Goal: Information Seeking & Learning: Find contact information

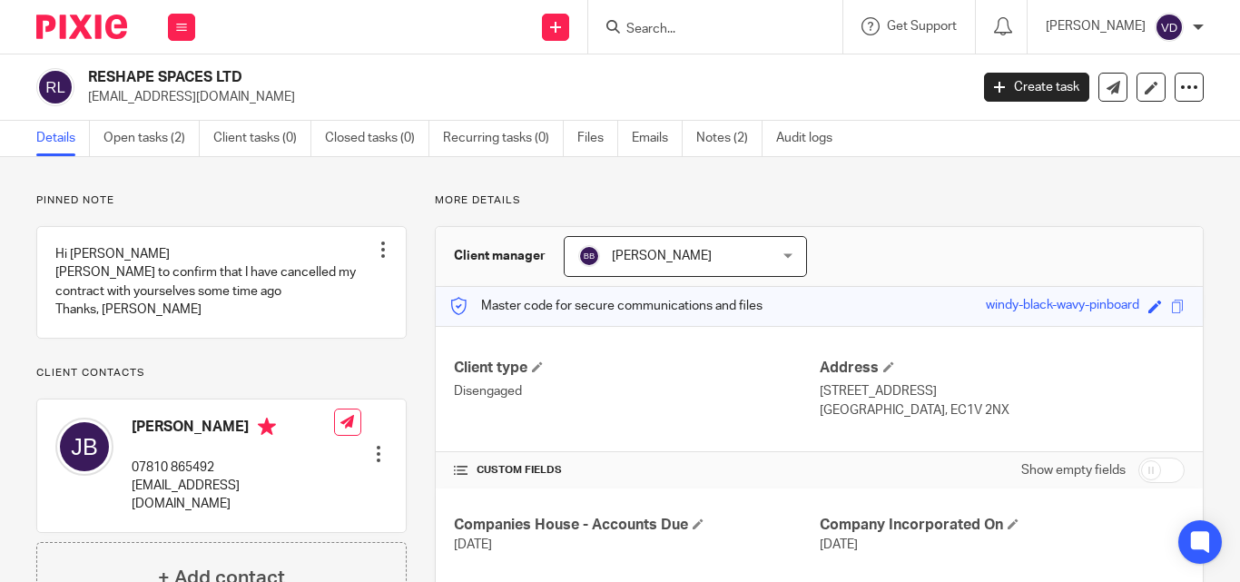
scroll to position [182, 0]
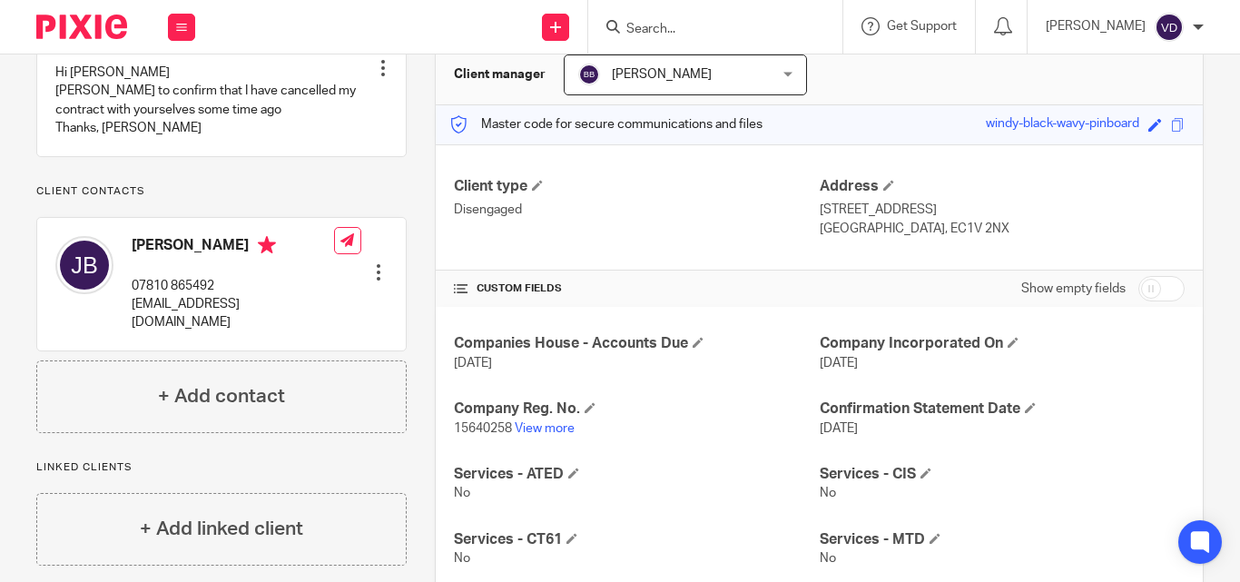
click at [654, 28] on input "Search" at bounding box center [705, 30] width 163 height 16
paste input "Butera"
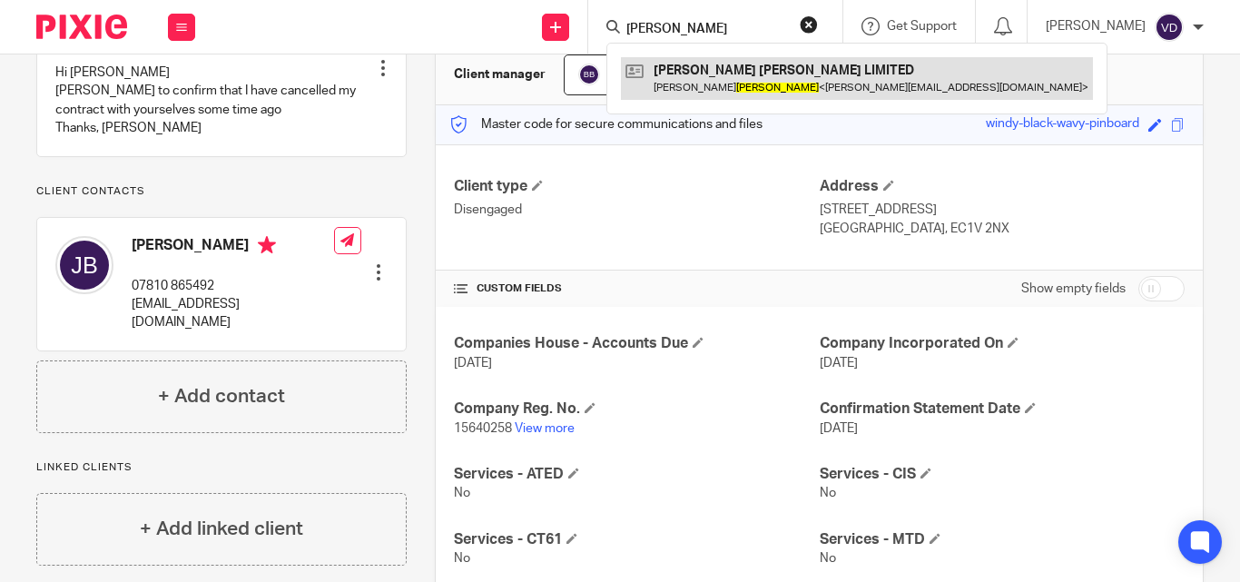
type input "Butera"
click at [713, 89] on link at bounding box center [857, 78] width 472 height 42
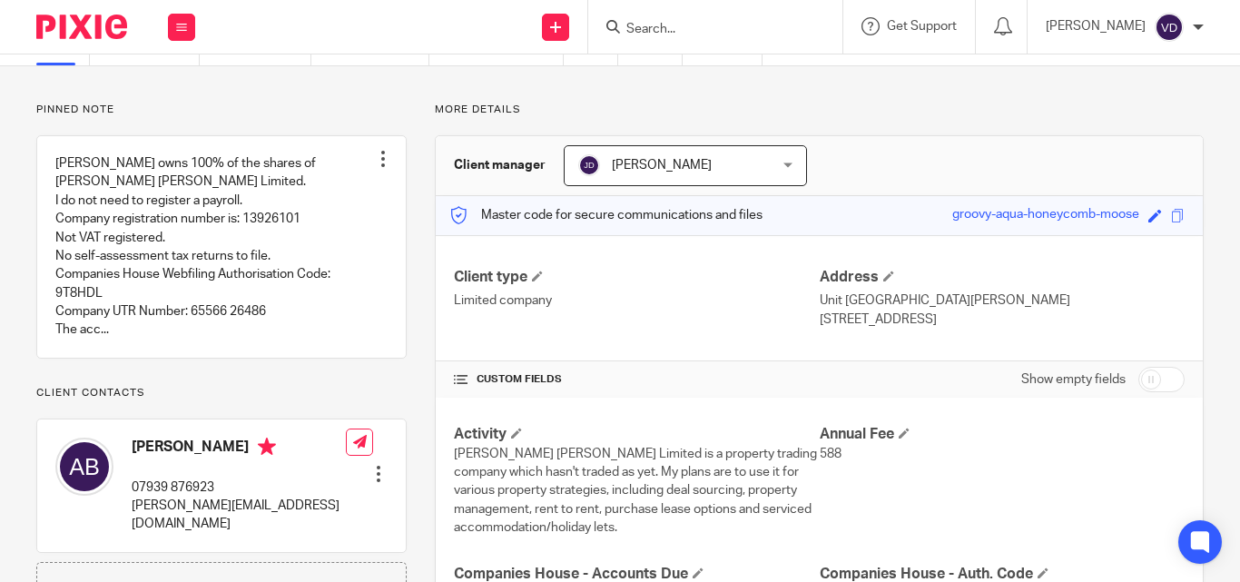
scroll to position [272, 0]
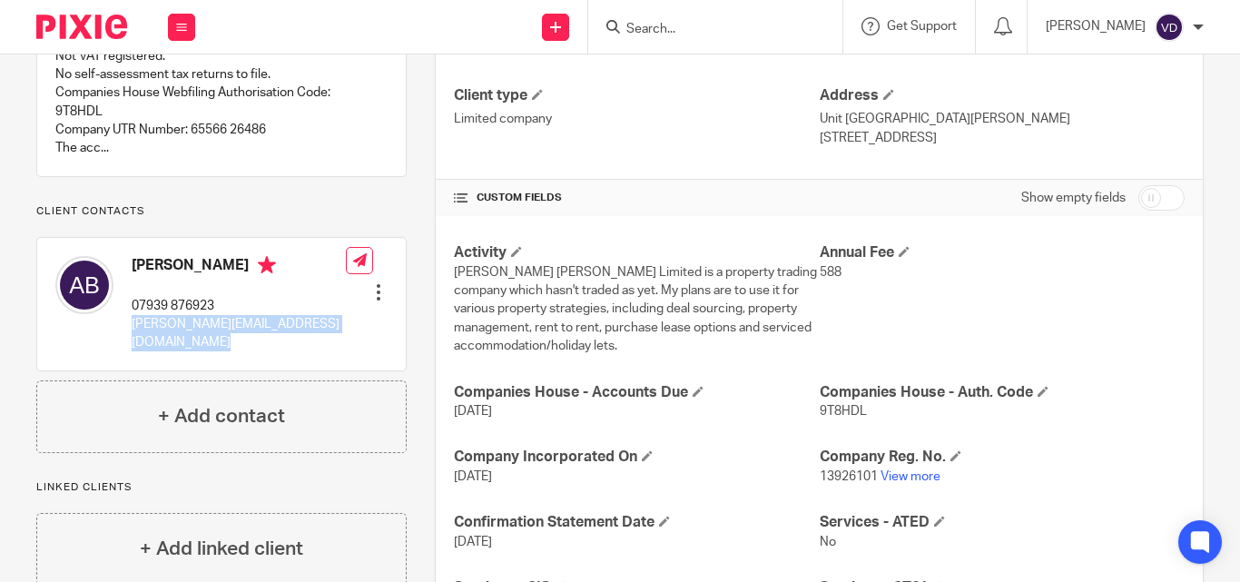
drag, startPoint x: 313, startPoint y: 341, endPoint x: 133, endPoint y: 340, distance: 180.6
click at [133, 340] on div "Anita Butera 07939 876923 anita@chiverswhittock.co.uk Edit contact Create clien…" at bounding box center [221, 304] width 368 height 133
copy div "anita@chiverswhittock.co.uk"
drag, startPoint x: 218, startPoint y: 280, endPoint x: 132, endPoint y: 288, distance: 86.5
click at [132, 279] on h4 "Anita Butera" at bounding box center [239, 267] width 214 height 23
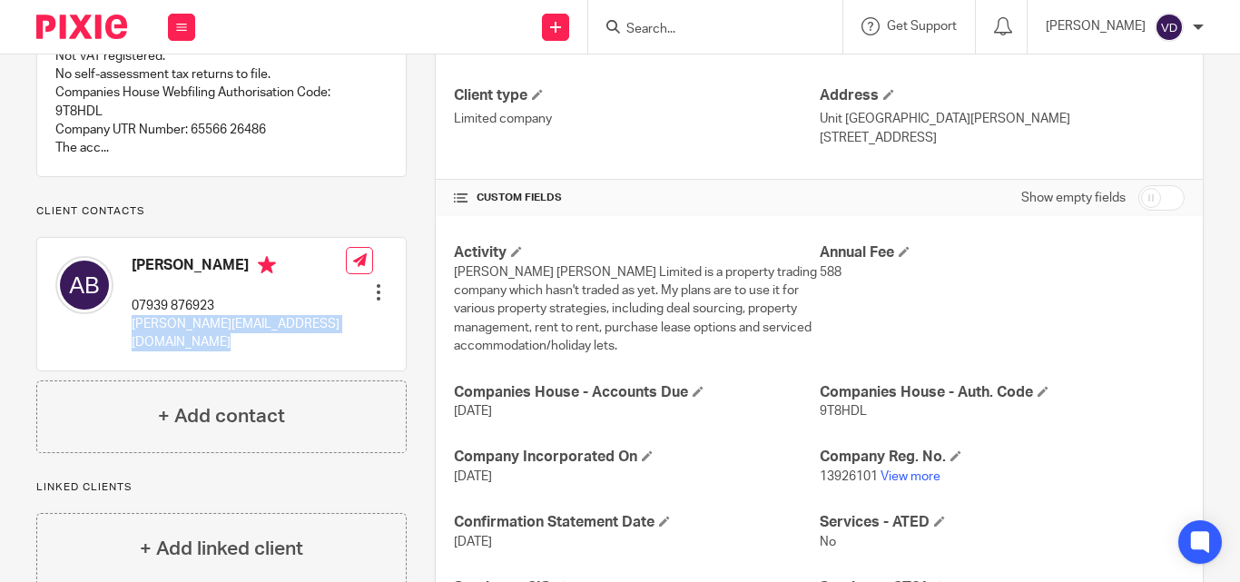
copy h4 "Anita Butera"
click at [644, 20] on form at bounding box center [720, 26] width 193 height 23
click at [631, 28] on input "Search" at bounding box center [705, 30] width 163 height 16
paste input "Mitchell"
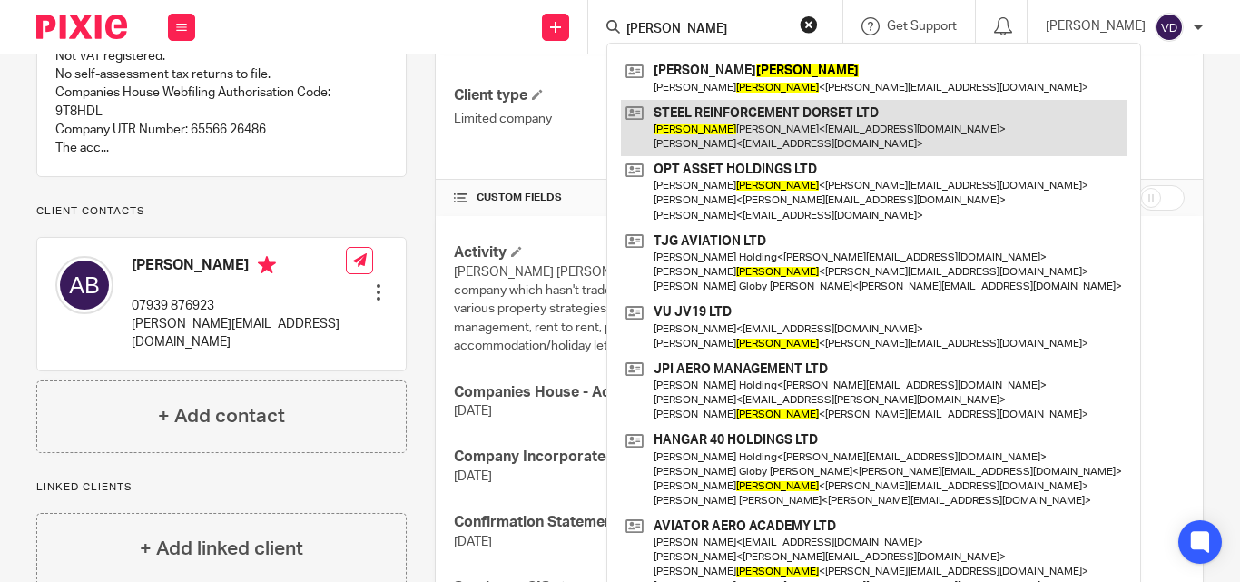
type input "Mitchell"
click at [755, 139] on link at bounding box center [874, 128] width 506 height 56
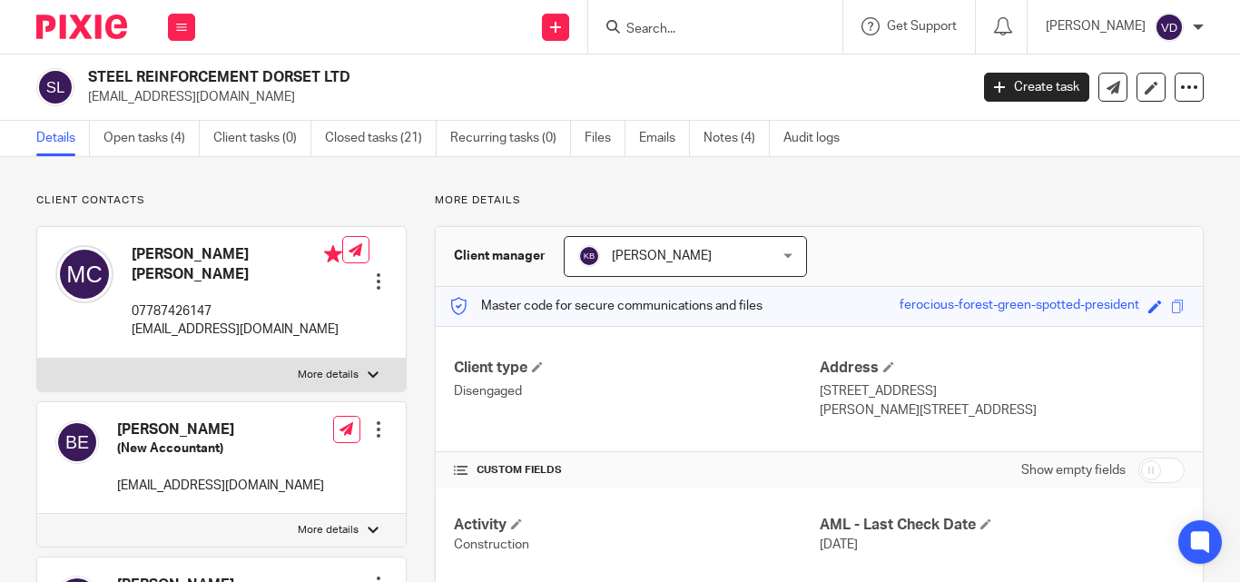
drag, startPoint x: 162, startPoint y: 334, endPoint x: 127, endPoint y: 312, distance: 40.8
click at [127, 312] on div "[PERSON_NAME] [PERSON_NAME] 07787426147 [EMAIL_ADDRESS][DOMAIN_NAME]" at bounding box center [198, 292] width 287 height 113
copy p "[EMAIL_ADDRESS][DOMAIN_NAME]"
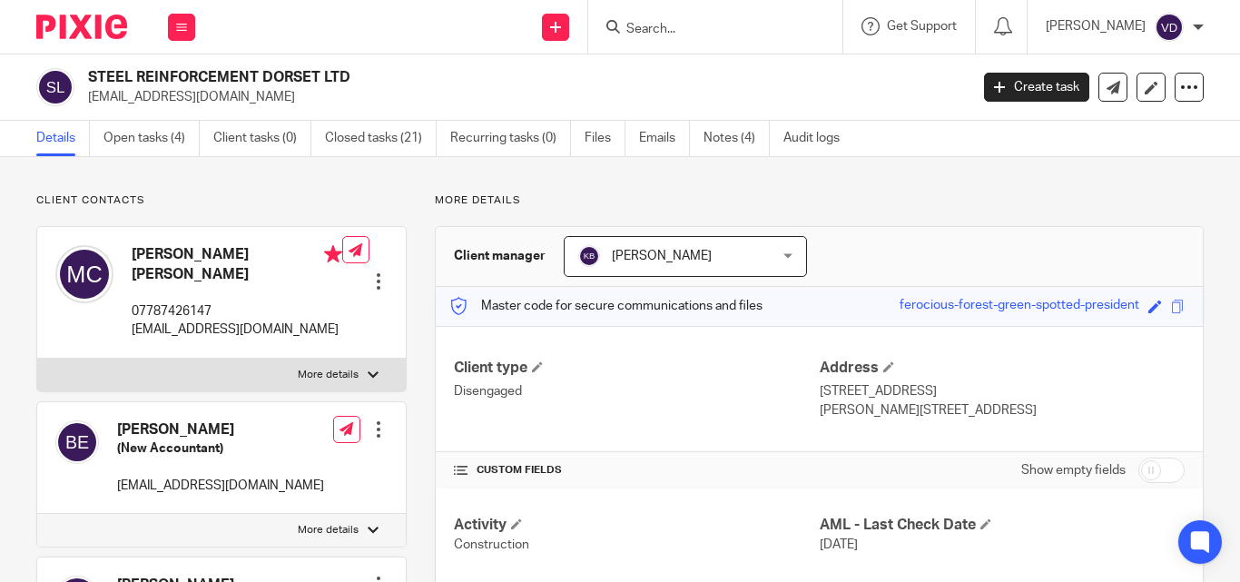
click at [263, 302] on p "07787426147" at bounding box center [237, 311] width 211 height 18
drag, startPoint x: 281, startPoint y: 257, endPoint x: 127, endPoint y: 259, distance: 154.3
click at [127, 259] on div "[PERSON_NAME] [PERSON_NAME] 07787426147 [EMAIL_ADDRESS][DOMAIN_NAME]" at bounding box center [198, 292] width 287 height 113
copy h4 "[PERSON_NAME] [PERSON_NAME]"
click at [669, 25] on input "Search" at bounding box center [705, 30] width 163 height 16
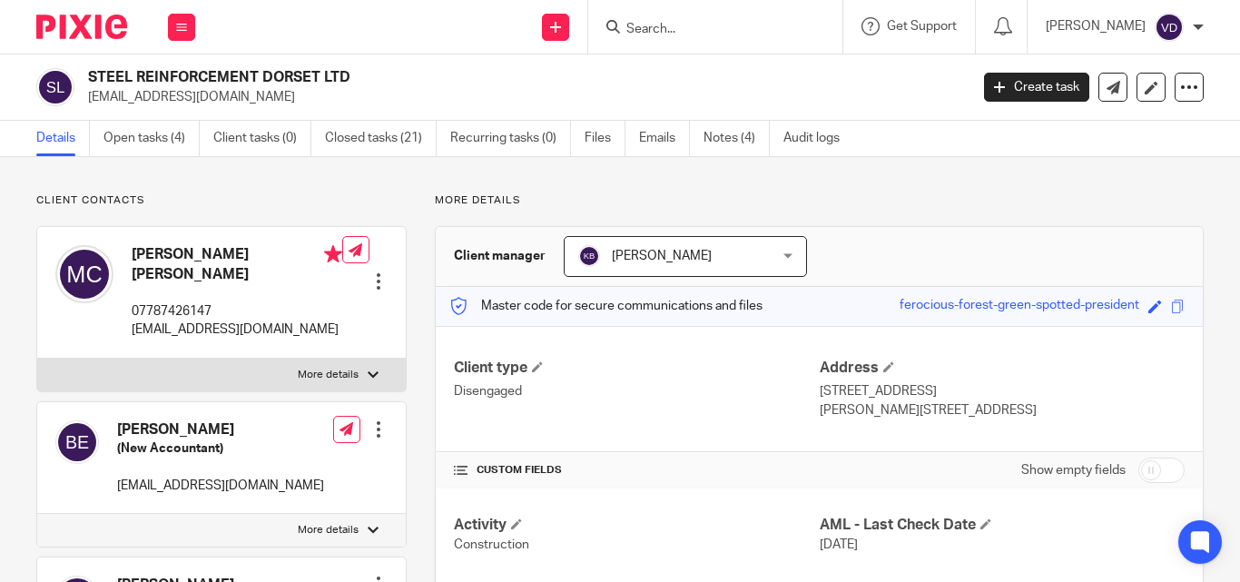
paste input "Chauhan"
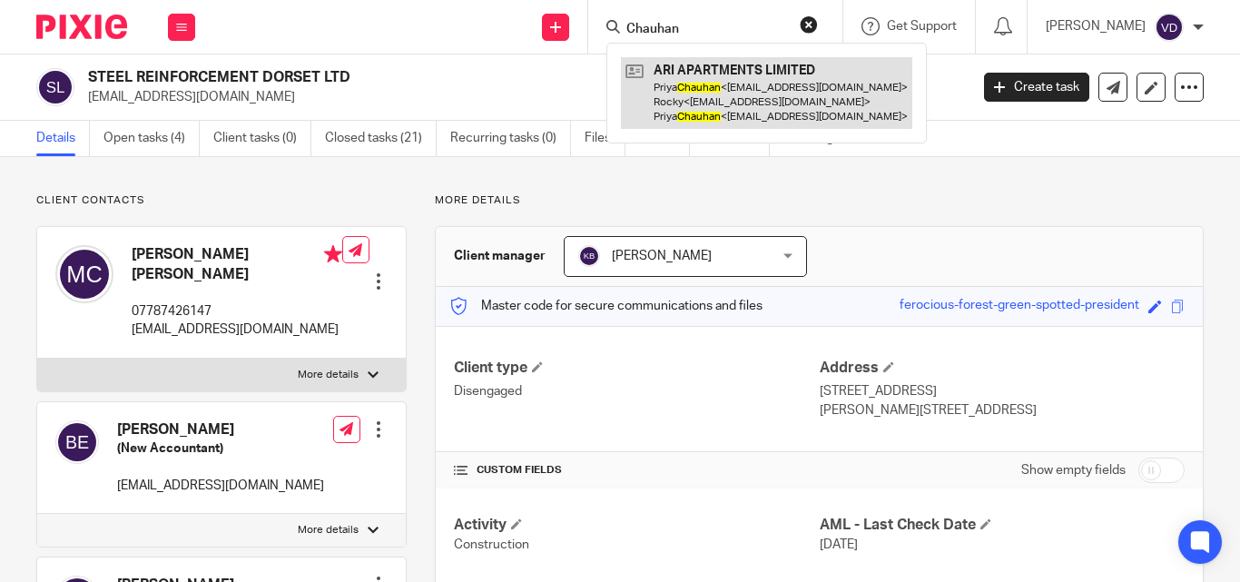
type input "Chauhan"
click at [683, 112] on link at bounding box center [766, 93] width 291 height 72
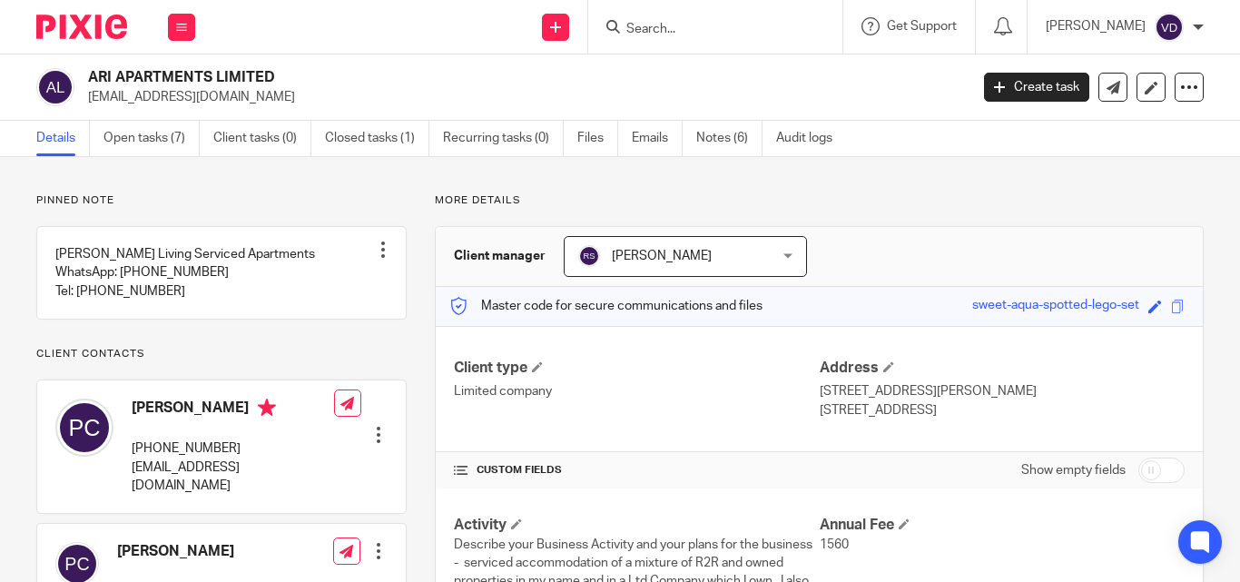
scroll to position [91, 0]
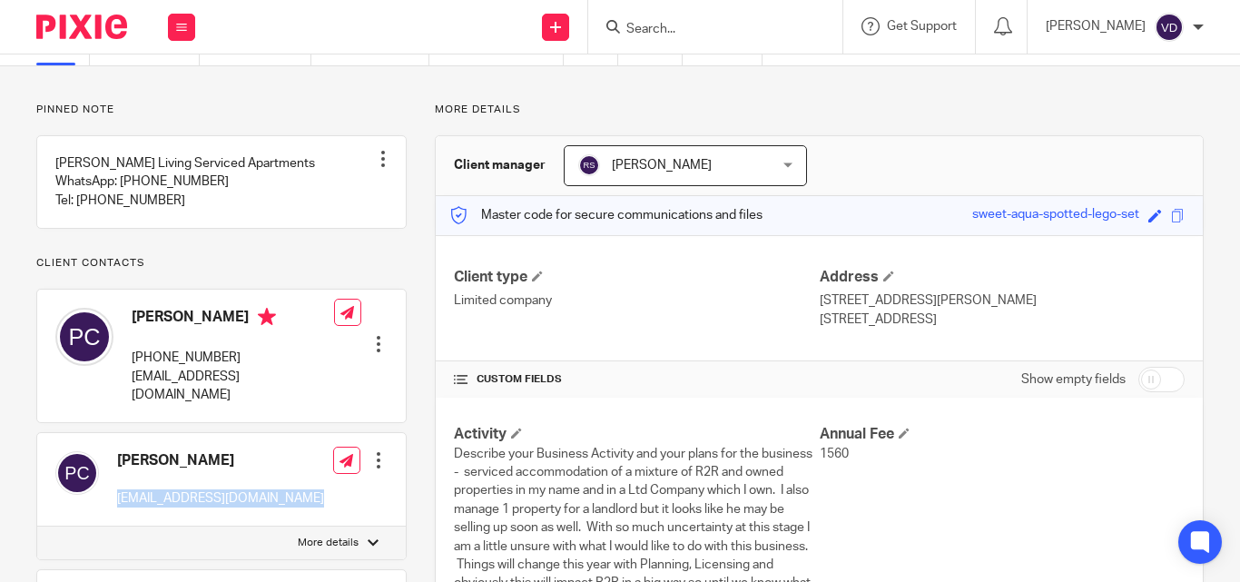
drag, startPoint x: 305, startPoint y: 498, endPoint x: 118, endPoint y: 500, distance: 187.0
click at [118, 500] on div "Priya Chauhan priya_dchauhan@hotmail.co.uk Edit contact Create client from cont…" at bounding box center [221, 479] width 368 height 93
copy p "priya_dchauhan@hotmail.co.uk"
drag, startPoint x: 169, startPoint y: 460, endPoint x: 90, endPoint y: 466, distance: 79.1
click at [90, 466] on div "Priya Chauhan priya_dchauhan@hotmail.co.uk" at bounding box center [189, 479] width 269 height 74
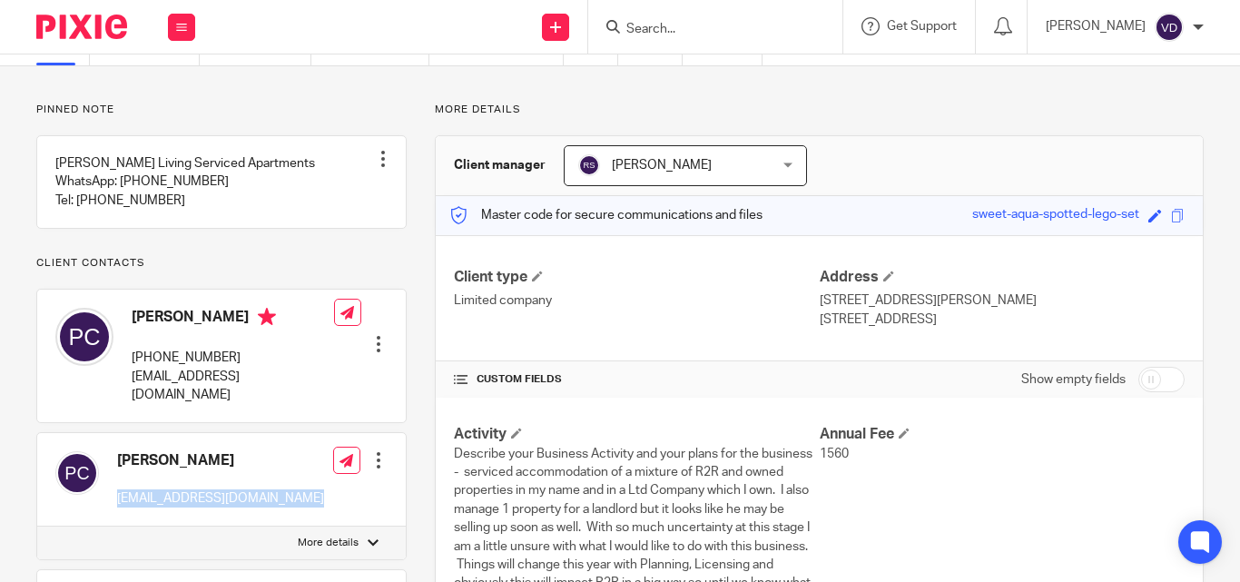
copy div "Priya Chauhan"
drag, startPoint x: 307, startPoint y: 400, endPoint x: 133, endPoint y: 398, distance: 173.4
click at [133, 398] on div "Priya Chauhan +44 7950 201228 admin@ariapartments.com Edit contact Create clien…" at bounding box center [221, 356] width 368 height 133
copy p "admin@ariapartments.com"
click at [666, 30] on input "Search" at bounding box center [705, 30] width 163 height 16
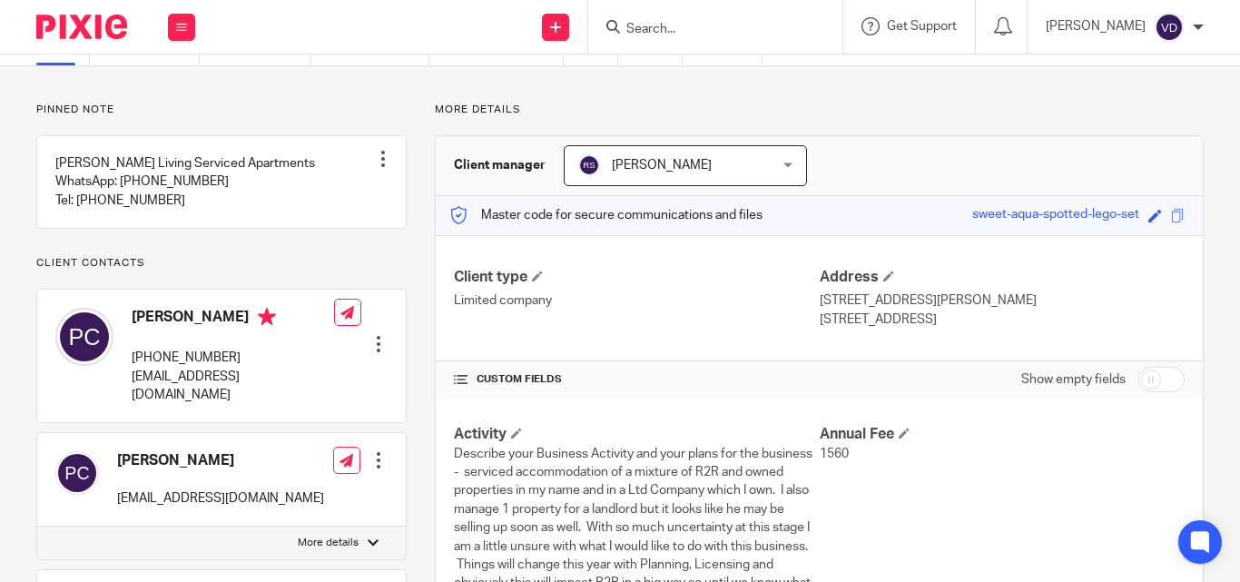
paste input "Claridge"
type input "Claridge"
click button "submit" at bounding box center [0, 0] width 0 height 0
drag, startPoint x: 700, startPoint y: 16, endPoint x: 424, endPoint y: 39, distance: 276.8
click at [438, 39] on div "Send new email Create task Add client Claridge No results found. Try searching …" at bounding box center [726, 27] width 1026 height 54
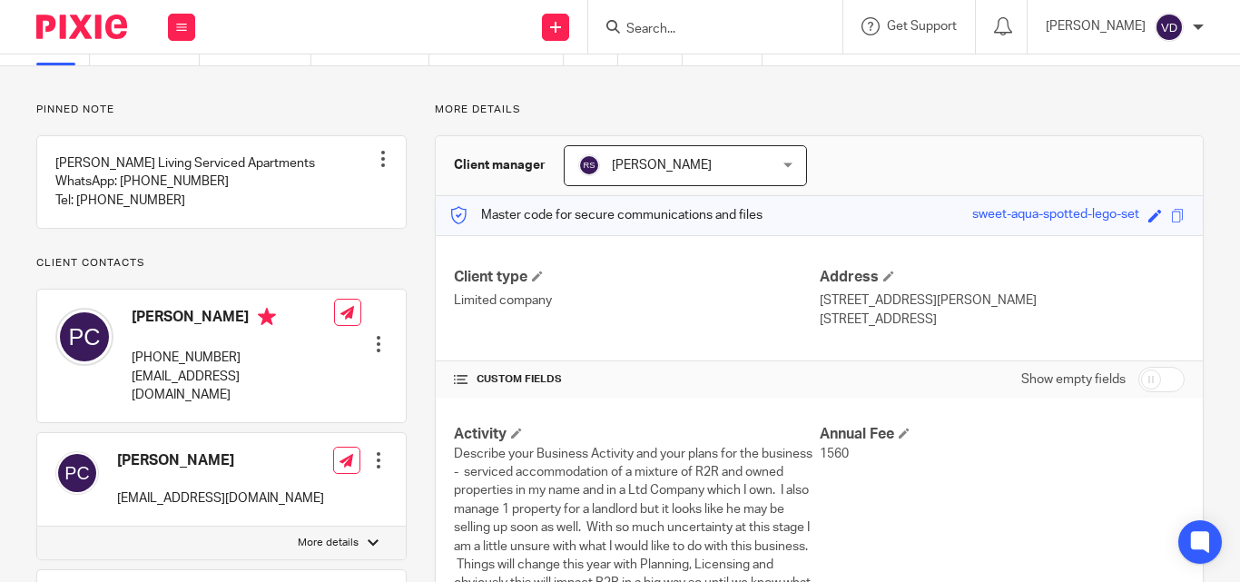
click at [689, 27] on input "Search" at bounding box center [705, 30] width 163 height 16
paste input "Ben"
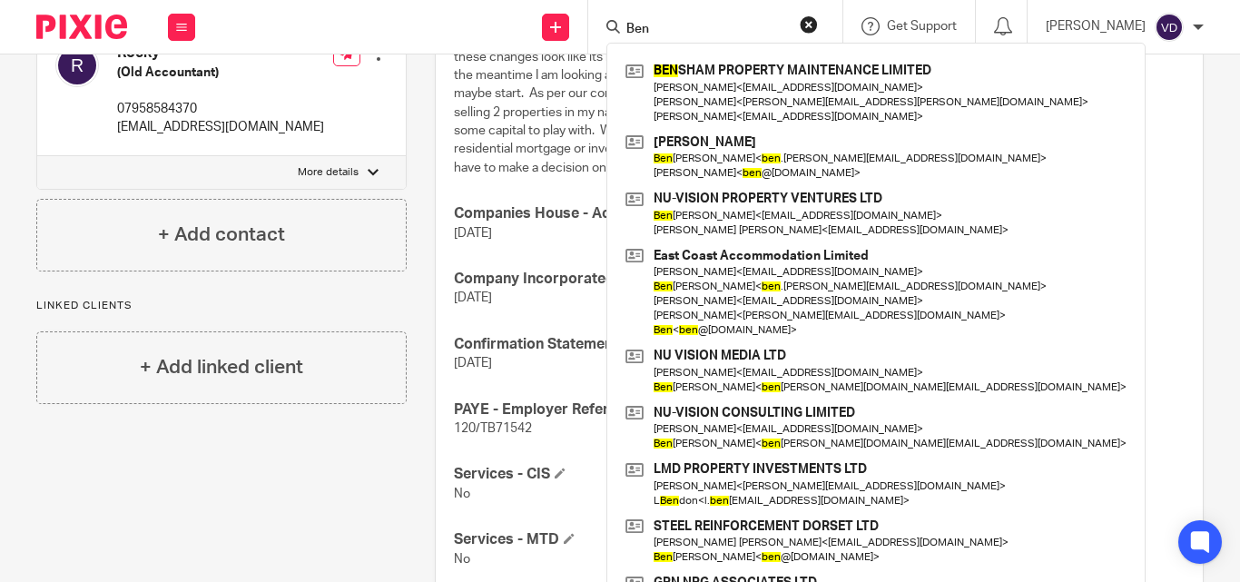
scroll to position [908, 0]
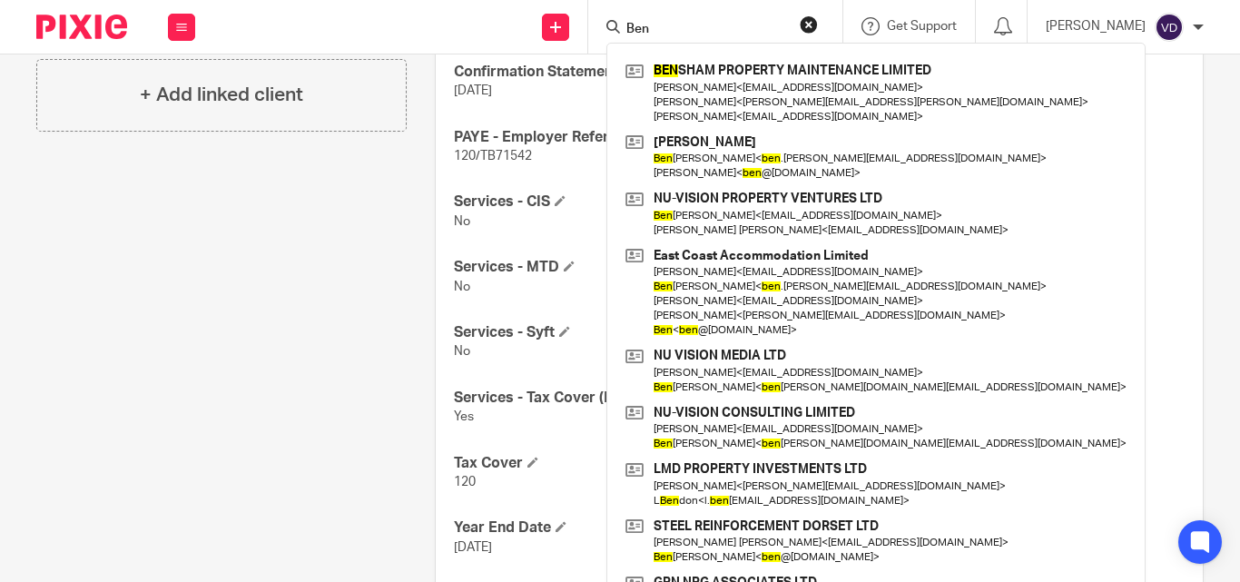
click at [672, 28] on input "Ben" at bounding box center [705, 30] width 163 height 16
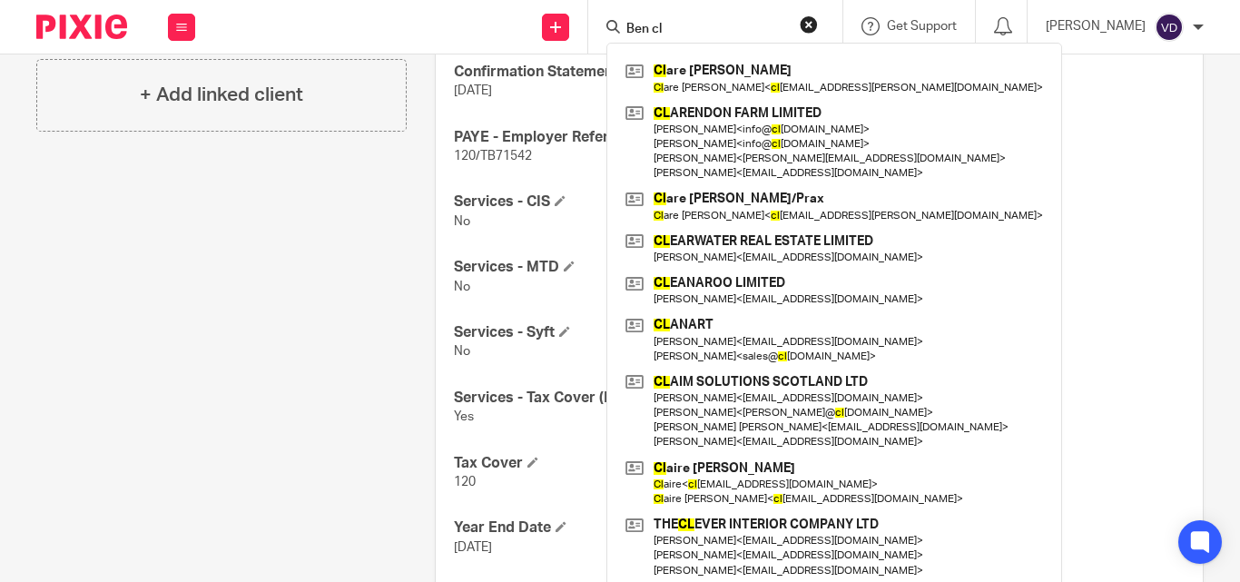
type input "Ben cla"
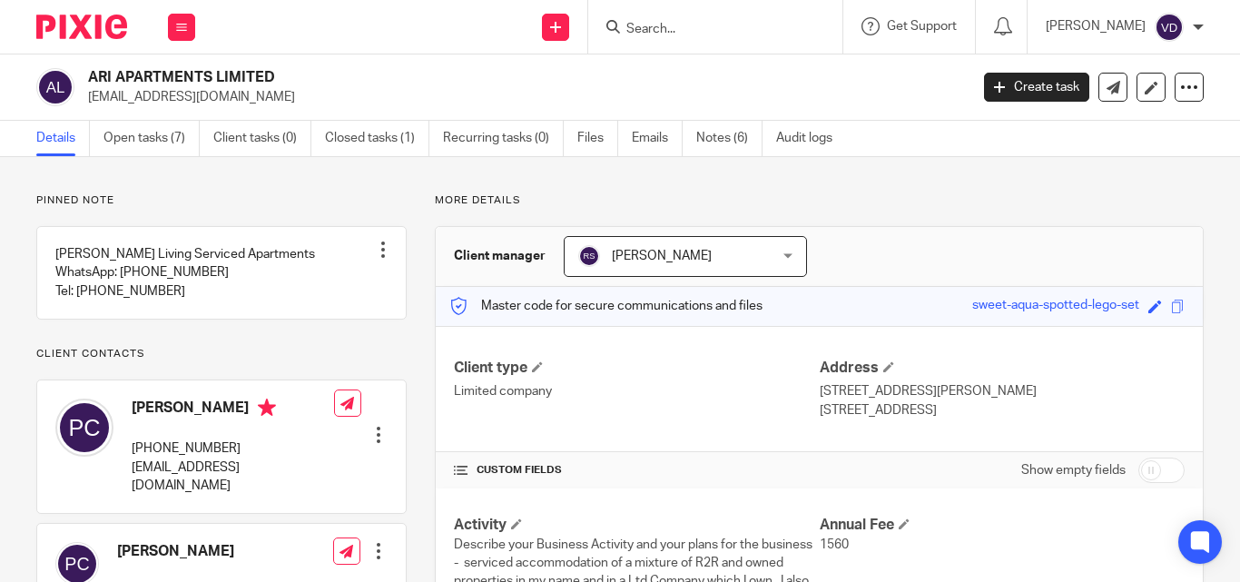
click at [674, 32] on input "Search" at bounding box center [705, 30] width 163 height 16
paste input "Ben"
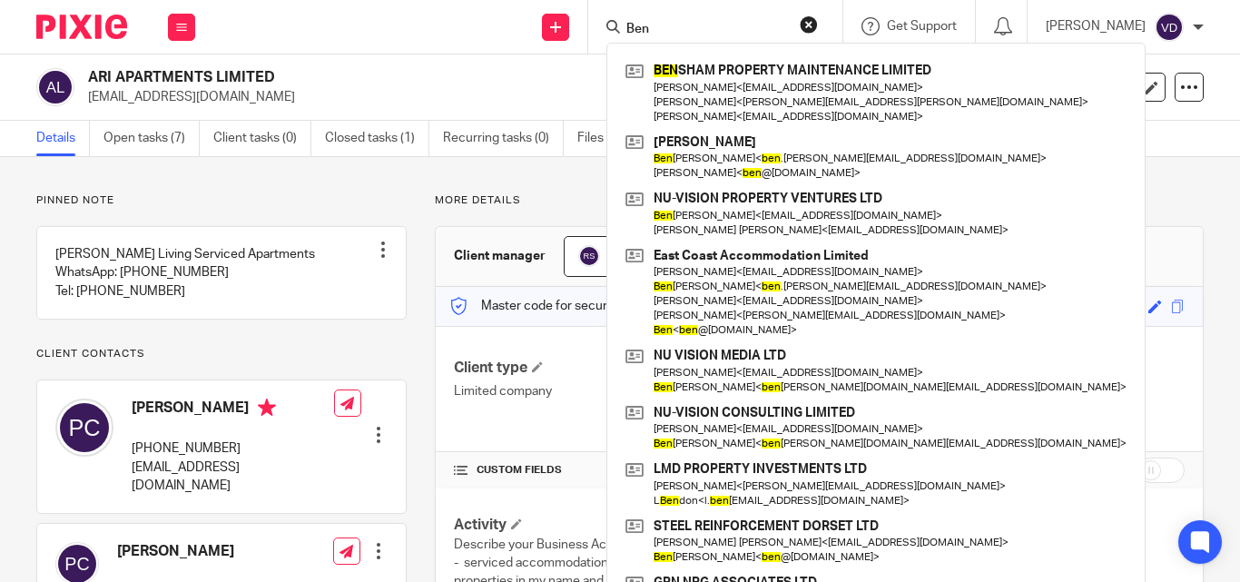
type input "Ben"
drag, startPoint x: 668, startPoint y: 27, endPoint x: 515, endPoint y: 40, distance: 153.9
click at [515, 40] on div "Send new email Create task Add client Ben BEN SHAM PROPERTY MAINTENANCE LIMITED…" at bounding box center [726, 27] width 1026 height 54
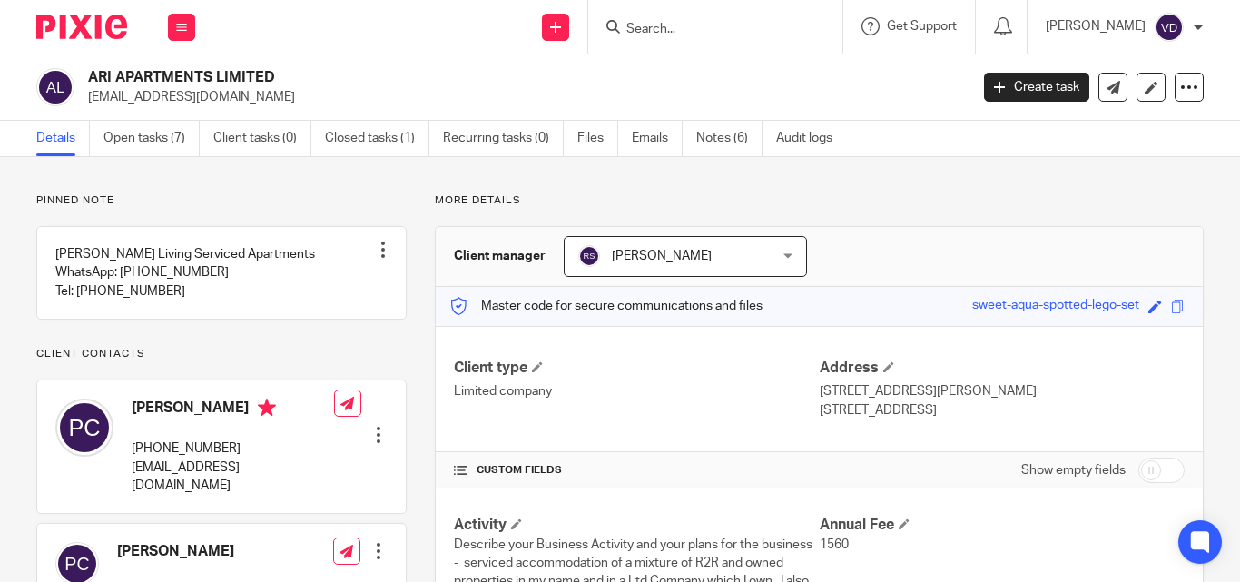
paste input "Claridge"
type input "Claridge"
drag, startPoint x: 718, startPoint y: 28, endPoint x: 413, endPoint y: 44, distance: 305.4
click at [417, 44] on div "Send new email Create task Add client Claridge No results found. Try searching …" at bounding box center [726, 27] width 1026 height 54
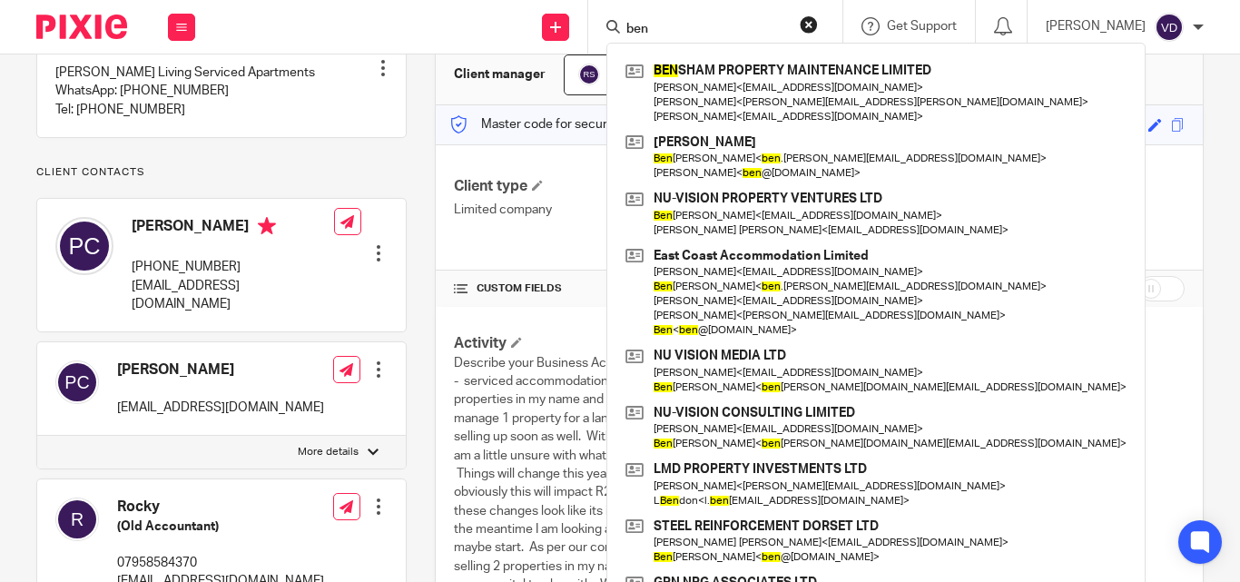
scroll to position [272, 0]
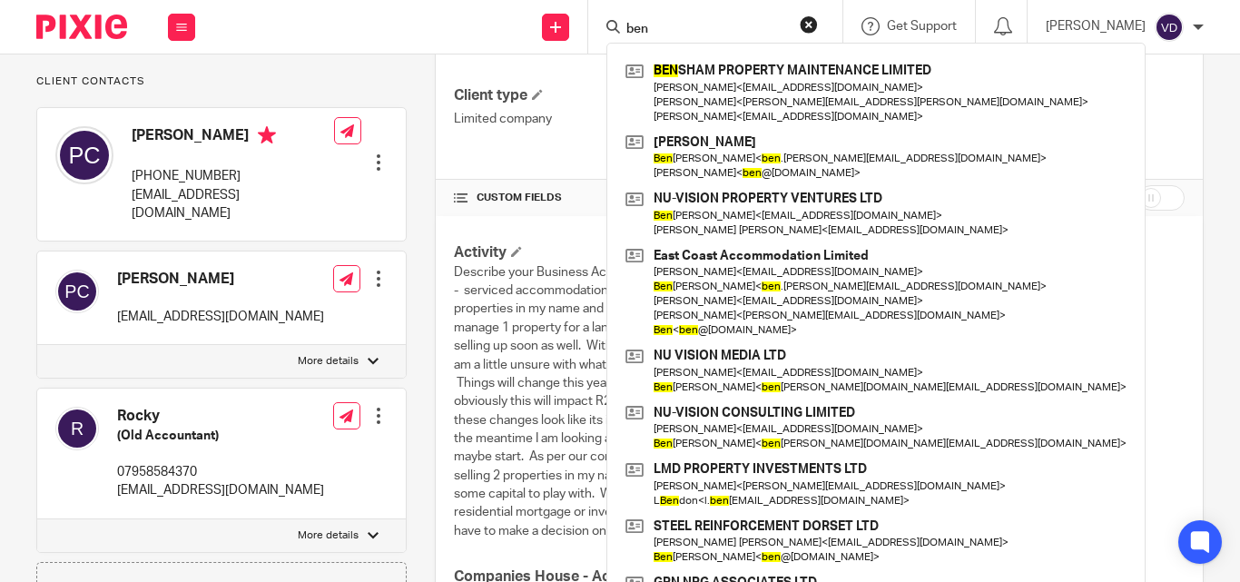
type input "ben"
drag, startPoint x: 672, startPoint y: 25, endPoint x: 471, endPoint y: 64, distance: 204.5
click at [474, 64] on body "Work Email Clients Team Reports Work Email Clients Team Reports Settings Send n…" at bounding box center [620, 291] width 1240 height 582
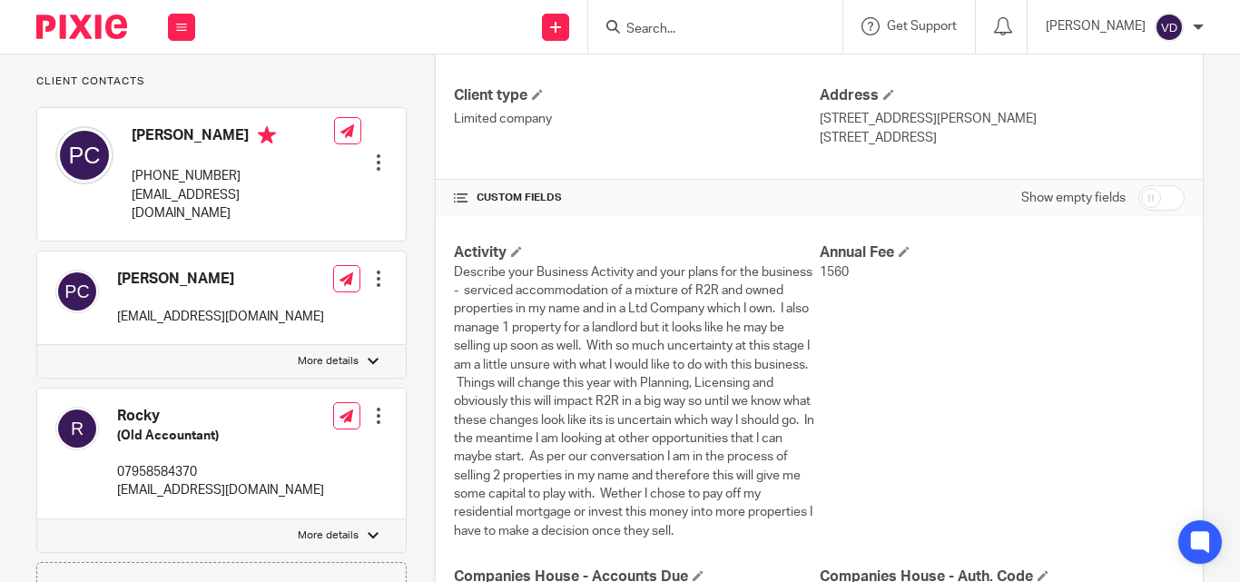
paste input "Clarke (Hersee-Clarke)"
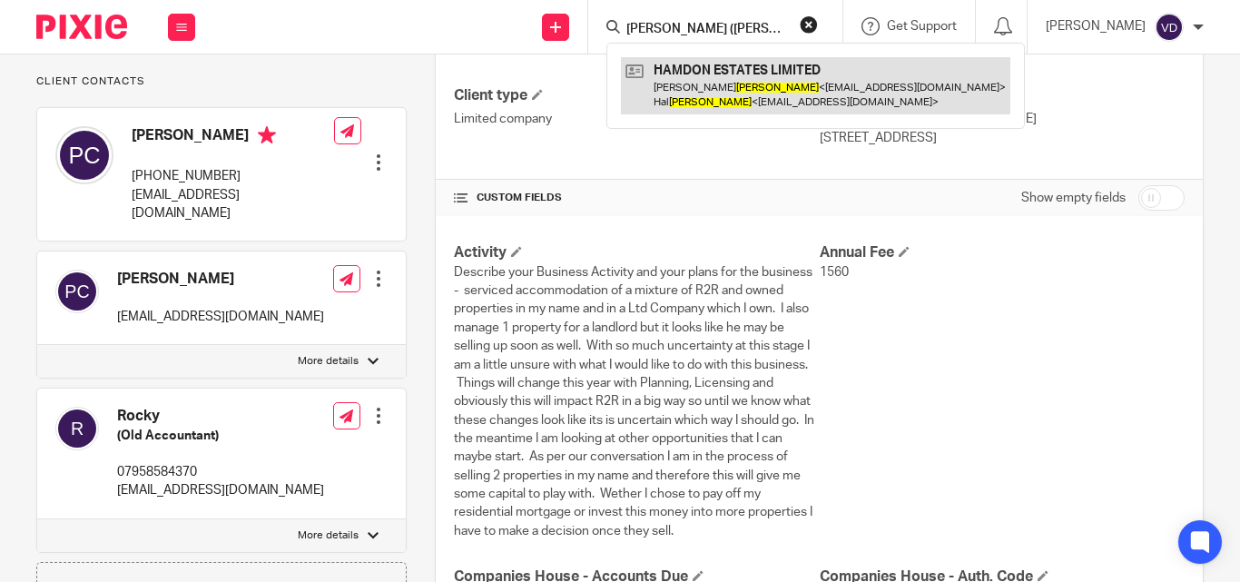
type input "Clarke (Hersee-Clarke)"
click at [700, 92] on link at bounding box center [815, 85] width 389 height 56
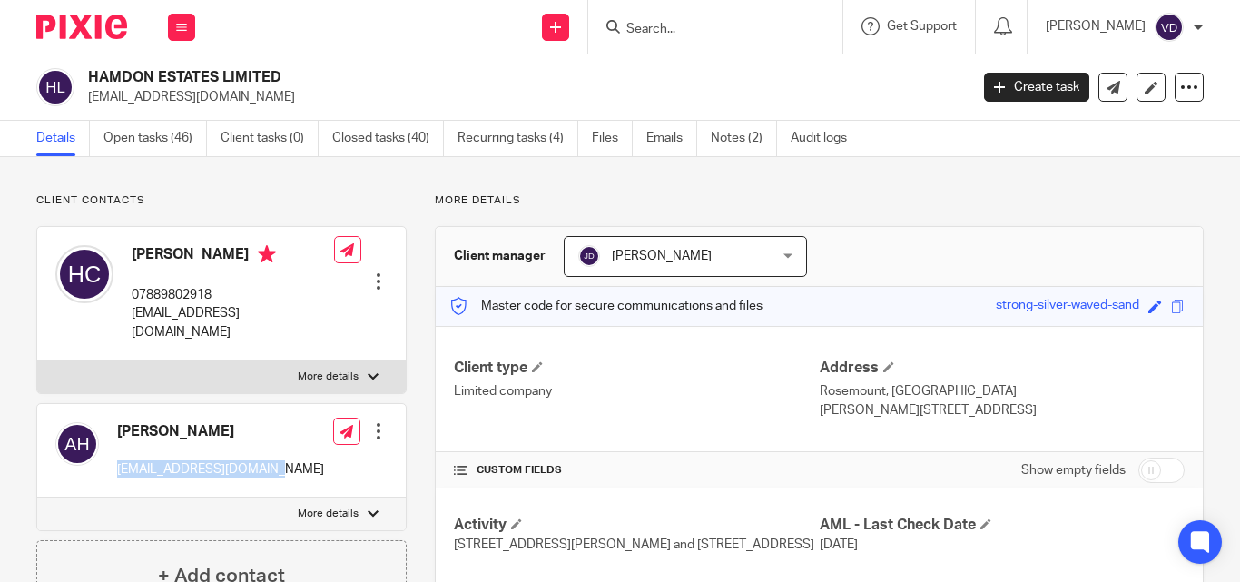
drag, startPoint x: 284, startPoint y: 446, endPoint x: 115, endPoint y: 445, distance: 168.8
click at [115, 445] on div "[PERSON_NAME] [EMAIL_ADDRESS][DOMAIN_NAME] Edit contact Create client from cont…" at bounding box center [221, 450] width 368 height 93
copy p "[EMAIL_ADDRESS][DOMAIN_NAME]"
copy p "hamdonestates@gmail.com"
drag, startPoint x: 278, startPoint y: 412, endPoint x: 102, endPoint y: 416, distance: 176.1
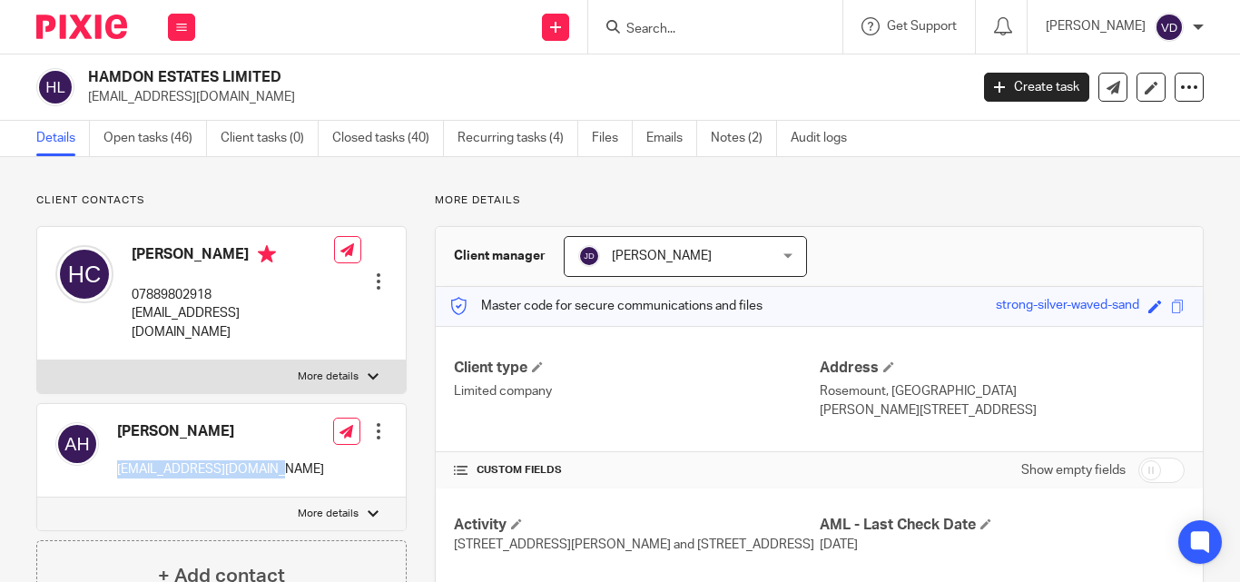
click at [102, 416] on div "Antonia Hersee-Clarke hamdonestates@gmail.com Edit contact Create client from c…" at bounding box center [221, 450] width 368 height 93
copy div "Antonia Hersee-Clarke"
click at [662, 27] on input "Search" at bounding box center [705, 30] width 163 height 16
paste input "Dave"
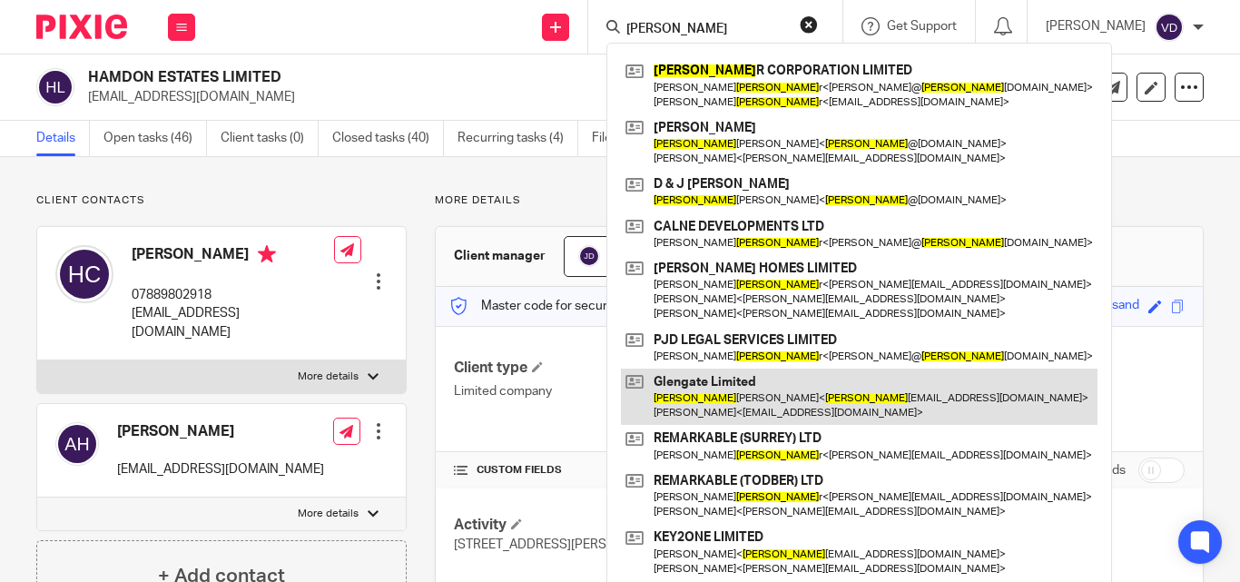
type input "Dave"
click at [686, 409] on link at bounding box center [859, 396] width 476 height 56
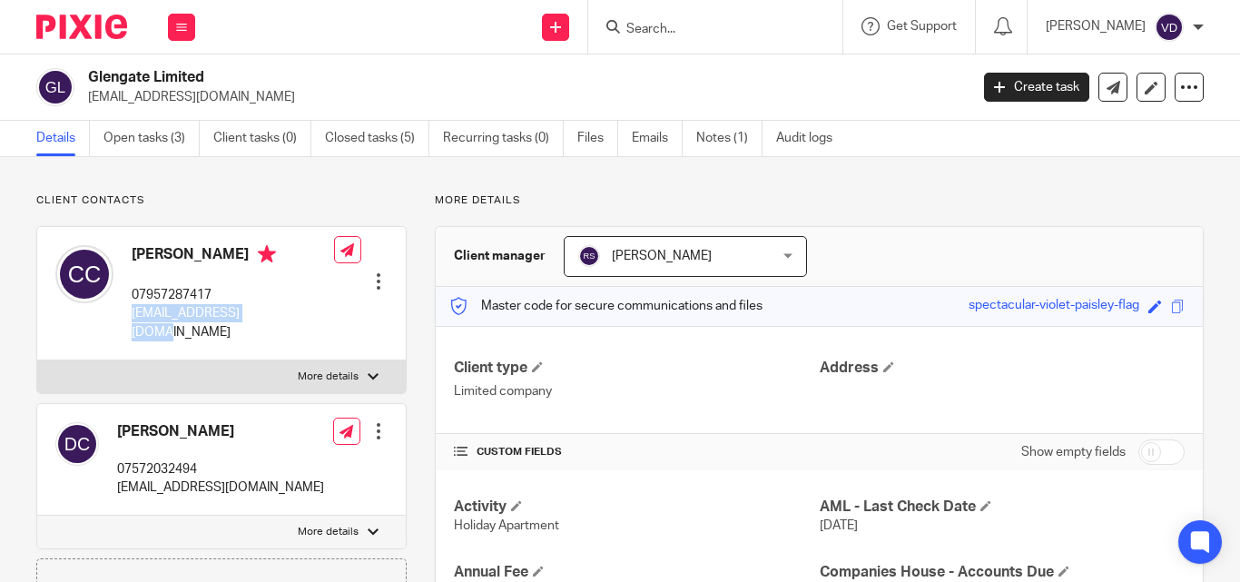
drag, startPoint x: 282, startPoint y: 312, endPoint x: 130, endPoint y: 317, distance: 152.5
click at [130, 317] on div "[PERSON_NAME] 07957287417 [EMAIL_ADDRESS][DOMAIN_NAME] Edit contact Create clie…" at bounding box center [221, 293] width 368 height 133
copy p "[EMAIL_ADDRESS][DOMAIN_NAME]"
drag, startPoint x: 258, startPoint y: 471, endPoint x: 121, endPoint y: 473, distance: 137.1
click at [121, 473] on div "[PERSON_NAME] 07572032494 [EMAIL_ADDRESS][DOMAIN_NAME] Edit contact Create clie…" at bounding box center [221, 460] width 368 height 112
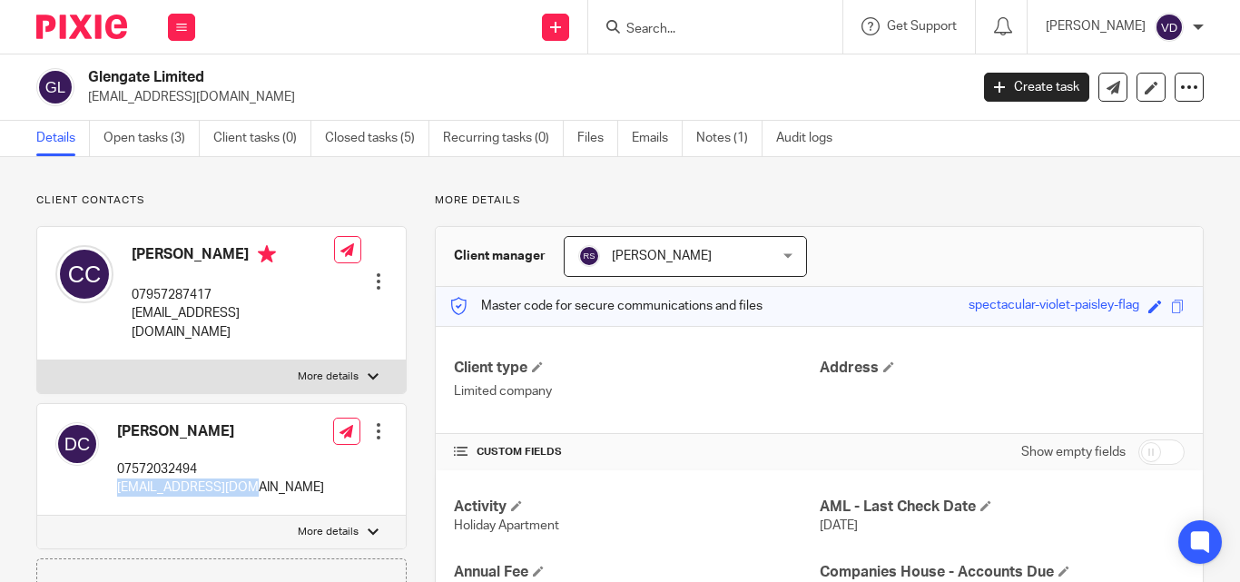
copy p "[EMAIL_ADDRESS][DOMAIN_NAME]"
drag, startPoint x: 207, startPoint y: 412, endPoint x: 83, endPoint y: 412, distance: 124.3
click at [83, 413] on div "[PERSON_NAME] 07572032494 [EMAIL_ADDRESS][DOMAIN_NAME]" at bounding box center [189, 459] width 269 height 93
copy div "[PERSON_NAME]"
click at [700, 35] on input "Search" at bounding box center [705, 30] width 163 height 16
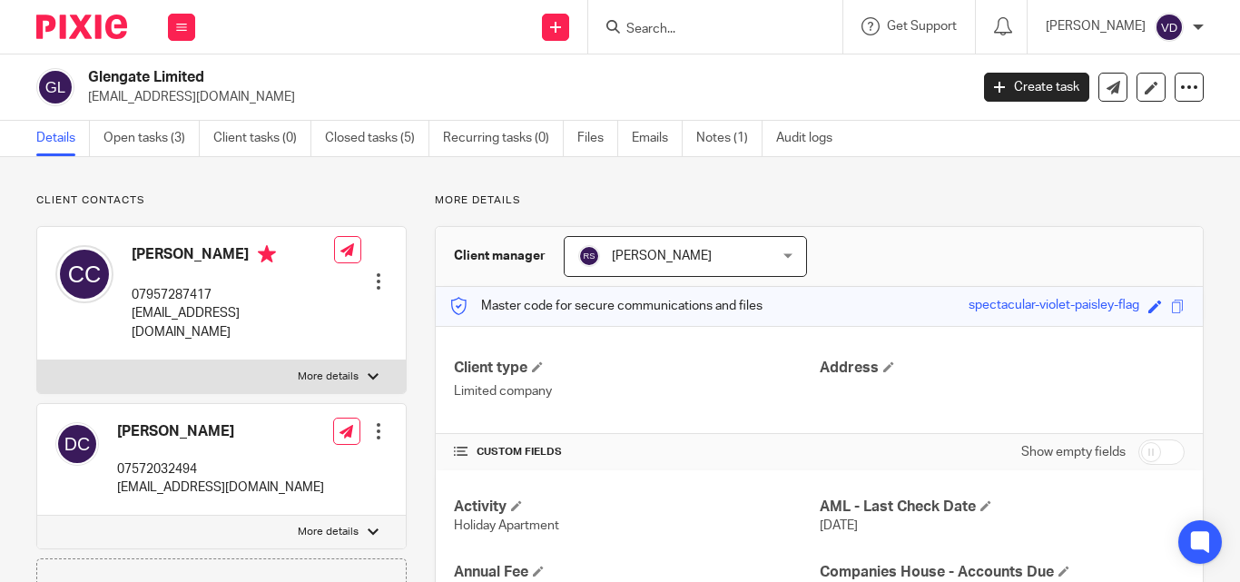
paste input "[PERSON_NAME]"
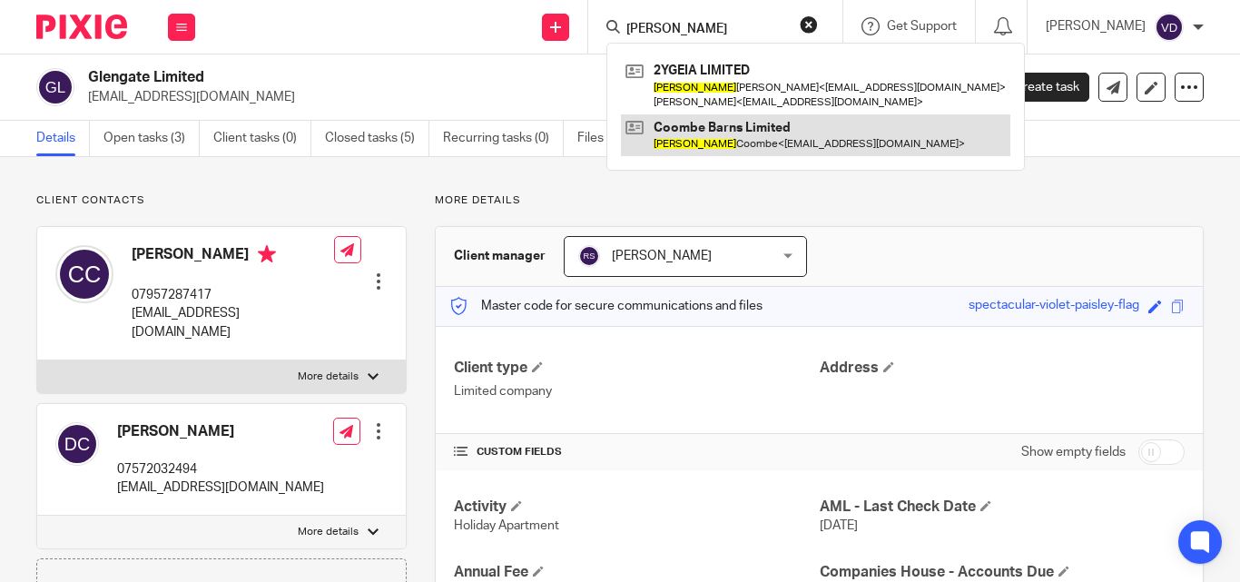
type input "[PERSON_NAME]"
click at [734, 142] on link at bounding box center [815, 135] width 389 height 42
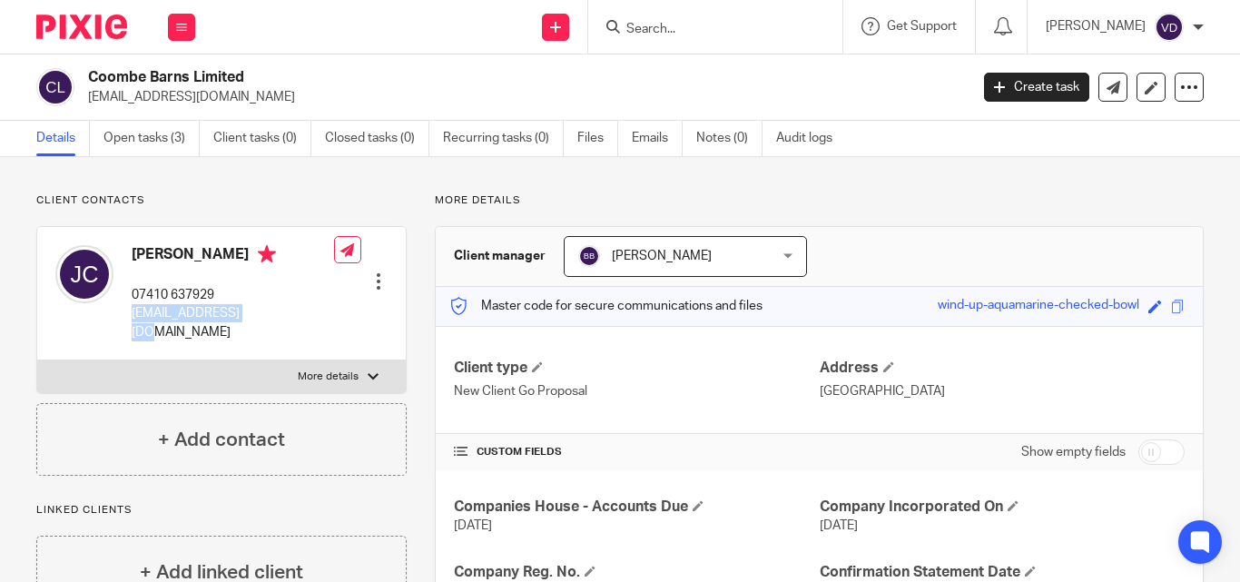
drag, startPoint x: 275, startPoint y: 313, endPoint x: 133, endPoint y: 324, distance: 142.0
click at [133, 324] on div "Jeremy Coombe 07410 637929 coombejj@gmail.com Edit contact Create client from c…" at bounding box center [221, 293] width 368 height 133
copy p "coombejj@gmail.com"
click at [245, 253] on h4 "Jeremy Coombe" at bounding box center [233, 256] width 202 height 23
drag, startPoint x: 250, startPoint y: 251, endPoint x: 129, endPoint y: 252, distance: 120.7
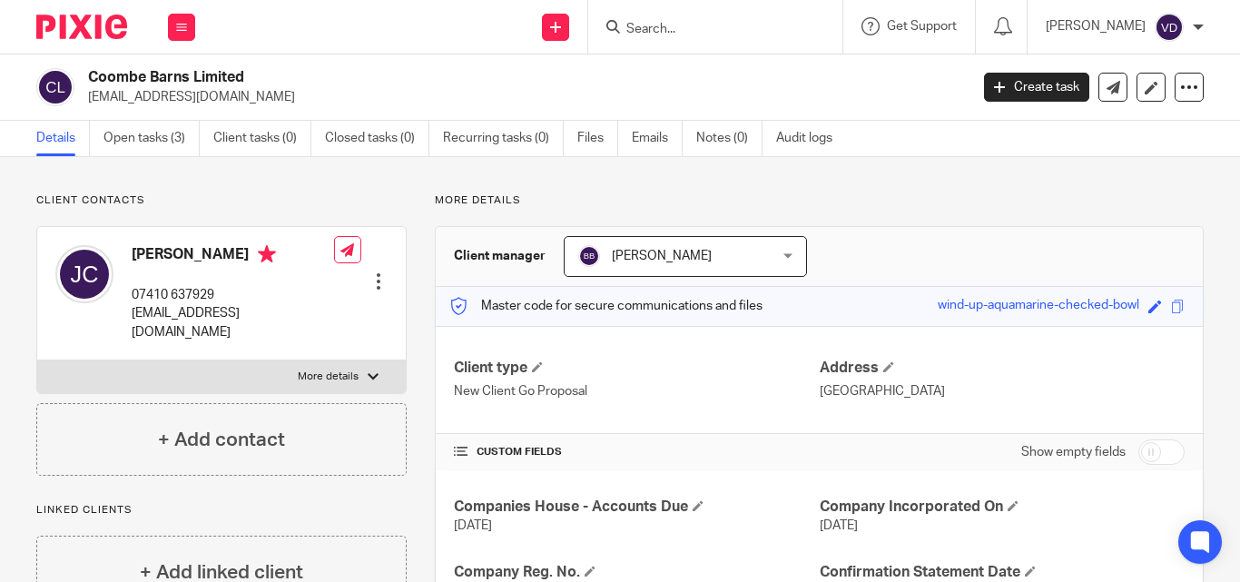
click at [129, 252] on div "Jeremy Coombe 07410 637929 coombejj@gmail.com" at bounding box center [194, 293] width 279 height 114
copy h4 "Jeremy Coombe"
click at [681, 24] on input "Search" at bounding box center [705, 30] width 163 height 16
paste input "Comber"
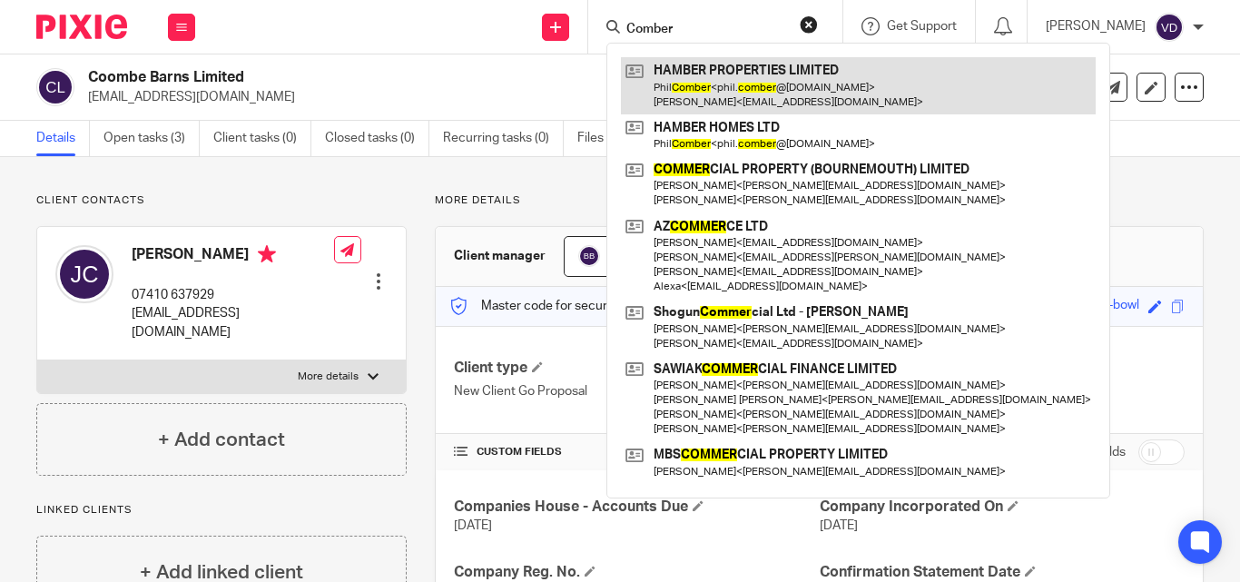
type input "Comber"
click at [674, 93] on link at bounding box center [858, 85] width 475 height 56
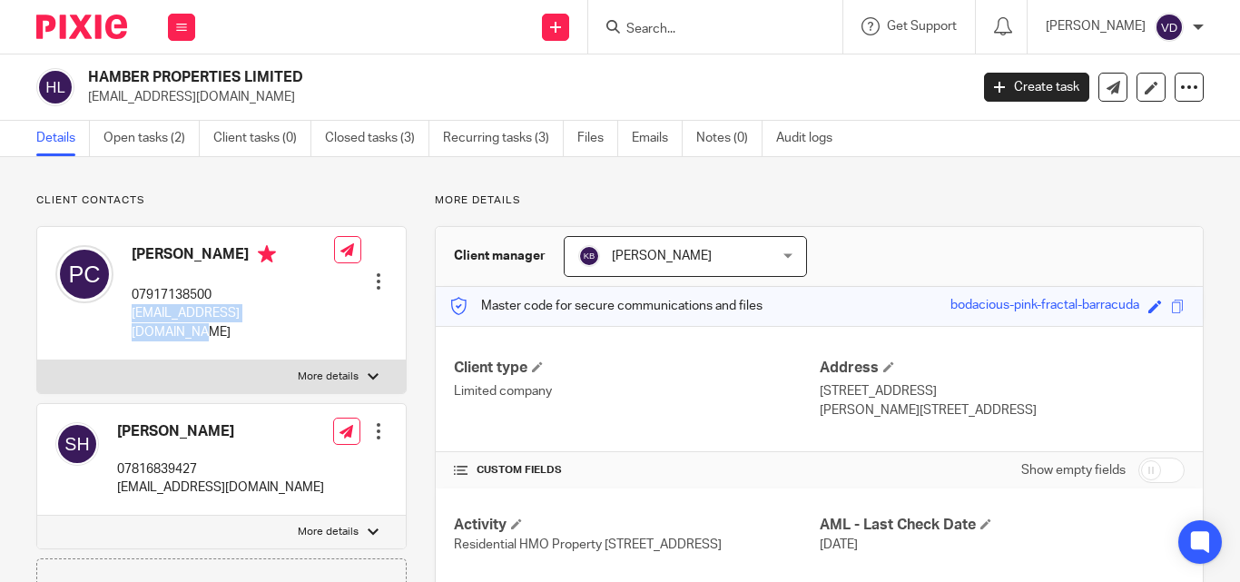
drag, startPoint x: 300, startPoint y: 316, endPoint x: 124, endPoint y: 311, distance: 176.1
click at [124, 311] on div "Phil Comber 07917138500 phil.comber@hotmail.co.uk Edit contact Create client fr…" at bounding box center [221, 293] width 368 height 133
copy p "phil.comber@hotmail.co.uk"
drag, startPoint x: 219, startPoint y: 255, endPoint x: 123, endPoint y: 265, distance: 96.7
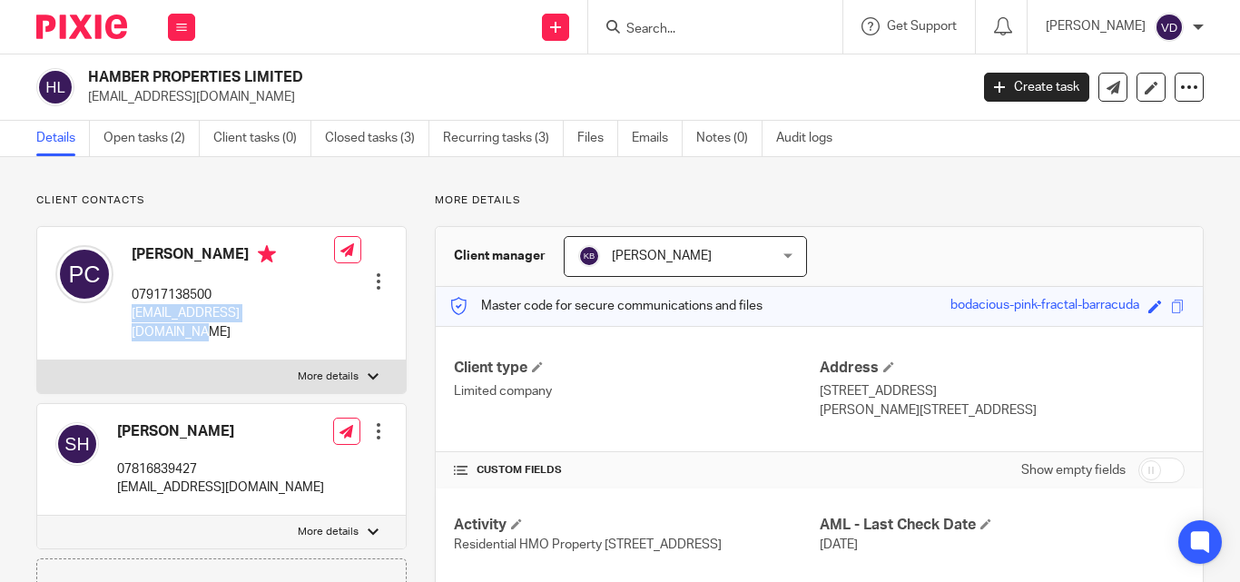
click at [123, 265] on div "Phil Comber 07917138500 phil.comber@hotmail.co.uk" at bounding box center [194, 293] width 279 height 114
copy h4 "Phil Comber"
click at [660, 34] on input "Search" at bounding box center [705, 30] width 163 height 16
paste input "Chris"
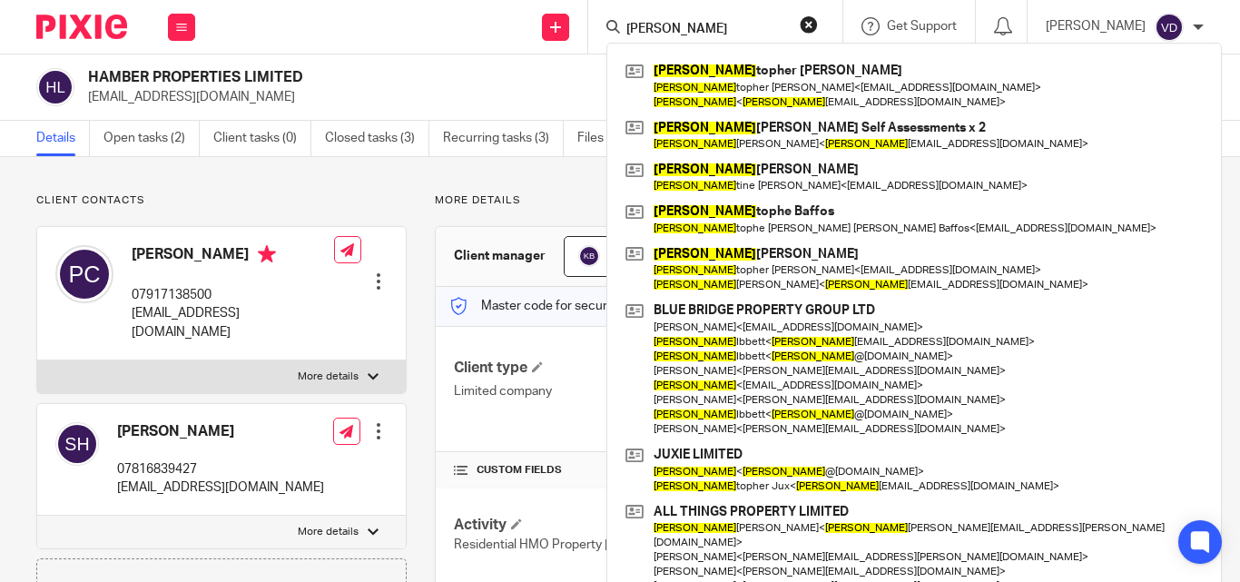
type input "Chris"
click at [325, 35] on div "Send new email Create task Add client Chris Chris topher Hart Chris topher Hart…" at bounding box center [726, 27] width 1026 height 54
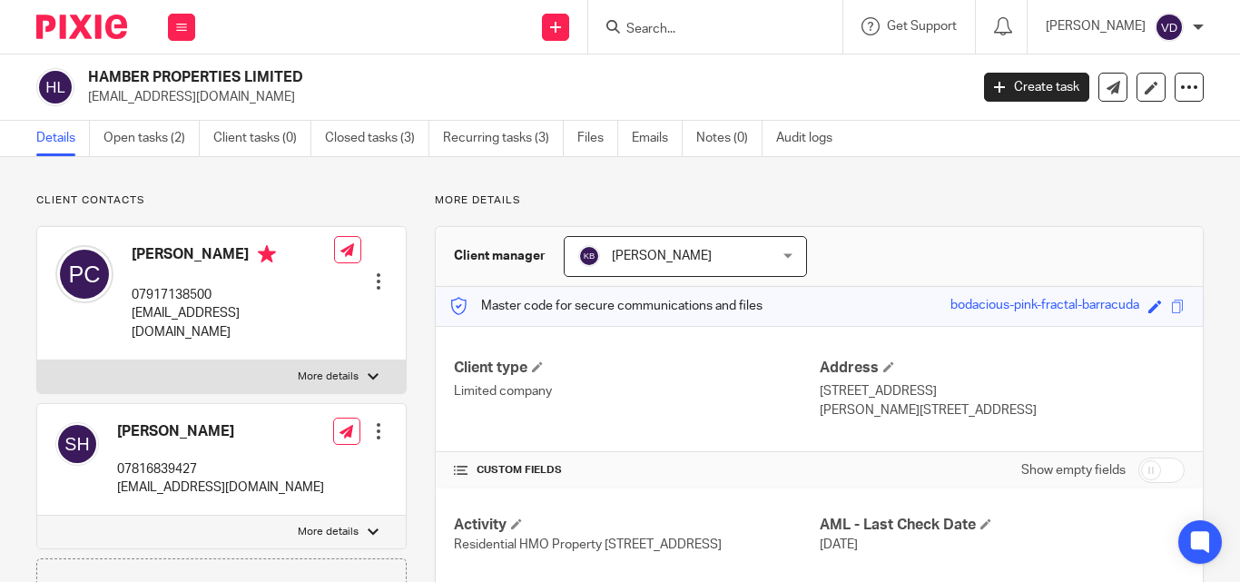
click at [720, 15] on form at bounding box center [720, 26] width 193 height 23
click at [692, 28] on input "Search" at bounding box center [705, 30] width 163 height 16
paste input "Chris"
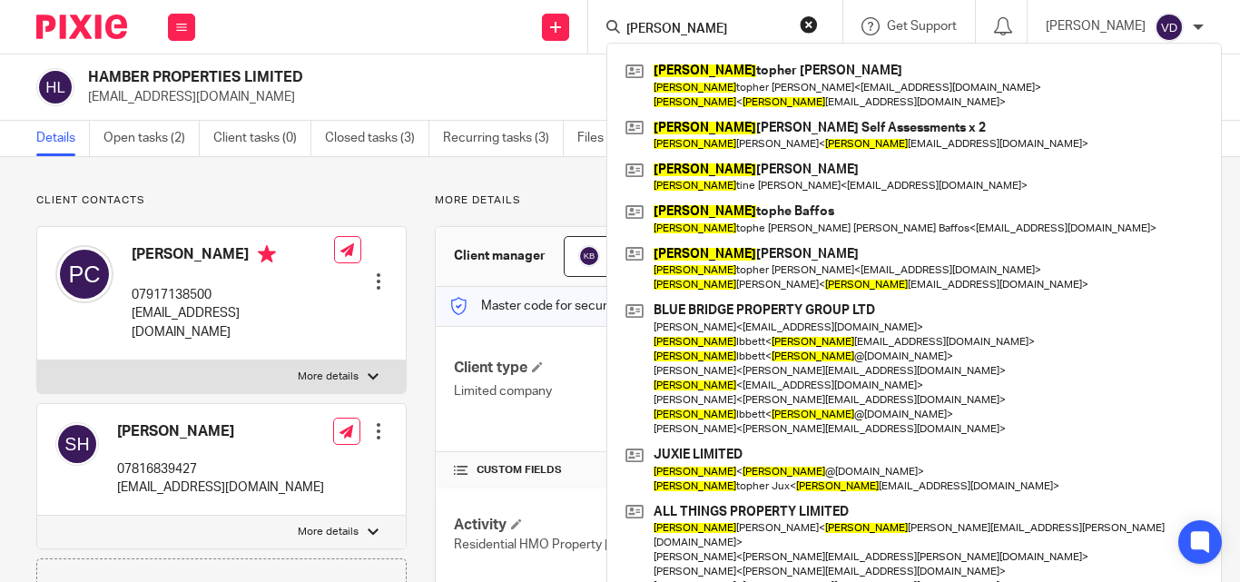
type input "Chris"
click button "submit" at bounding box center [0, 0] width 0 height 0
click at [675, 33] on input "Chris" at bounding box center [705, 30] width 163 height 16
drag, startPoint x: 669, startPoint y: 31, endPoint x: 469, endPoint y: 39, distance: 199.8
click at [468, 41] on div "Send new email Create task Add client Chris Chris topher Hart Chris topher Hart…" at bounding box center [726, 27] width 1026 height 54
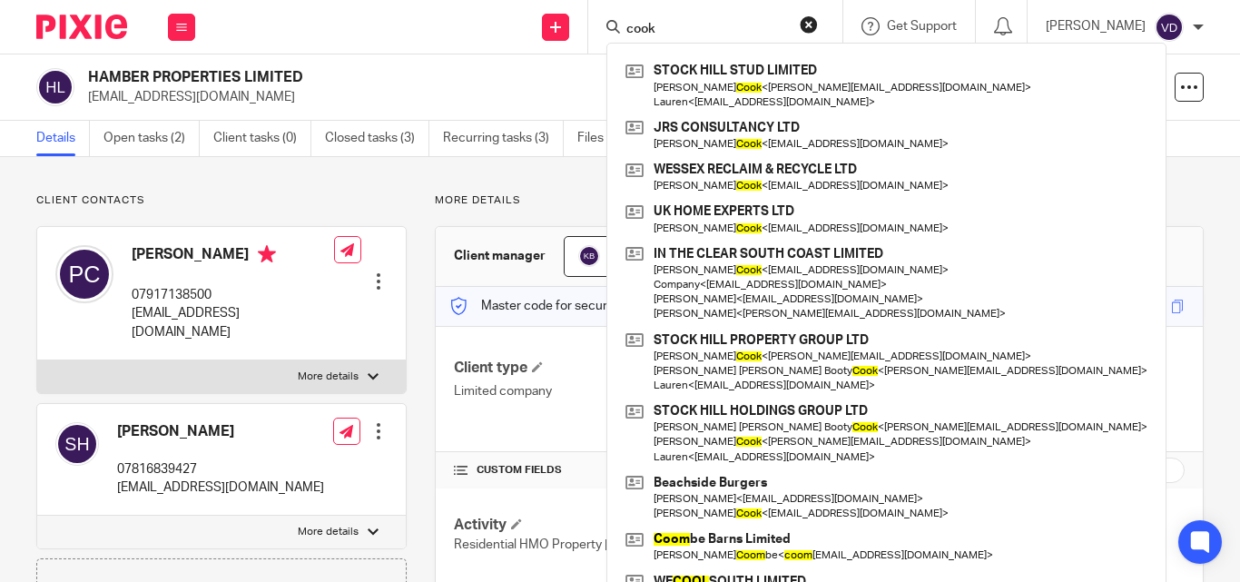
click at [683, 22] on input "cook" at bounding box center [705, 30] width 163 height 16
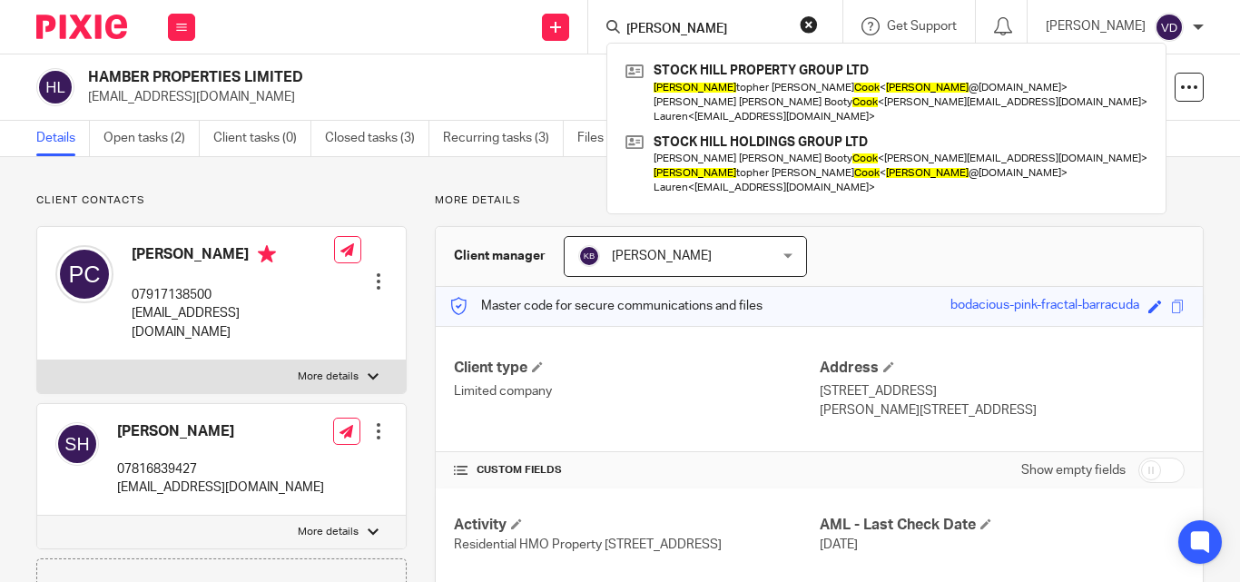
type input "cook chris"
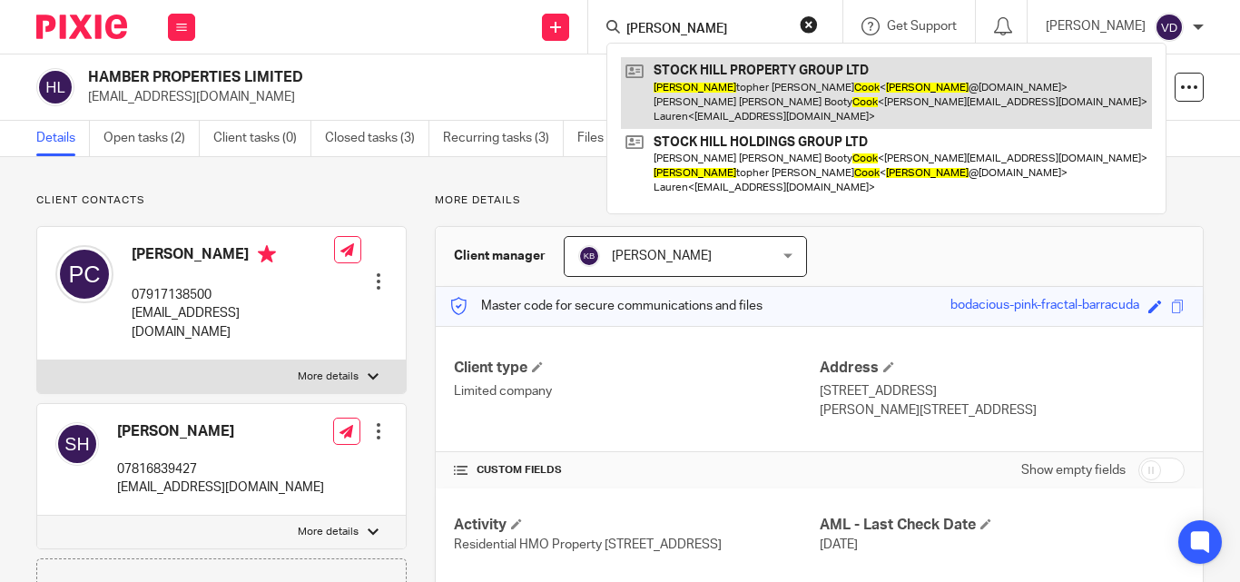
click at [830, 100] on link at bounding box center [886, 93] width 531 height 72
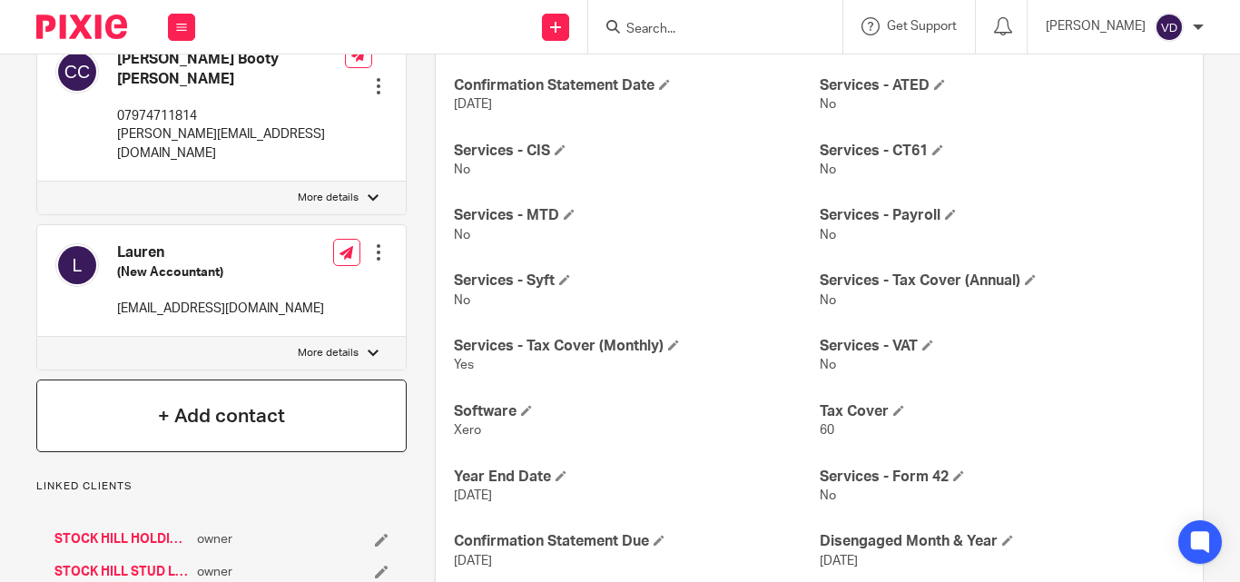
scroll to position [454, 0]
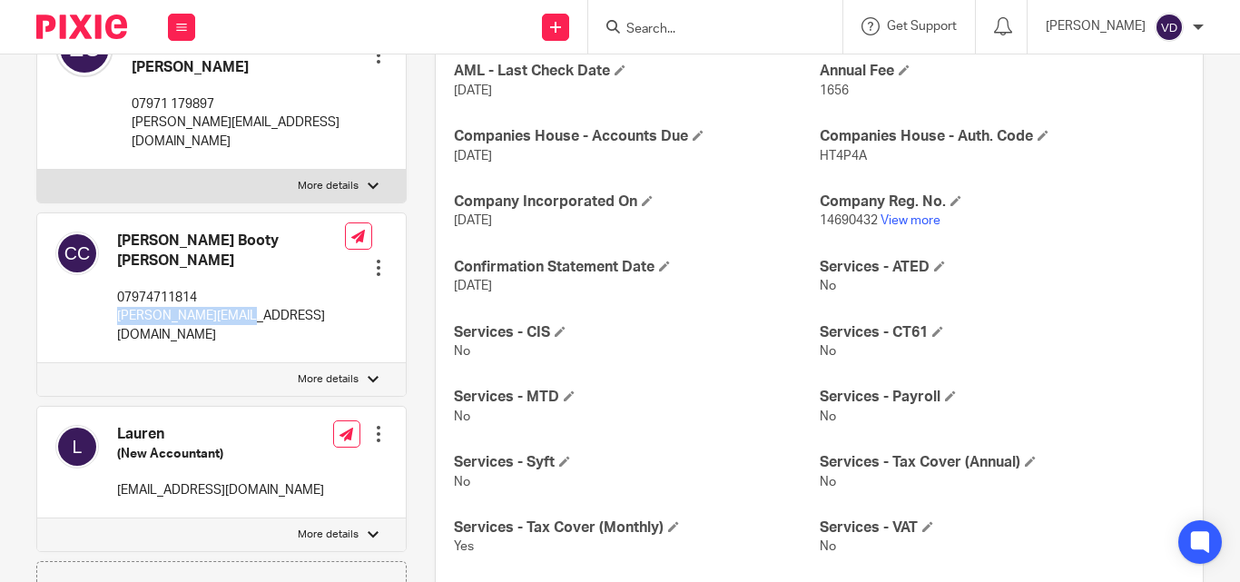
drag, startPoint x: 259, startPoint y: 277, endPoint x: 119, endPoint y: 291, distance: 140.5
click at [119, 291] on div "[PERSON_NAME] Booty [PERSON_NAME] 07974711814 [PERSON_NAME][EMAIL_ADDRESS][DOMA…" at bounding box center [200, 287] width 290 height 131
copy p "[PERSON_NAME][EMAIL_ADDRESS][DOMAIN_NAME]"
drag, startPoint x: 170, startPoint y: 225, endPoint x: 107, endPoint y: 211, distance: 64.3
click at [107, 222] on div "[PERSON_NAME] Booty [PERSON_NAME] 07974711814 [PERSON_NAME][EMAIL_ADDRESS][DOMA…" at bounding box center [200, 287] width 290 height 131
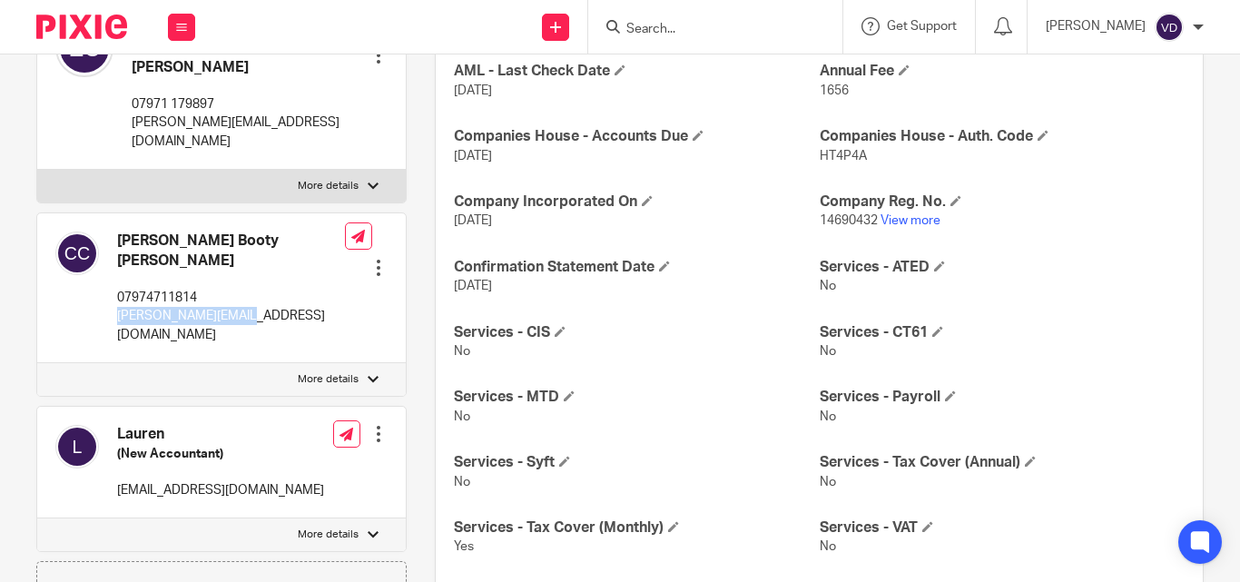
copy div "[PERSON_NAME] Booty [PERSON_NAME]"
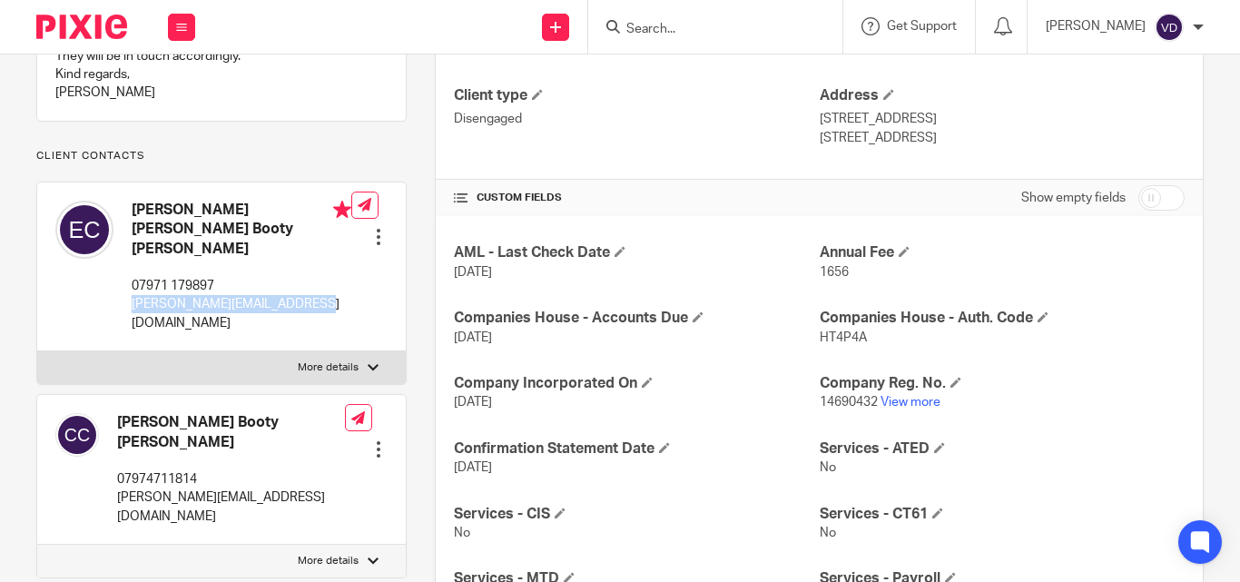
drag, startPoint x: 318, startPoint y: 290, endPoint x: 131, endPoint y: 290, distance: 187.0
click at [131, 290] on div "[PERSON_NAME] [PERSON_NAME] Booty [PERSON_NAME] 07971 179897 [PERSON_NAME][EMAI…" at bounding box center [203, 266] width 296 height 150
copy p "[PERSON_NAME][EMAIL_ADDRESS][DOMAIN_NAME]"
click at [267, 249] on div "[PERSON_NAME] [PERSON_NAME] Booty [PERSON_NAME] 07971 179897 [PERSON_NAME][EMAI…" at bounding box center [242, 267] width 220 height 132
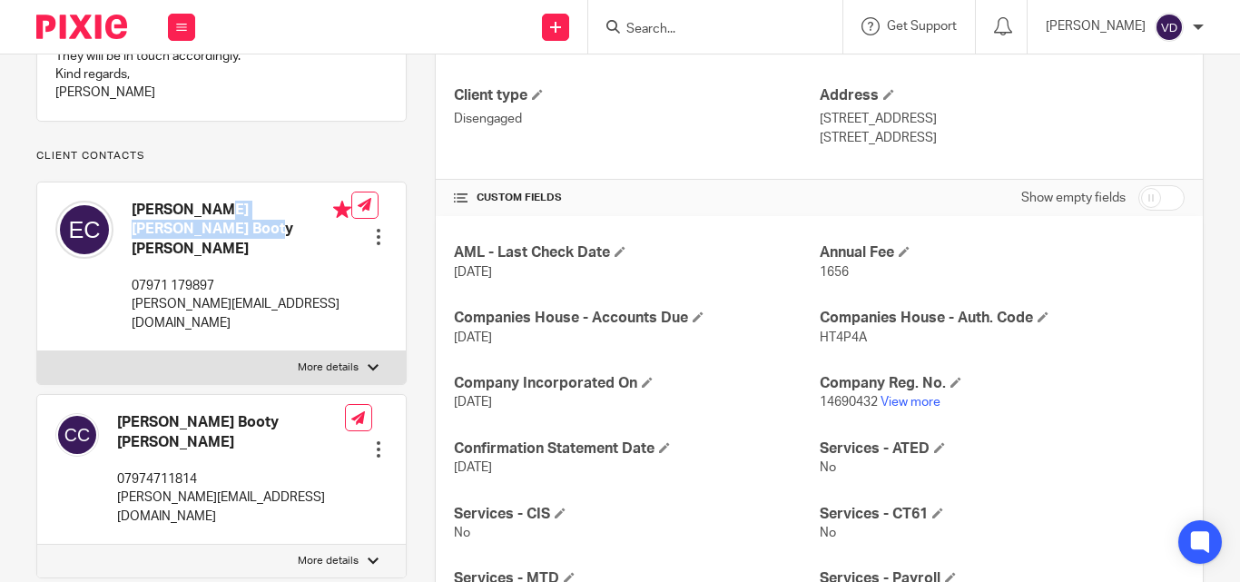
drag, startPoint x: 290, startPoint y: 227, endPoint x: 125, endPoint y: 225, distance: 164.3
click at [125, 225] on div "Emily Jane Booty Cook 07971 179897 emily@shpropertygroup.co.uk" at bounding box center [203, 266] width 296 height 150
copy h4 "Emily Jane Booty Cook"
click at [654, 29] on input "Search" at bounding box center [705, 30] width 163 height 16
paste input "Alan"
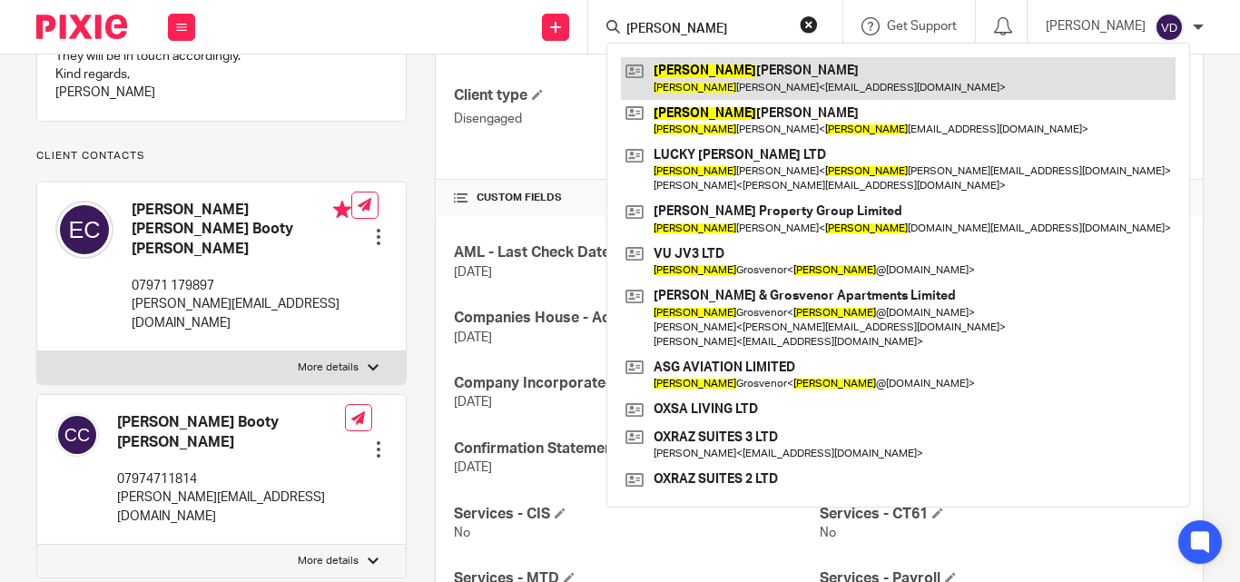
type input "Alan"
click at [649, 88] on link at bounding box center [898, 78] width 555 height 42
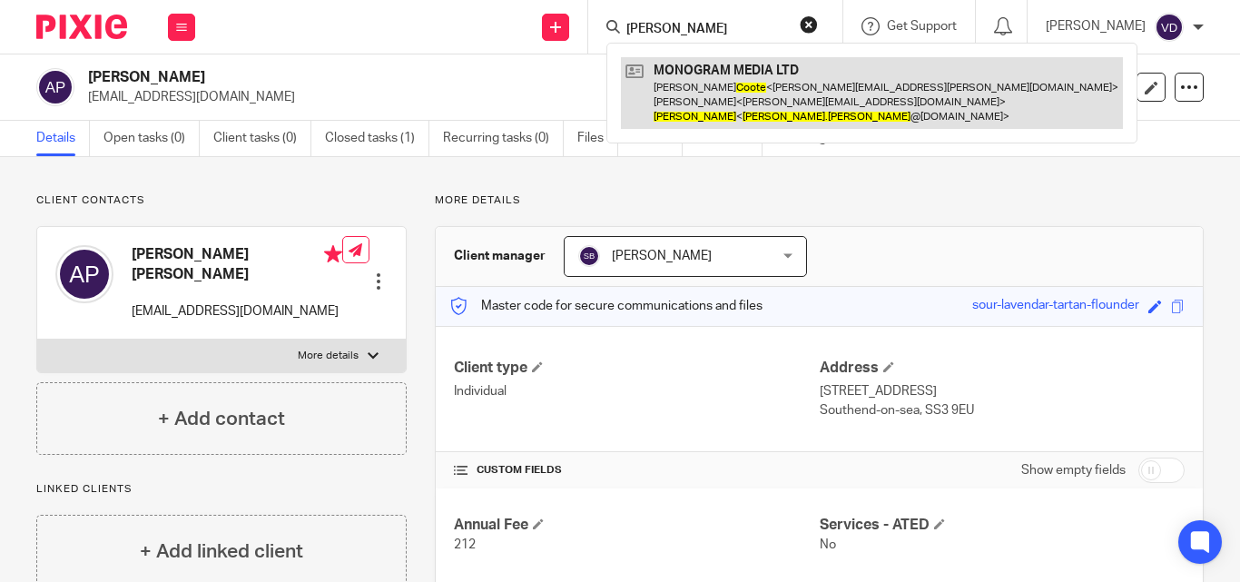
type input "[PERSON_NAME]"
click at [741, 112] on link at bounding box center [872, 93] width 502 height 72
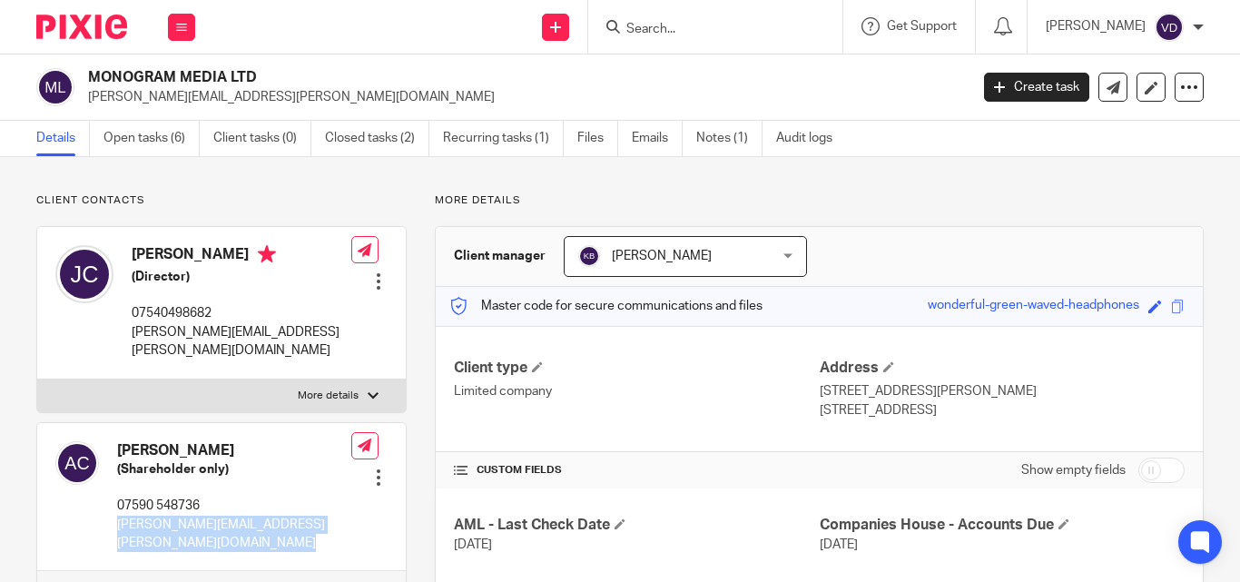
drag, startPoint x: 329, startPoint y: 508, endPoint x: 118, endPoint y: 506, distance: 210.6
click at [118, 506] on div "[PERSON_NAME] (Shareholder only) 07590 548736 [PERSON_NAME][EMAIL_ADDRESS][PERS…" at bounding box center [221, 497] width 368 height 149
copy div "[PERSON_NAME][EMAIL_ADDRESS][PERSON_NAME][DOMAIN_NAME]"
drag, startPoint x: 209, startPoint y: 429, endPoint x: 112, endPoint y: 437, distance: 97.5
click at [112, 437] on div "[PERSON_NAME] (Shareholder only) 07590 548736 [PERSON_NAME][EMAIL_ADDRESS][PERS…" at bounding box center [203, 497] width 296 height 130
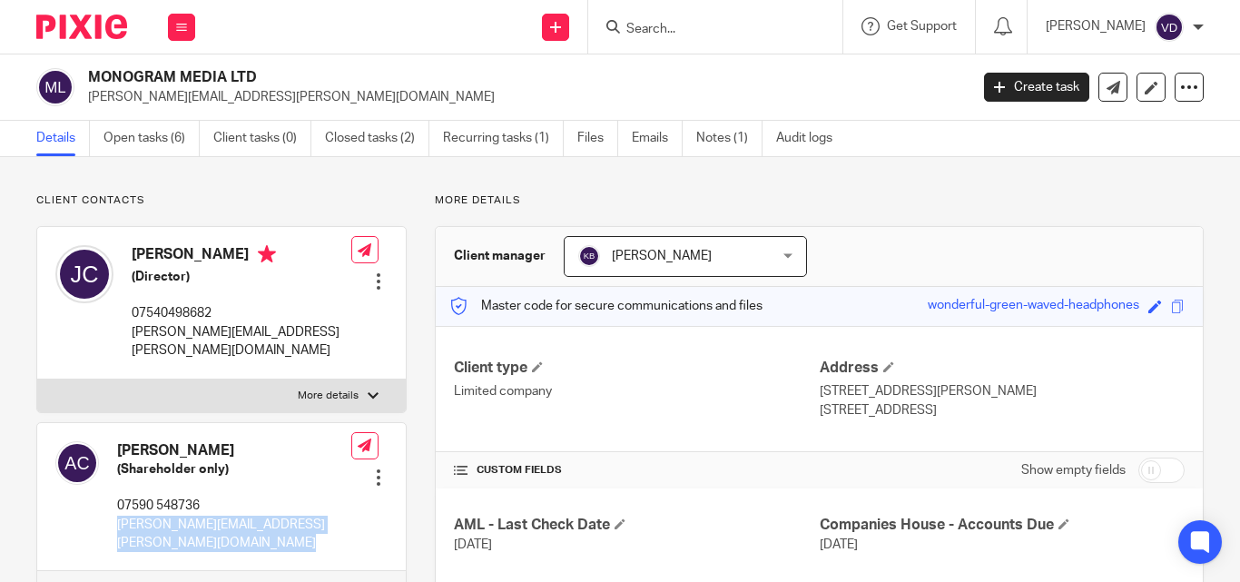
copy h4 "[PERSON_NAME]"
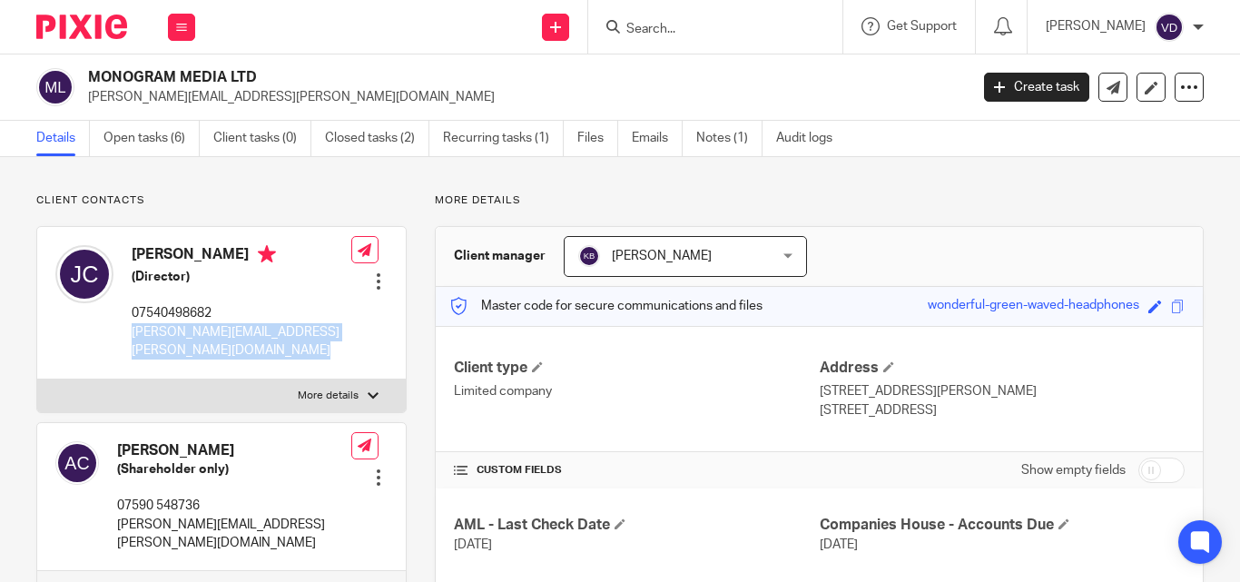
drag, startPoint x: 128, startPoint y: 329, endPoint x: 338, endPoint y: 348, distance: 210.5
click at [338, 348] on div "[PERSON_NAME] (Director) 07540498682 [PERSON_NAME][EMAIL_ADDRESS][PERSON_NAME][…" at bounding box center [221, 303] width 368 height 152
copy div "[PERSON_NAME][EMAIL_ADDRESS][PERSON_NAME][DOMAIN_NAME]"
click at [224, 289] on div "[PERSON_NAME] (Director) 07540498682 [PERSON_NAME][EMAIL_ADDRESS][PERSON_NAME][…" at bounding box center [242, 302] width 220 height 114
drag, startPoint x: 215, startPoint y: 257, endPoint x: 119, endPoint y: 250, distance: 96.4
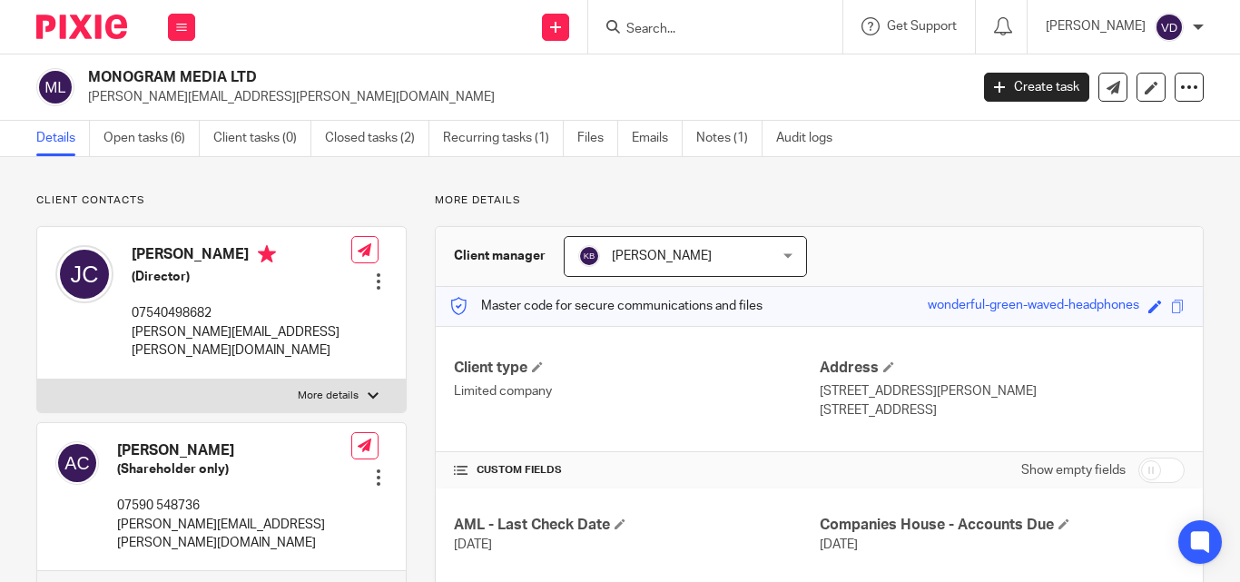
click at [119, 250] on div "Josh Coote (Director) 07540498682 josh.alex@monogrammedia.co.uk" at bounding box center [203, 302] width 296 height 133
copy div "Josh Coote"
click at [682, 35] on input "Search" at bounding box center [705, 30] width 163 height 16
paste input "Geoff"
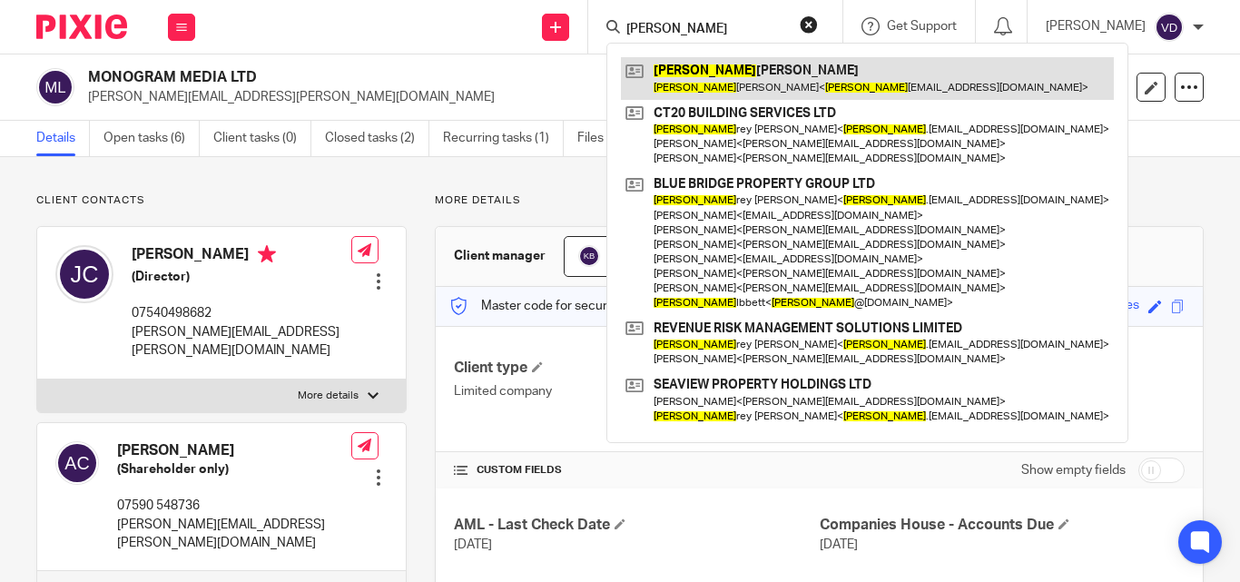
type input "Geoff"
click at [690, 89] on link at bounding box center [867, 78] width 493 height 42
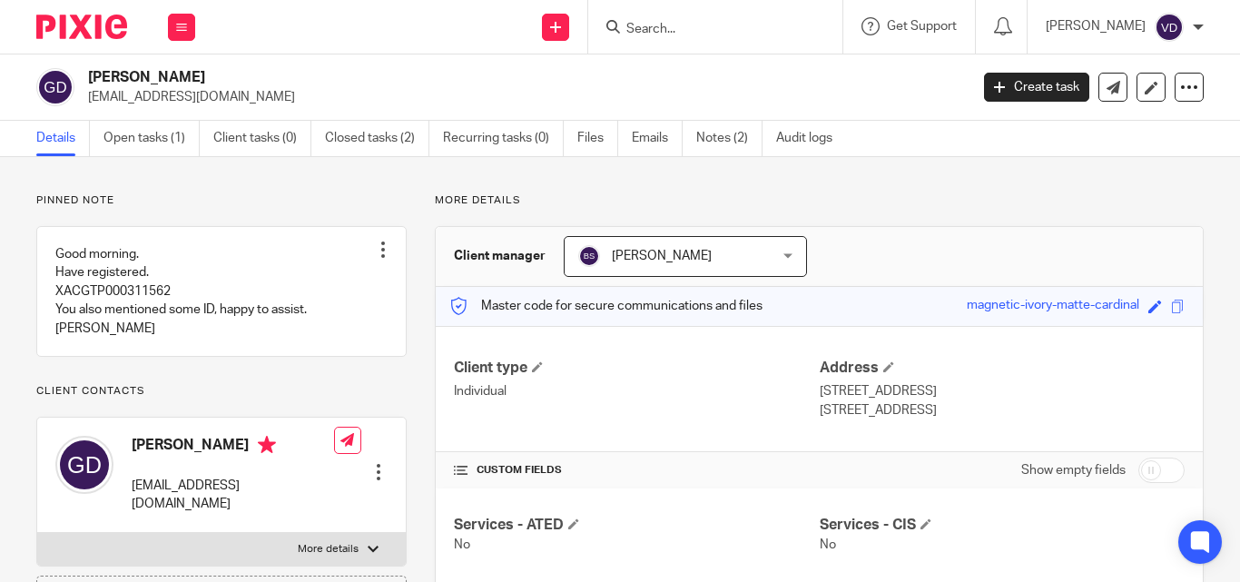
drag, startPoint x: 271, startPoint y: 104, endPoint x: 85, endPoint y: 102, distance: 186.1
click at [85, 102] on div "[PERSON_NAME] [EMAIL_ADDRESS][DOMAIN_NAME]" at bounding box center [496, 87] width 920 height 38
copy p "[EMAIL_ADDRESS][DOMAIN_NAME]"
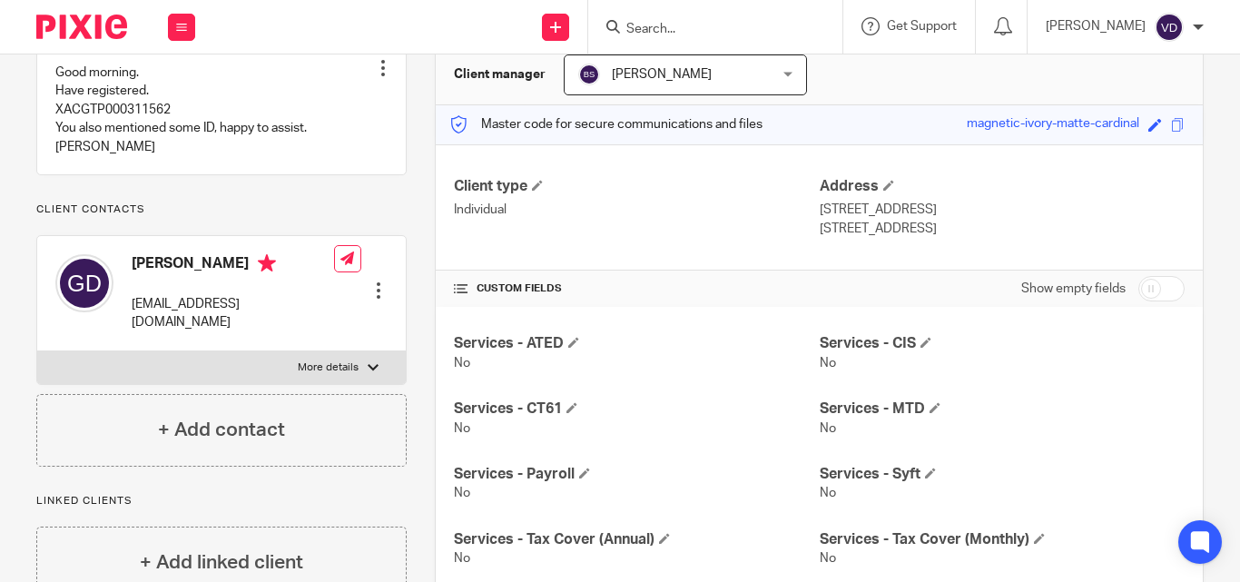
drag, startPoint x: 216, startPoint y: 283, endPoint x: 134, endPoint y: 283, distance: 81.7
click at [134, 277] on h4 "[PERSON_NAME]" at bounding box center [233, 265] width 202 height 23
copy h4 "[PERSON_NAME]"
click at [672, 29] on input "Search" at bounding box center [705, 30] width 163 height 16
paste input "[PERSON_NAME]"
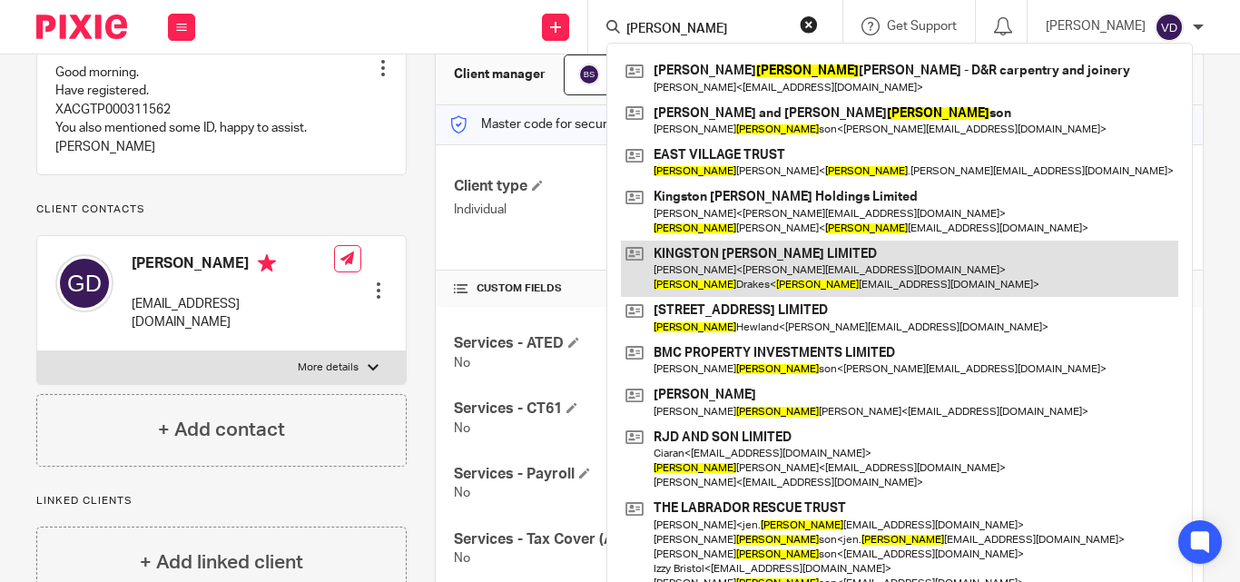
type input "[PERSON_NAME]"
click at [733, 280] on link at bounding box center [899, 269] width 557 height 56
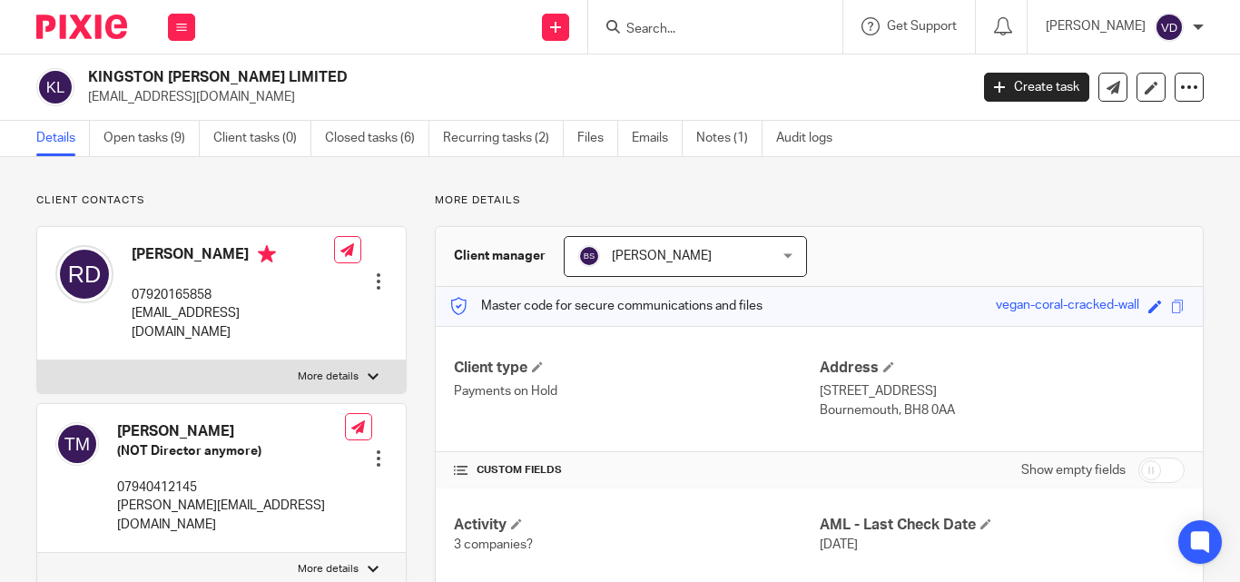
scroll to position [91, 0]
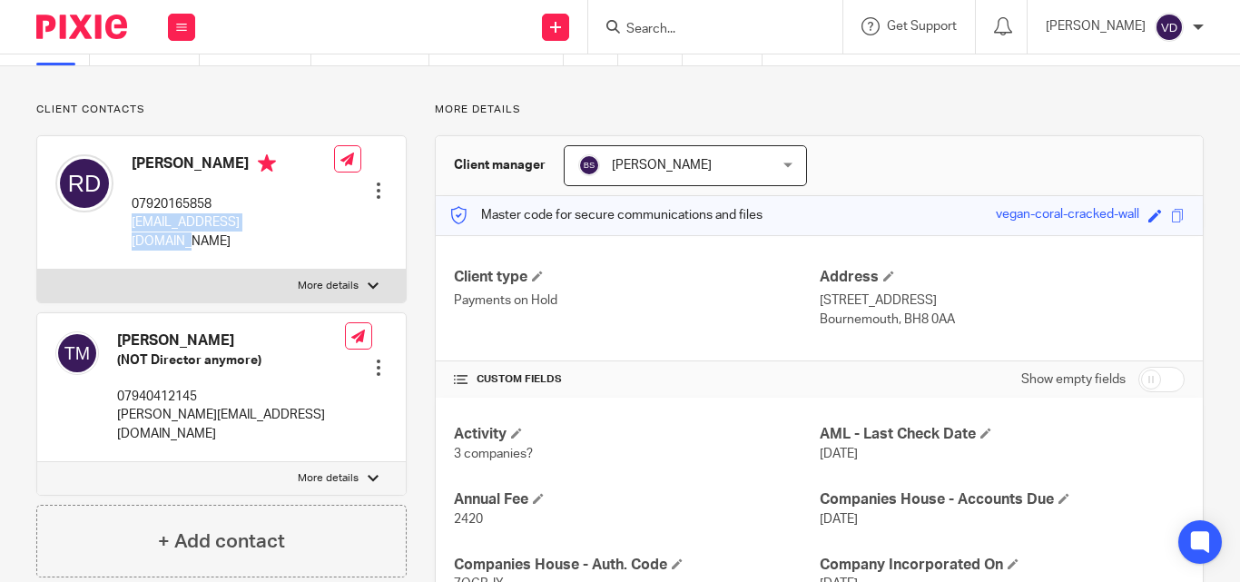
drag, startPoint x: 304, startPoint y: 219, endPoint x: 128, endPoint y: 217, distance: 176.1
click at [128, 217] on div "Richard Drakes 07920165858 richarddrakes@gmail.com Edit contact Create client f…" at bounding box center [221, 202] width 368 height 133
copy p "richarddrakes@gmail.com"
drag, startPoint x: 242, startPoint y: 162, endPoint x: 134, endPoint y: 172, distance: 108.4
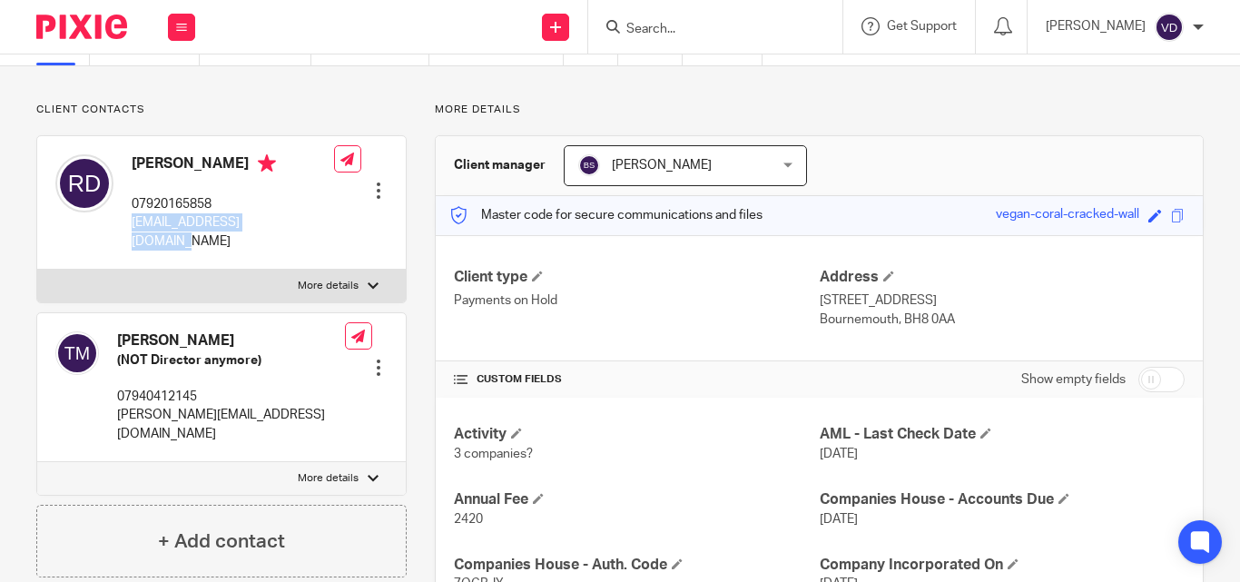
click at [134, 172] on h4 "Richard Drakes" at bounding box center [233, 165] width 202 height 23
copy h4 "Richard Drakes"
click at [690, 34] on input "Search" at bounding box center [705, 30] width 163 height 16
paste input "Celine"
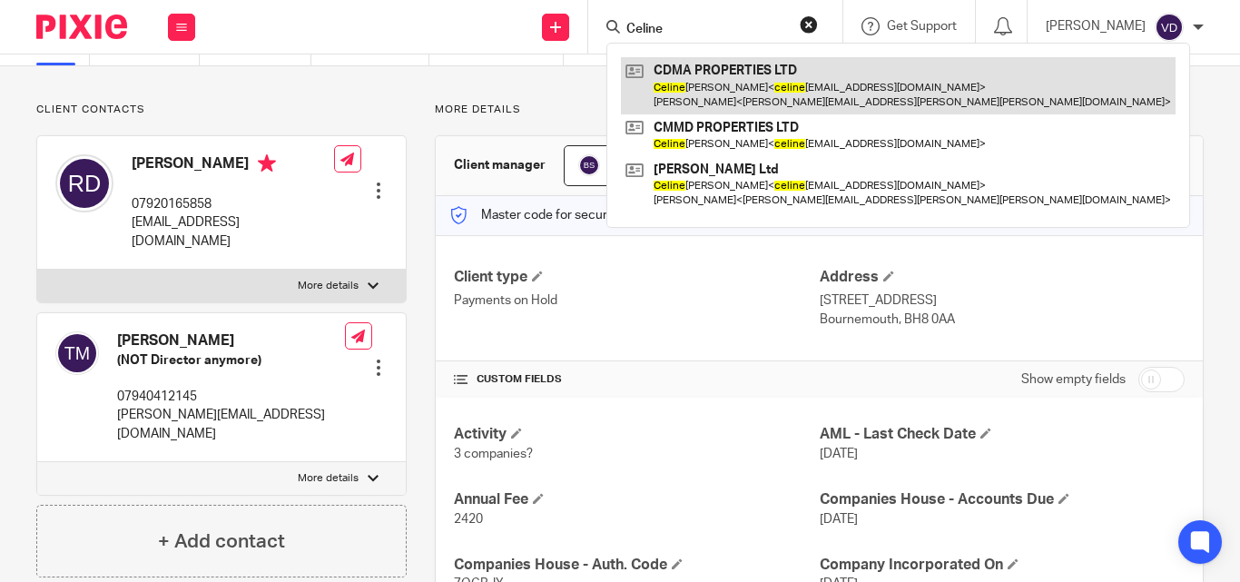
type input "Celine"
click at [797, 89] on link at bounding box center [898, 85] width 555 height 56
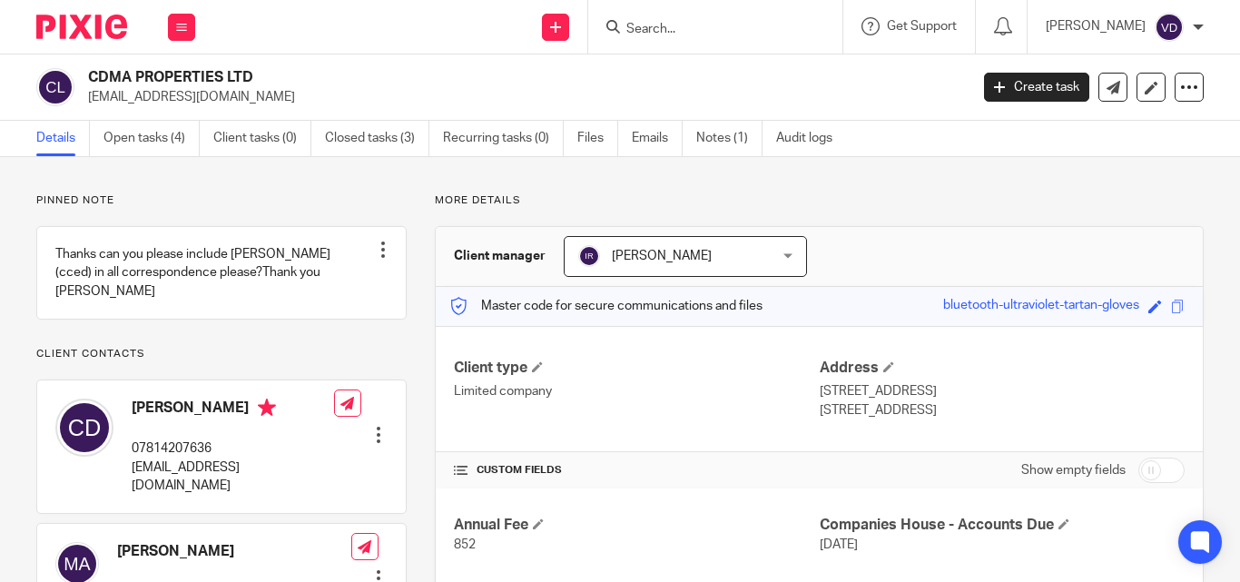
scroll to position [91, 0]
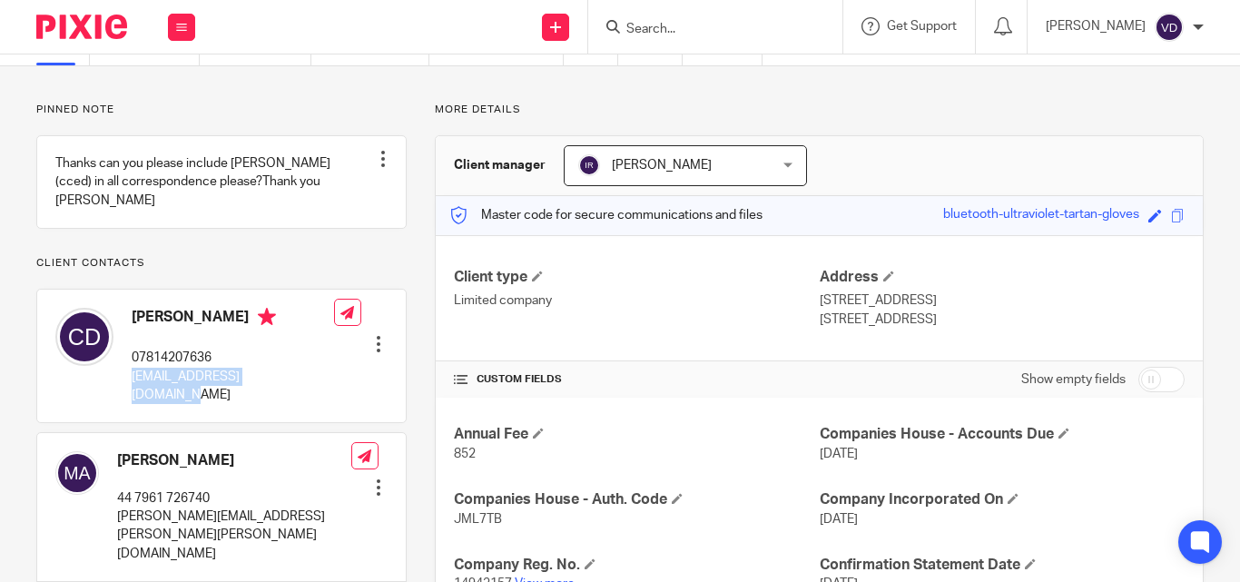
drag, startPoint x: 307, startPoint y: 397, endPoint x: 124, endPoint y: 403, distance: 182.5
click at [124, 403] on div "Celine Dubois 07814207636 celinemmdubois@gmail.com Edit contact Create client f…" at bounding box center [221, 356] width 368 height 133
copy p "celinemmdubois@gmail.com"
click at [293, 402] on p "celinemmdubois@gmail.com" at bounding box center [233, 386] width 202 height 37
drag, startPoint x: 309, startPoint y: 391, endPoint x: 126, endPoint y: 397, distance: 182.5
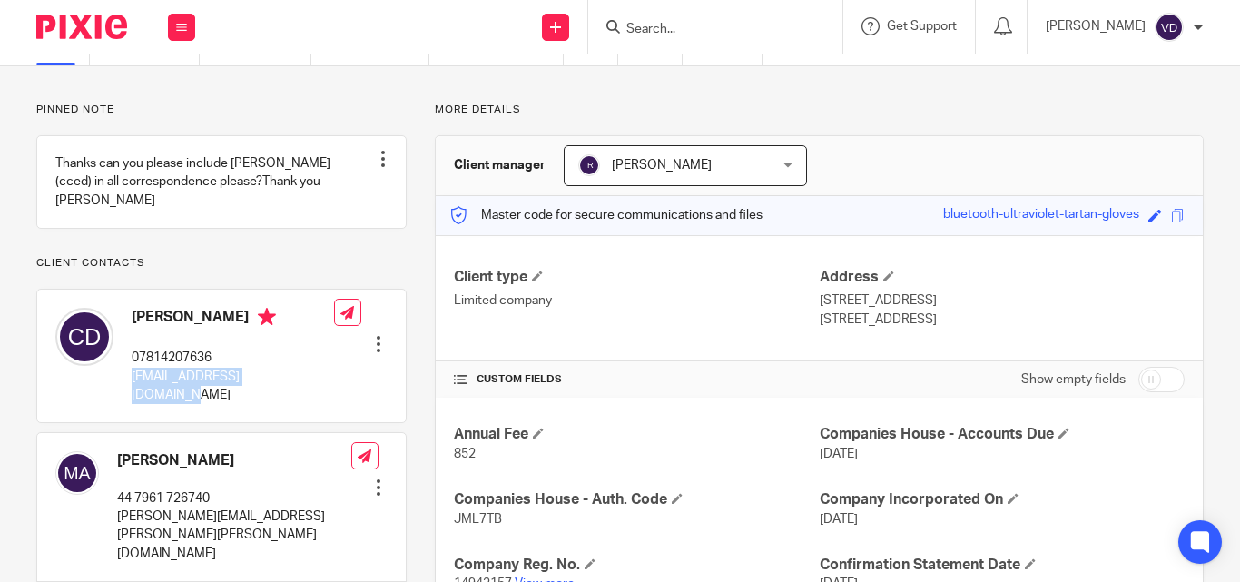
click at [126, 397] on div "Celine Dubois 07814207636 celinemmdubois@gmail.com Edit contact Create client f…" at bounding box center [221, 356] width 368 height 133
copy p "celinemmdubois@gmail.com"
drag, startPoint x: 231, startPoint y: 335, endPoint x: 112, endPoint y: 357, distance: 121.8
click at [112, 357] on div "Celine Dubois 07814207636 celinemmdubois@gmail.com" at bounding box center [194, 356] width 279 height 114
copy div "Celine Dubois"
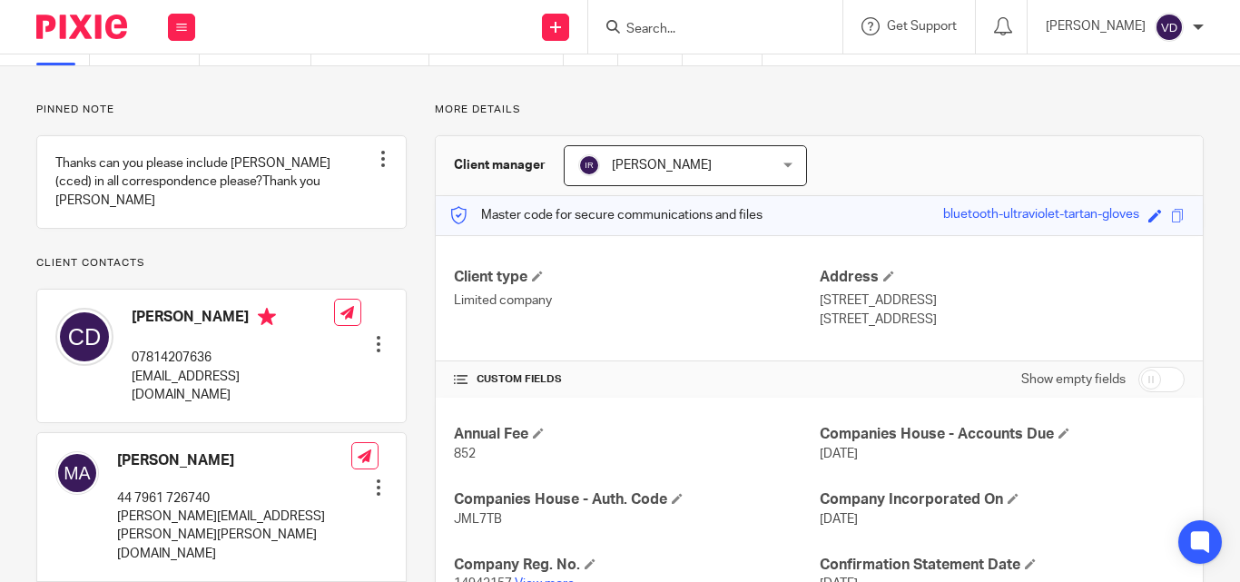
click at [708, 28] on input "Search" at bounding box center [705, 30] width 163 height 16
paste input "Jane"
type input "Jane"
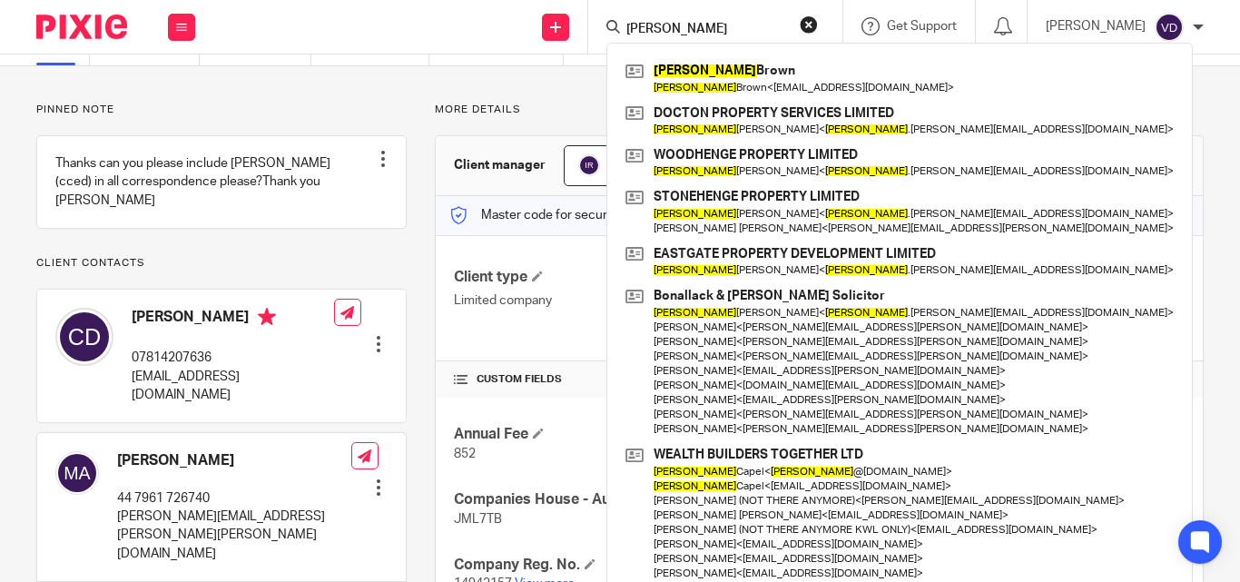
drag, startPoint x: 667, startPoint y: 26, endPoint x: 410, endPoint y: 48, distance: 257.8
click at [416, 49] on div "Send new email Create task Add client Jane Jane Brown Jane Brown < jb707@btinte…" at bounding box center [726, 27] width 1026 height 54
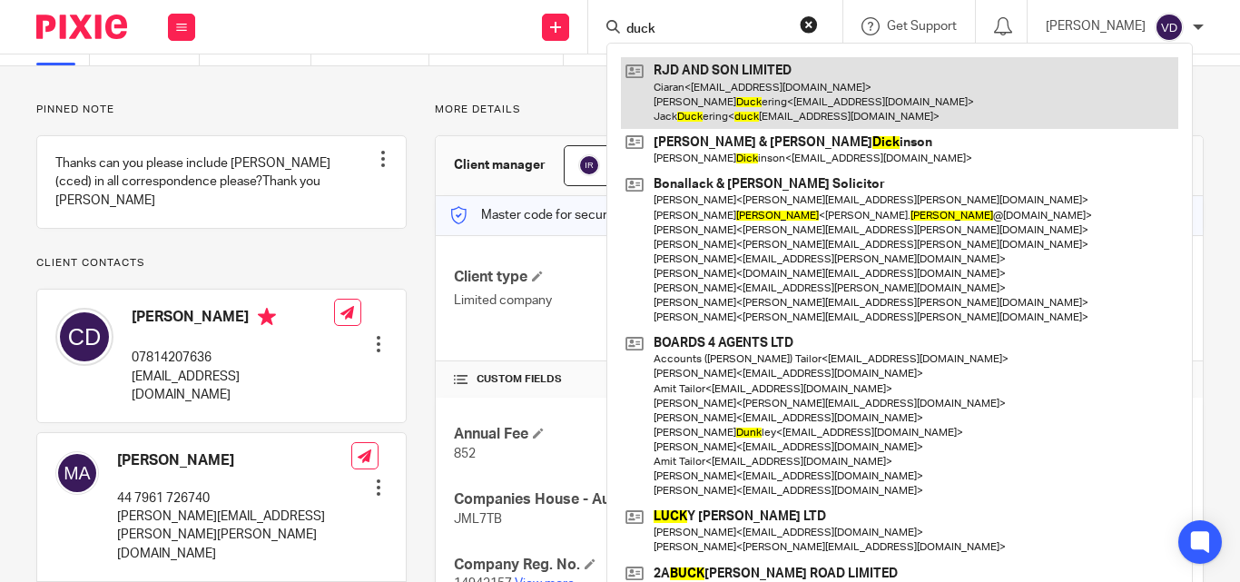
type input "duck"
click at [756, 96] on link at bounding box center [899, 93] width 557 height 72
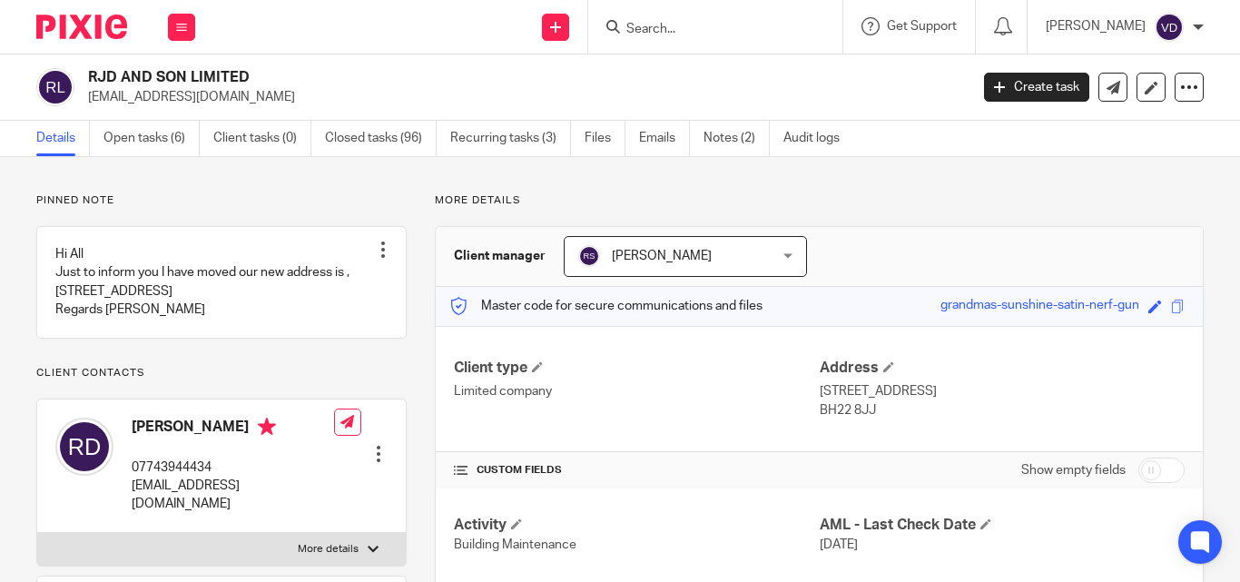
click at [678, 34] on input "Search" at bounding box center [705, 30] width 163 height 16
paste input "[PERSON_NAME]"
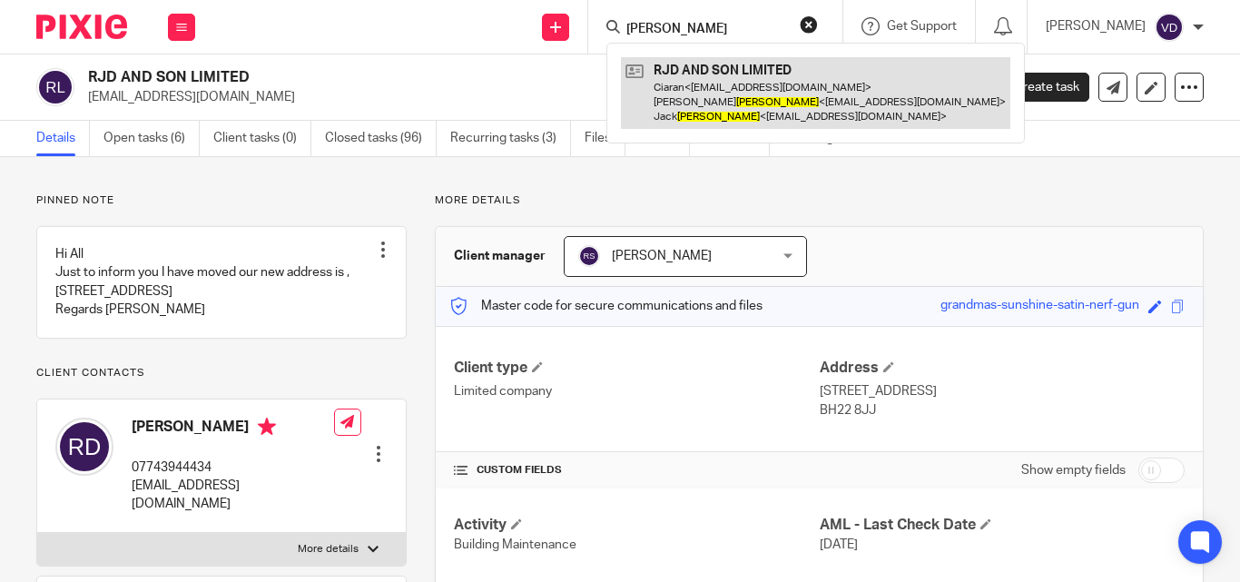
type input "[PERSON_NAME]"
click at [732, 100] on link at bounding box center [815, 93] width 389 height 72
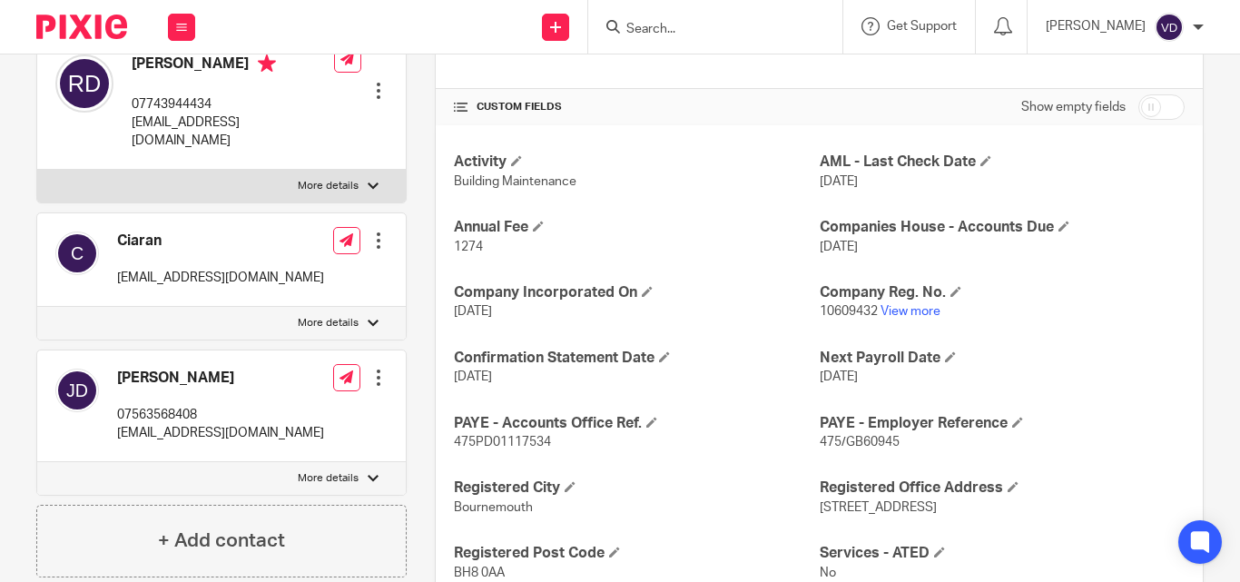
scroll to position [454, 0]
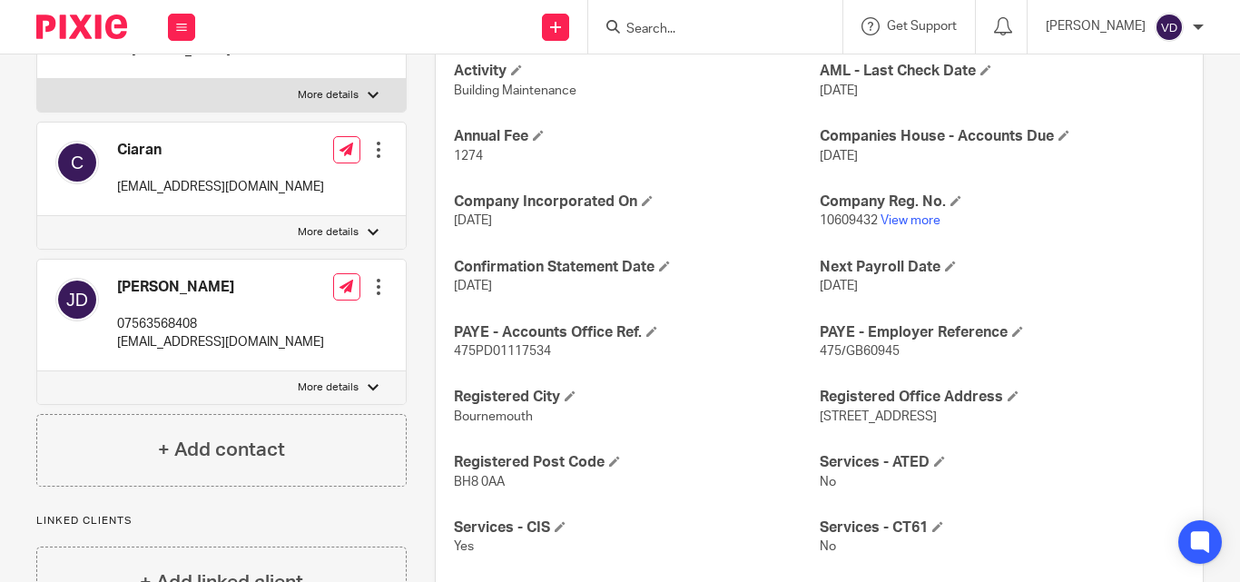
click at [658, 35] on input "Search" at bounding box center [705, 30] width 163 height 16
paste input "Kathyrn"
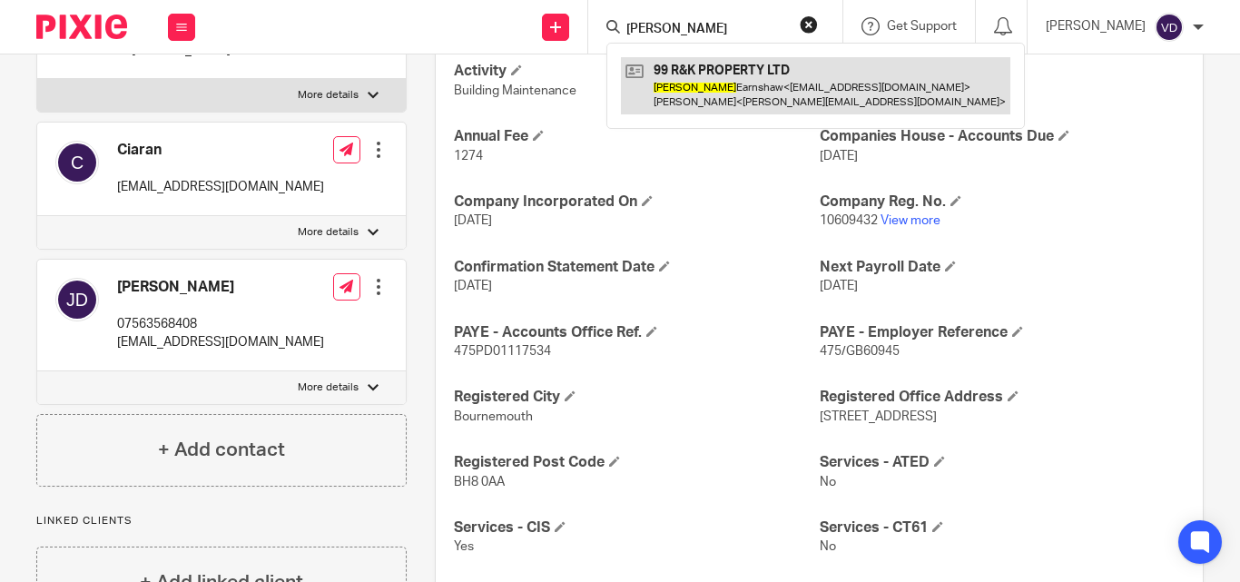
type input "Kathyrn"
click at [698, 90] on link at bounding box center [815, 85] width 389 height 56
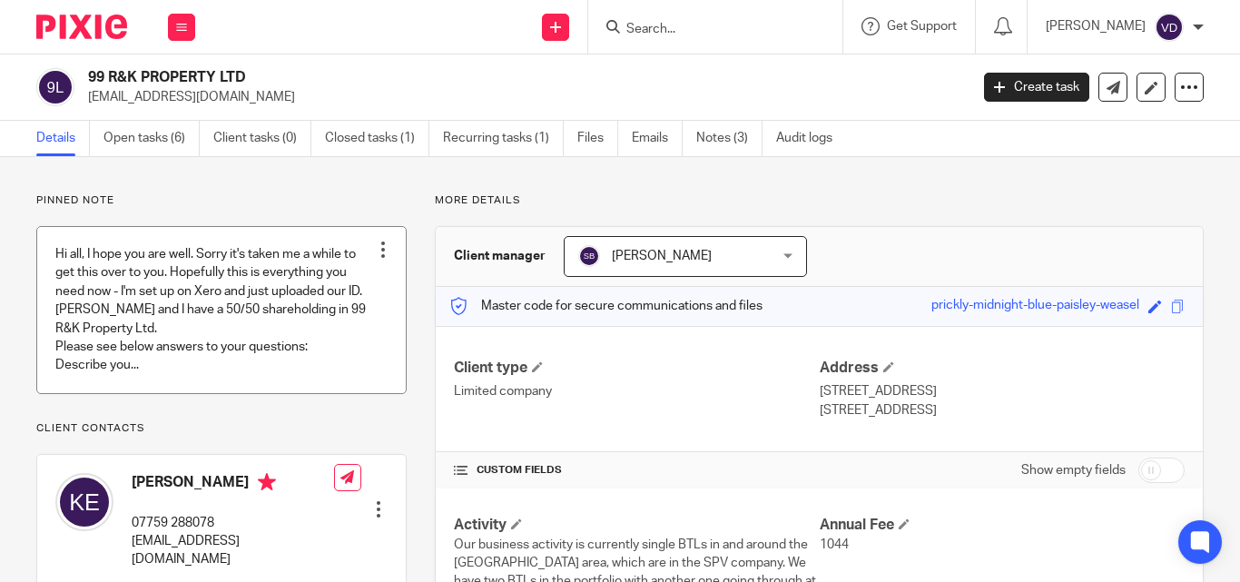
scroll to position [182, 0]
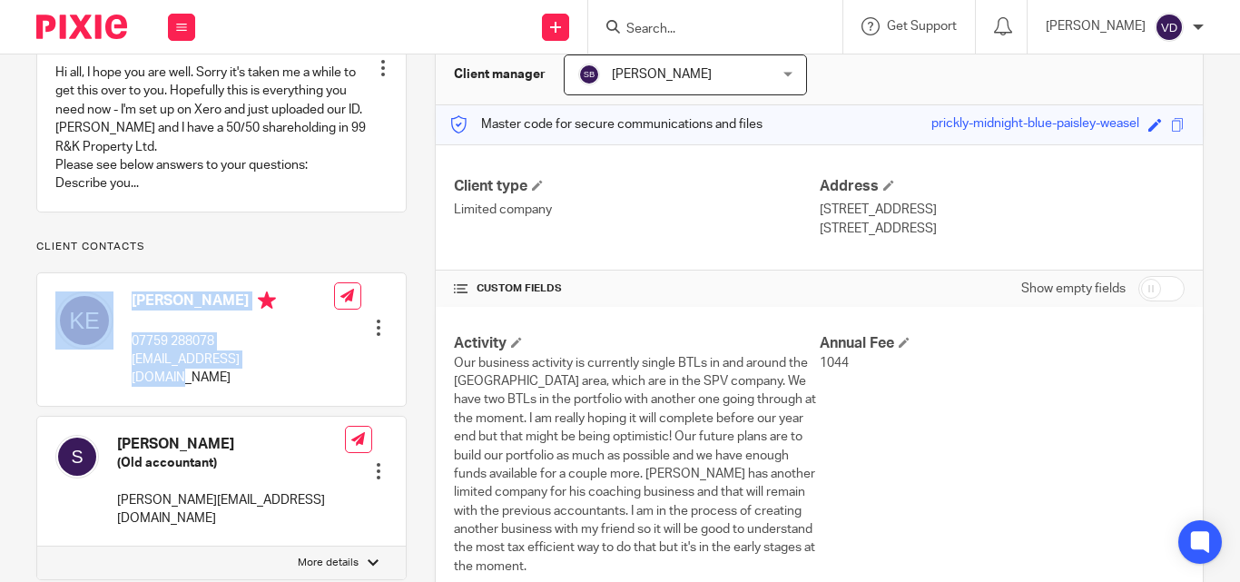
drag, startPoint x: 288, startPoint y: 378, endPoint x: 118, endPoint y: 377, distance: 169.7
click at [118, 377] on div "[PERSON_NAME] 07759 288078 [EMAIL_ADDRESS][DOMAIN_NAME] Edit contact Create cli…" at bounding box center [221, 339] width 368 height 133
click at [118, 377] on div "[PERSON_NAME] 07759 288078 [EMAIL_ADDRESS][DOMAIN_NAME]" at bounding box center [194, 339] width 279 height 114
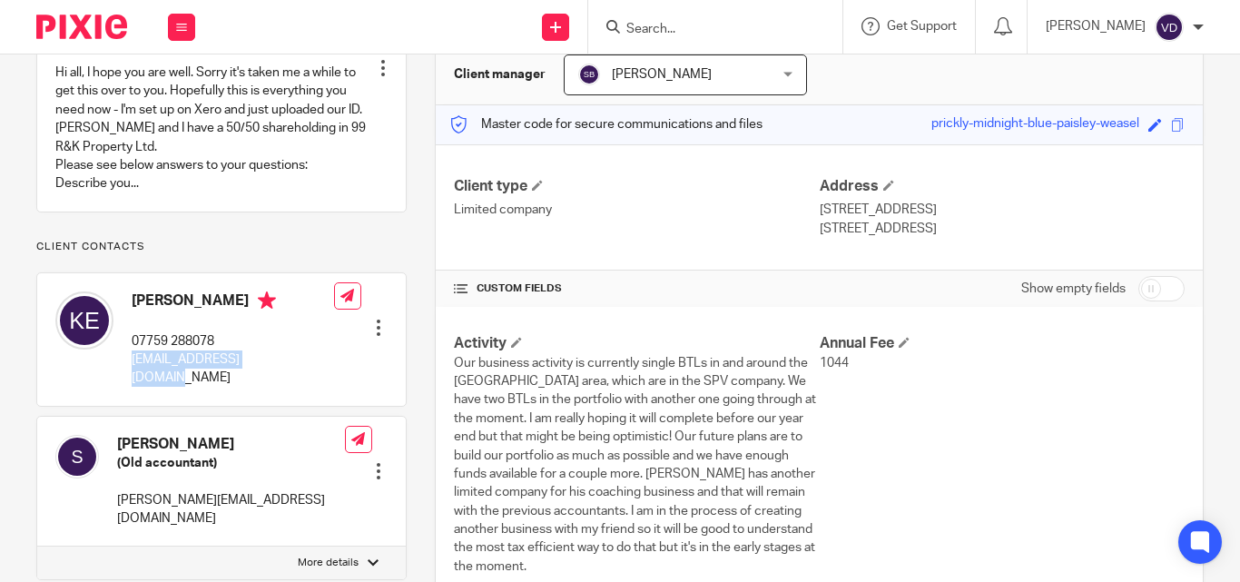
drag, startPoint x: 292, startPoint y: 378, endPoint x: 124, endPoint y: 382, distance: 168.0
click at [124, 382] on div "[PERSON_NAME] 07759 288078 [EMAIL_ADDRESS][DOMAIN_NAME] Edit contact Create cli…" at bounding box center [221, 339] width 368 height 133
copy p "[EMAIL_ADDRESS][DOMAIN_NAME]"
drag, startPoint x: 265, startPoint y: 314, endPoint x: 130, endPoint y: 329, distance: 136.0
click at [130, 329] on div "[PERSON_NAME] 07759 288078 [EMAIL_ADDRESS][DOMAIN_NAME]" at bounding box center [194, 339] width 279 height 114
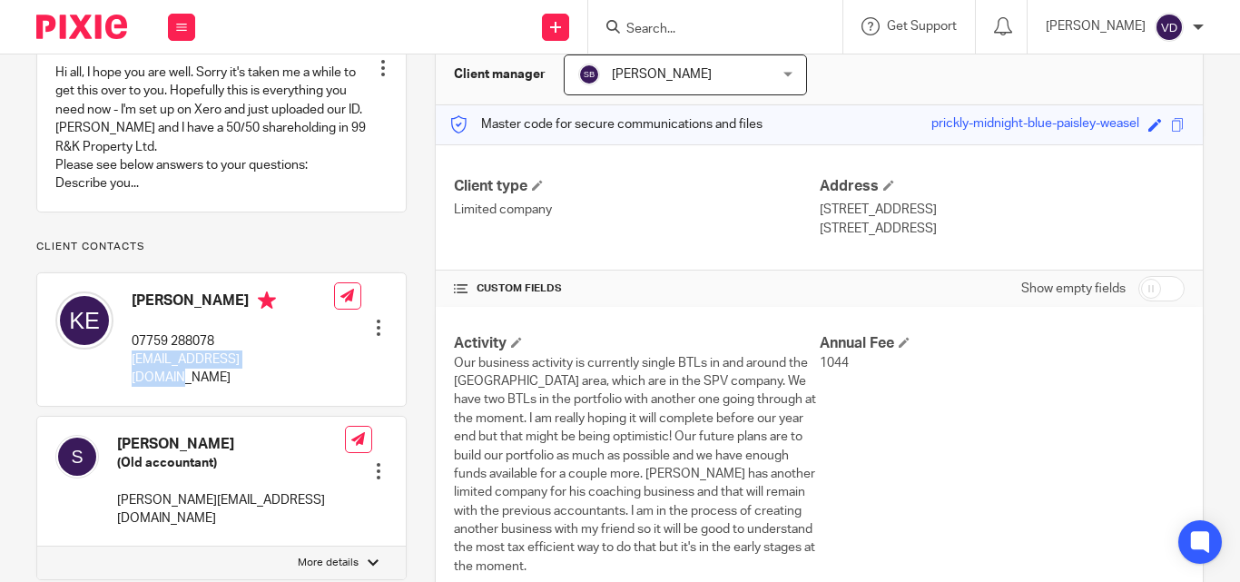
copy h4 "[PERSON_NAME]"
click at [672, 27] on input "Search" at bounding box center [705, 30] width 163 height 16
paste input "[PERSON_NAME]"
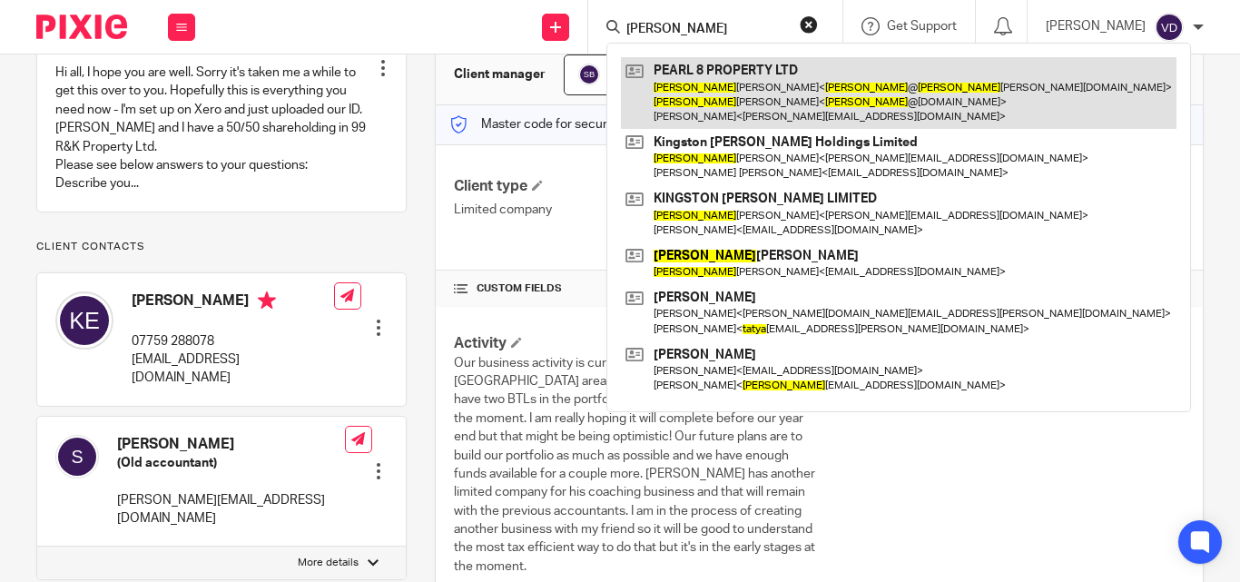
type input "[PERSON_NAME]"
click at [715, 105] on link at bounding box center [898, 93] width 555 height 72
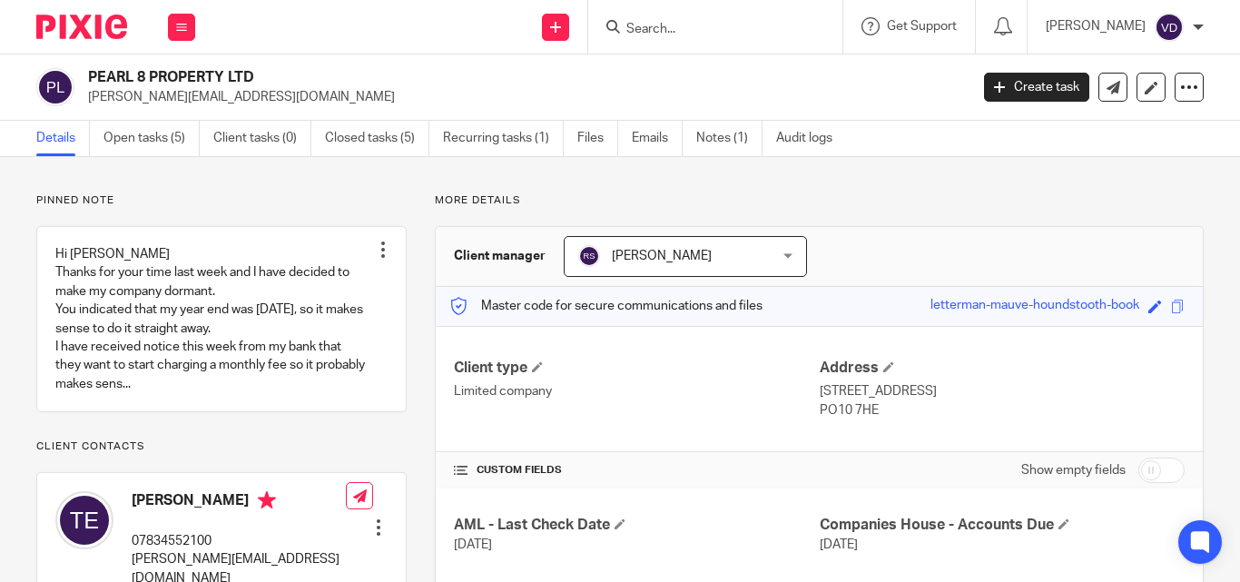
scroll to position [182, 0]
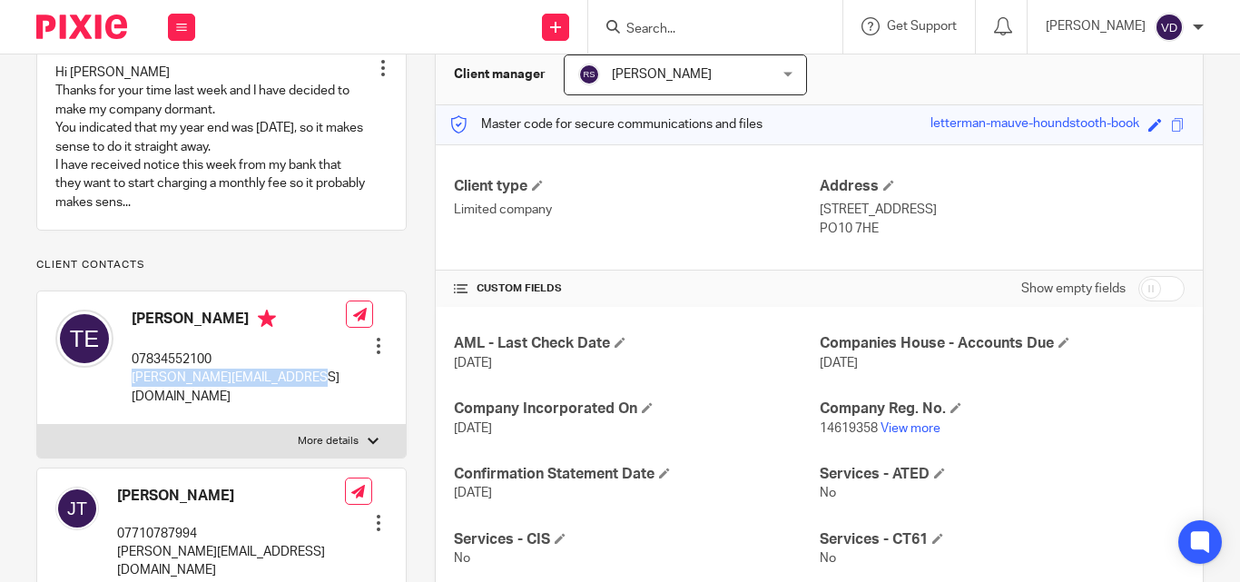
drag, startPoint x: 305, startPoint y: 399, endPoint x: 133, endPoint y: 400, distance: 171.5
click at [133, 400] on div "Tanya Jayne Ellis 07834552100 tanya@pearl8property.co.uk Edit contact Create cl…" at bounding box center [221, 357] width 368 height 133
copy p "tanya@pearl8property.co.uk"
drag, startPoint x: 251, startPoint y: 337, endPoint x: 112, endPoint y: 338, distance: 139.8
click at [112, 338] on div "Tanya Jayne Ellis 07834552100 tanya@pearl8property.co.uk" at bounding box center [200, 357] width 290 height 114
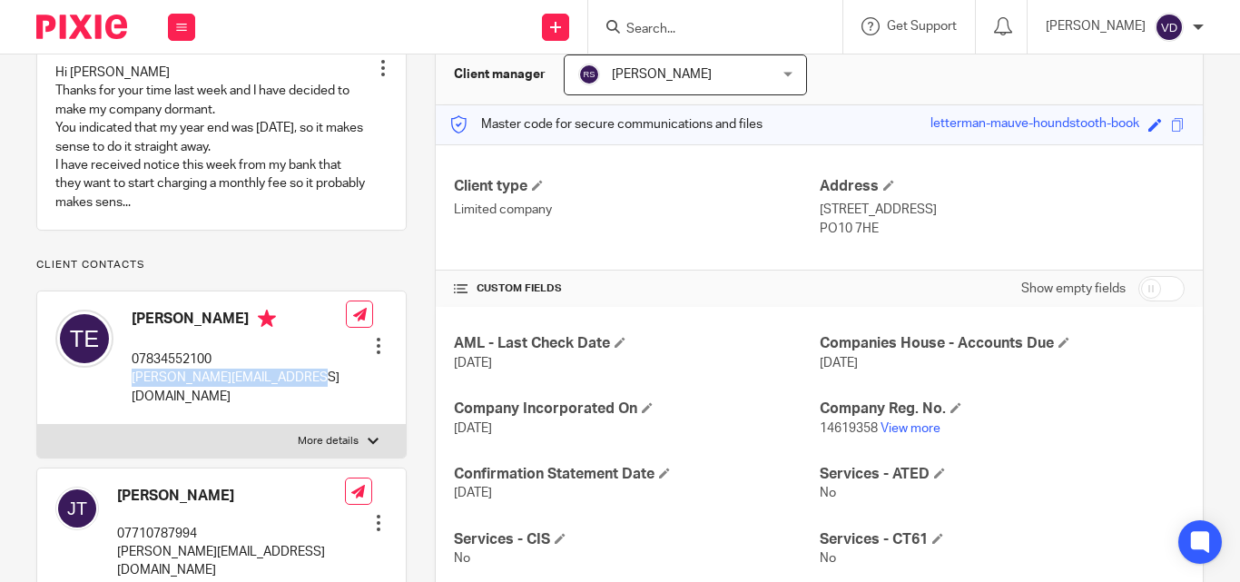
copy div "Tanya Jayne Ellis"
click at [674, 28] on input "Search" at bounding box center [705, 30] width 163 height 16
paste input "Clare"
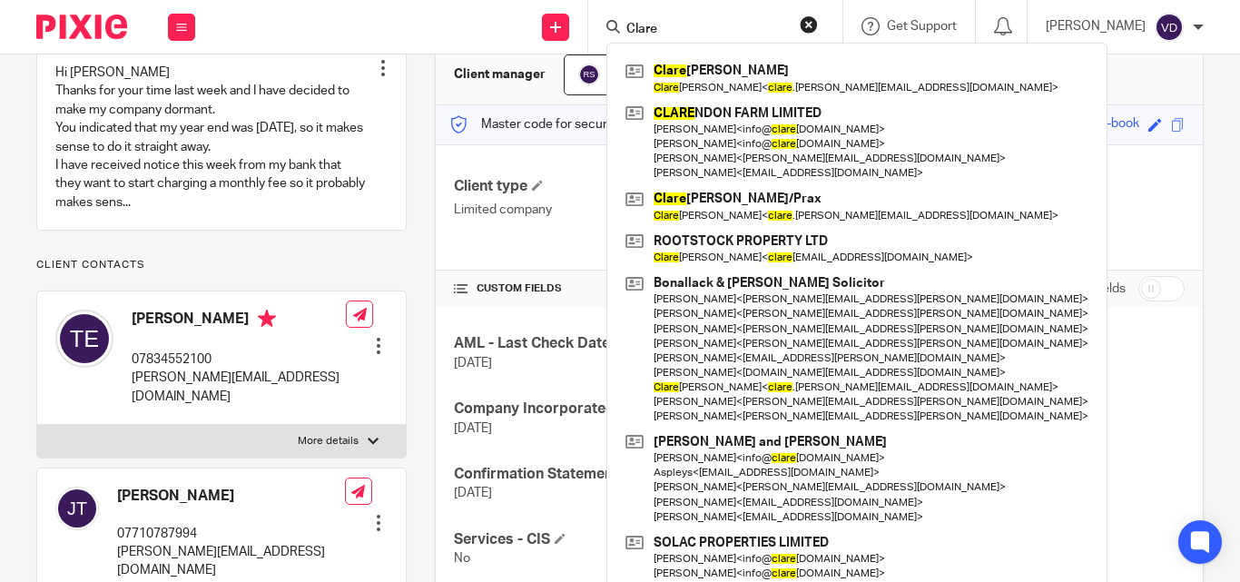
type input "Clare"
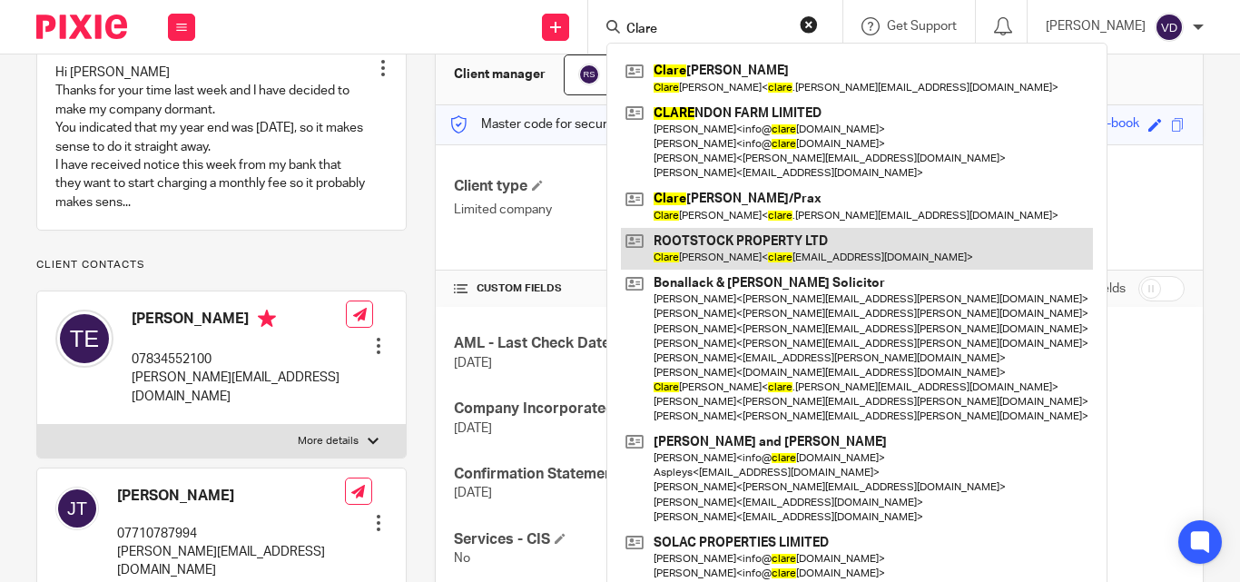
click at [702, 243] on link at bounding box center [857, 249] width 472 height 42
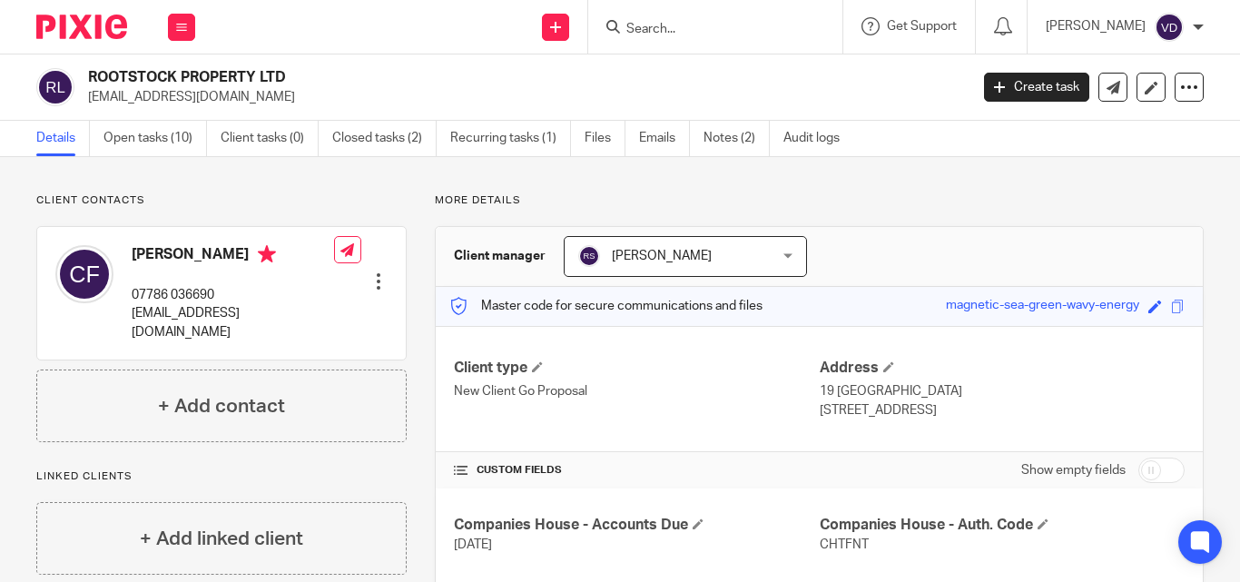
drag, startPoint x: 281, startPoint y: 305, endPoint x: 271, endPoint y: 305, distance: 10.0
click at [275, 305] on div "Clare Fletcher 07786 036690 clarefletch@hotmail.com Edit contact Create client …" at bounding box center [221, 293] width 368 height 133
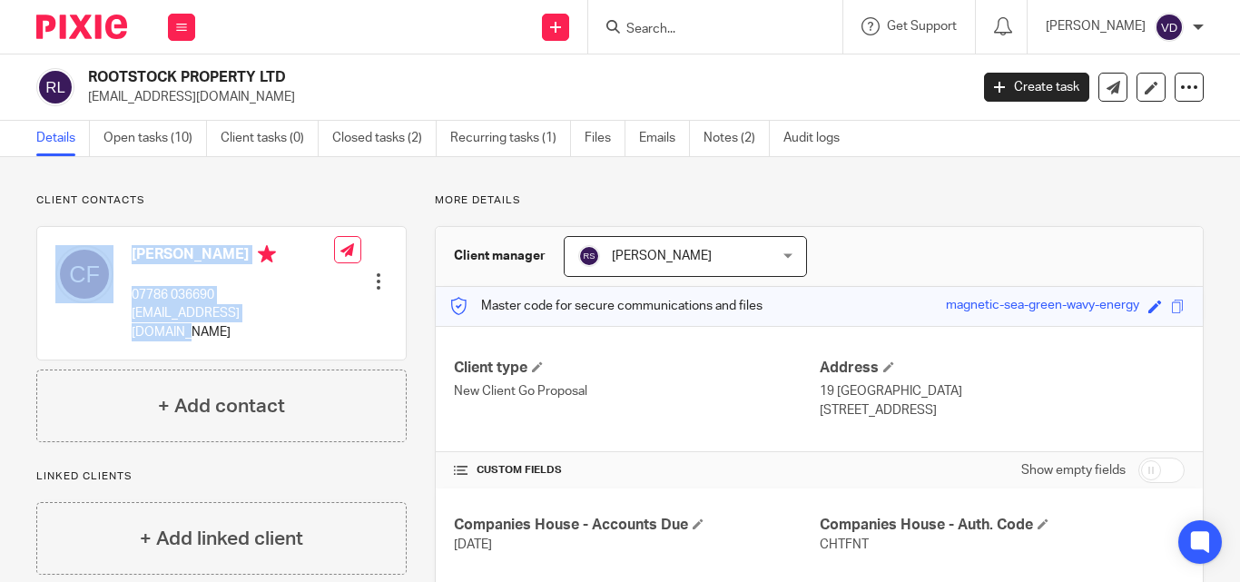
drag, startPoint x: 283, startPoint y: 314, endPoint x: 121, endPoint y: 320, distance: 162.6
click at [121, 320] on div "Clare Fletcher 07786 036690 clarefletch@hotmail.com Edit contact Create client …" at bounding box center [221, 293] width 368 height 133
click at [133, 321] on p "clarefletch@hotmail.com" at bounding box center [233, 322] width 202 height 37
drag, startPoint x: 296, startPoint y: 313, endPoint x: 133, endPoint y: 319, distance: 163.5
click at [133, 319] on div "Clare Fletcher 07786 036690 clarefletch@hotmail.com Edit contact Create client …" at bounding box center [221, 293] width 368 height 133
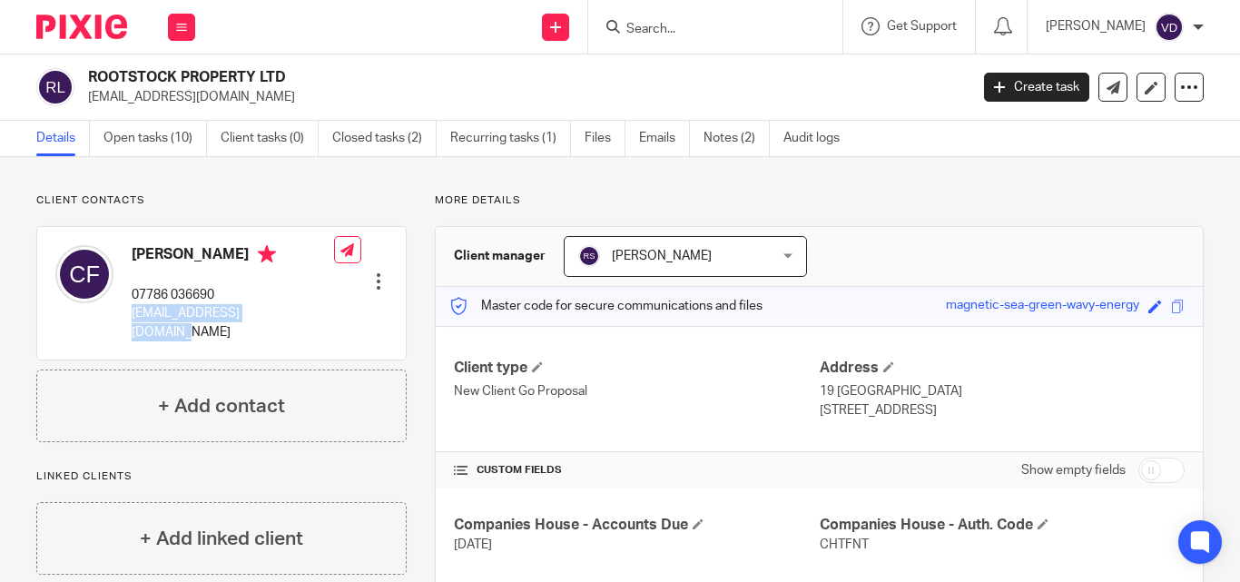
copy p "clarefletch@hotmail.com"
drag, startPoint x: 230, startPoint y: 253, endPoint x: 133, endPoint y: 254, distance: 97.1
click at [133, 254] on h4 "Clare Fletcher" at bounding box center [233, 256] width 202 height 23
copy h4 "Clare Fletcher"
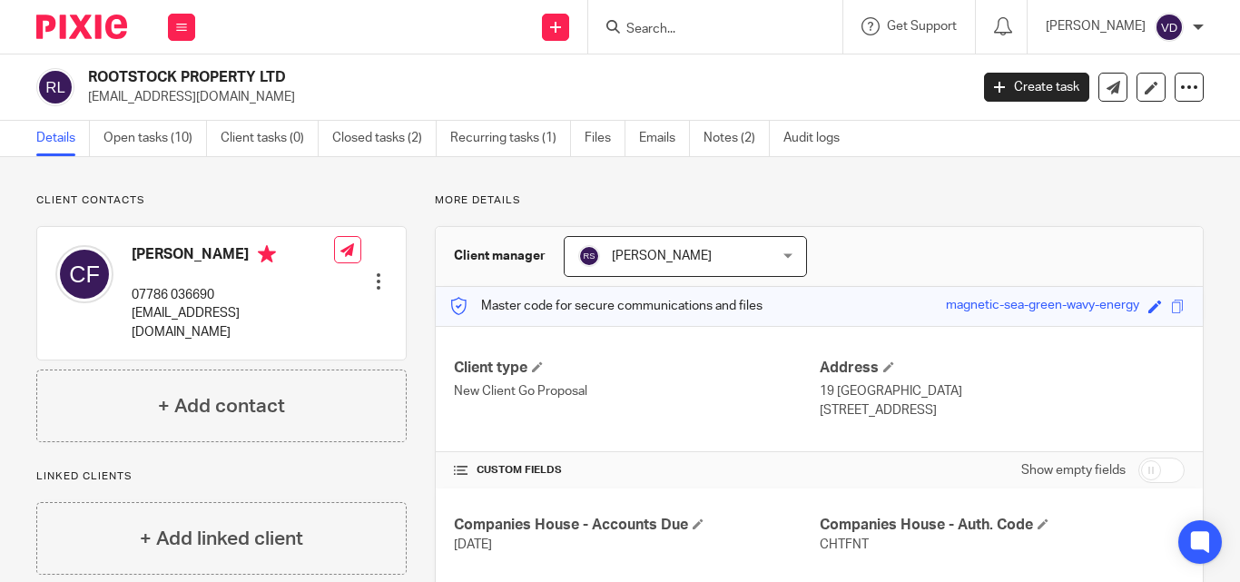
click at [701, 32] on input "Search" at bounding box center [705, 30] width 163 height 16
paste input "Mike"
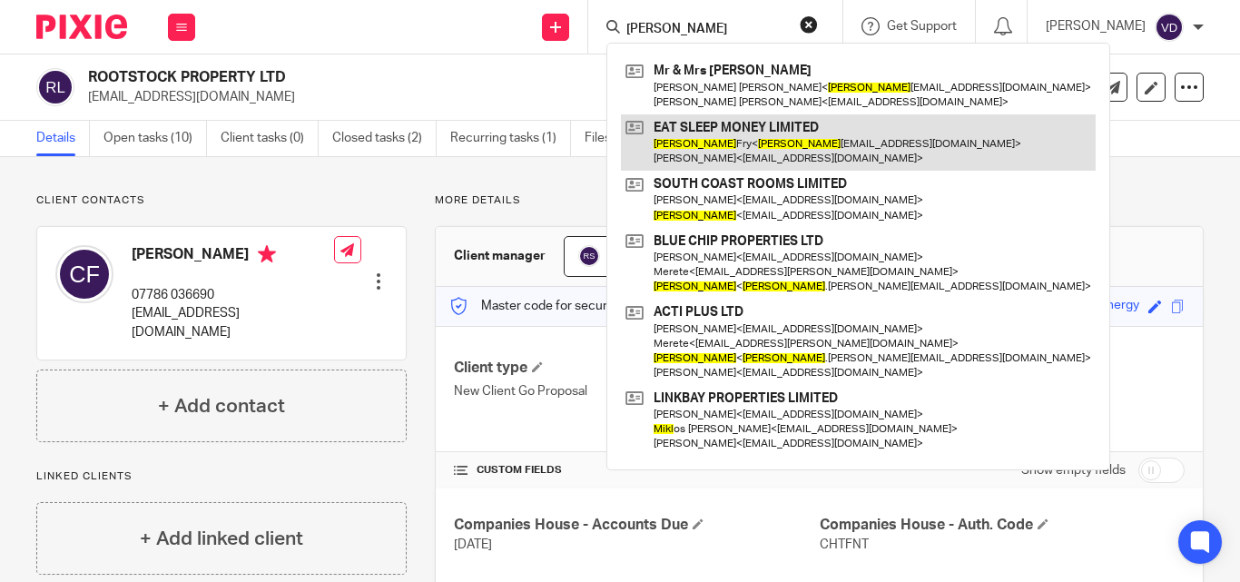
type input "Mike"
click at [714, 127] on link at bounding box center [858, 142] width 475 height 56
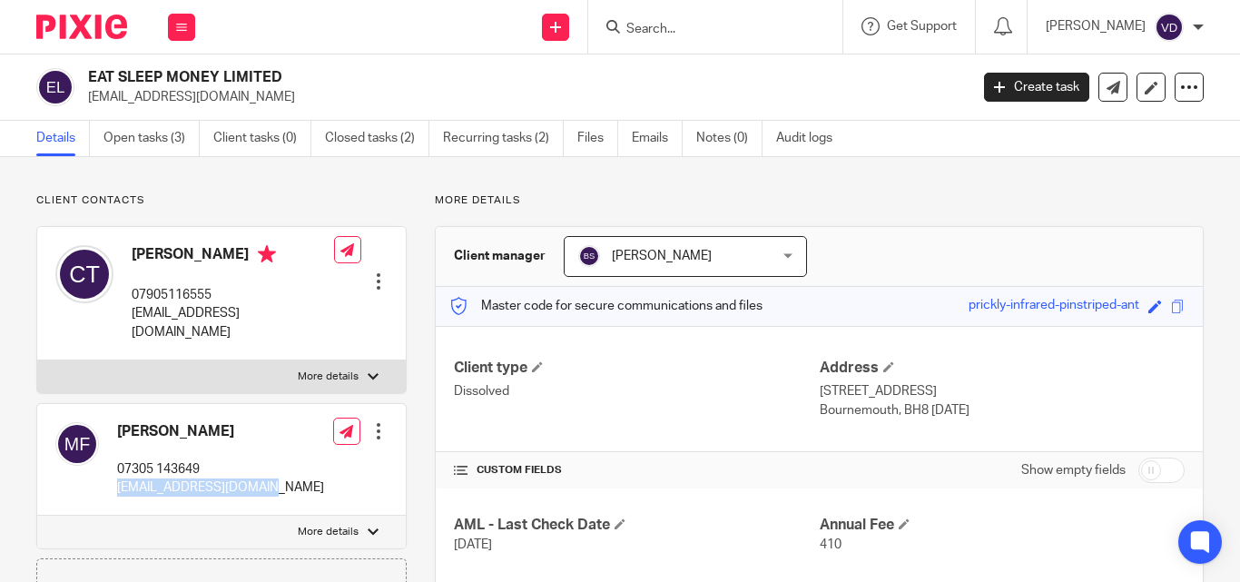
drag, startPoint x: 270, startPoint y: 467, endPoint x: 113, endPoint y: 480, distance: 157.5
click at [113, 480] on div "[PERSON_NAME] 07305 143649 [EMAIL_ADDRESS][DOMAIN_NAME] Edit contact Create cli…" at bounding box center [221, 460] width 368 height 112
copy p "[EMAIL_ADDRESS][DOMAIN_NAME]"
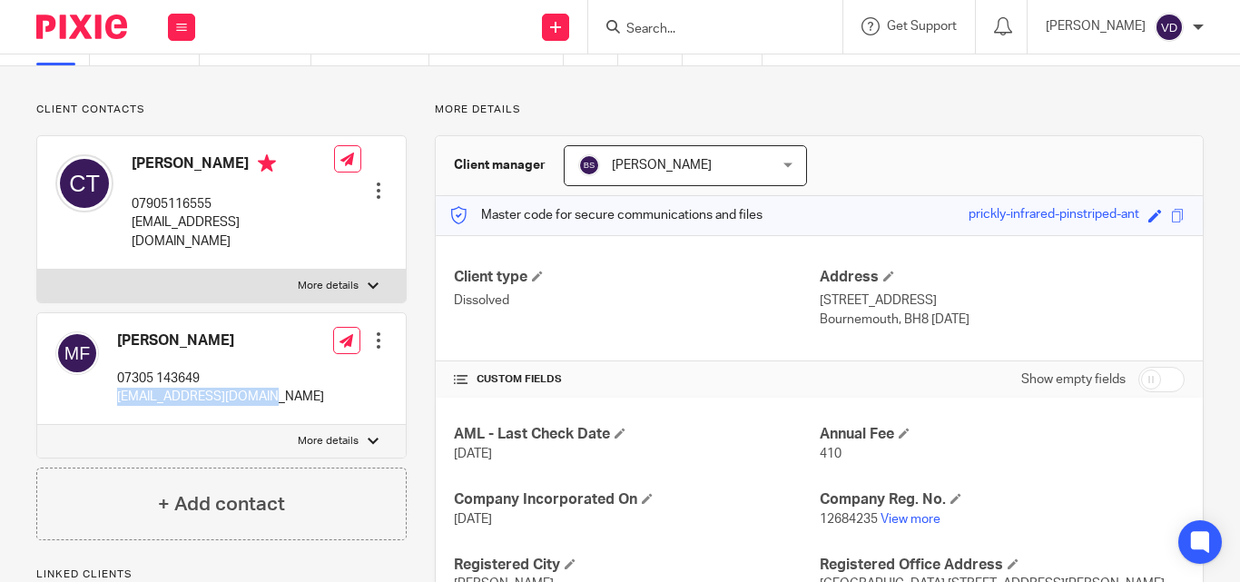
copy p "[EMAIL_ADDRESS][DOMAIN_NAME]"
drag, startPoint x: 196, startPoint y: 319, endPoint x: 116, endPoint y: 330, distance: 80.7
click at [116, 330] on div "[PERSON_NAME] 07305 143649 [EMAIL_ADDRESS][DOMAIN_NAME]" at bounding box center [189, 368] width 269 height 93
copy h4 "[PERSON_NAME]"
click at [695, 24] on input "Search" at bounding box center [705, 30] width 163 height 16
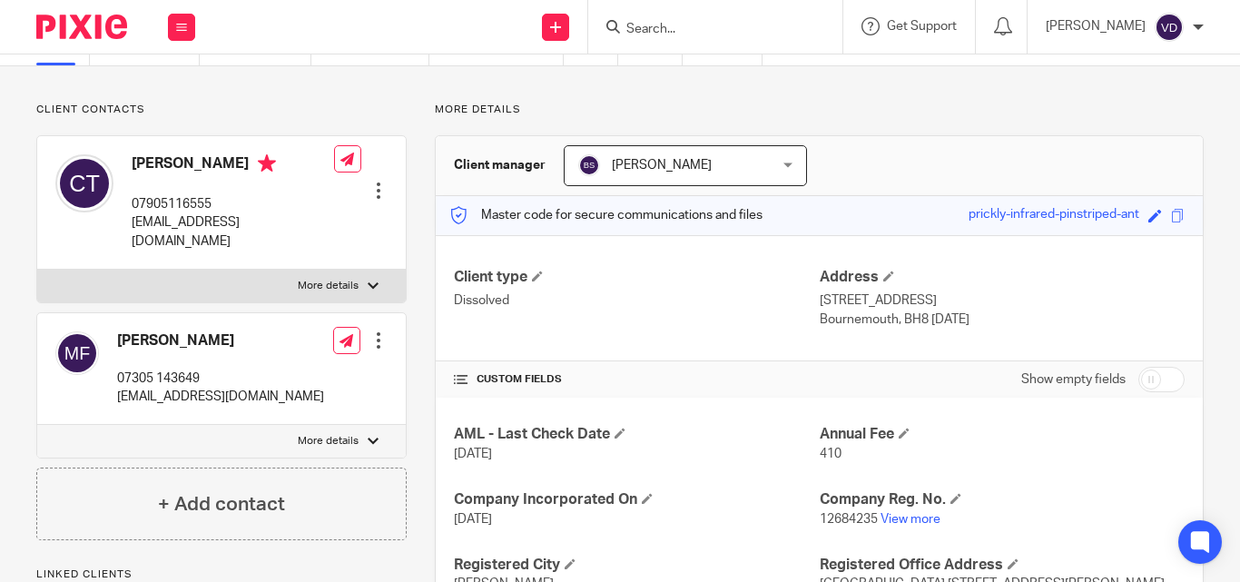
paste input "[PERSON_NAME]"
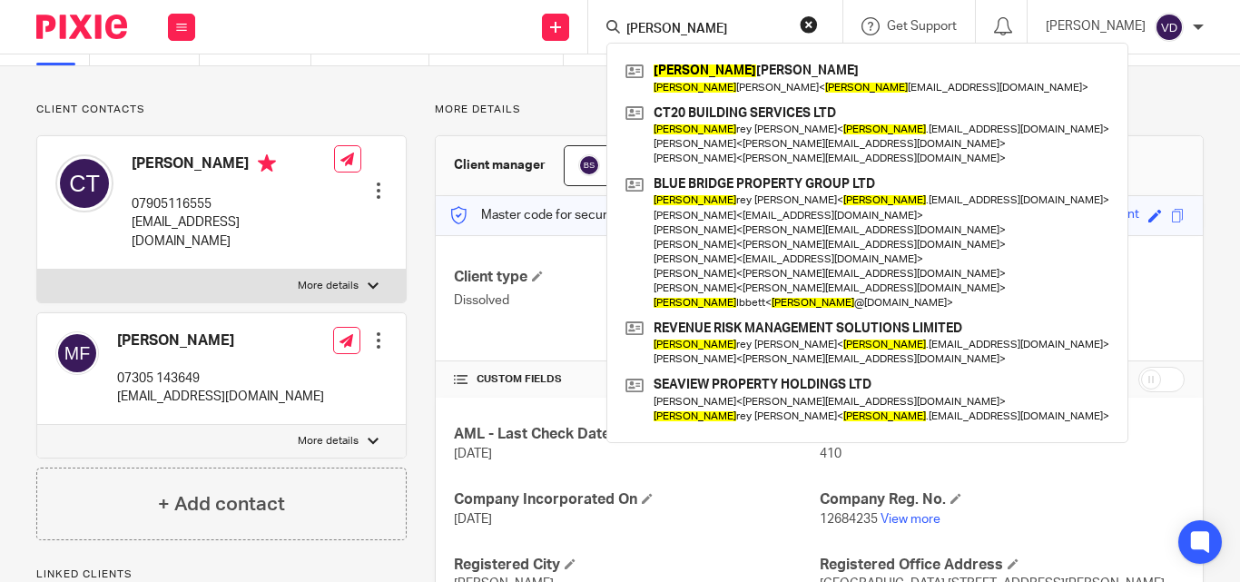
type input "[PERSON_NAME]"
drag, startPoint x: 677, startPoint y: 20, endPoint x: 556, endPoint y: 35, distance: 121.7
click at [556, 35] on div "Send new email Create task Add client [PERSON_NAME] [PERSON_NAME] [PERSON_NAME]…" at bounding box center [726, 27] width 1026 height 54
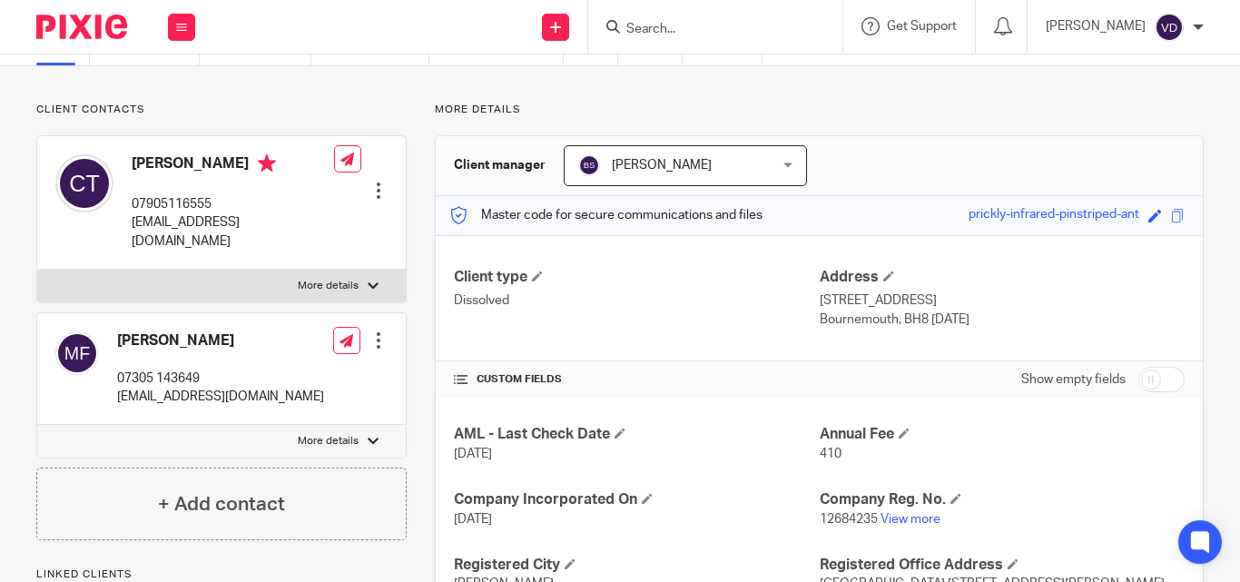
click at [678, 25] on input "Search" at bounding box center [705, 30] width 163 height 16
paste input "Funnell"
type input "Funnell"
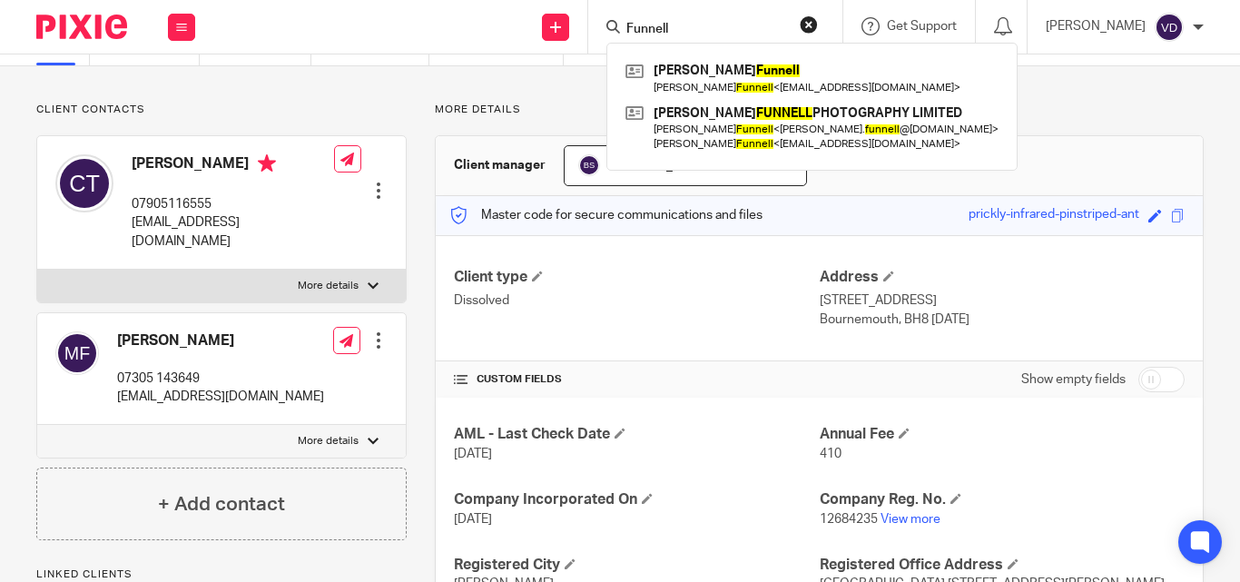
drag, startPoint x: 712, startPoint y: 34, endPoint x: 529, endPoint y: 27, distance: 183.4
click at [529, 27] on div "Send new email Create task Add client [PERSON_NAME] [PERSON_NAME] [PERSON_NAME]…" at bounding box center [726, 27] width 1026 height 54
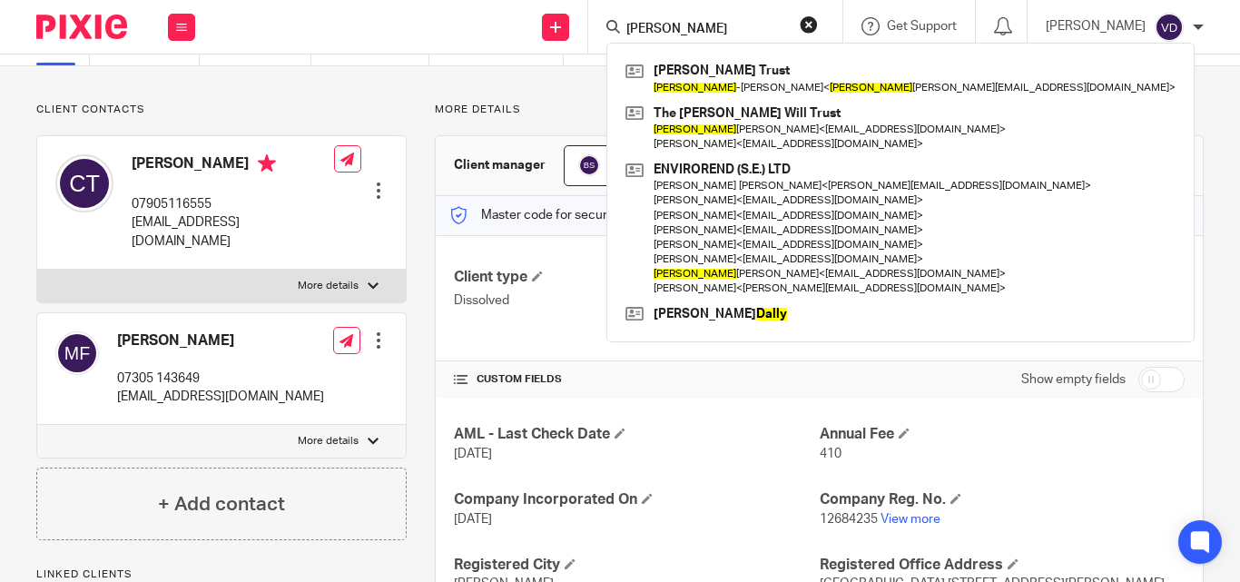
type input "[PERSON_NAME]"
drag, startPoint x: 657, startPoint y: 29, endPoint x: 520, endPoint y: 25, distance: 137.1
click at [520, 25] on div "Send new email Create task Add client [PERSON_NAME] [PERSON_NAME] Dod Trust [PE…" at bounding box center [726, 27] width 1026 height 54
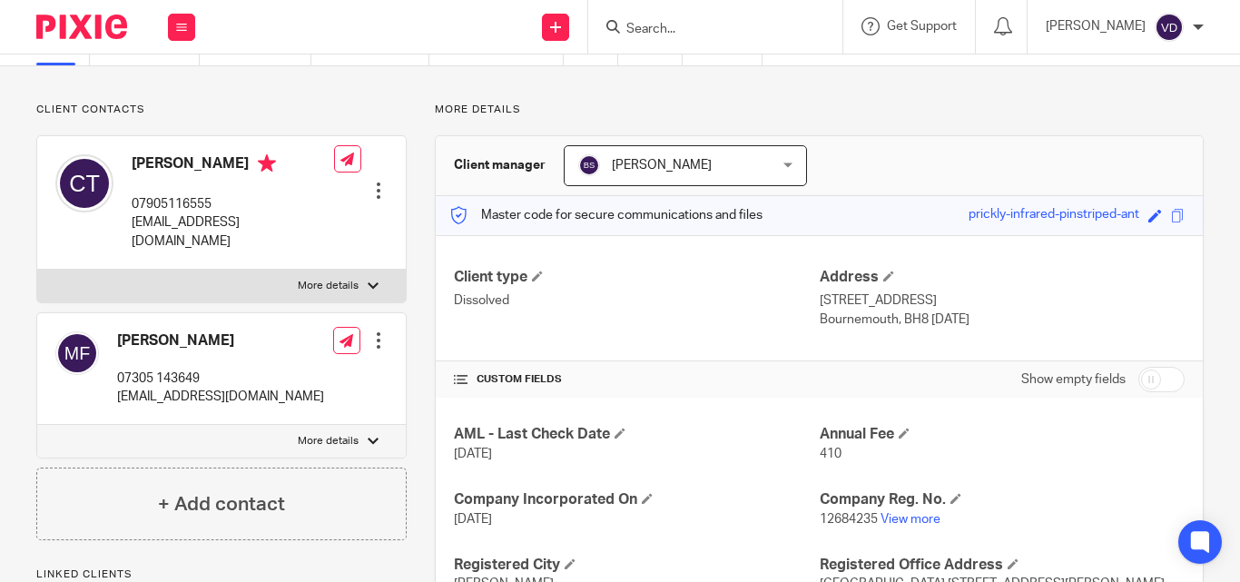
paste input "[PERSON_NAME]"
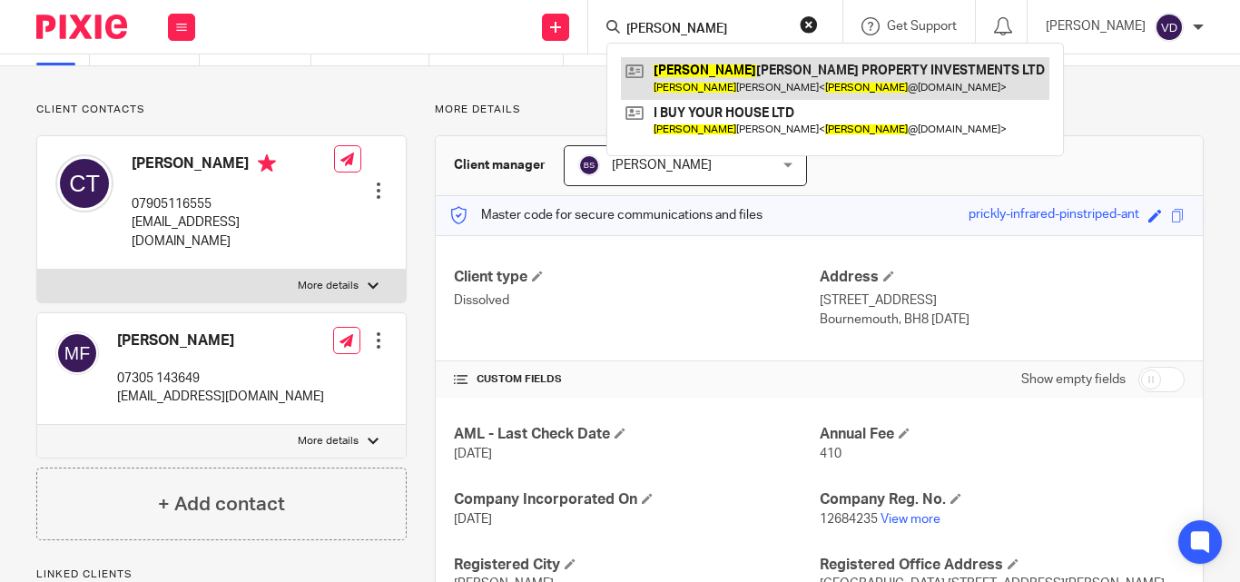
type input "[PERSON_NAME]"
click at [721, 75] on link at bounding box center [835, 78] width 428 height 42
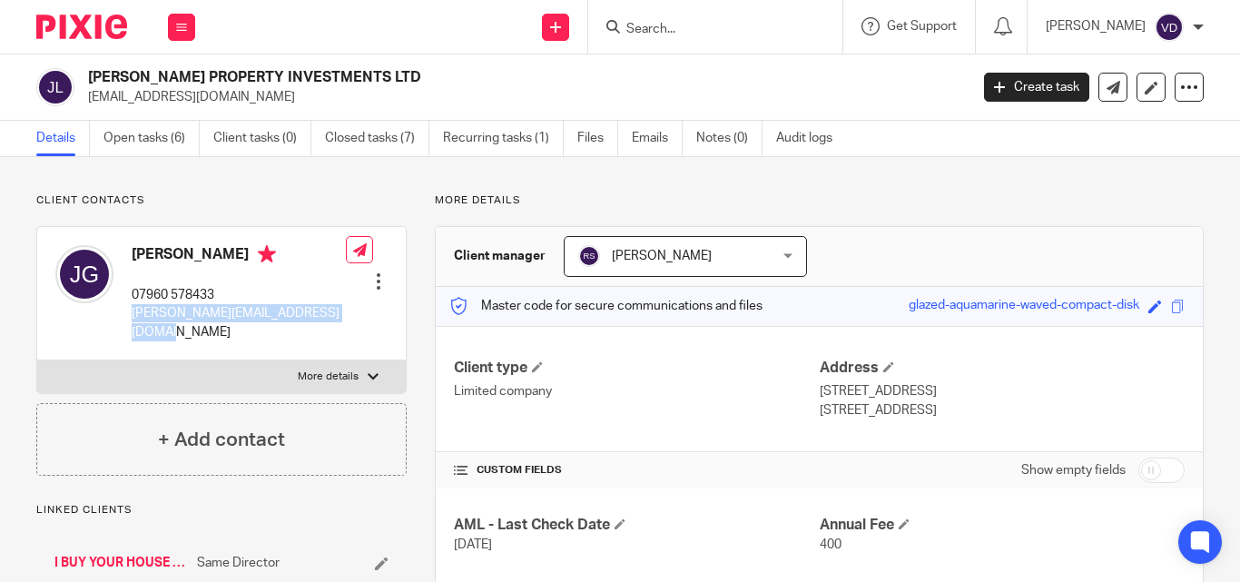
drag, startPoint x: 160, startPoint y: 330, endPoint x: 128, endPoint y: 308, distance: 39.0
click at [128, 308] on div "[PERSON_NAME] 07960 578433 [PERSON_NAME][EMAIL_ADDRESS][DOMAIN_NAME]" at bounding box center [200, 293] width 290 height 114
copy p "[PERSON_NAME][EMAIL_ADDRESS][DOMAIN_NAME]"
click at [248, 270] on div "[PERSON_NAME] 07960 578433 [PERSON_NAME][EMAIL_ADDRESS][DOMAIN_NAME]" at bounding box center [239, 293] width 214 height 96
drag, startPoint x: 256, startPoint y: 253, endPoint x: 134, endPoint y: 253, distance: 121.6
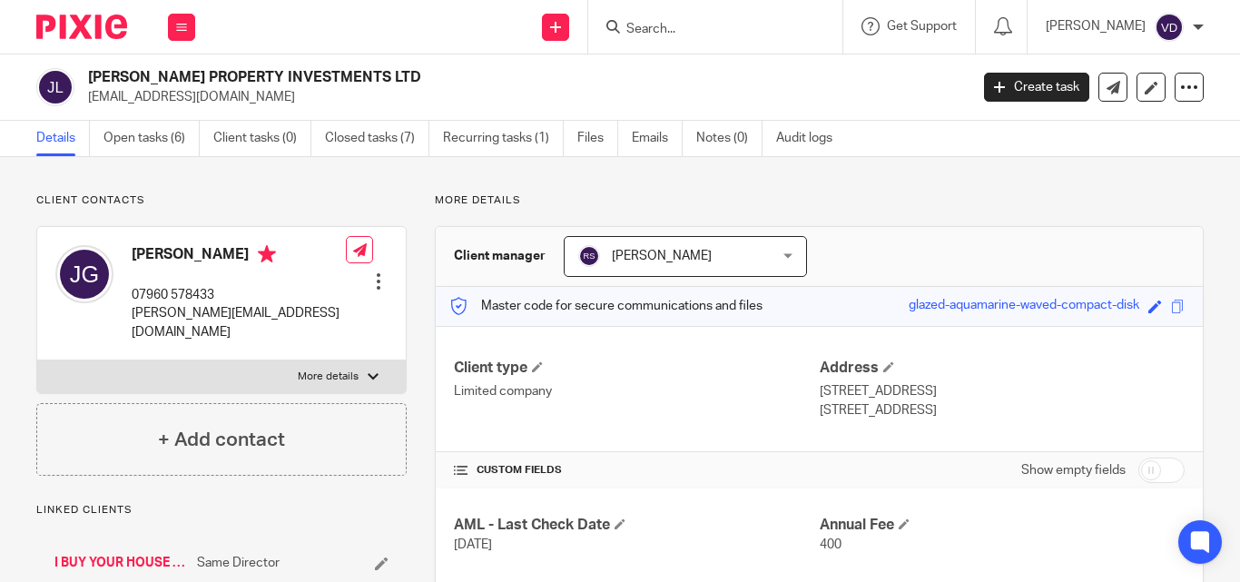
click at [134, 253] on h4 "[PERSON_NAME]" at bounding box center [239, 256] width 214 height 23
copy h4 "[PERSON_NAME]"
click at [624, 29] on input "Search" at bounding box center [705, 30] width 163 height 16
paste input "James"
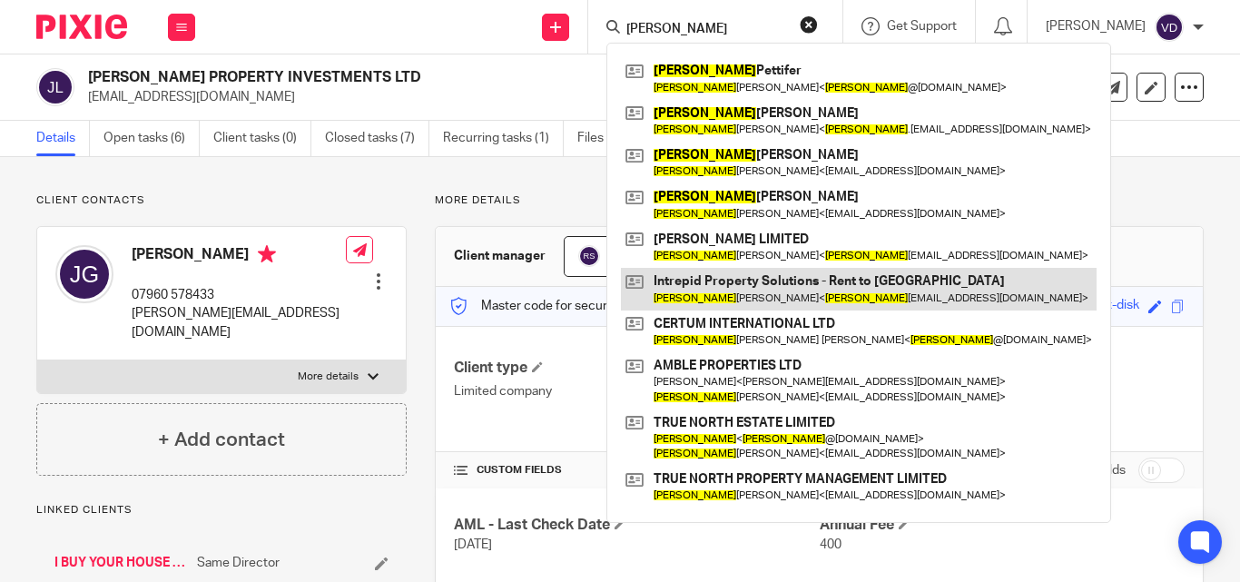
type input "James"
click at [731, 301] on link at bounding box center [859, 289] width 476 height 42
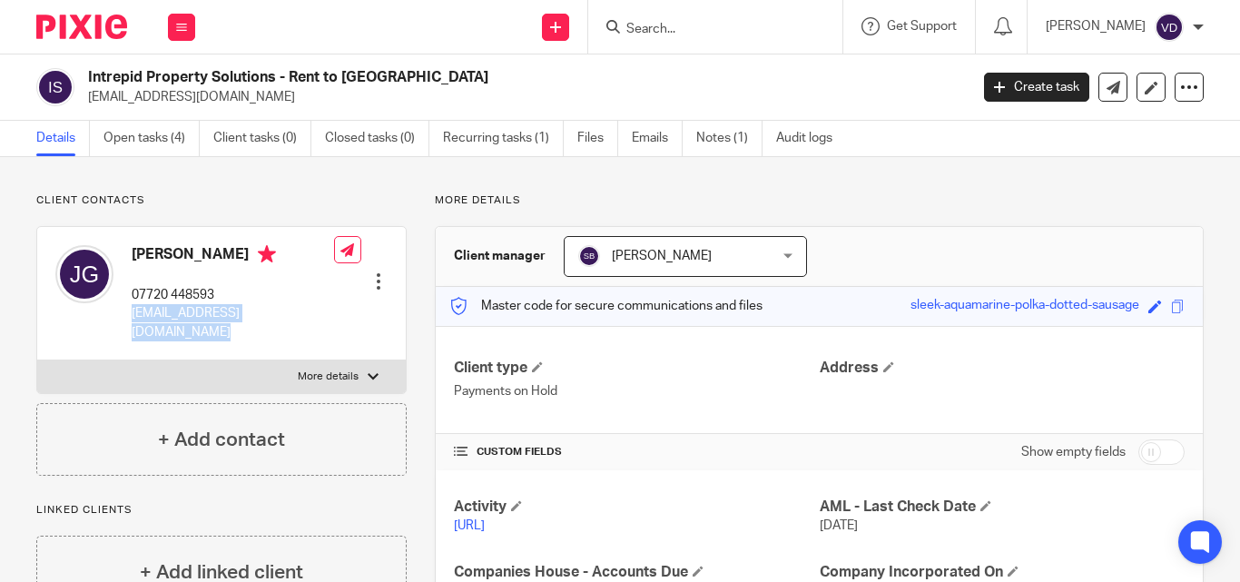
drag, startPoint x: 337, startPoint y: 325, endPoint x: 126, endPoint y: 332, distance: 210.7
click at [126, 332] on div "James Damien Gentleman 07720 448593 jamesgentleman214@gmail.com Edit contact Cr…" at bounding box center [221, 293] width 368 height 133
copy div "jamesgentleman214@gmail.com Edit contact Create client from contact Export data…"
drag, startPoint x: 213, startPoint y: 270, endPoint x: 127, endPoint y: 258, distance: 87.1
click at [127, 258] on div "James Damien Gentleman 07720 448593 jamesgentleman214@gmail.com" at bounding box center [194, 293] width 279 height 114
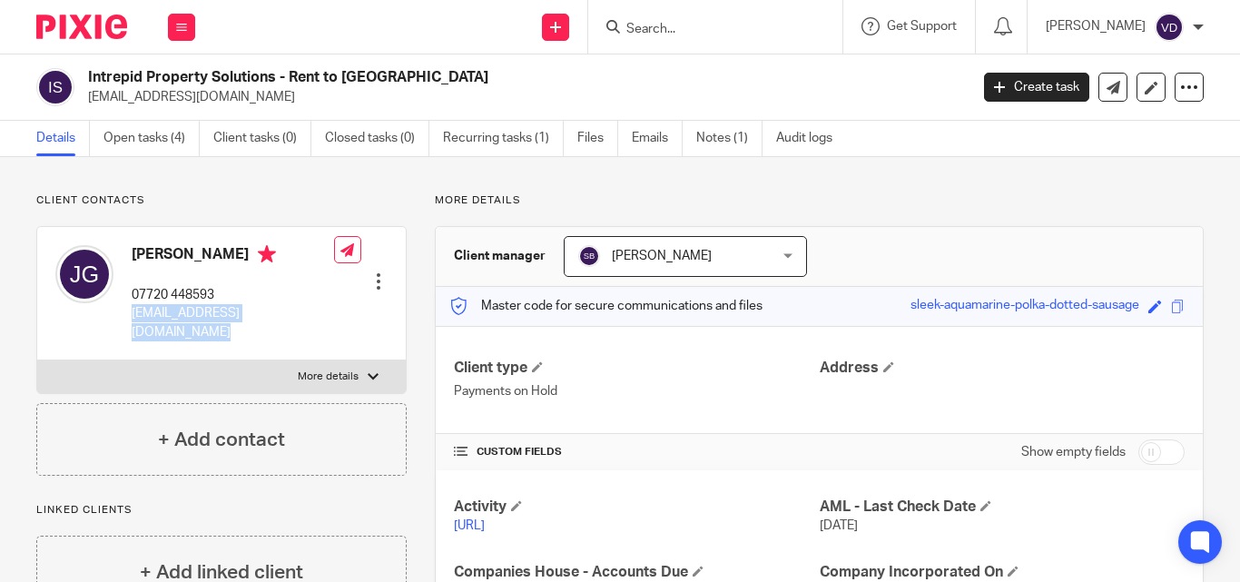
copy h4 "James Damien Gentleman"
click at [689, 31] on input "Search" at bounding box center [705, 30] width 163 height 16
paste input "Claire"
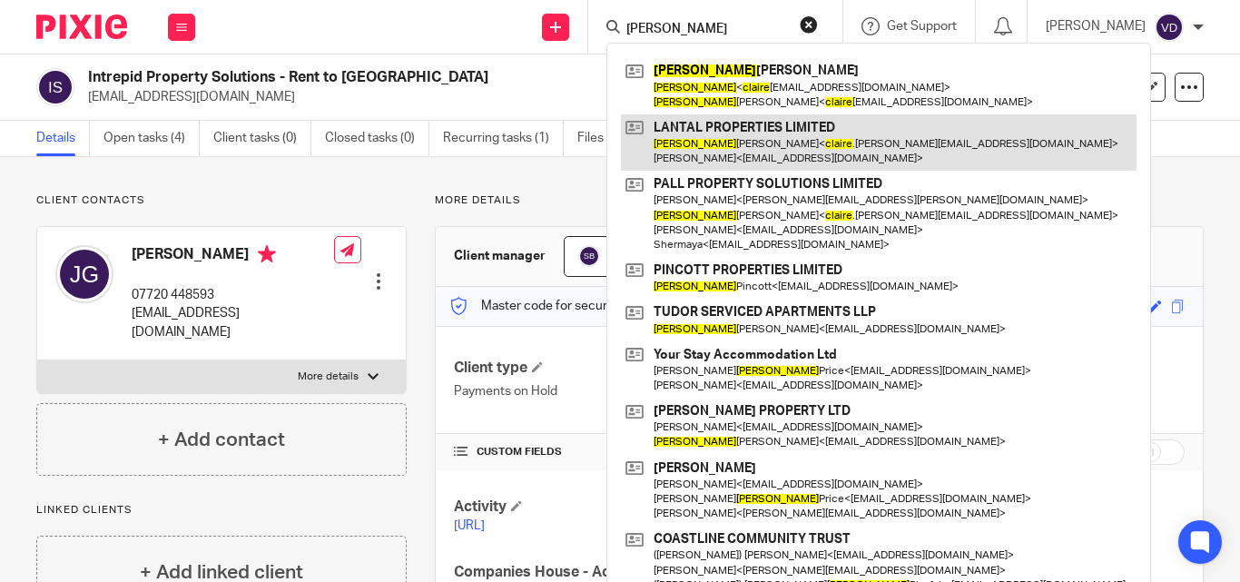
type input "Claire"
click at [727, 137] on link at bounding box center [878, 142] width 515 height 56
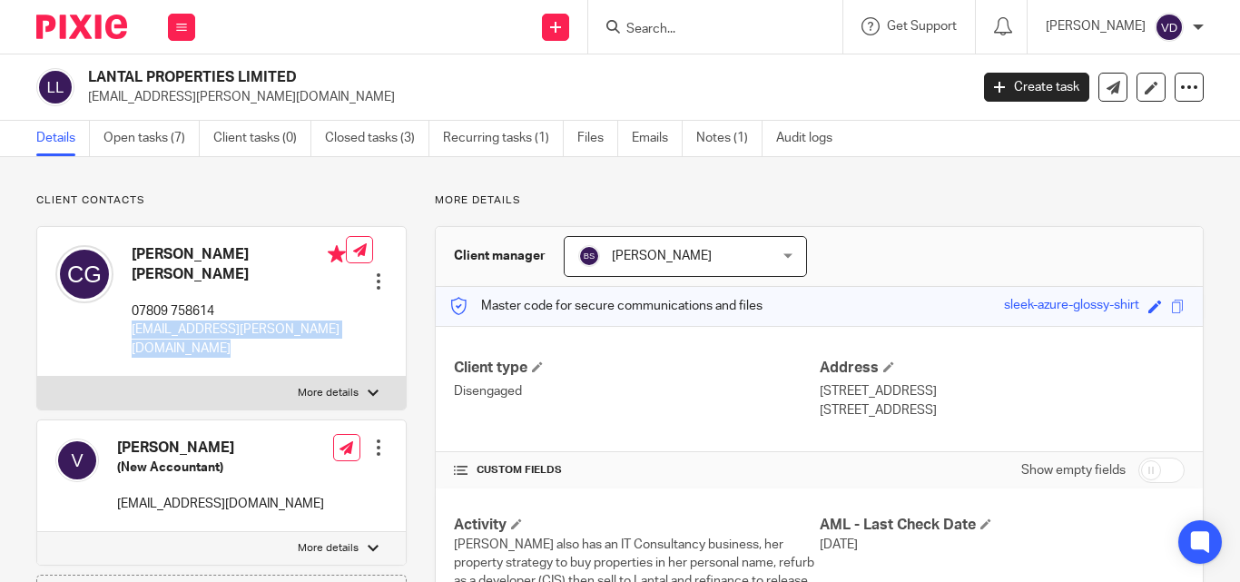
drag, startPoint x: 323, startPoint y: 320, endPoint x: 134, endPoint y: 327, distance: 188.9
click at [134, 327] on div "[PERSON_NAME] [PERSON_NAME] 07809 758614 [EMAIL_ADDRESS][PERSON_NAME][DOMAIN_NA…" at bounding box center [221, 302] width 368 height 150
copy div "[EMAIL_ADDRESS][PERSON_NAME][DOMAIN_NAME]"
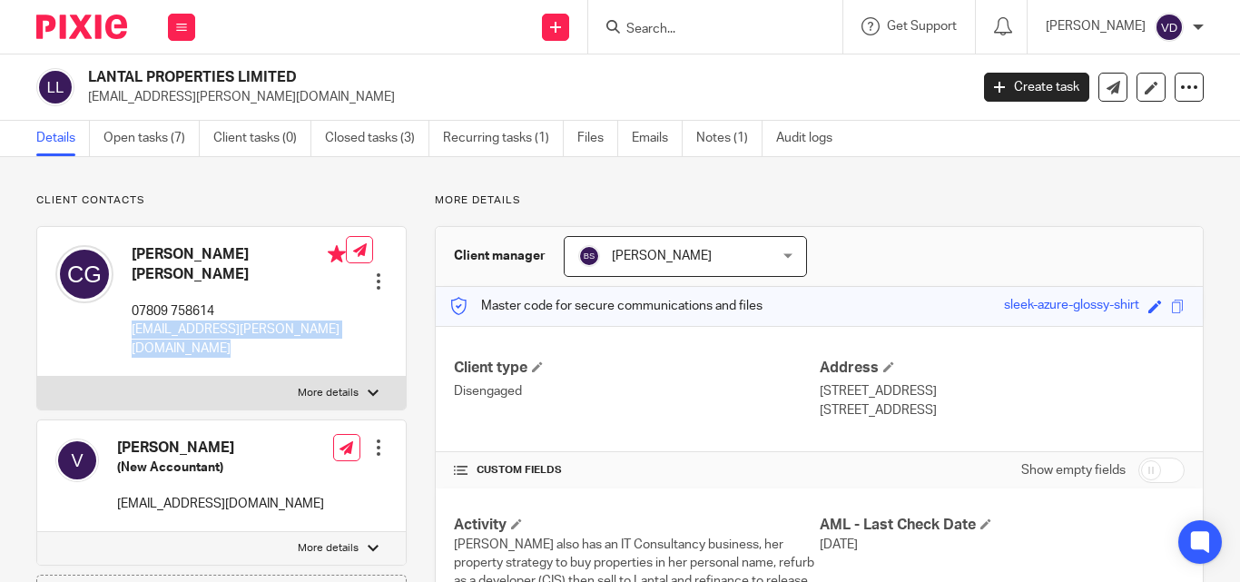
drag, startPoint x: 281, startPoint y: 251, endPoint x: 134, endPoint y: 254, distance: 147.0
click at [134, 254] on h4 "[PERSON_NAME] [PERSON_NAME]" at bounding box center [239, 264] width 214 height 39
copy h4 "[PERSON_NAME] [PERSON_NAME]"
click at [712, 34] on input "Search" at bounding box center [705, 30] width 163 height 16
paste input "Rual"
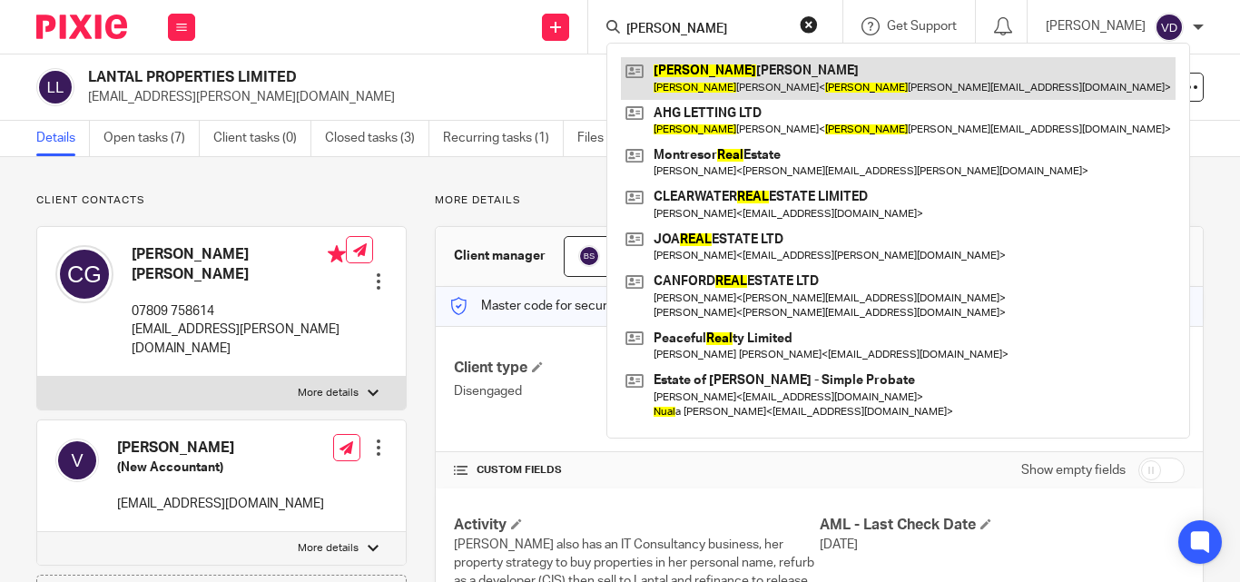
type input "Rual"
click at [706, 83] on link at bounding box center [898, 78] width 555 height 42
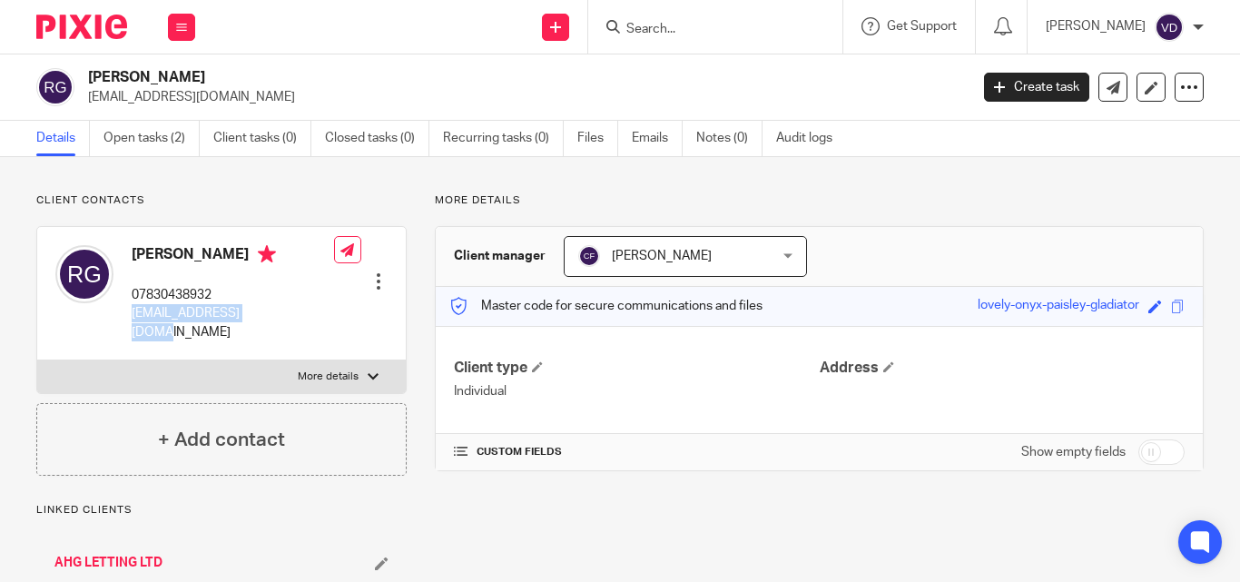
drag, startPoint x: 280, startPoint y: 309, endPoint x: 125, endPoint y: 315, distance: 154.4
click at [125, 315] on div "[PERSON_NAME] 07830438932 [EMAIL_ADDRESS][DOMAIN_NAME] Edit contact Create clie…" at bounding box center [221, 293] width 368 height 133
copy p "[EMAIL_ADDRESS][DOMAIN_NAME]"
drag, startPoint x: 217, startPoint y: 253, endPoint x: 125, endPoint y: 257, distance: 91.7
click at [125, 257] on div "[PERSON_NAME] 07830438932 [EMAIL_ADDRESS][DOMAIN_NAME]" at bounding box center [194, 293] width 279 height 114
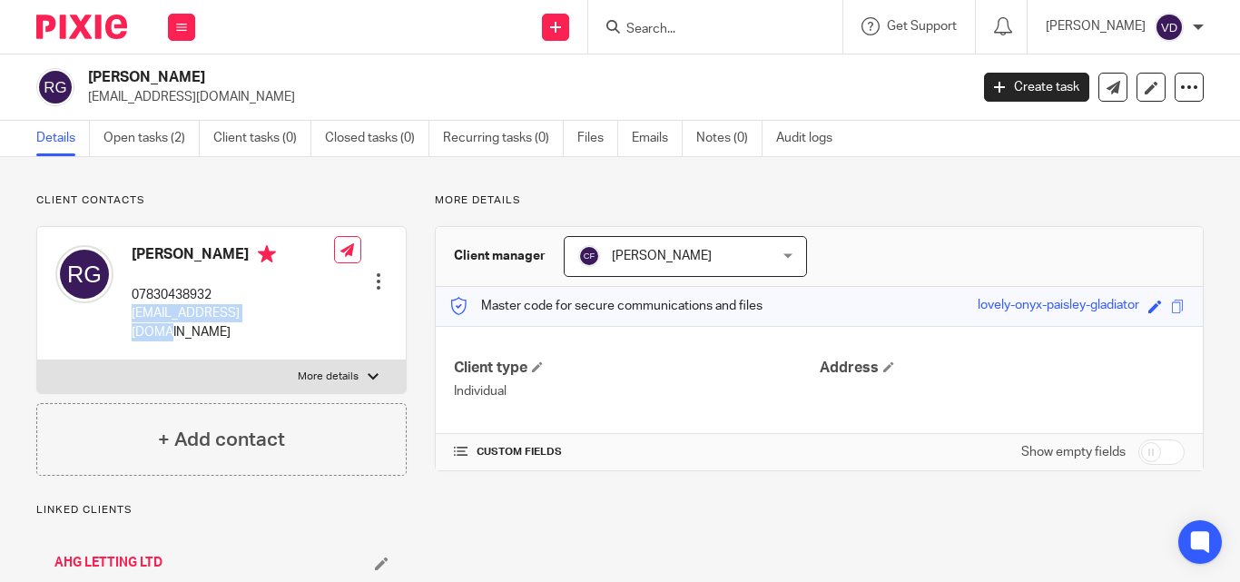
copy h4 "[PERSON_NAME]"
click at [642, 27] on input "Search" at bounding box center [705, 30] width 163 height 16
paste input "Omid"
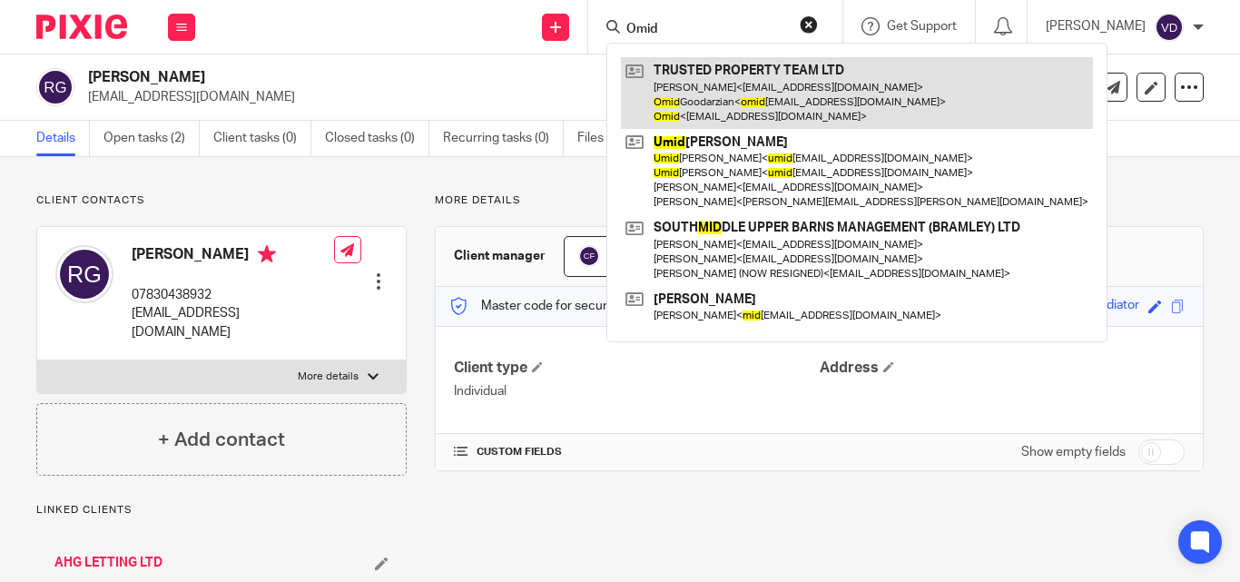
type input "Omid"
click at [780, 103] on link at bounding box center [857, 93] width 472 height 72
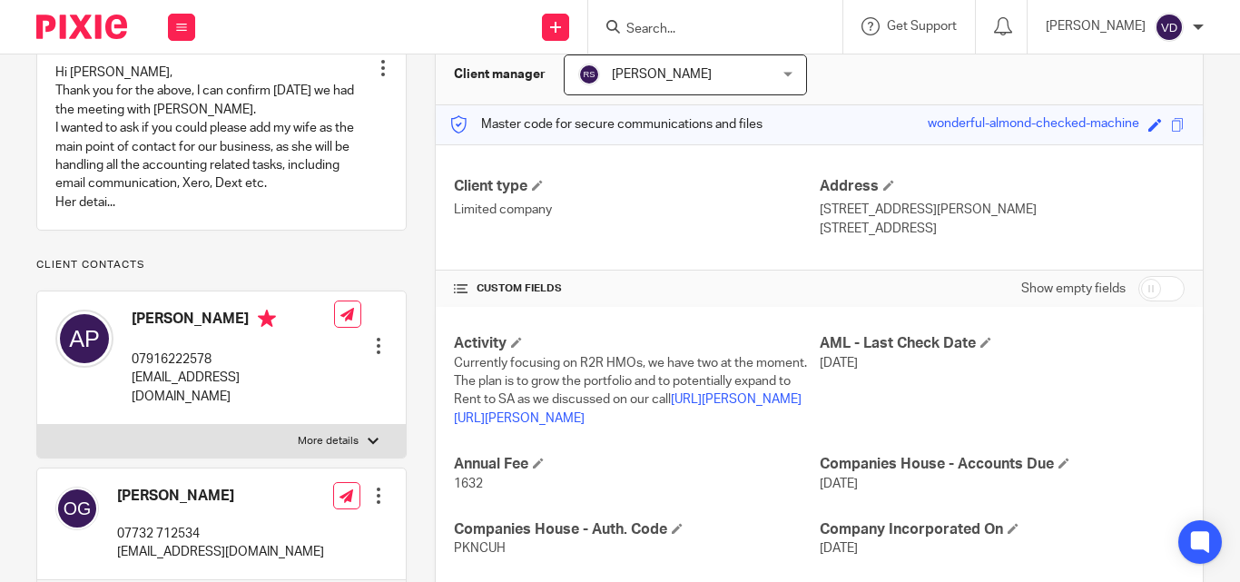
scroll to position [272, 0]
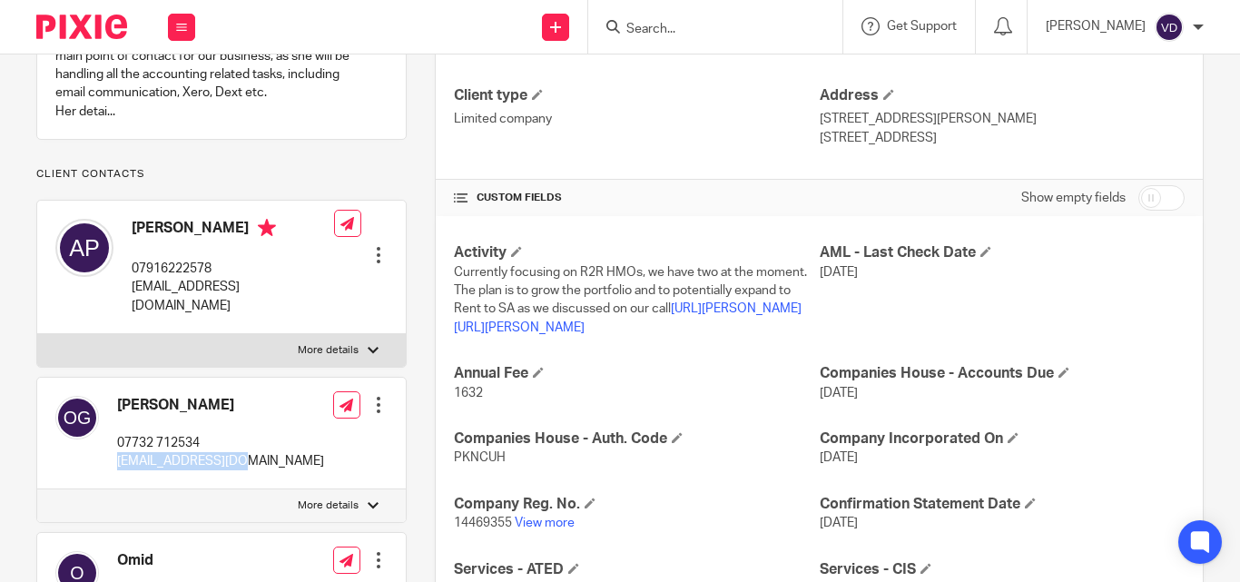
drag, startPoint x: 262, startPoint y: 464, endPoint x: 114, endPoint y: 473, distance: 148.2
click at [114, 473] on div "Omid Goodarzian 07732 712534 omid8887@yahoo.com Edit contact Create client from…" at bounding box center [221, 434] width 368 height 112
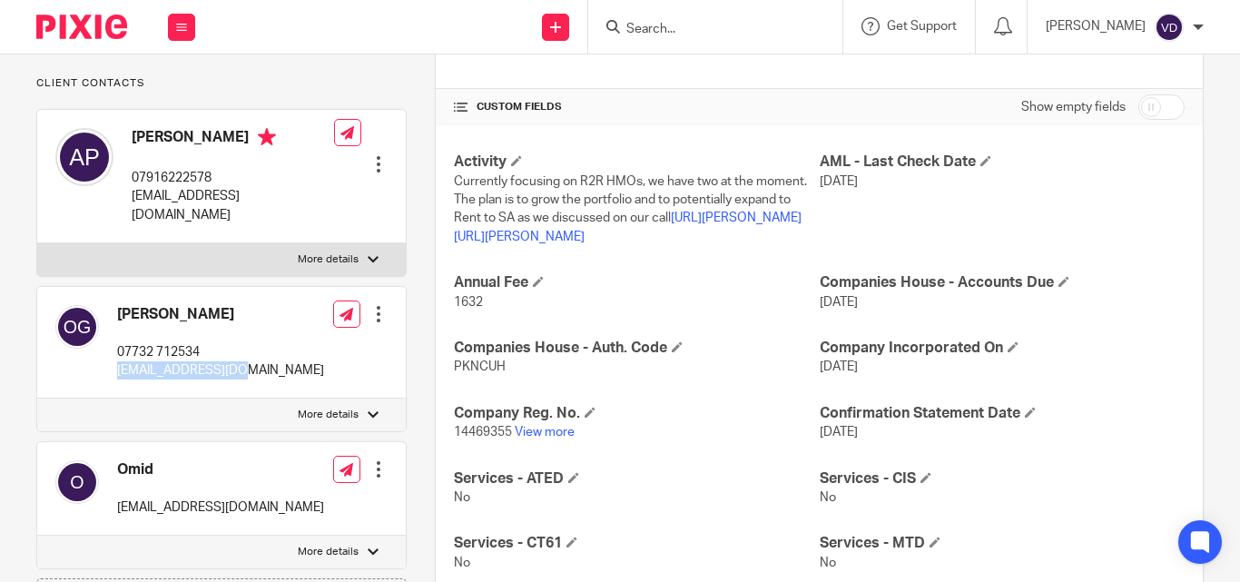
copy p "omid8887@yahoo.com"
drag, startPoint x: 246, startPoint y: 316, endPoint x: 116, endPoint y: 318, distance: 129.8
click at [116, 318] on div "Omid Goodarzian 07732 712534 omid8887@yahoo.com" at bounding box center [189, 342] width 269 height 93
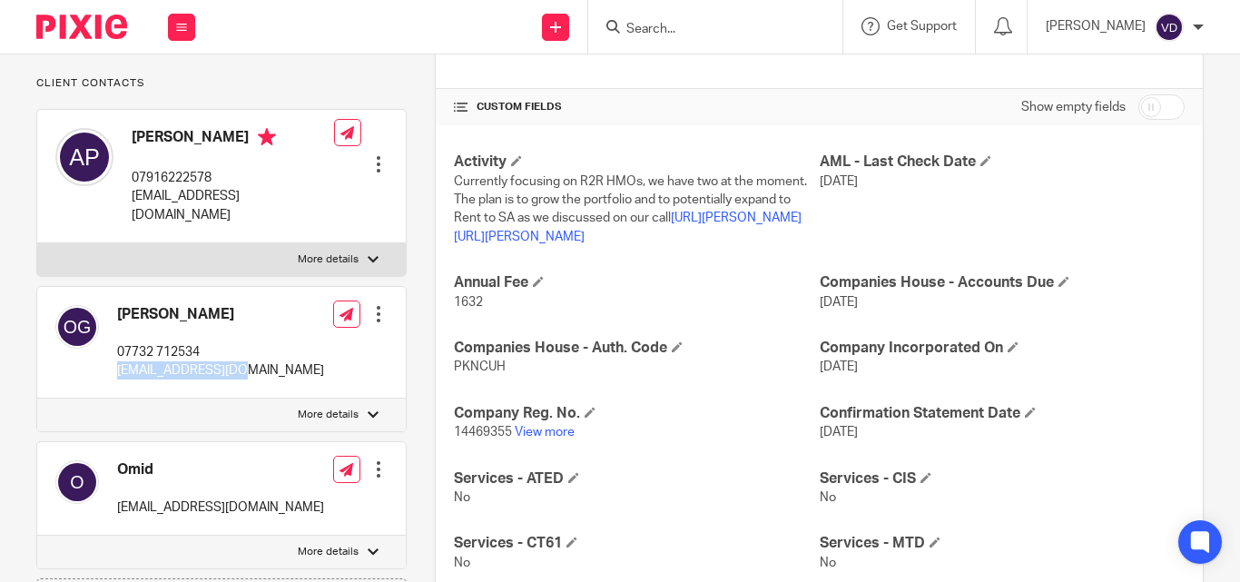
copy h4 "Omid Goodarzian"
click at [649, 26] on input "Search" at bounding box center [705, 30] width 163 height 16
paste input "Caroline"
type input "Caroline"
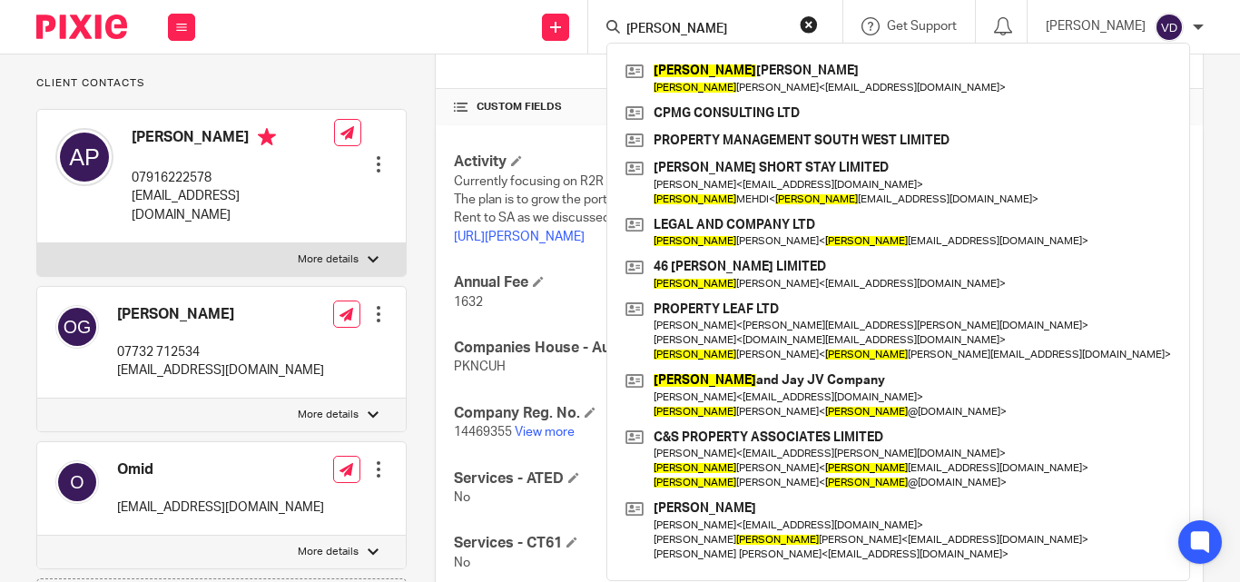
drag, startPoint x: 694, startPoint y: 32, endPoint x: 575, endPoint y: 28, distance: 118.9
click at [575, 28] on div "Send new email Create task Add client Caroline Caroline Stephens Caroline Steph…" at bounding box center [726, 27] width 1026 height 54
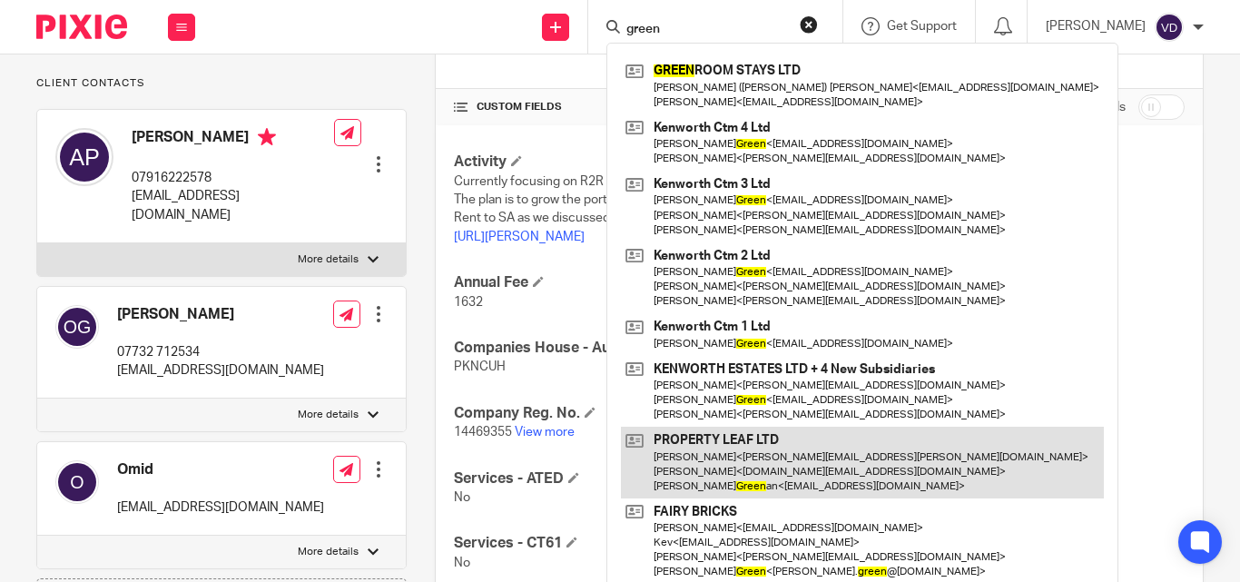
type input "green"
click at [774, 471] on link at bounding box center [862, 463] width 483 height 72
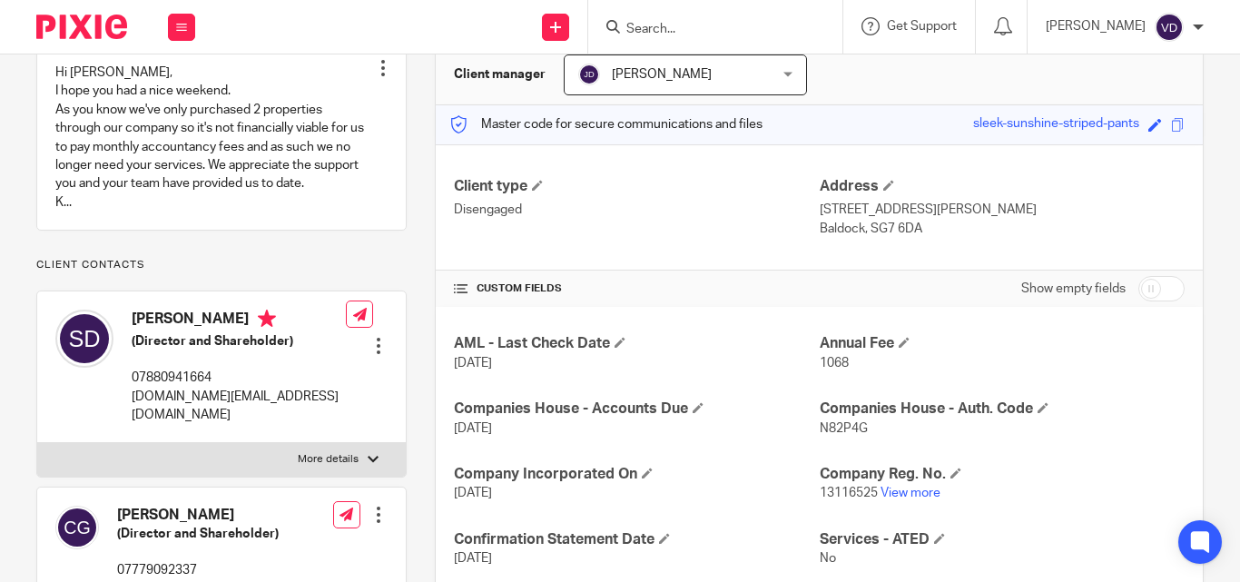
scroll to position [272, 0]
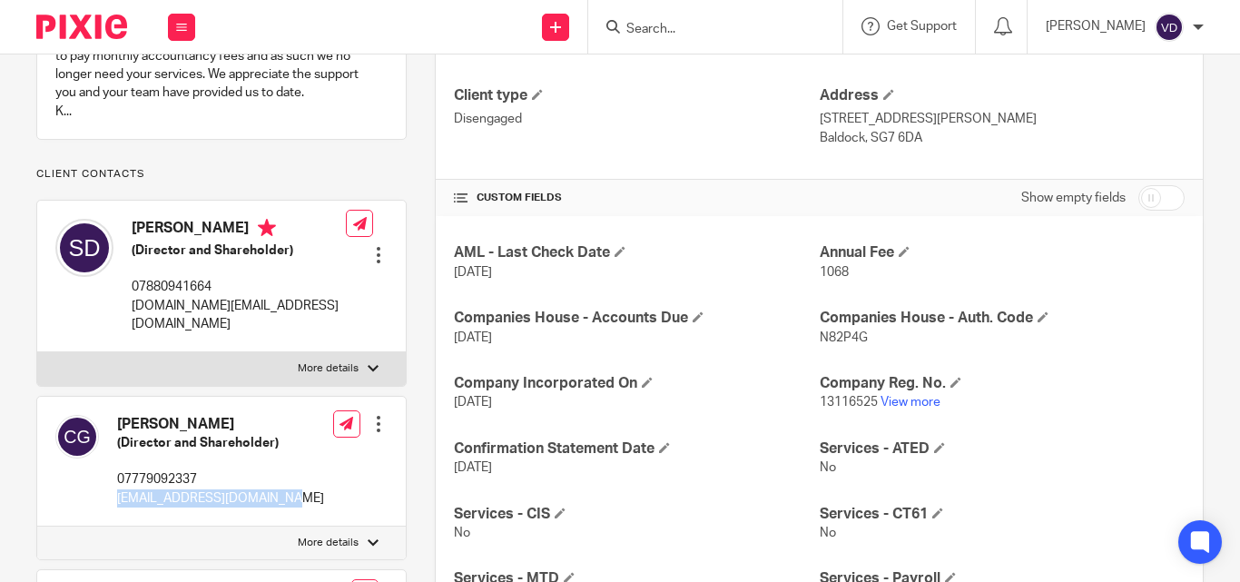
drag, startPoint x: 295, startPoint y: 498, endPoint x: 118, endPoint y: 494, distance: 177.0
click at [118, 494] on div "Caroline Greenan (Director and Shareholder) 07779092337 carolinegreenan@gmail.c…" at bounding box center [221, 462] width 368 height 131
copy p "carolinegreenan@gmail.com"
click at [668, 27] on input "Search" at bounding box center [705, 30] width 163 height 16
paste input "Caroline"
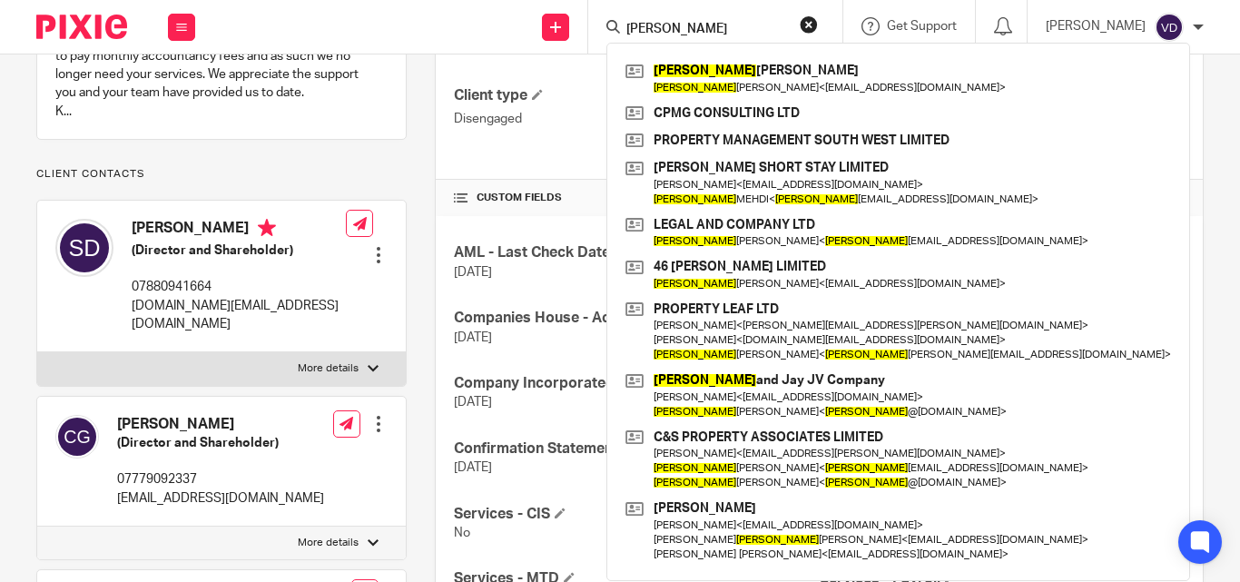
type input "Caroline"
click at [257, 476] on p "07779092337" at bounding box center [220, 479] width 207 height 18
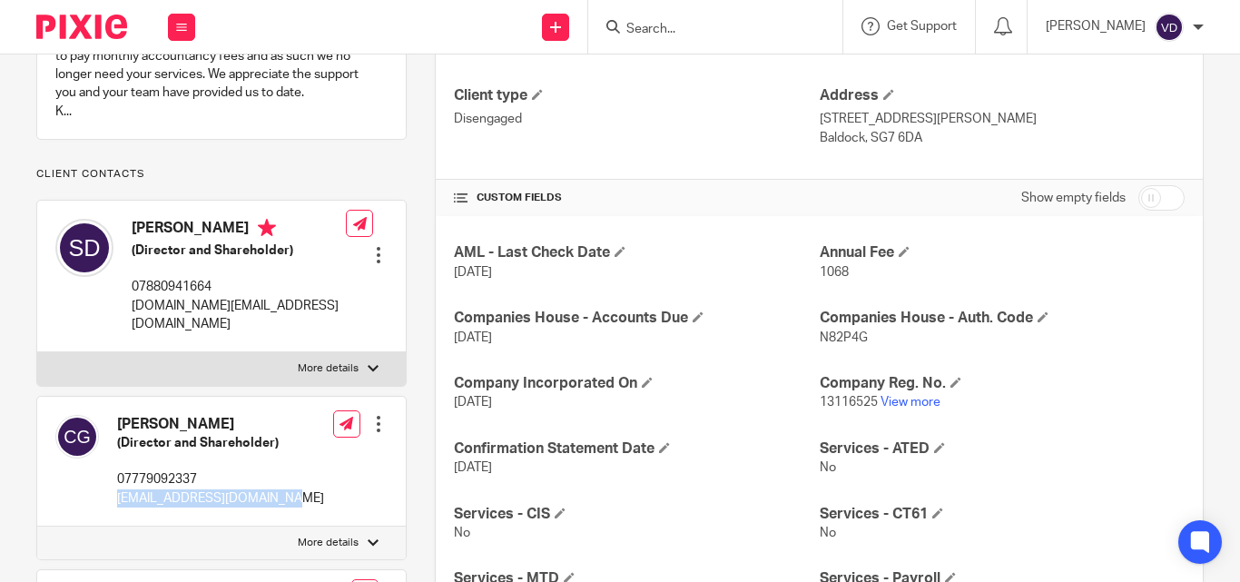
drag, startPoint x: 298, startPoint y: 499, endPoint x: 119, endPoint y: 500, distance: 178.8
click at [119, 500] on div "Caroline Greenan (Director and Shareholder) 07779092337 carolinegreenan@gmail.c…" at bounding box center [221, 462] width 368 height 131
copy p "carolinegreenan@gmail.com"
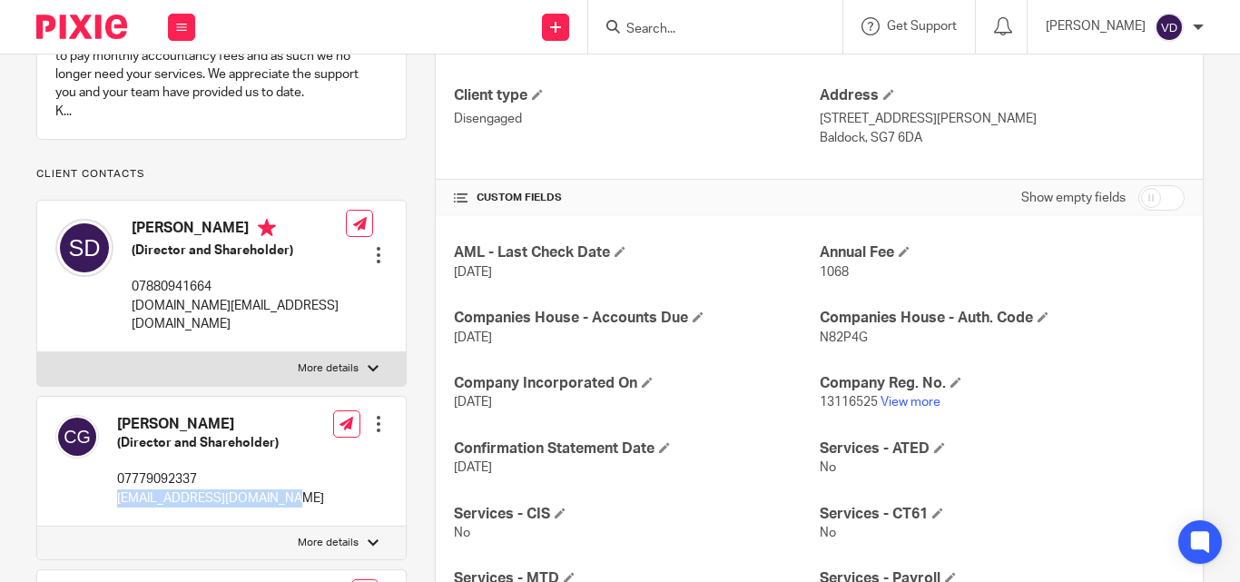
drag, startPoint x: 250, startPoint y: 424, endPoint x: 115, endPoint y: 422, distance: 135.2
click at [115, 422] on div "Caroline Greenan (Director and Shareholder) 07779092337 carolinegreenan@gmail.c…" at bounding box center [189, 462] width 269 height 112
copy h4 "Caroline Greenan"
click at [685, 24] on input "Search" at bounding box center [705, 30] width 163 height 16
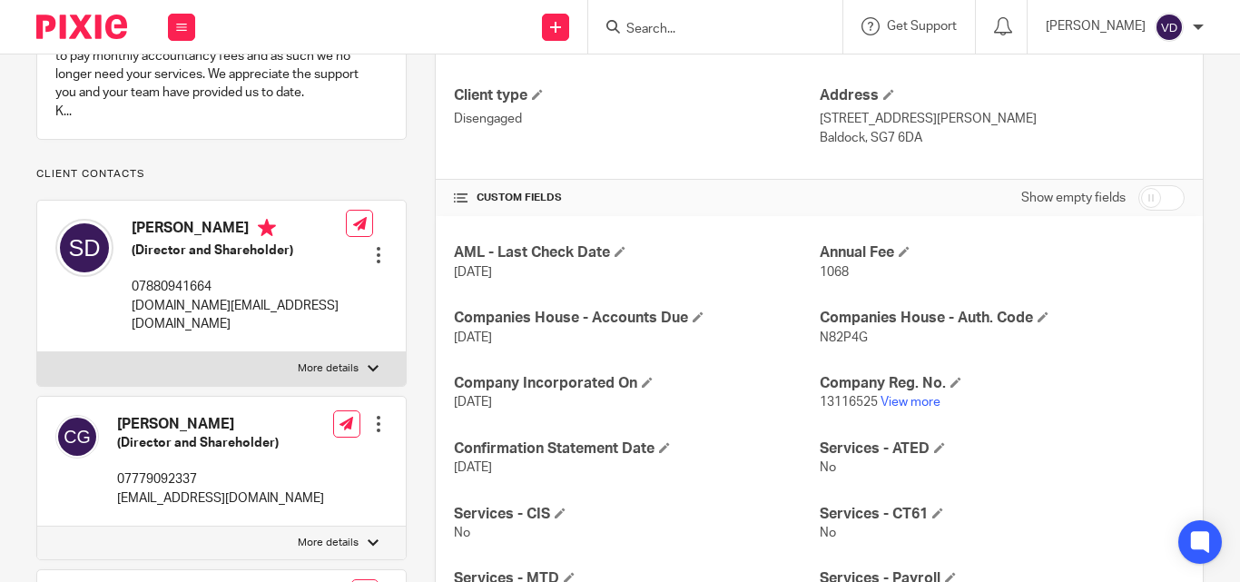
paste input "Geen"
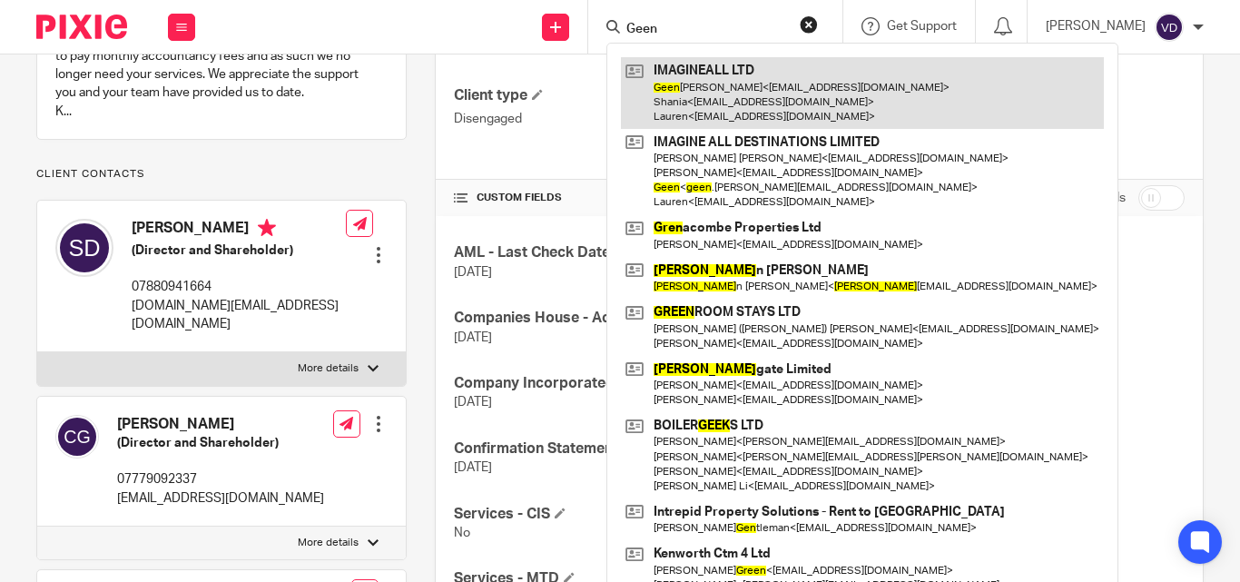
type input "Geen"
click at [693, 93] on link at bounding box center [862, 93] width 483 height 72
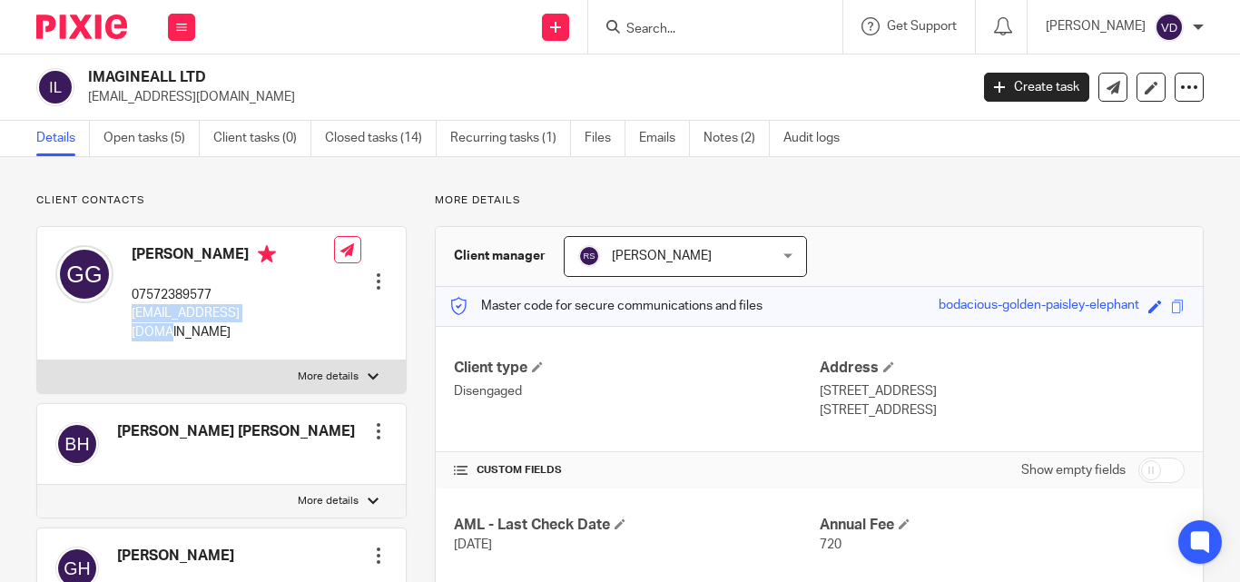
drag, startPoint x: 280, startPoint y: 311, endPoint x: 129, endPoint y: 316, distance: 151.6
click at [129, 316] on div "Geen Grewal 07572389577 gkgrewal@outlook.com Edit contact Create client from co…" at bounding box center [221, 293] width 368 height 133
copy p "gkgrewal@outlook.com"
drag, startPoint x: 222, startPoint y: 252, endPoint x: 133, endPoint y: 256, distance: 89.0
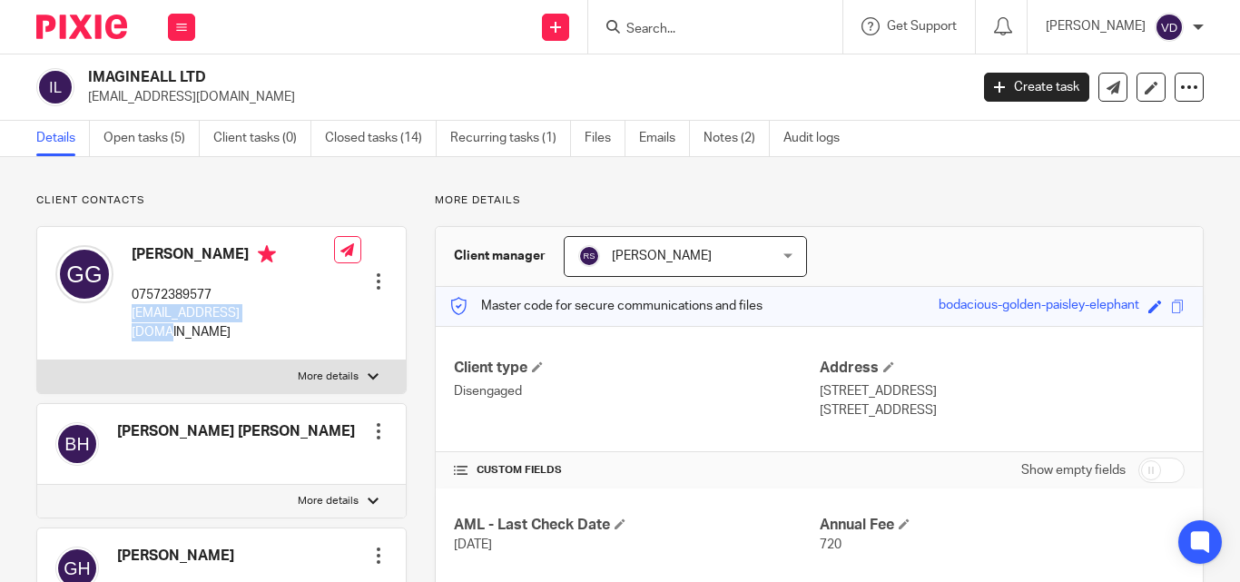
click at [133, 256] on h4 "Geen Grewal" at bounding box center [233, 256] width 202 height 23
copy h4 "Geen Grewal"
click at [651, 24] on input "Search" at bounding box center [705, 30] width 163 height 16
paste input "Stephanie"
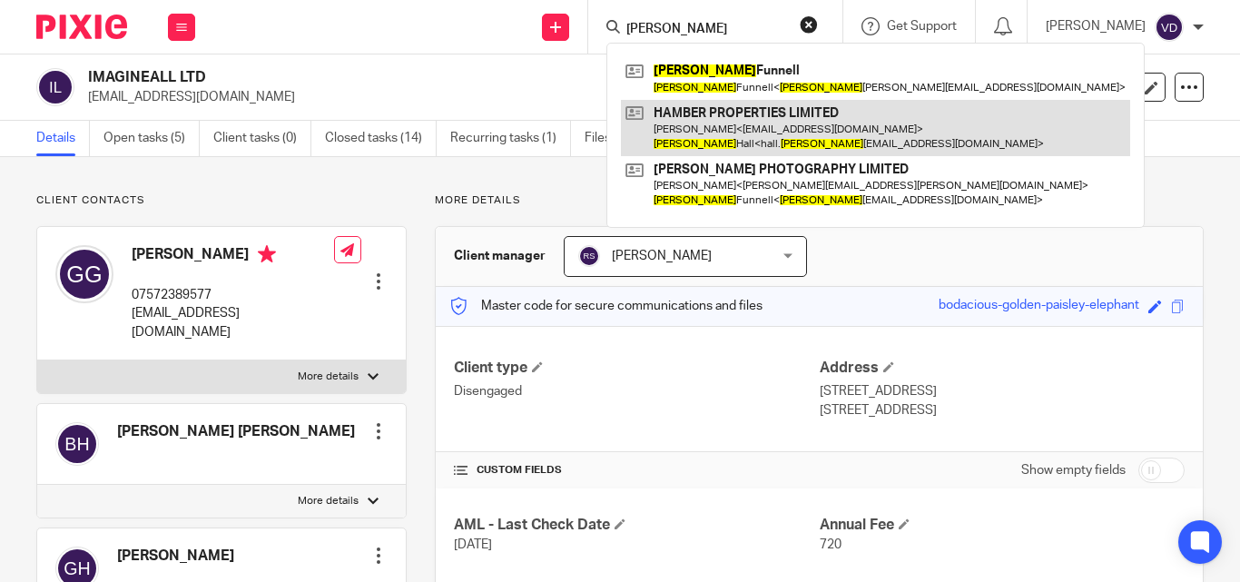
type input "Stephanie"
click at [810, 131] on link at bounding box center [875, 128] width 509 height 56
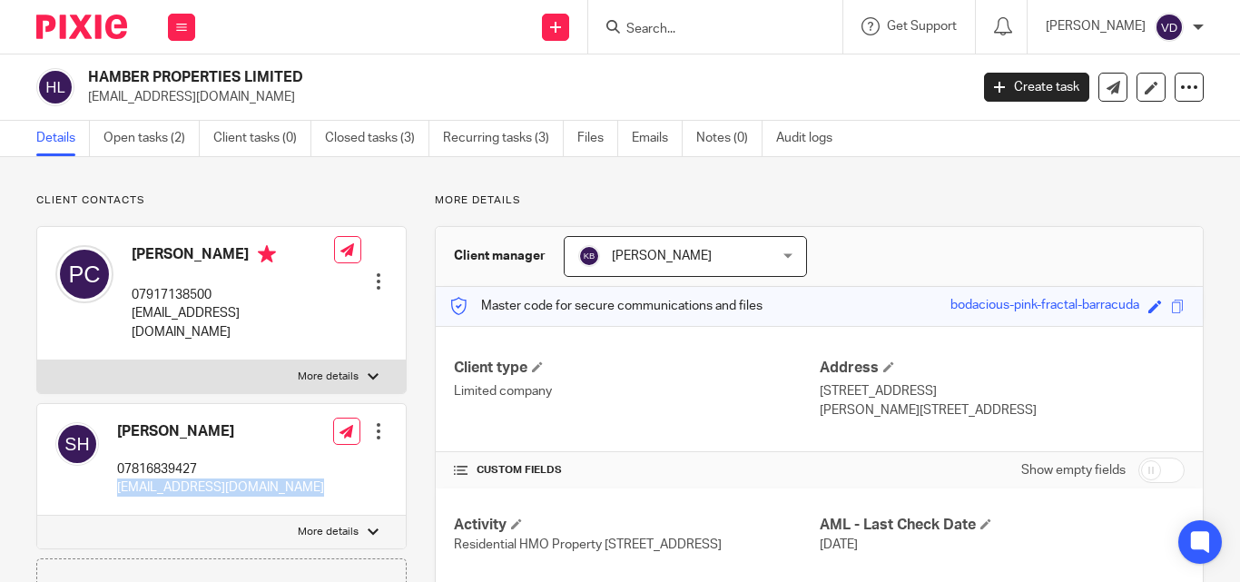
drag, startPoint x: 309, startPoint y: 472, endPoint x: 120, endPoint y: 474, distance: 189.7
click at [120, 474] on div "[PERSON_NAME] 07816839427 [EMAIL_ADDRESS][DOMAIN_NAME] Edit contact Create clie…" at bounding box center [221, 460] width 368 height 112
copy div "[EMAIL_ADDRESS][DOMAIN_NAME]"
drag, startPoint x: 221, startPoint y: 412, endPoint x: 118, endPoint y: 403, distance: 103.9
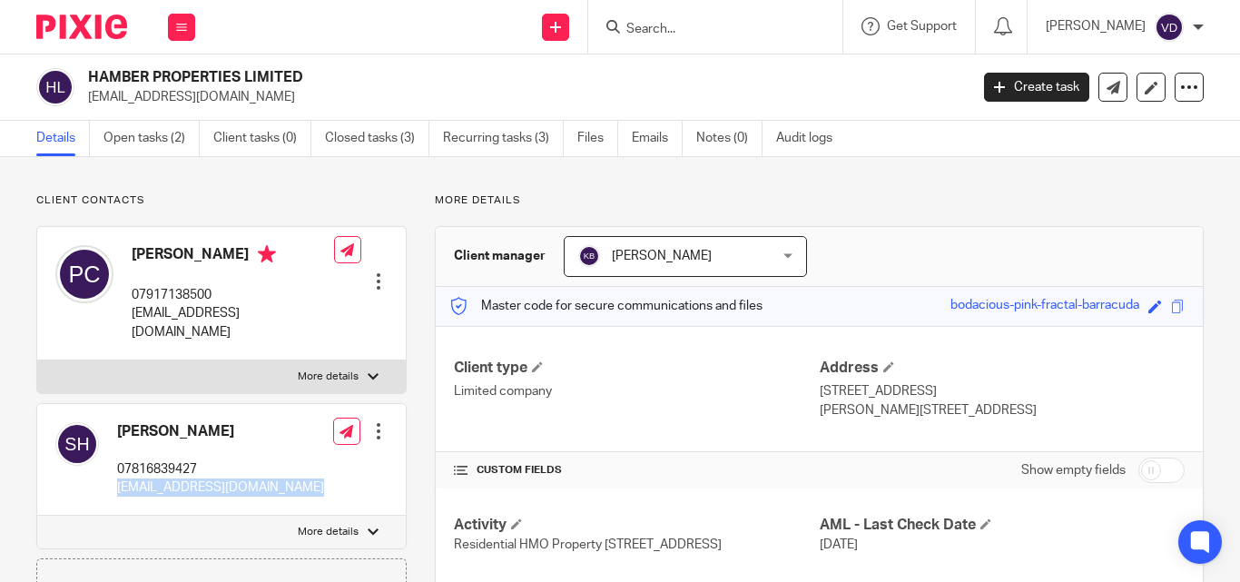
click at [118, 422] on h4 "[PERSON_NAME]" at bounding box center [220, 431] width 207 height 19
copy h4 "[PERSON_NAME]"
click at [712, 35] on input "Search" at bounding box center [705, 30] width 163 height 16
paste input "Leanid"
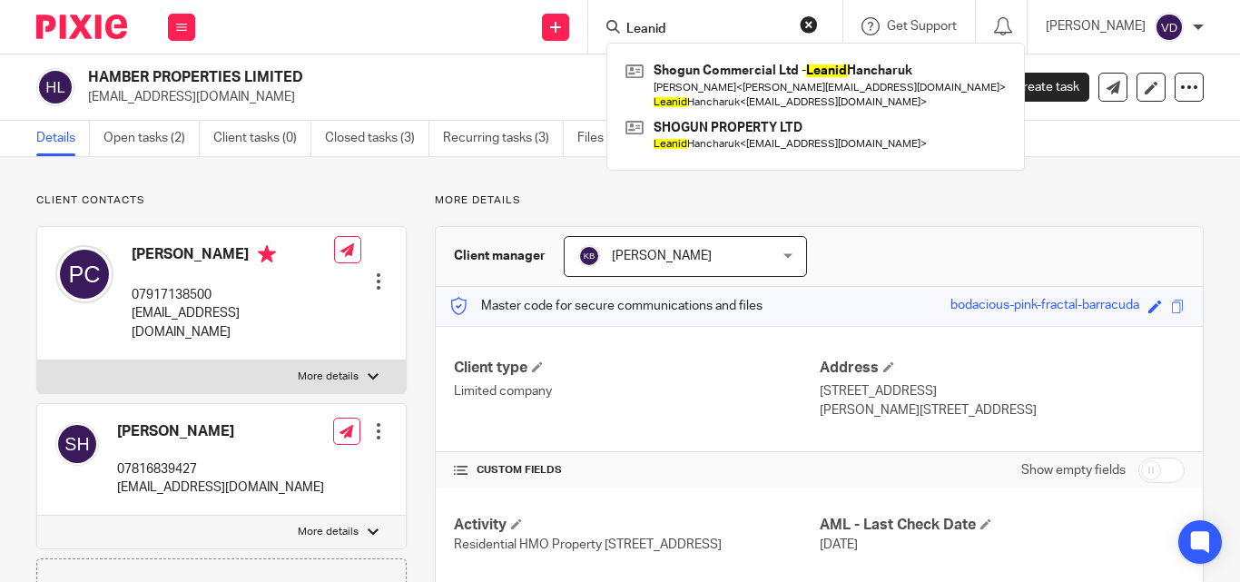
type input "Leanid"
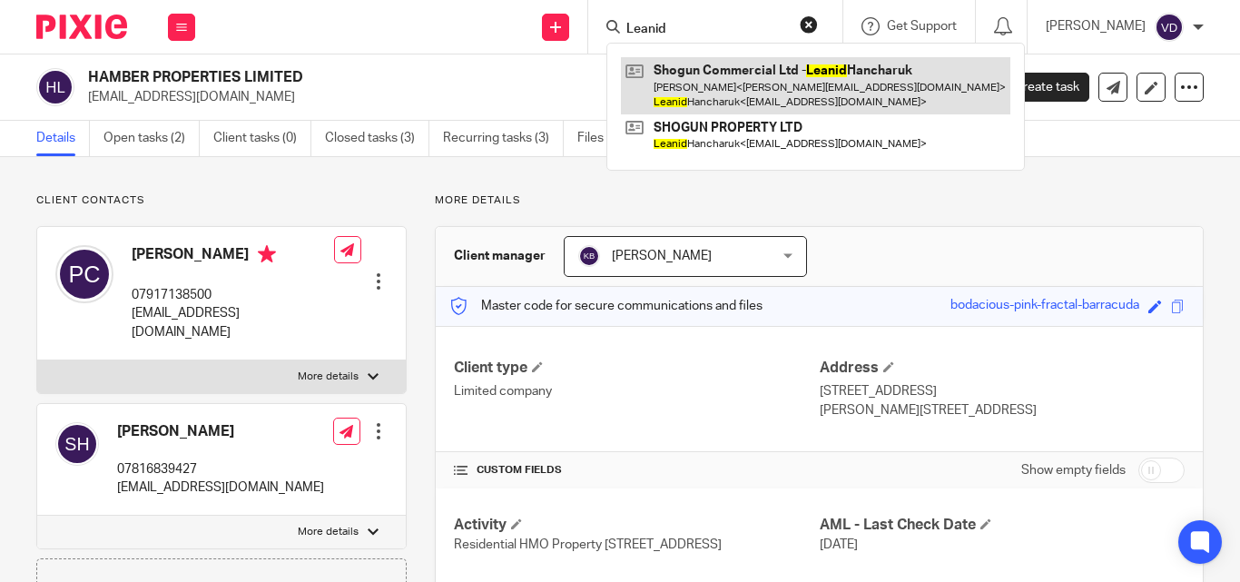
click at [730, 83] on link at bounding box center [815, 85] width 389 height 56
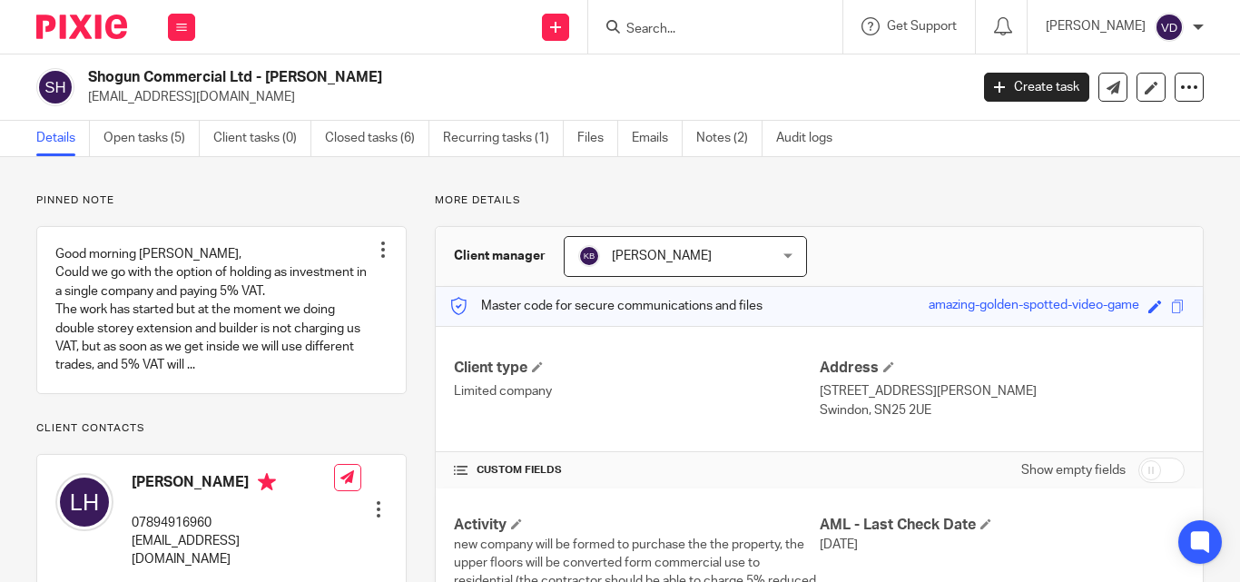
scroll to position [182, 0]
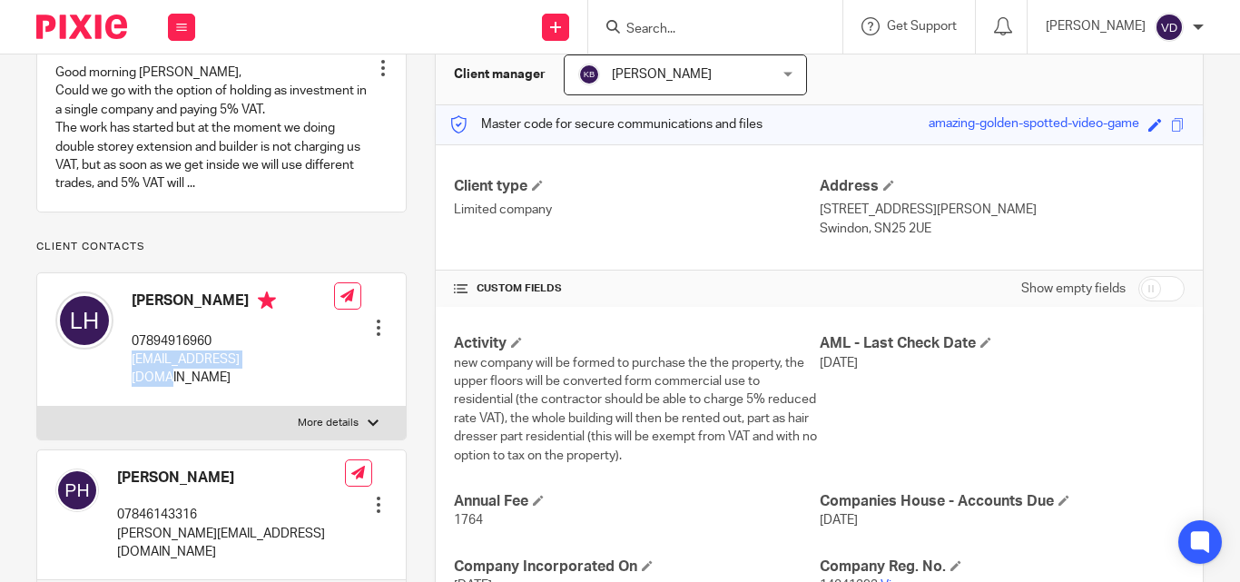
drag, startPoint x: 275, startPoint y: 377, endPoint x: 124, endPoint y: 369, distance: 150.8
click at [124, 369] on div "[PERSON_NAME] 07894916960 [EMAIL_ADDRESS][DOMAIN_NAME]" at bounding box center [194, 339] width 279 height 114
copy p "[EMAIL_ADDRESS][DOMAIN_NAME]"
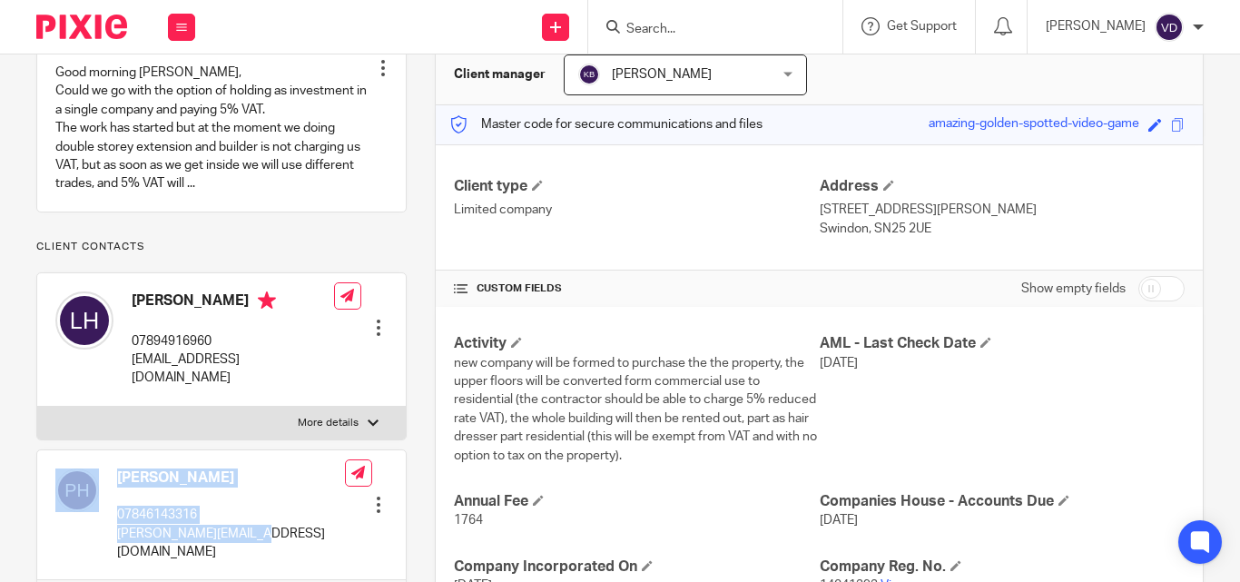
drag, startPoint x: 280, startPoint y: 537, endPoint x: 105, endPoint y: 528, distance: 175.4
click at [105, 528] on div "[PERSON_NAME] 07846143316 [PERSON_NAME][EMAIL_ADDRESS][DOMAIN_NAME] Edit contac…" at bounding box center [221, 515] width 368 height 131
click at [133, 530] on p "[PERSON_NAME][EMAIL_ADDRESS][DOMAIN_NAME]" at bounding box center [231, 543] width 228 height 37
drag, startPoint x: 231, startPoint y: 539, endPoint x: 111, endPoint y: 539, distance: 120.7
click at [111, 539] on div "[PERSON_NAME] 07846143316 [PERSON_NAME][EMAIL_ADDRESS][DOMAIN_NAME] Edit contac…" at bounding box center [221, 515] width 368 height 131
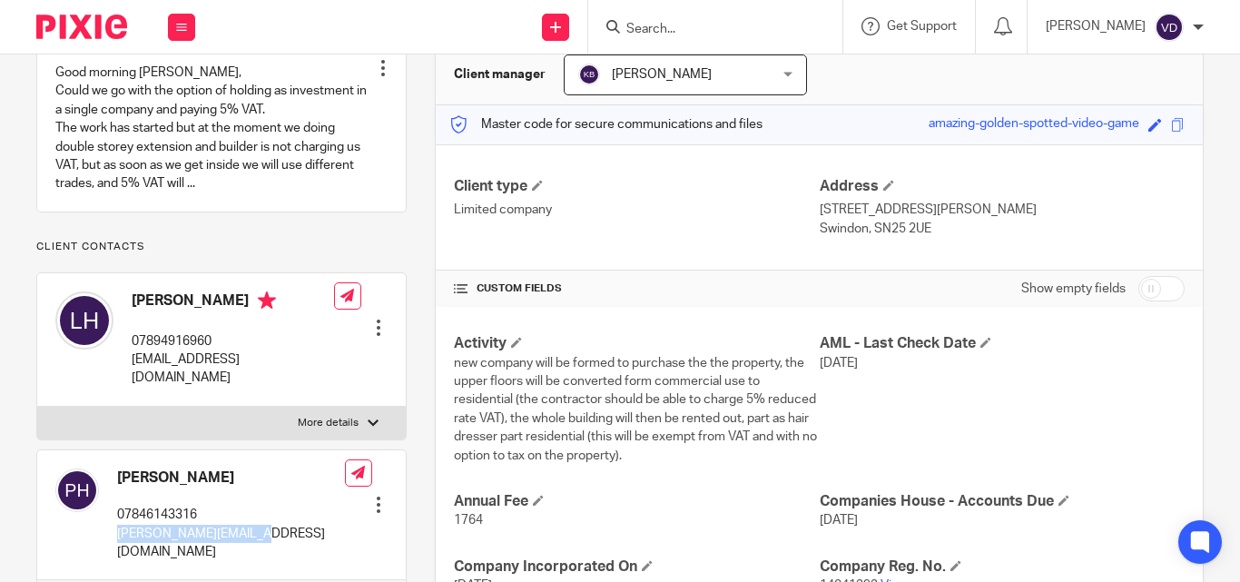
copy p "[PERSON_NAME][EMAIL_ADDRESS][DOMAIN_NAME]"
drag, startPoint x: 257, startPoint y: 317, endPoint x: 136, endPoint y: 325, distance: 121.0
click at [136, 314] on h4 "[PERSON_NAME]" at bounding box center [233, 302] width 202 height 23
copy h4 "[PERSON_NAME]"
click at [252, 335] on div "[PERSON_NAME] 07894916960 [EMAIL_ADDRESS][DOMAIN_NAME]" at bounding box center [233, 339] width 202 height 96
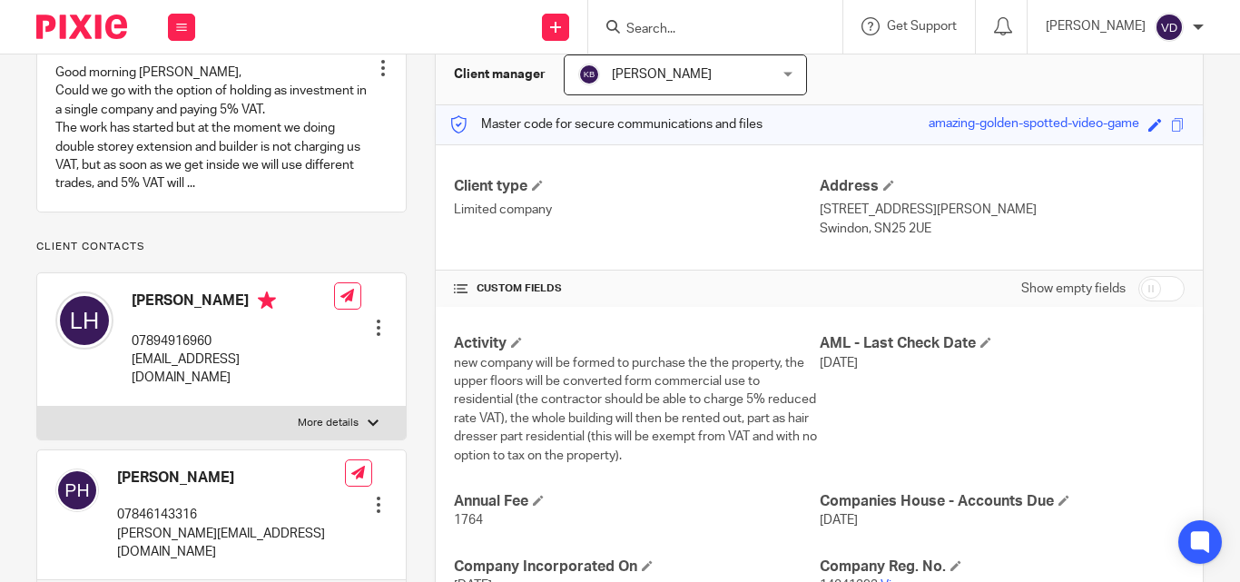
drag, startPoint x: 258, startPoint y: 319, endPoint x: 131, endPoint y: 318, distance: 127.1
click at [131, 318] on div "[PERSON_NAME] 07894916960 [EMAIL_ADDRESS][DOMAIN_NAME]" at bounding box center [194, 339] width 279 height 114
copy h4 "[PERSON_NAME]"
drag, startPoint x: 255, startPoint y: 472, endPoint x: 103, endPoint y: 473, distance: 152.5
click at [103, 473] on div "[PERSON_NAME] 07846143316 [PERSON_NAME][EMAIL_ADDRESS][DOMAIN_NAME]" at bounding box center [200, 515] width 290 height 112
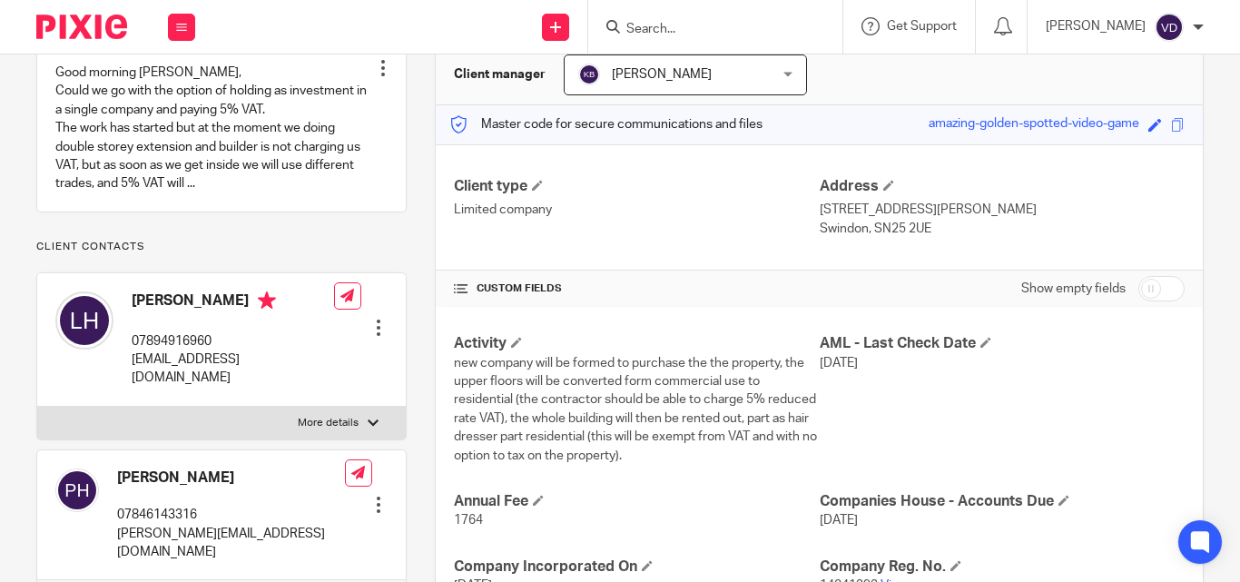
copy div "[PERSON_NAME]"
click at [685, 26] on input "Search" at bounding box center [705, 30] width 163 height 16
paste input "Easton"
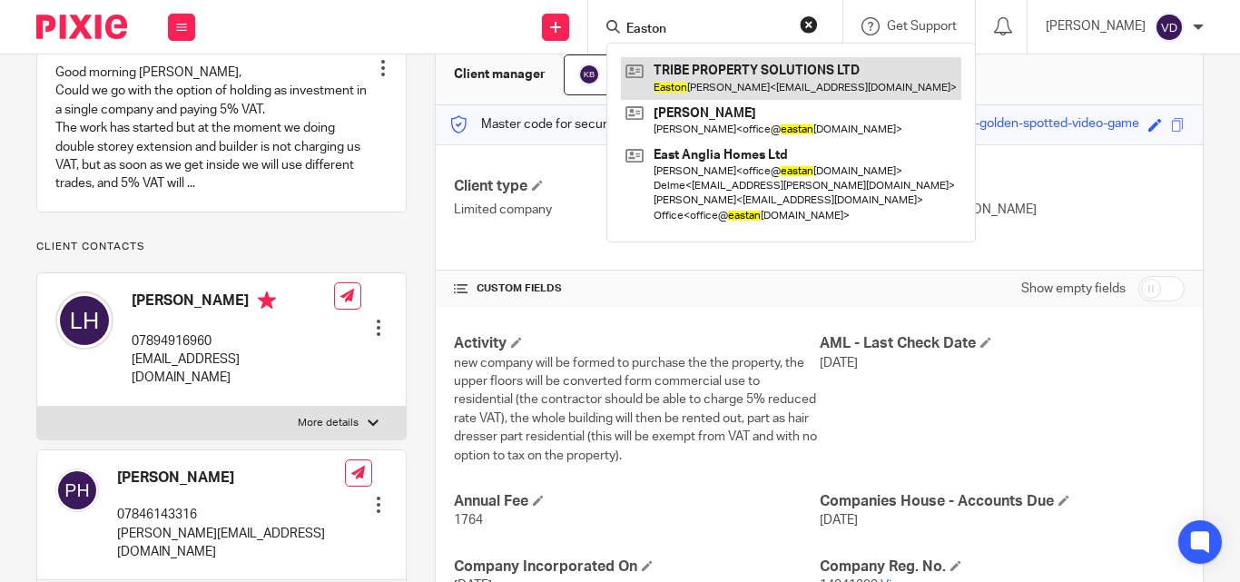
type input "Easton"
click at [723, 97] on link at bounding box center [791, 78] width 340 height 42
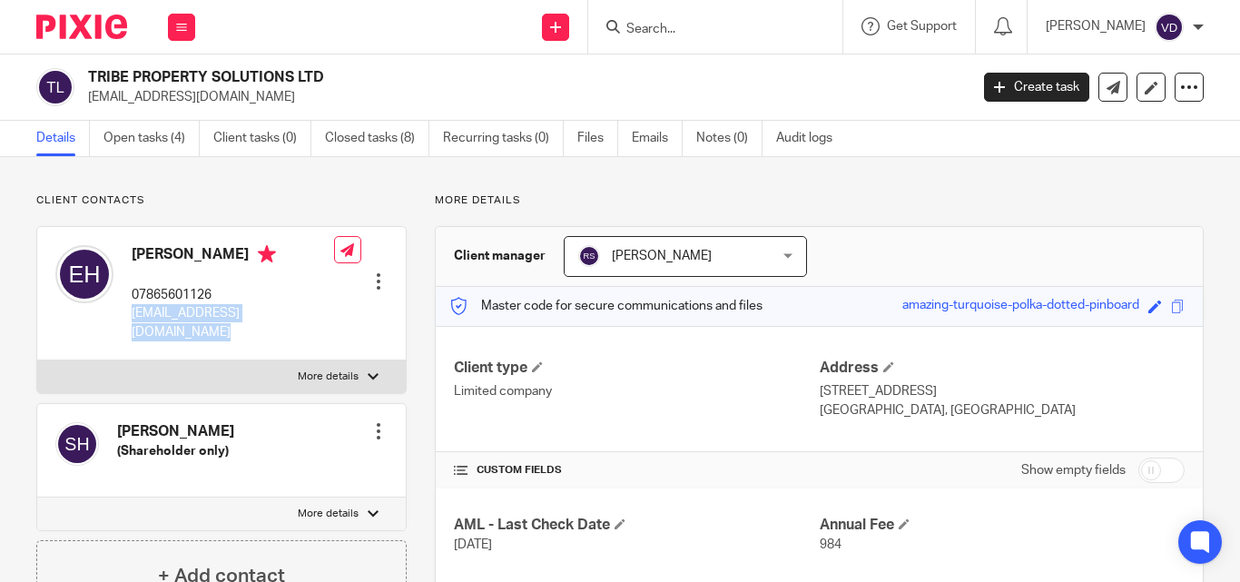
drag, startPoint x: 350, startPoint y: 315, endPoint x: 127, endPoint y: 313, distance: 223.3
click at [127, 313] on div "[PERSON_NAME] 07865601126 [EMAIL_ADDRESS][DOMAIN_NAME] Edit contact Create clie…" at bounding box center [221, 293] width 368 height 133
copy div "info@tribepropertysolutions.co.uk Edit contact Create client from contact Expor…"
click at [244, 275] on div "Easton Harris 07865601126 info@tribepropertysolutions.co.uk" at bounding box center [233, 293] width 202 height 96
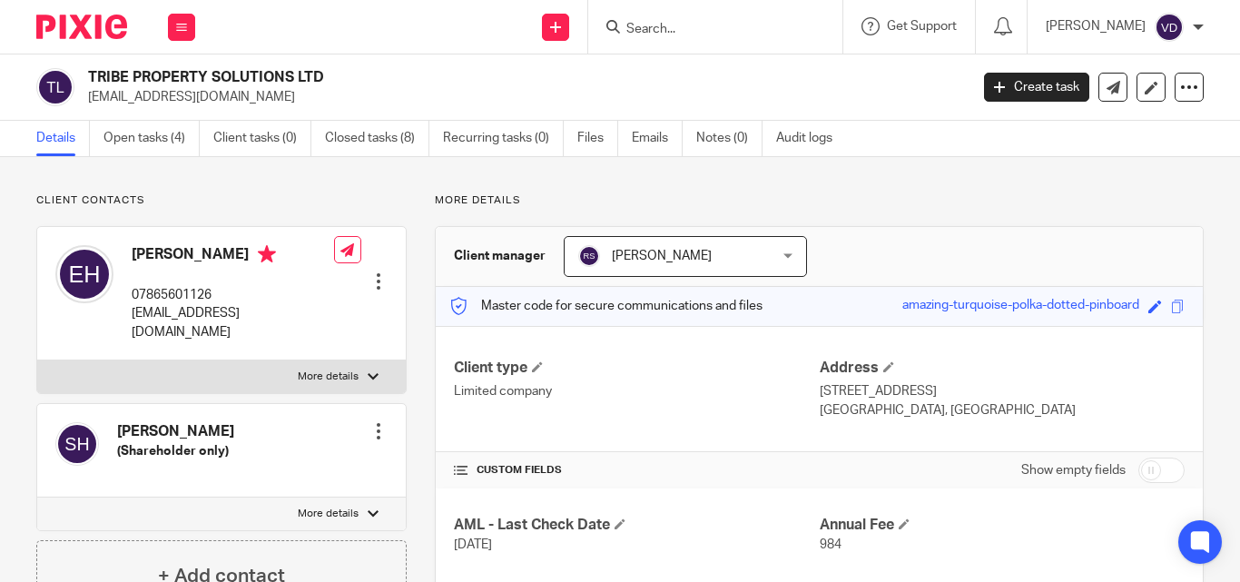
drag, startPoint x: 229, startPoint y: 256, endPoint x: 131, endPoint y: 256, distance: 98.0
click at [131, 256] on div "Easton Harris 07865601126 info@tribepropertysolutions.co.uk" at bounding box center [194, 293] width 279 height 114
copy h4 "Easton Harris"
click at [656, 23] on input "Search" at bounding box center [705, 30] width 163 height 16
paste input "Kyle"
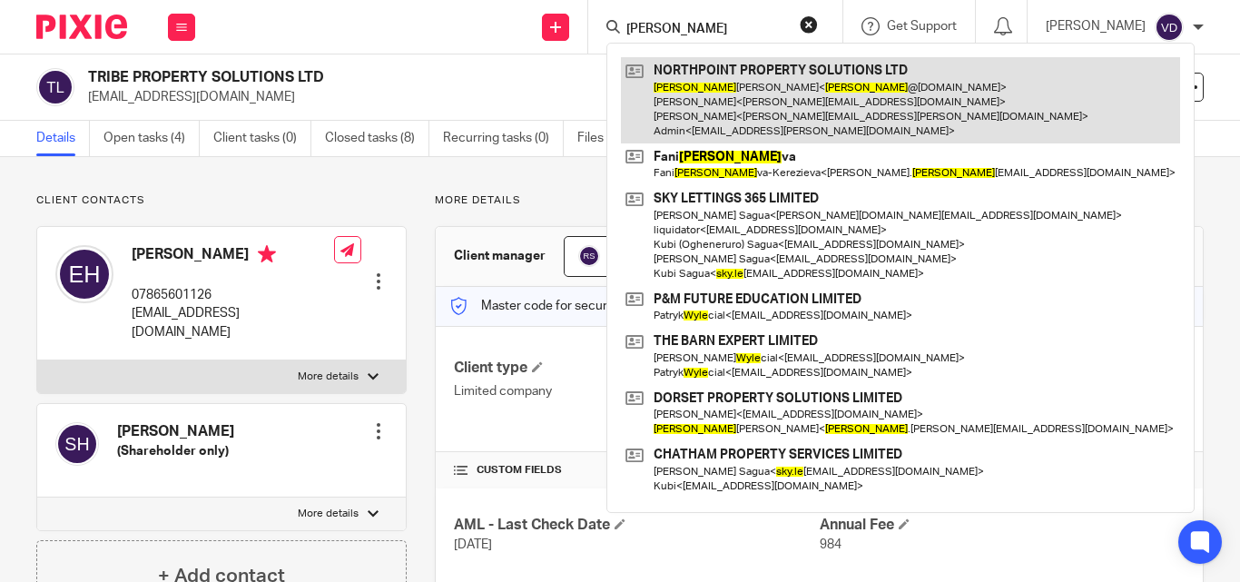
type input "Kyle"
click at [713, 99] on link at bounding box center [900, 100] width 559 height 86
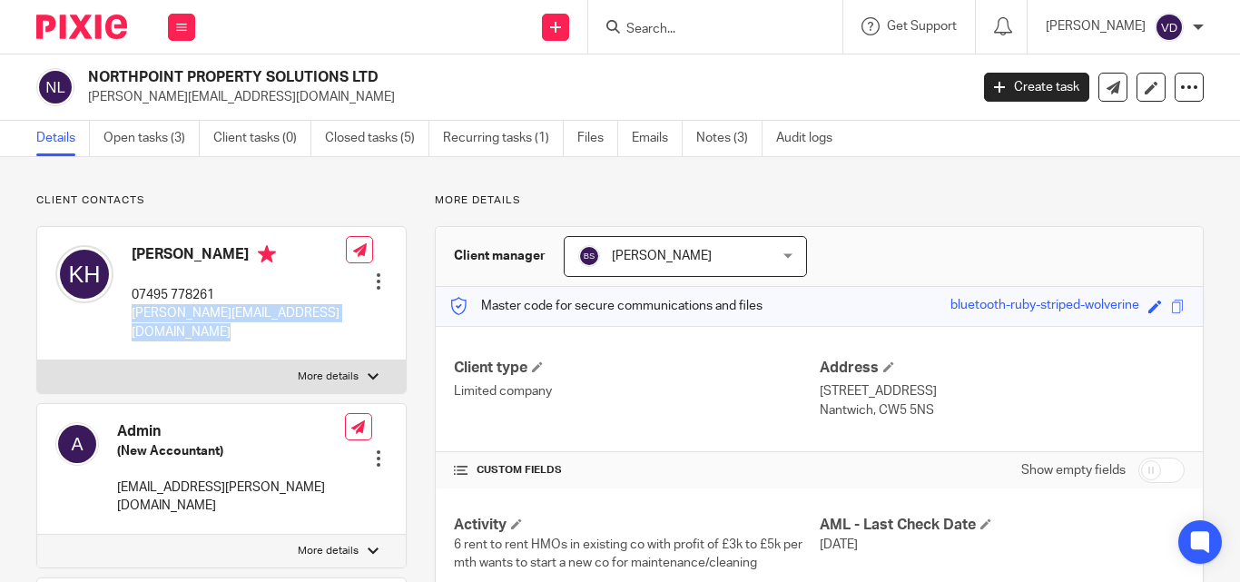
drag, startPoint x: 320, startPoint y: 316, endPoint x: 130, endPoint y: 316, distance: 190.6
click at [130, 316] on div "Kyle Hart 07495 778261 kyle@northpoint-property.co.uk Edit contact Create clien…" at bounding box center [221, 293] width 368 height 133
drag, startPoint x: 200, startPoint y: 254, endPoint x: 128, endPoint y: 260, distance: 71.9
click at [128, 260] on div "Kyle Hart 07495 778261 kyle@northpoint-property.co.uk" at bounding box center [200, 293] width 290 height 114
copy h4 "Kyle Hart"
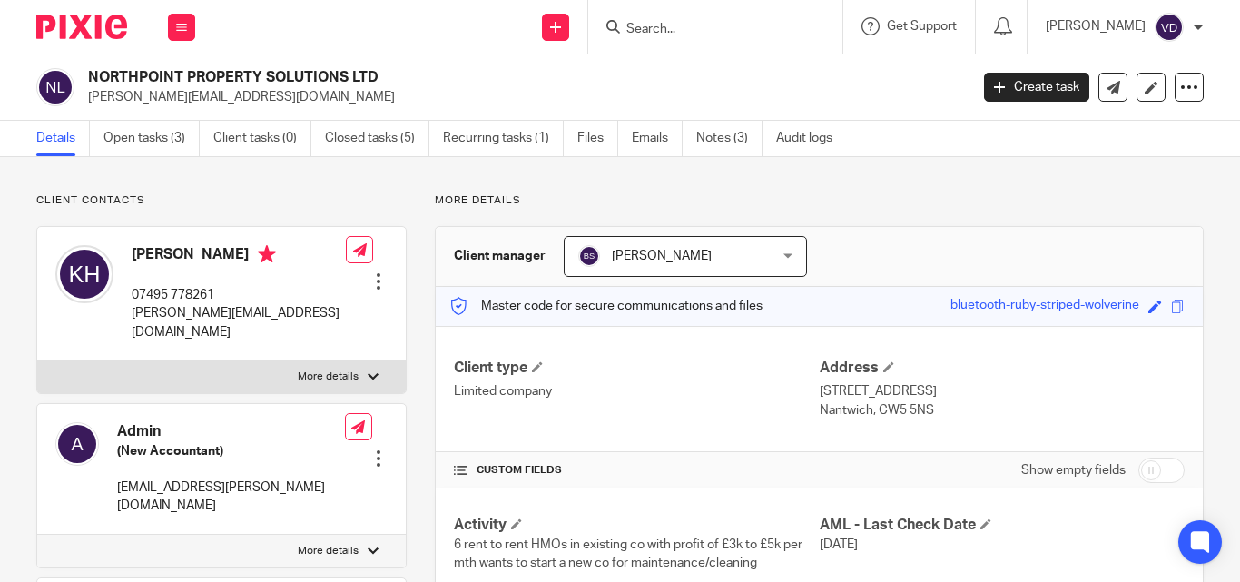
click at [663, 31] on input "Search" at bounding box center [705, 30] width 163 height 16
paste input "Eleanor"
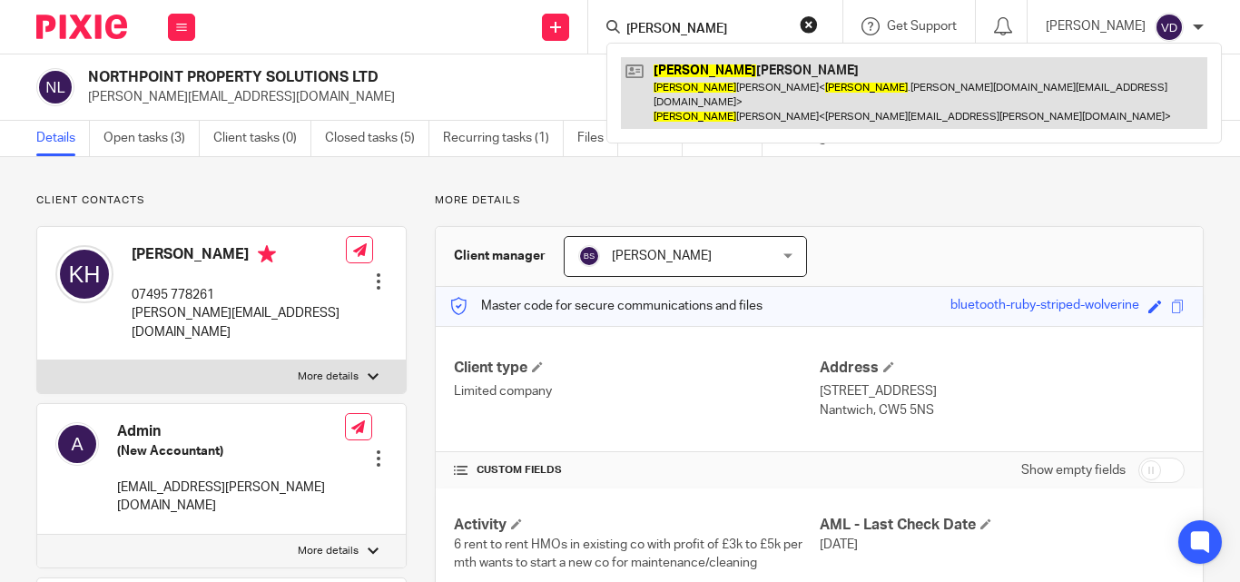
type input "Eleanor"
click at [662, 91] on link at bounding box center [914, 93] width 586 height 72
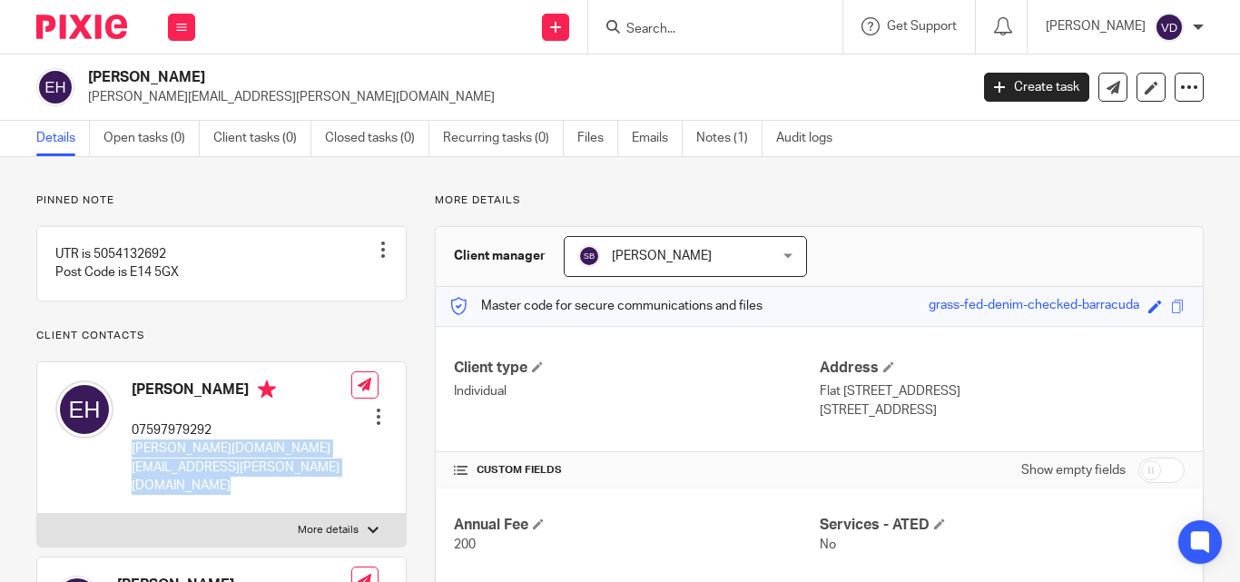
drag, startPoint x: 314, startPoint y: 469, endPoint x: 131, endPoint y: 470, distance: 183.3
click at [131, 470] on div "[PERSON_NAME] 07597979292 [PERSON_NAME][DOMAIN_NAME][EMAIL_ADDRESS][PERSON_NAME…" at bounding box center [221, 438] width 368 height 152
copy div "[PERSON_NAME][DOMAIN_NAME][EMAIL_ADDRESS][PERSON_NAME][DOMAIN_NAME]"
click at [309, 467] on div "[PERSON_NAME] 07597979292 [PERSON_NAME][DOMAIN_NAME][EMAIL_ADDRESS][PERSON_NAME…" at bounding box center [221, 438] width 368 height 152
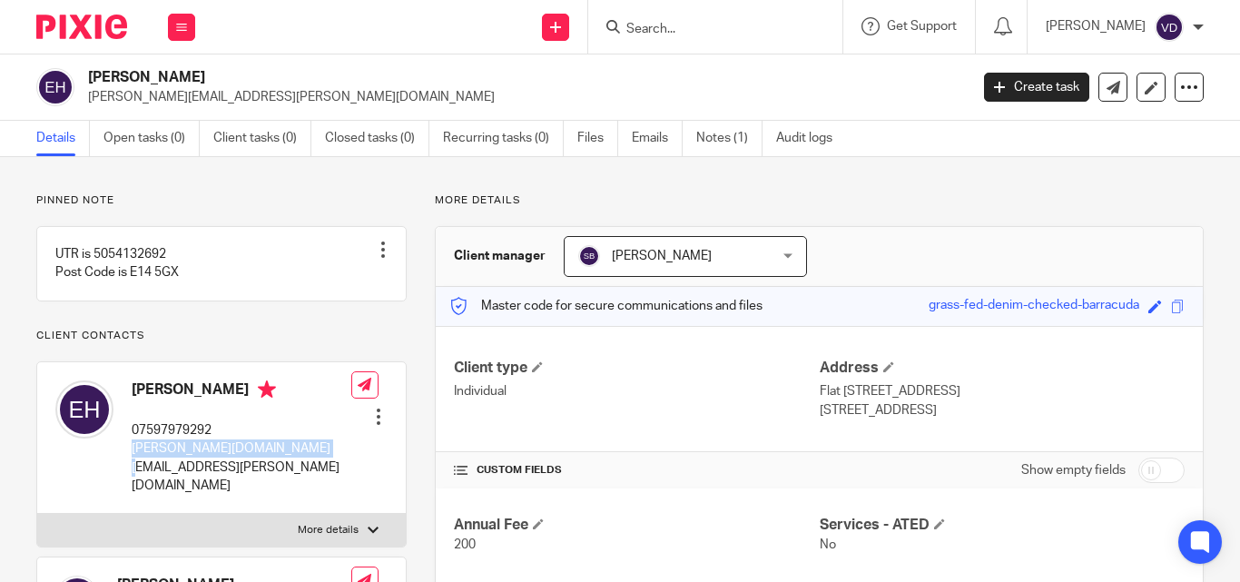
drag, startPoint x: 309, startPoint y: 471, endPoint x: 124, endPoint y: 467, distance: 185.2
click at [124, 467] on div "[PERSON_NAME] 07597979292 [PERSON_NAME][DOMAIN_NAME][EMAIL_ADDRESS][PERSON_NAME…" at bounding box center [221, 438] width 368 height 152
copy p "[PERSON_NAME][DOMAIN_NAME][EMAIL_ADDRESS][PERSON_NAME][DOMAIN_NAME]"
drag, startPoint x: 232, startPoint y: 406, endPoint x: 113, endPoint y: 411, distance: 119.0
click at [113, 411] on div "[PERSON_NAME] 07597979292 [PERSON_NAME][DOMAIN_NAME][EMAIL_ADDRESS][PERSON_NAME…" at bounding box center [203, 437] width 296 height 133
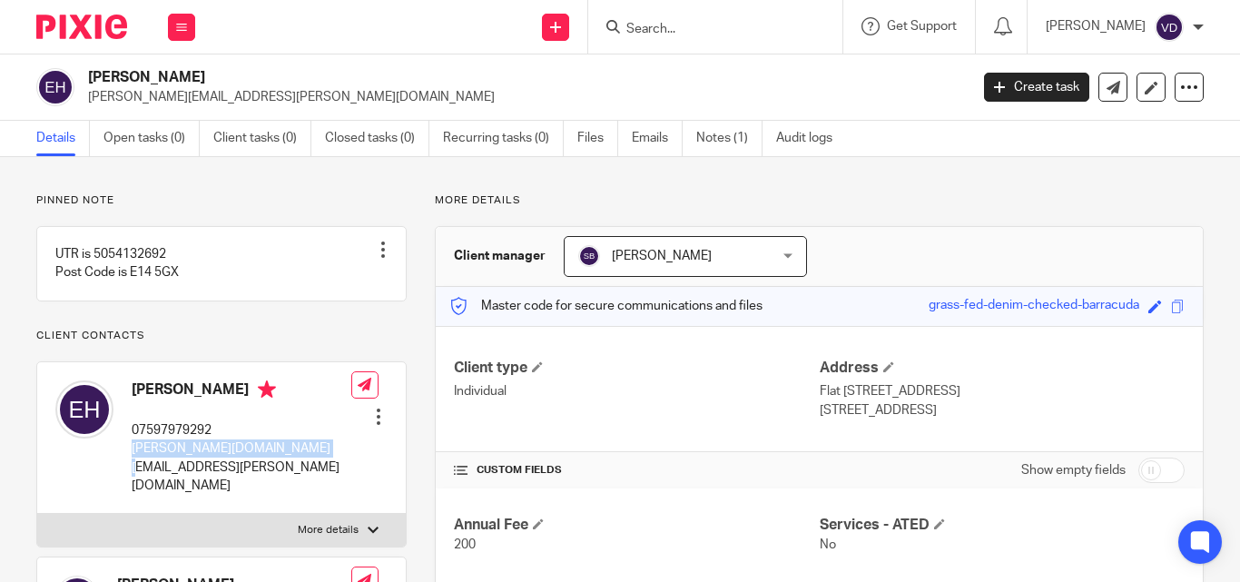
copy div "[PERSON_NAME]"
click at [658, 25] on input "Search" at bounding box center [705, 30] width 163 height 16
paste input "[PERSON_NAME]"
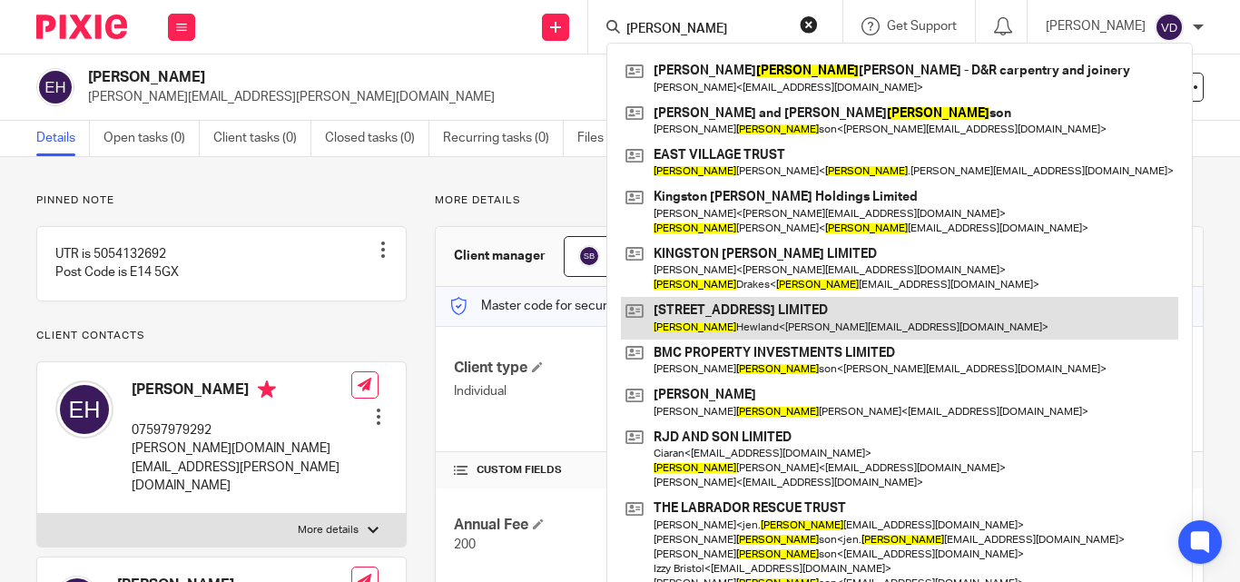
type input "[PERSON_NAME]"
click at [791, 313] on link at bounding box center [899, 318] width 557 height 42
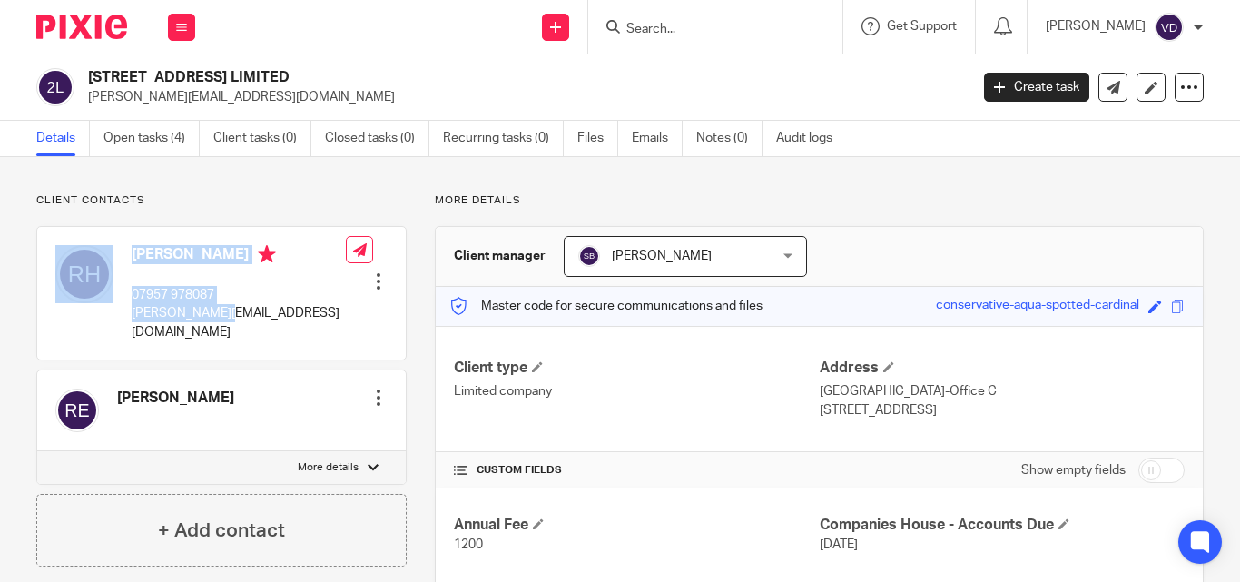
drag, startPoint x: 237, startPoint y: 312, endPoint x: 121, endPoint y: 316, distance: 116.2
click at [121, 316] on div "Richard Hewland 07957 978087 rick@jayhp.com" at bounding box center [200, 293] width 290 height 114
click at [125, 316] on div "Richard Hewland 07957 978087 rick@jayhp.com" at bounding box center [200, 293] width 290 height 114
drag, startPoint x: 187, startPoint y: 314, endPoint x: 125, endPoint y: 319, distance: 61.9
click at [125, 319] on div "Richard Hewland 07957 978087 rick@jayhp.com" at bounding box center [200, 293] width 290 height 114
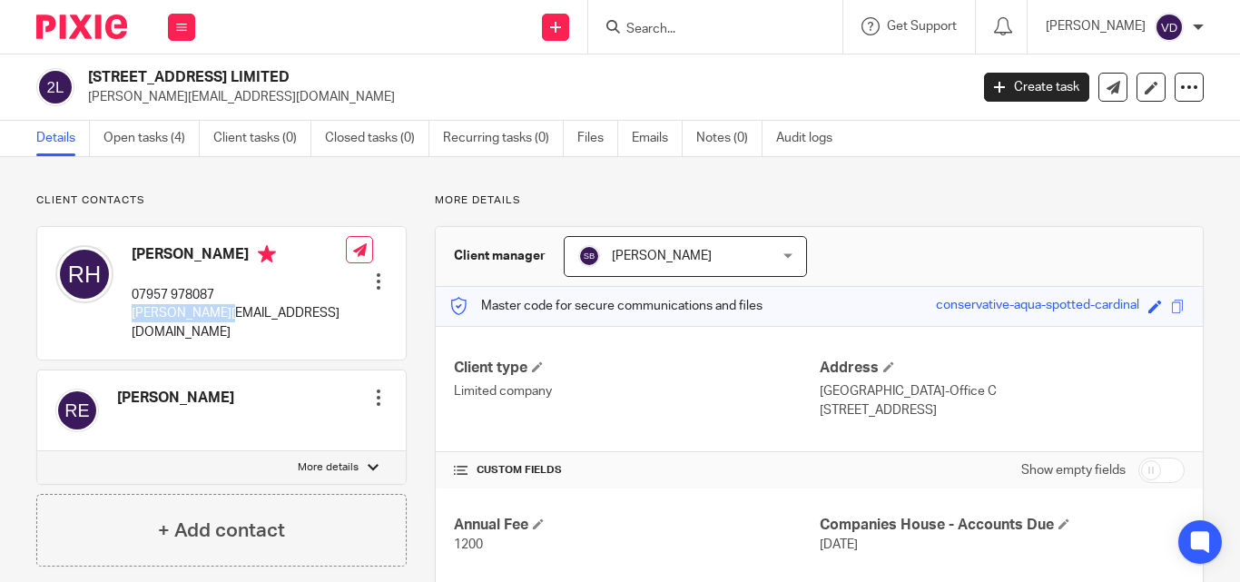
drag, startPoint x: 250, startPoint y: 255, endPoint x: 126, endPoint y: 254, distance: 124.3
click at [126, 254] on div "Richard Hewland 07957 978087 rick@jayhp.com" at bounding box center [200, 293] width 290 height 114
copy h4 "Richard Hewland"
click at [648, 18] on form at bounding box center [720, 26] width 193 height 23
click at [660, 32] on input "Search" at bounding box center [705, 30] width 163 height 16
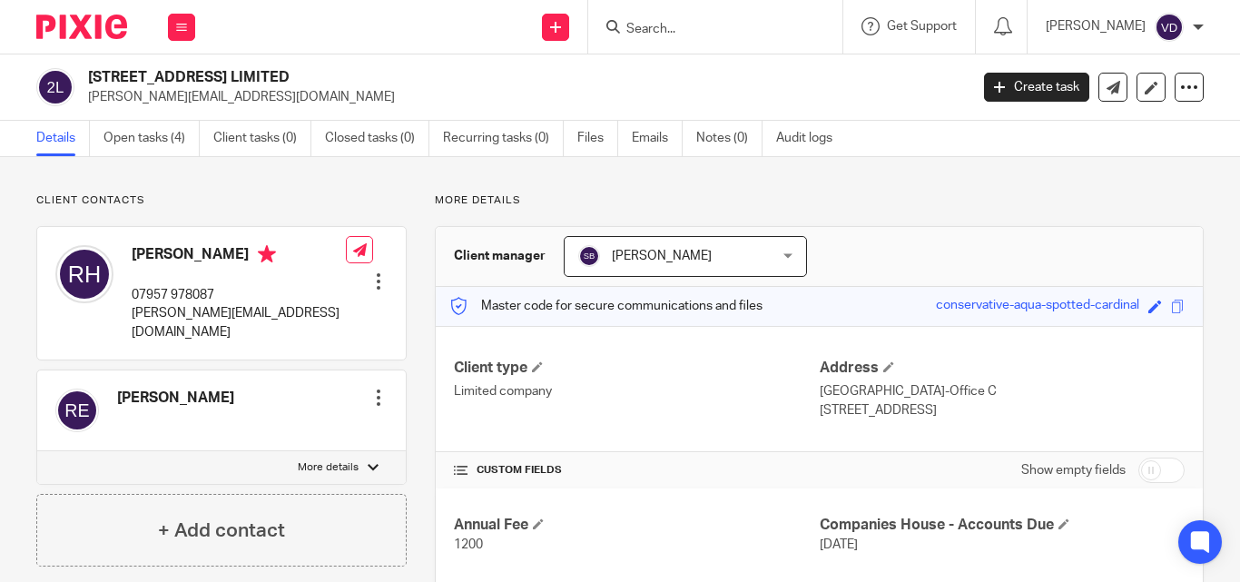
paste input "Phil"
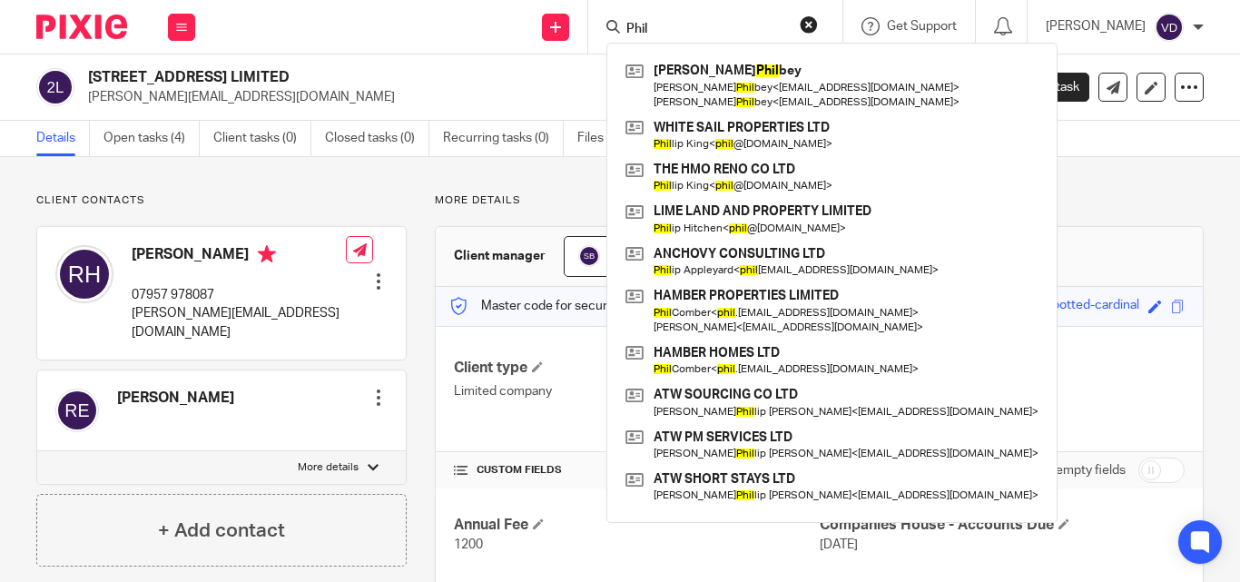
type input "Phil"
drag, startPoint x: 712, startPoint y: 31, endPoint x: 545, endPoint y: 33, distance: 167.9
click at [545, 32] on div "Send new email Create task Add client Phil Andrew Phil bey Andrew Phil bey < ap…" at bounding box center [726, 27] width 1026 height 54
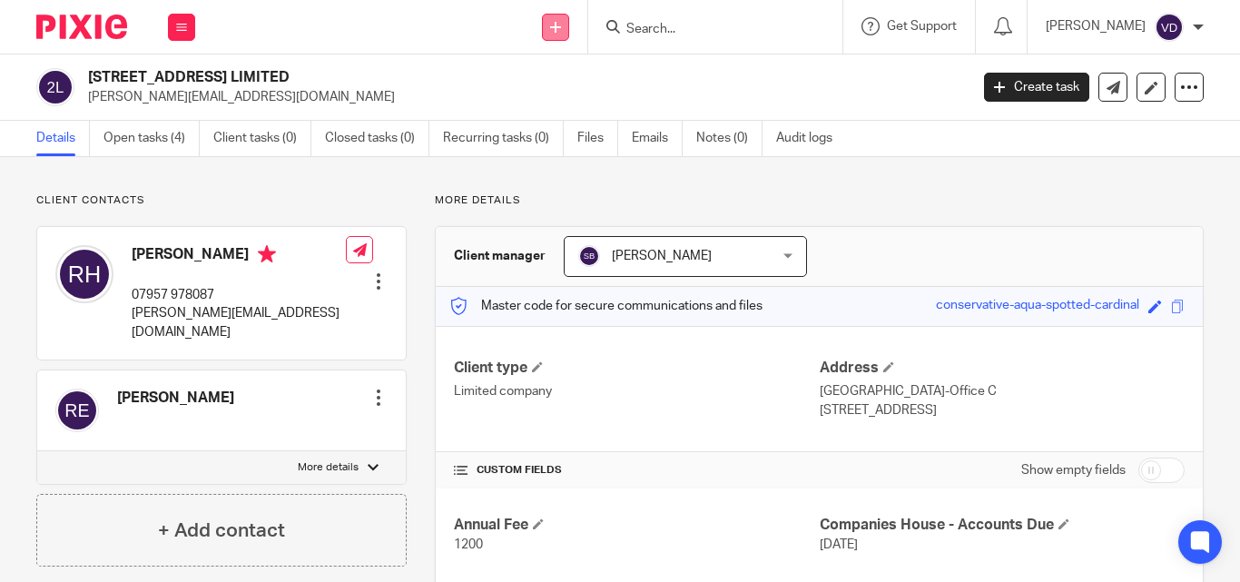
paste input "Jayne"
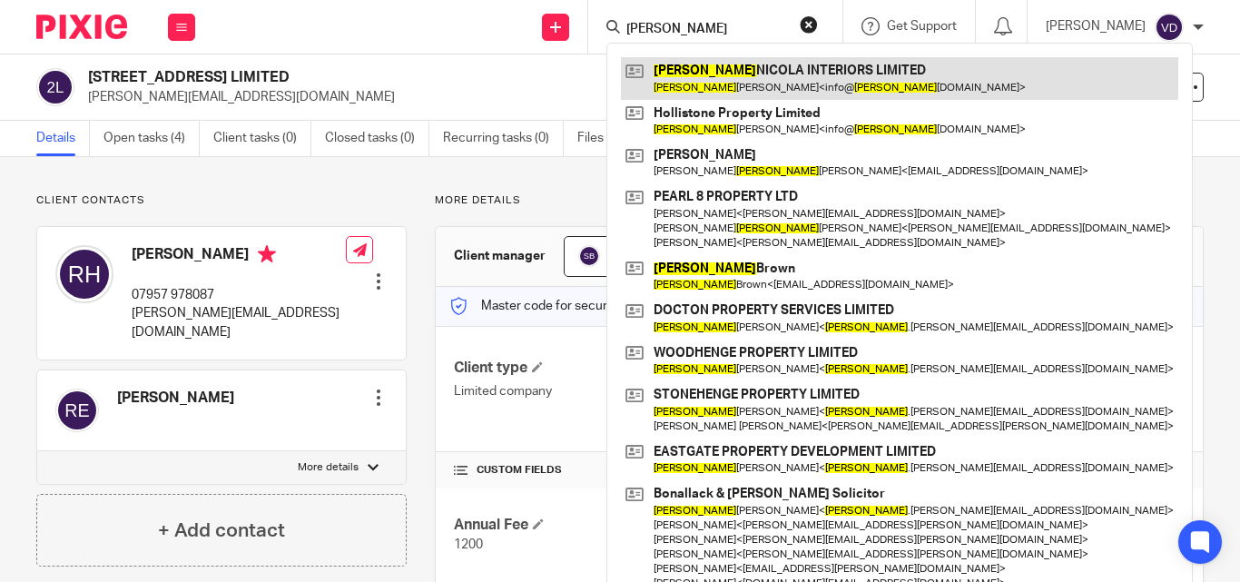
type input "Jayne"
click at [722, 94] on link at bounding box center [899, 78] width 557 height 42
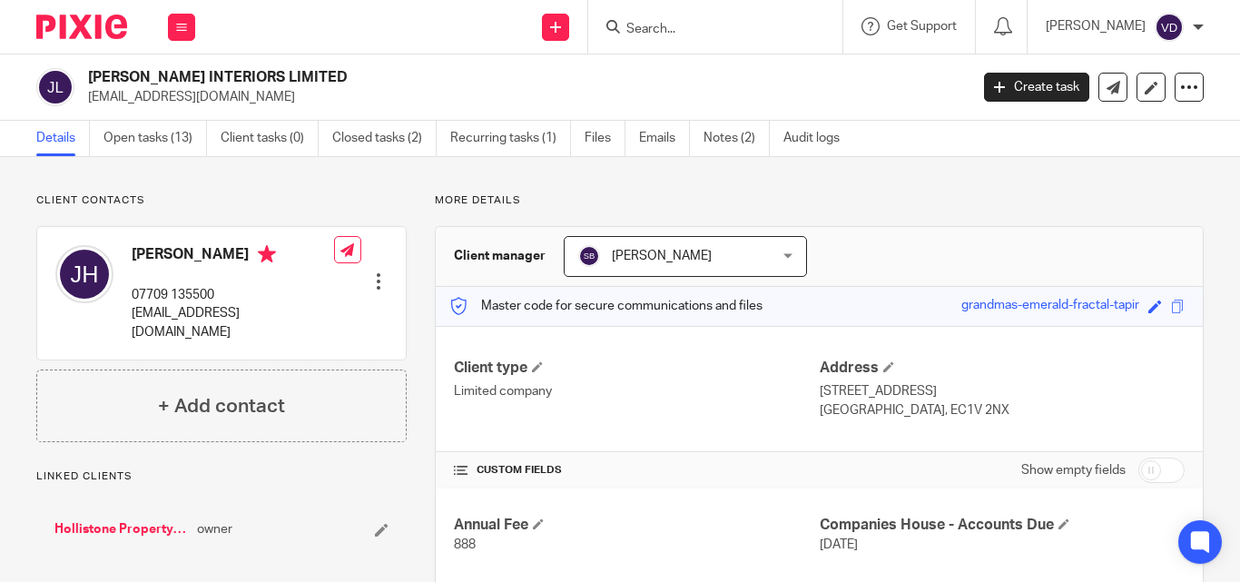
drag, startPoint x: 314, startPoint y: 313, endPoint x: 127, endPoint y: 314, distance: 187.0
click at [127, 314] on div "[PERSON_NAME] 07709 135500 [EMAIL_ADDRESS][DOMAIN_NAME] Edit contact Create cli…" at bounding box center [221, 293] width 368 height 133
copy p "[EMAIL_ADDRESS][DOMAIN_NAME]"
drag, startPoint x: 219, startPoint y: 250, endPoint x: 136, endPoint y: 252, distance: 82.6
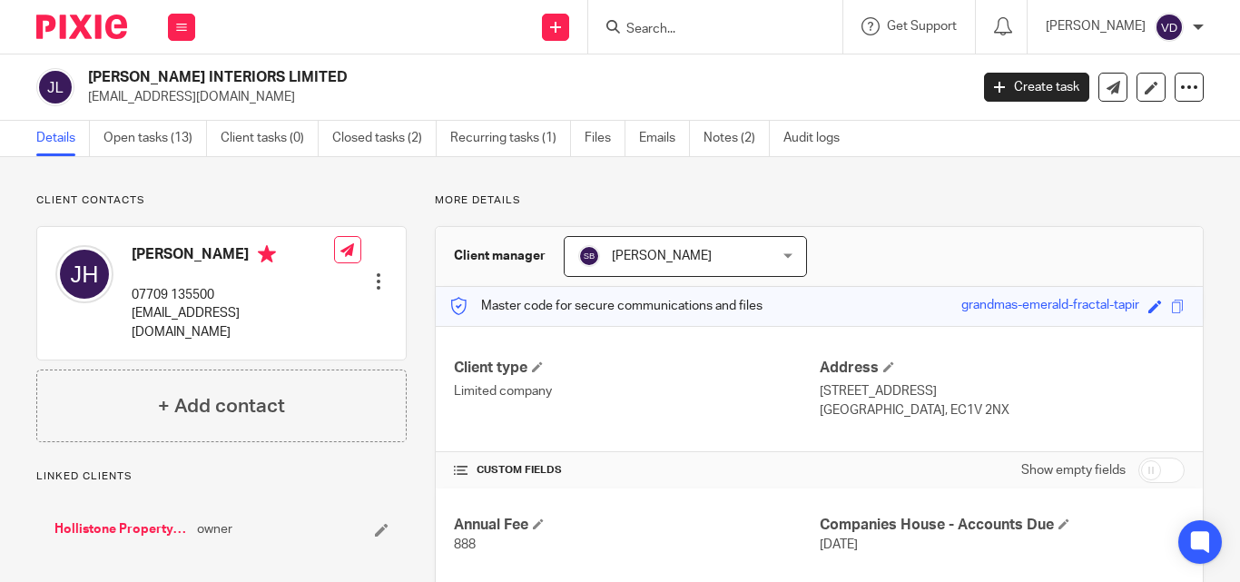
click at [136, 252] on h4 "[PERSON_NAME]" at bounding box center [233, 256] width 202 height 23
copy h4 "[PERSON_NAME]"
click at [643, 30] on input "Search" at bounding box center [705, 30] width 163 height 16
paste input "[PERSON_NAME]"
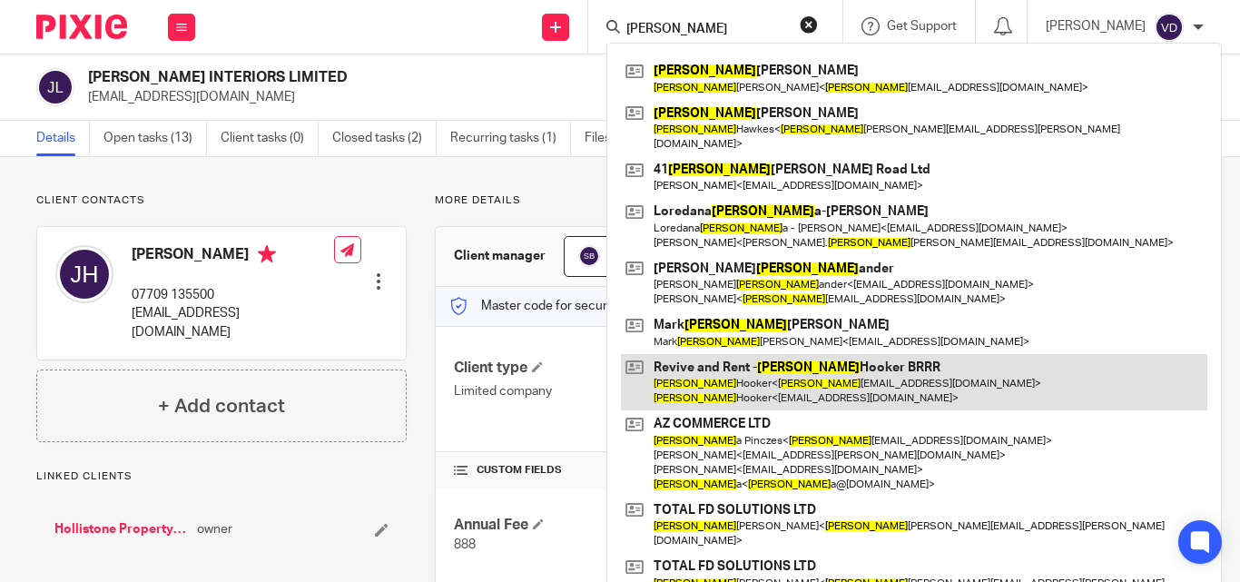
type input "[PERSON_NAME]"
click at [728, 388] on link at bounding box center [914, 382] width 586 height 56
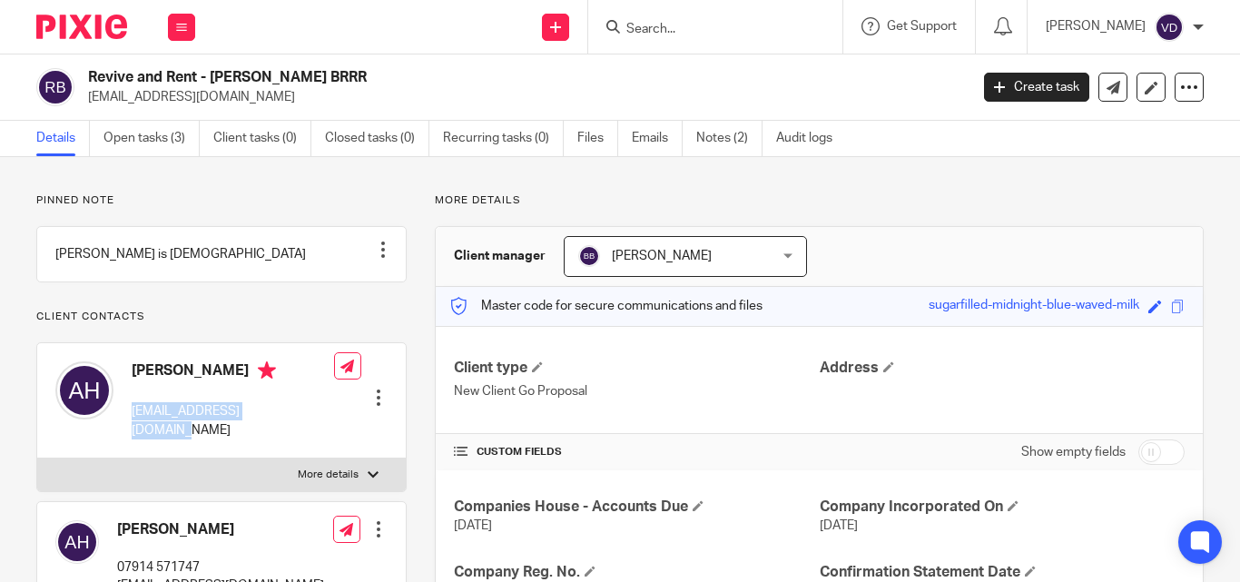
drag, startPoint x: 290, startPoint y: 431, endPoint x: 124, endPoint y: 432, distance: 166.1
click at [124, 432] on div "Alex Hooker reviveandrent@gmail.com Edit contact Create client from contact Exp…" at bounding box center [221, 400] width 368 height 115
copy p "reviveandrent@gmail.com"
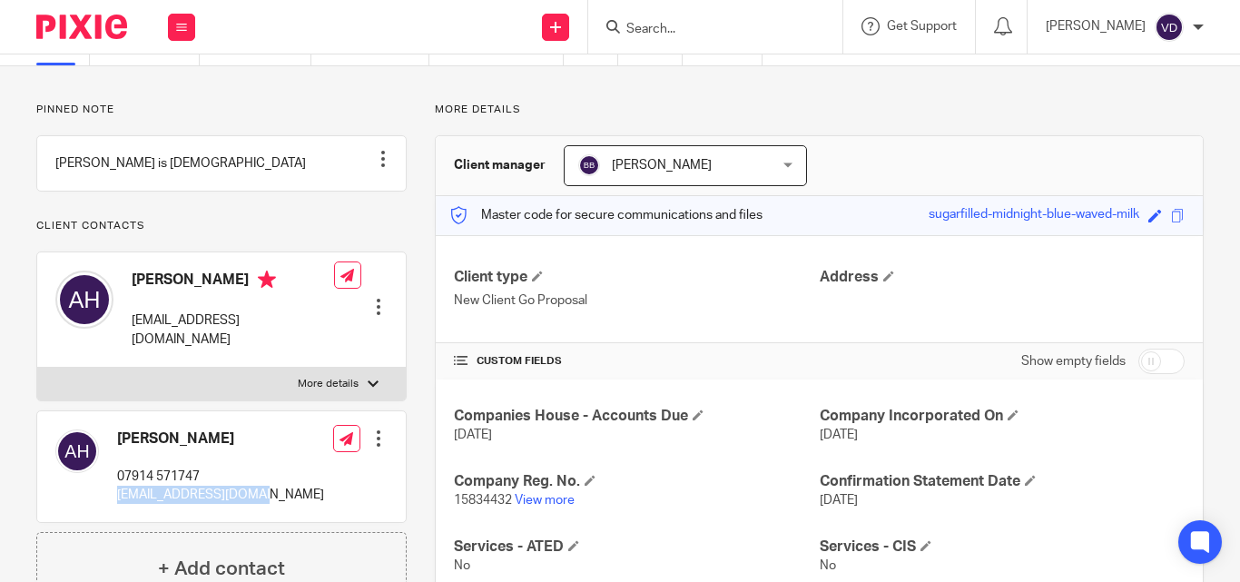
drag, startPoint x: 277, startPoint y: 495, endPoint x: 116, endPoint y: 500, distance: 160.7
click at [116, 500] on div "Alex Hooker 07914 571747 alexjhooker@gmail.com Edit contact Create client from …" at bounding box center [221, 466] width 368 height 111
copy p "alexjhooker@gmail.com"
drag, startPoint x: 213, startPoint y: 440, endPoint x: 105, endPoint y: 441, distance: 108.0
click at [105, 441] on div "Alex Hooker 07914 571747 alexjhooker@gmail.com" at bounding box center [189, 466] width 269 height 93
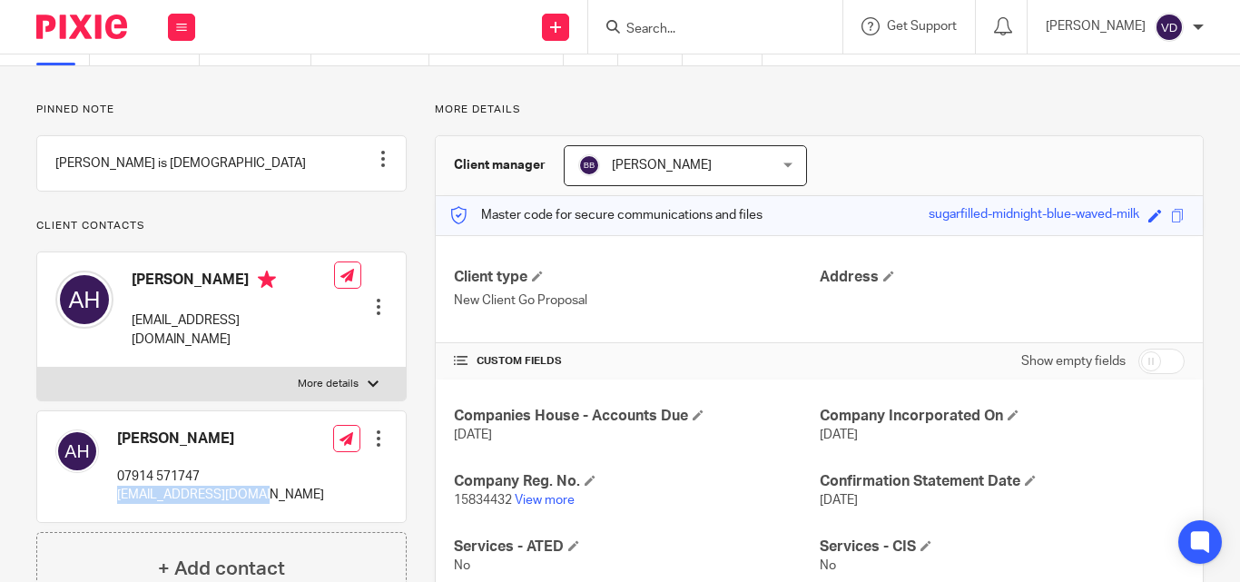
copy div "Alex Hooker"
click at [660, 34] on input "Search" at bounding box center [705, 30] width 163 height 16
paste input "Deborah"
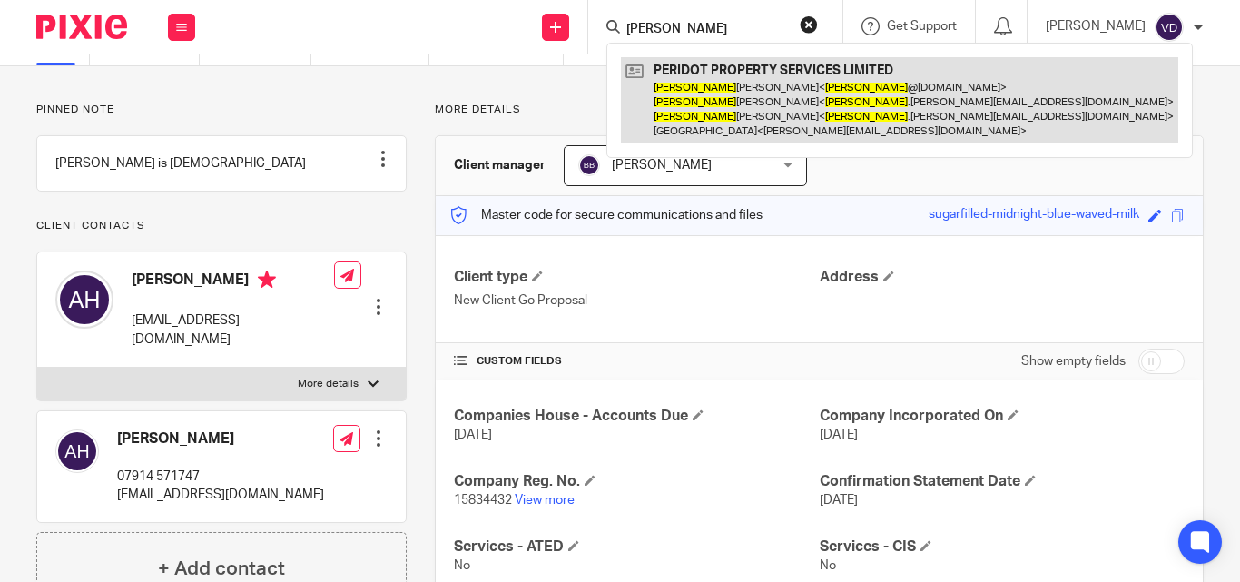
type input "Deborah"
click at [666, 106] on link at bounding box center [899, 100] width 557 height 86
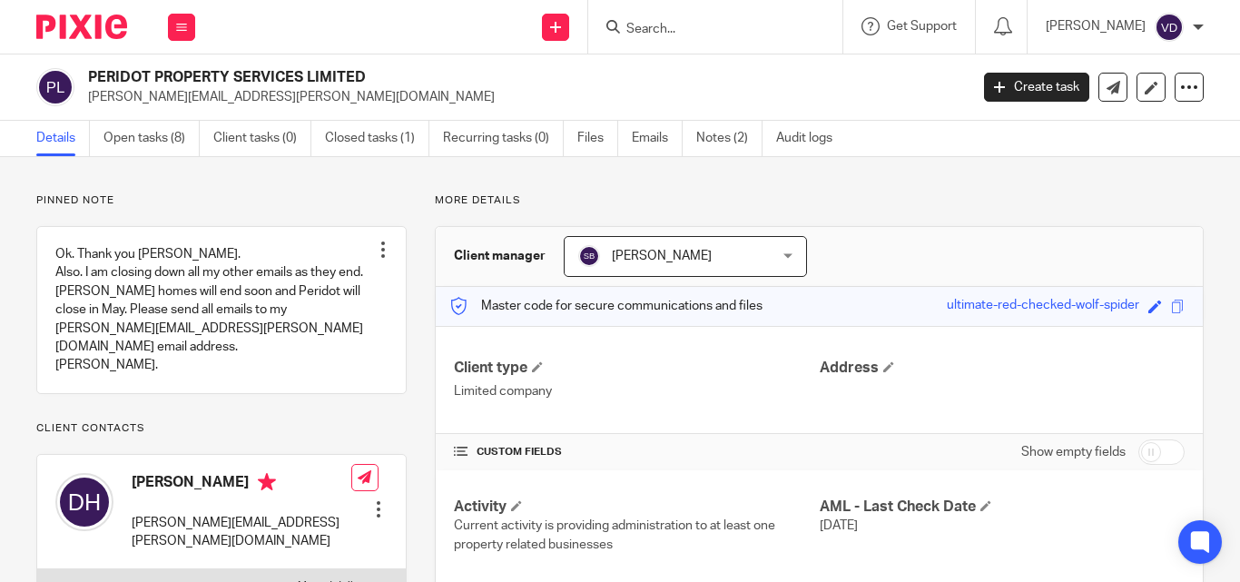
scroll to position [91, 0]
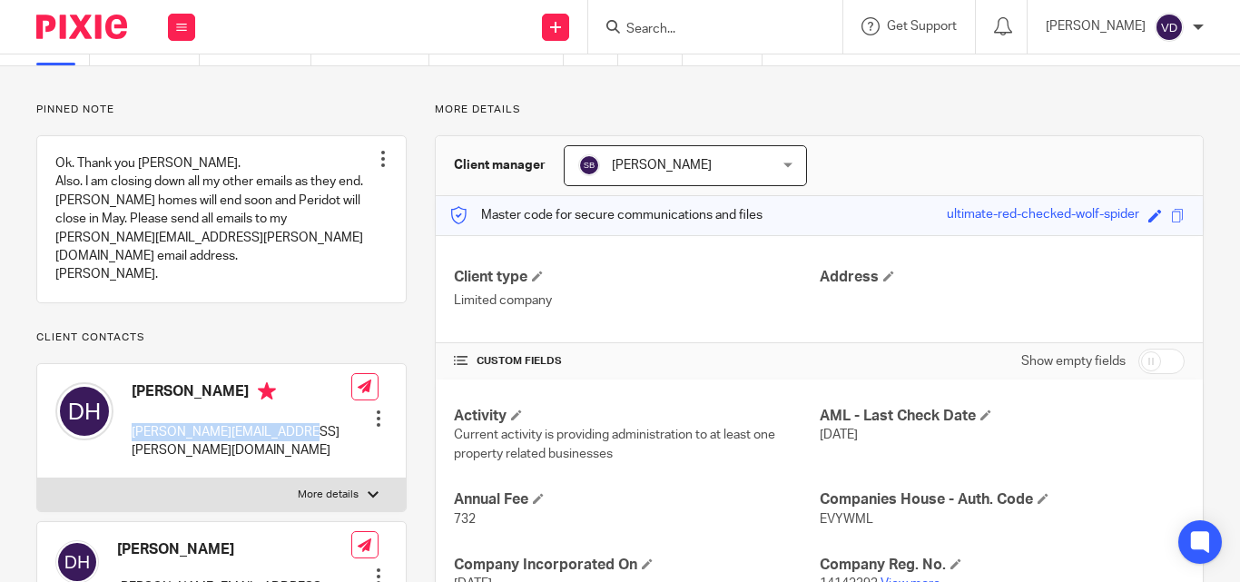
drag, startPoint x: 291, startPoint y: 431, endPoint x: 130, endPoint y: 436, distance: 161.6
click at [130, 436] on div "[PERSON_NAME] [PERSON_NAME][EMAIL_ADDRESS][PERSON_NAME][DOMAIN_NAME] Edit conta…" at bounding box center [221, 421] width 368 height 115
copy p "[PERSON_NAME][EMAIL_ADDRESS][PERSON_NAME][DOMAIN_NAME]"
drag, startPoint x: 244, startPoint y: 392, endPoint x: 127, endPoint y: 391, distance: 117.1
click at [127, 391] on div "[PERSON_NAME] [PERSON_NAME][EMAIL_ADDRESS][PERSON_NAME][DOMAIN_NAME]" at bounding box center [203, 421] width 296 height 96
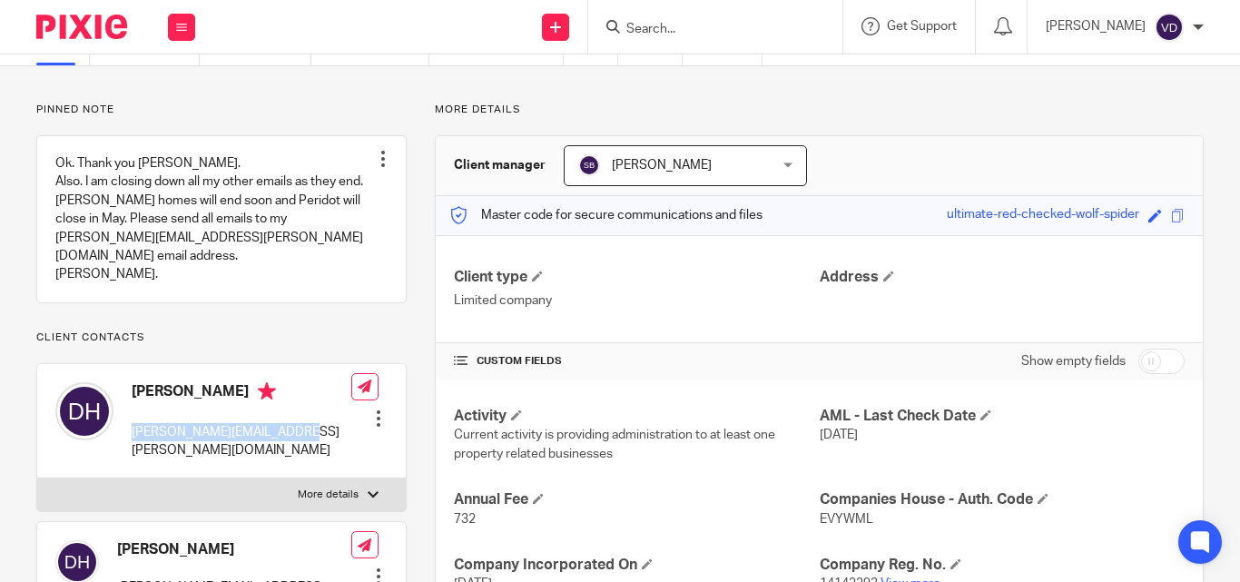
copy h4 "[PERSON_NAME]"
click at [676, 31] on input "Search" at bounding box center [705, 30] width 163 height 16
paste input "Grant"
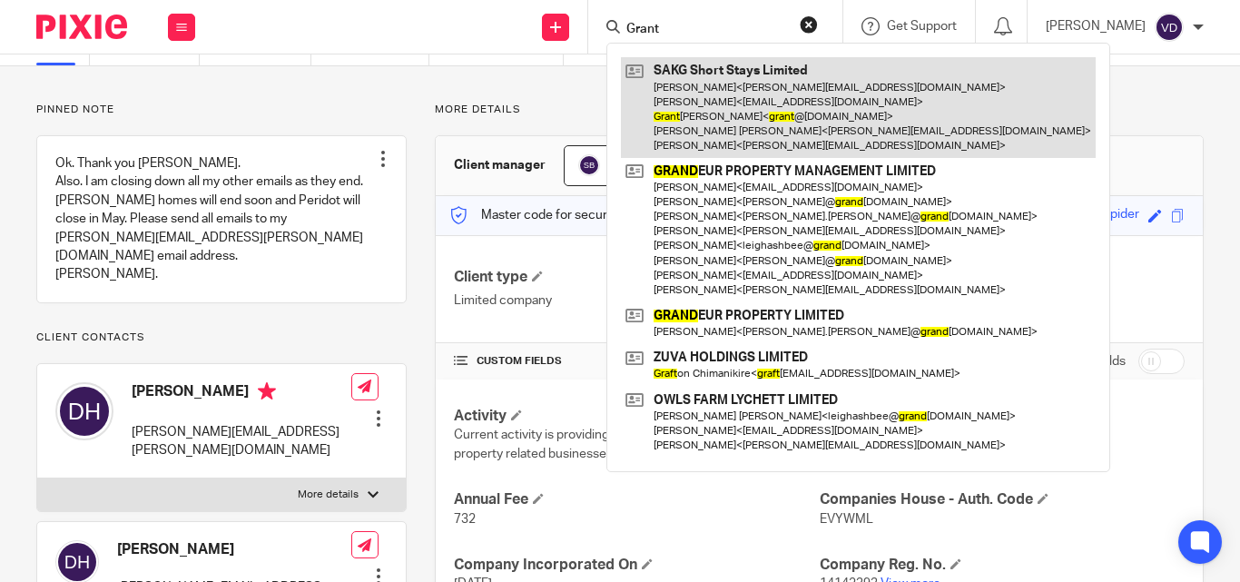
type input "Grant"
click at [751, 138] on link at bounding box center [858, 107] width 475 height 101
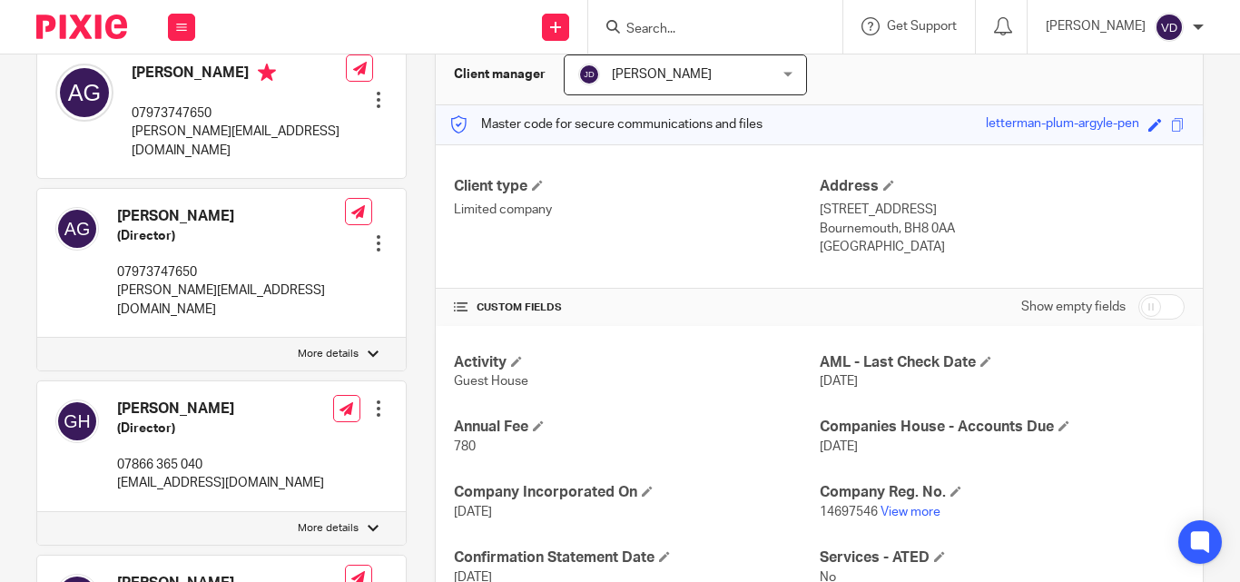
scroll to position [272, 0]
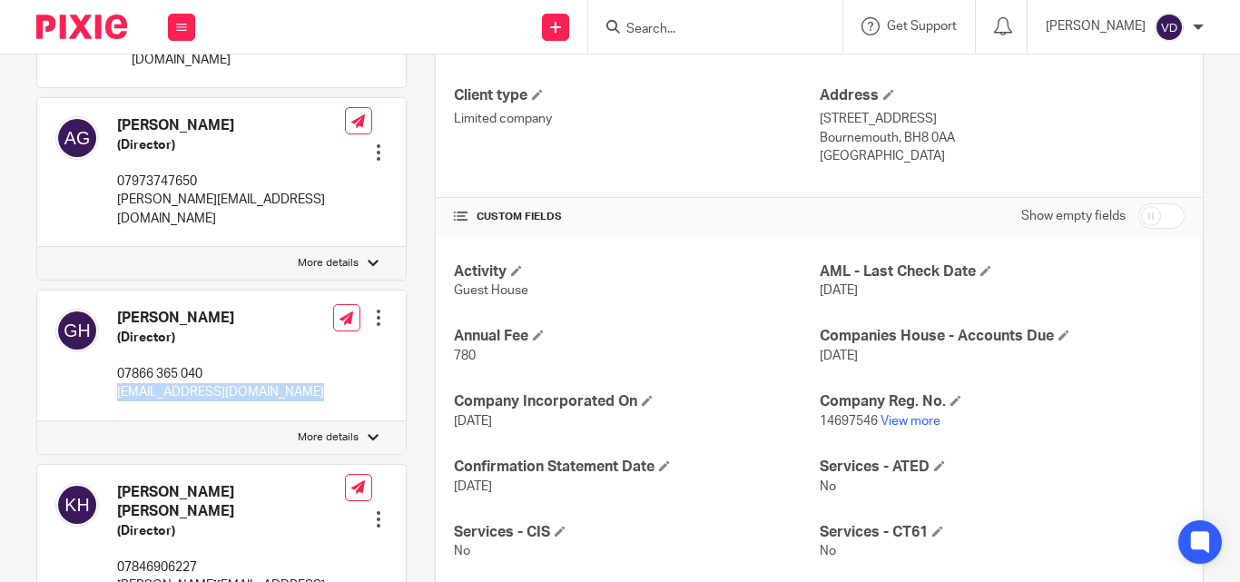
drag, startPoint x: 305, startPoint y: 354, endPoint x: 113, endPoint y: 363, distance: 191.7
click at [113, 363] on div "[PERSON_NAME] (Director) 07866 365 040 [EMAIL_ADDRESS][DOMAIN_NAME] Edit contac…" at bounding box center [221, 355] width 368 height 131
copy p "[EMAIL_ADDRESS][DOMAIN_NAME]"
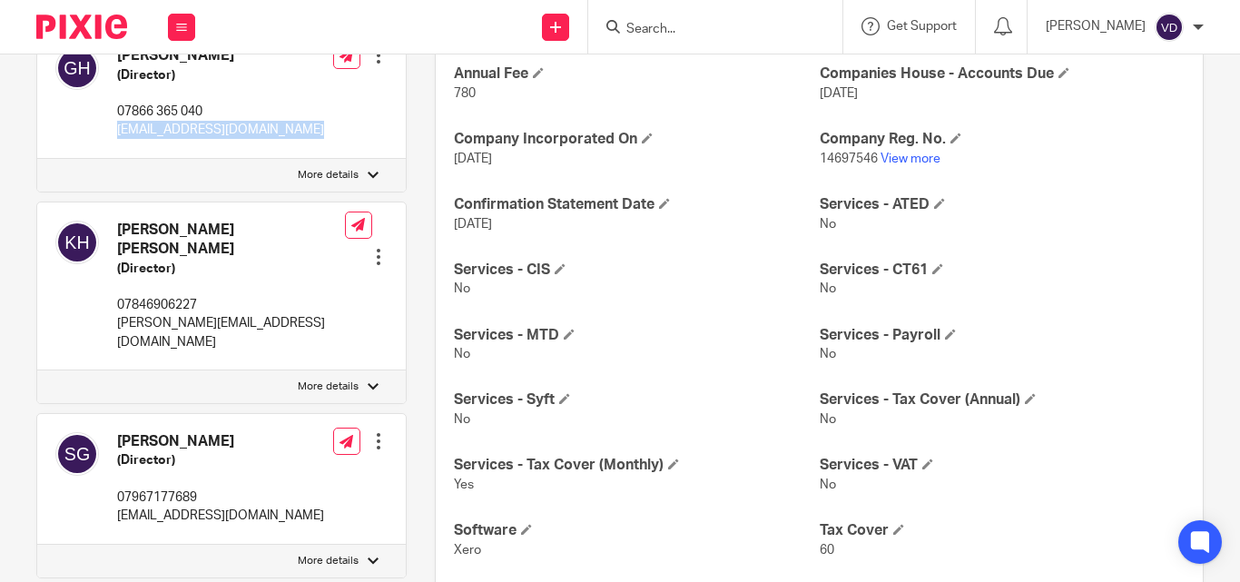
scroll to position [444, 0]
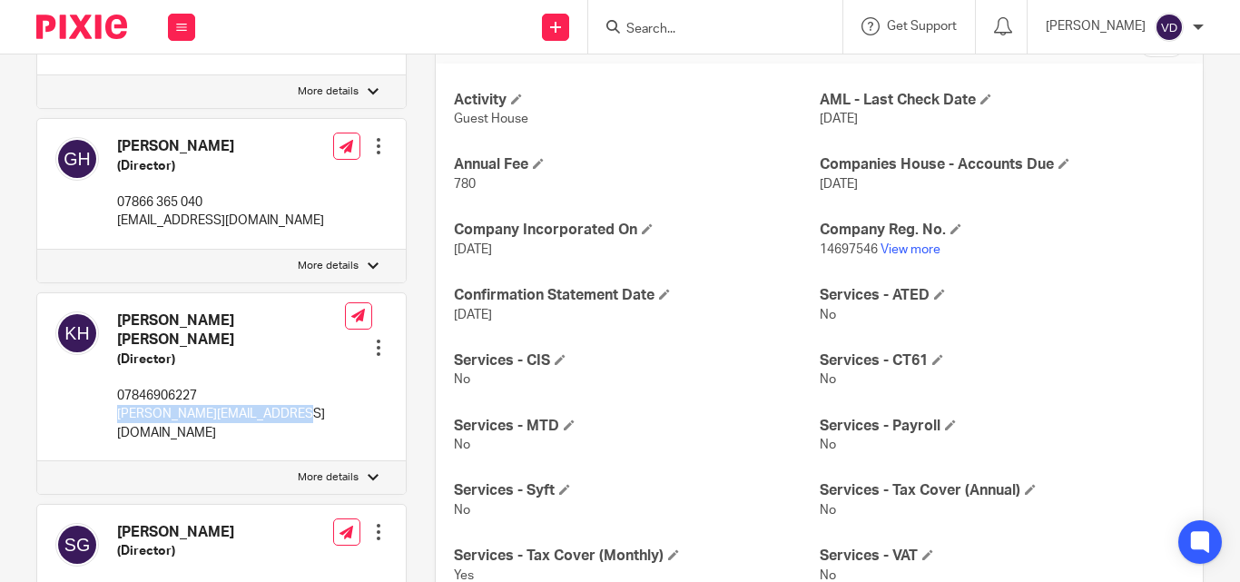
drag, startPoint x: 279, startPoint y: 359, endPoint x: 113, endPoint y: 364, distance: 166.1
click at [113, 364] on div "[PERSON_NAME] [PERSON_NAME] (Director) 07846906227 [PERSON_NAME][EMAIL_ADDRESS]…" at bounding box center [221, 377] width 368 height 168
copy p "[PERSON_NAME][EMAIL_ADDRESS][DOMAIN_NAME]"
drag, startPoint x: 289, startPoint y: 283, endPoint x: 109, endPoint y: 282, distance: 179.7
click at [109, 293] on div "[PERSON_NAME] [PERSON_NAME] (Director) 07846906227 [PERSON_NAME][EMAIL_ADDRESS]…" at bounding box center [221, 377] width 368 height 168
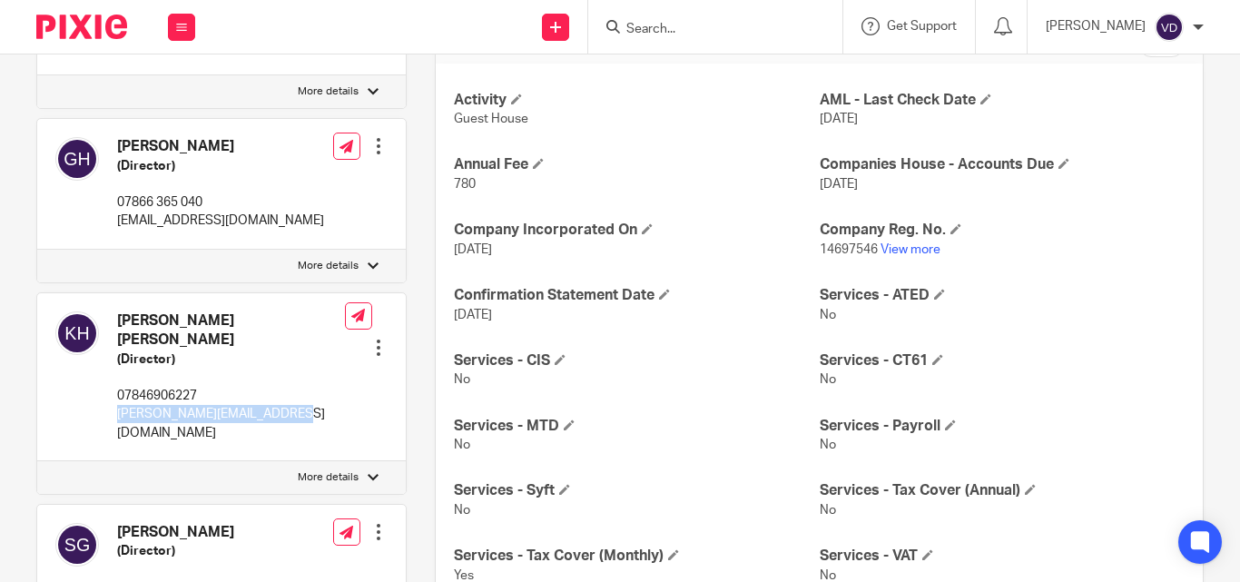
copy h4 "[PERSON_NAME] [PERSON_NAME]"
drag, startPoint x: 290, startPoint y: 105, endPoint x: 120, endPoint y: 102, distance: 169.8
click at [120, 137] on h4 "[PERSON_NAME]" at bounding box center [220, 146] width 207 height 19
copy h4 "[PERSON_NAME]"
click at [210, 201] on div "[PERSON_NAME] (Director) 07866 365 040 [EMAIL_ADDRESS][DOMAIN_NAME]" at bounding box center [189, 184] width 269 height 112
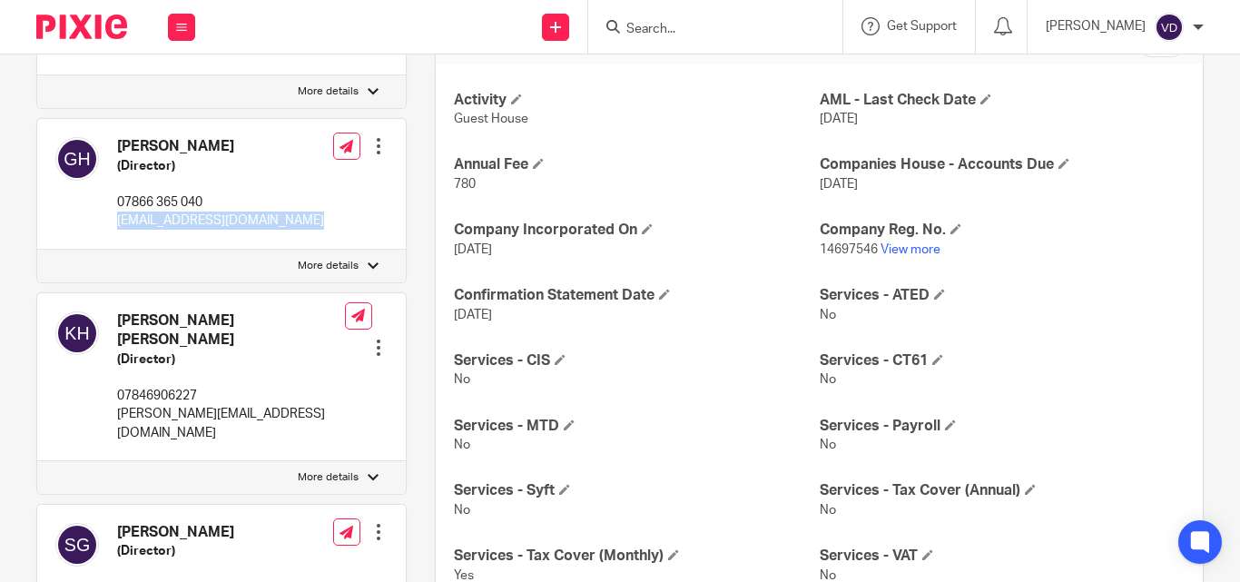
drag, startPoint x: 318, startPoint y: 190, endPoint x: 112, endPoint y: 188, distance: 206.0
click at [112, 188] on div "[PERSON_NAME] (Director) 07866 365 040 [EMAIL_ADDRESS][DOMAIN_NAME] Edit contac…" at bounding box center [221, 184] width 368 height 131
copy div "[EMAIL_ADDRESS][DOMAIN_NAME]"
click at [679, 34] on input "Search" at bounding box center [705, 30] width 163 height 16
paste input "[PERSON_NAME]"
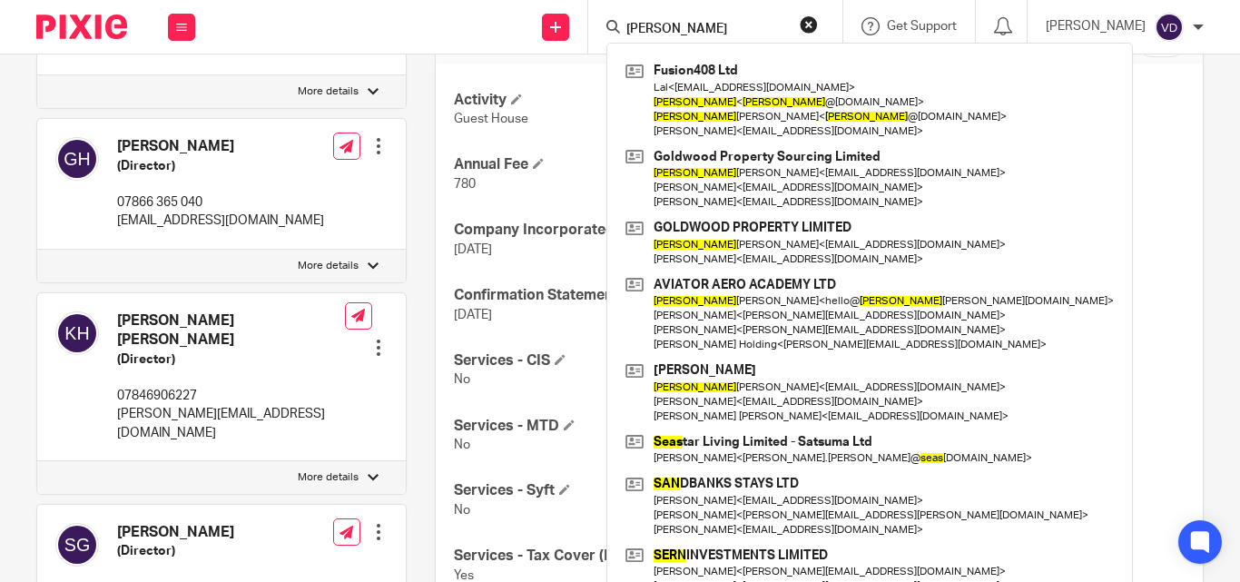
type input "[PERSON_NAME]"
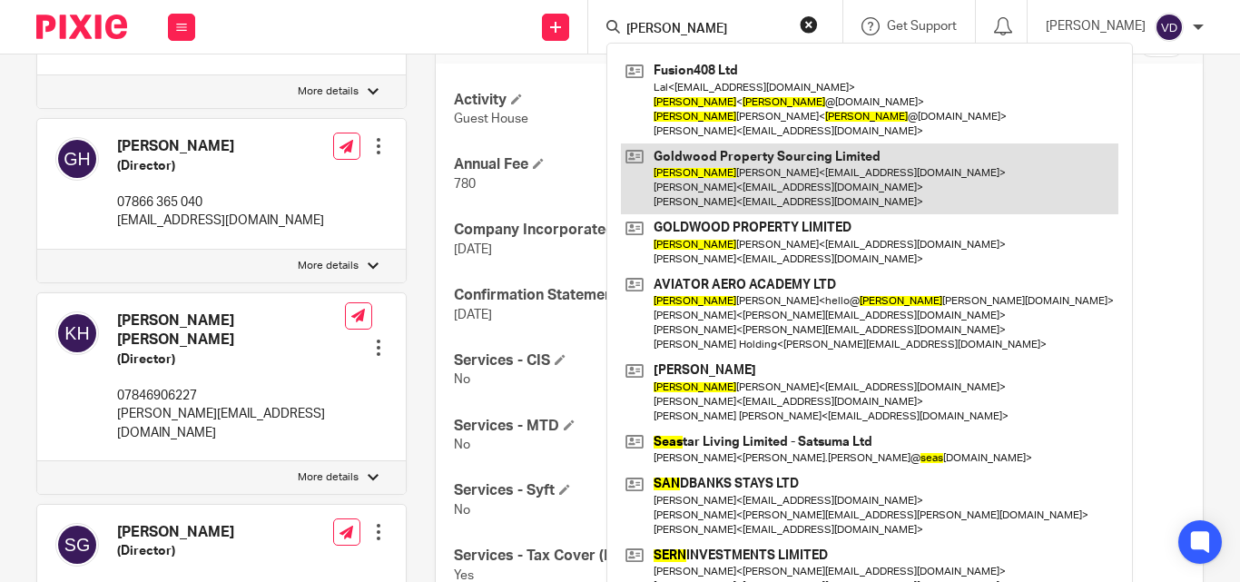
click at [717, 183] on link at bounding box center [869, 179] width 497 height 72
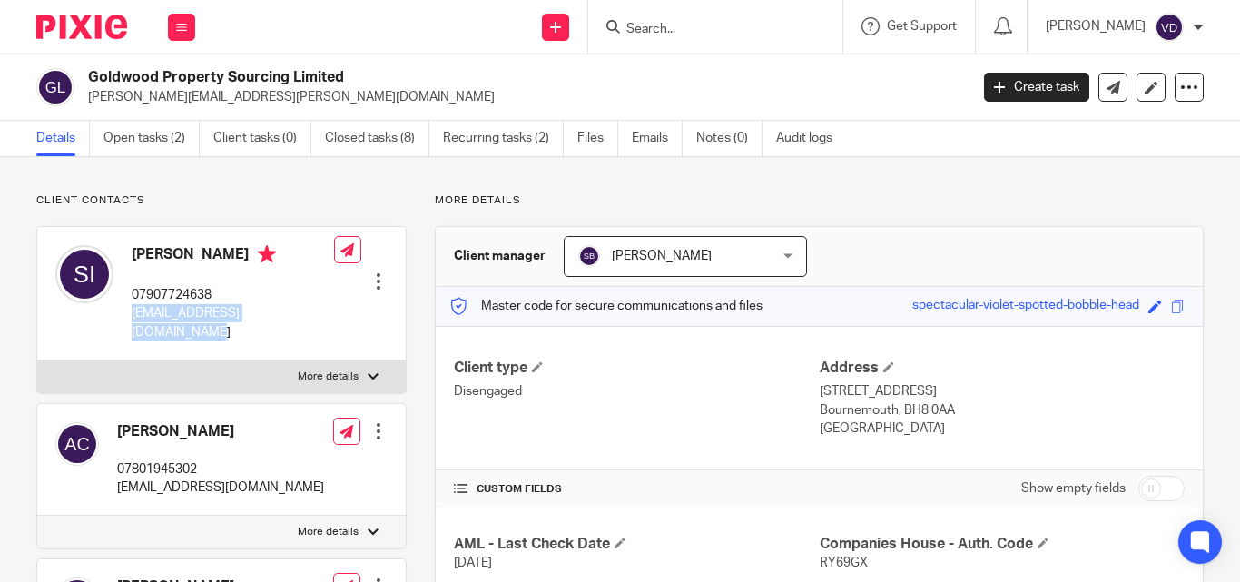
drag, startPoint x: 311, startPoint y: 315, endPoint x: 129, endPoint y: 316, distance: 182.4
click at [129, 316] on div "Sean Isherwood 07907724638 info@goldwoodproperty.co.uk Edit contact Create clie…" at bounding box center [221, 293] width 368 height 133
copy p "info@goldwoodproperty.co.uk"
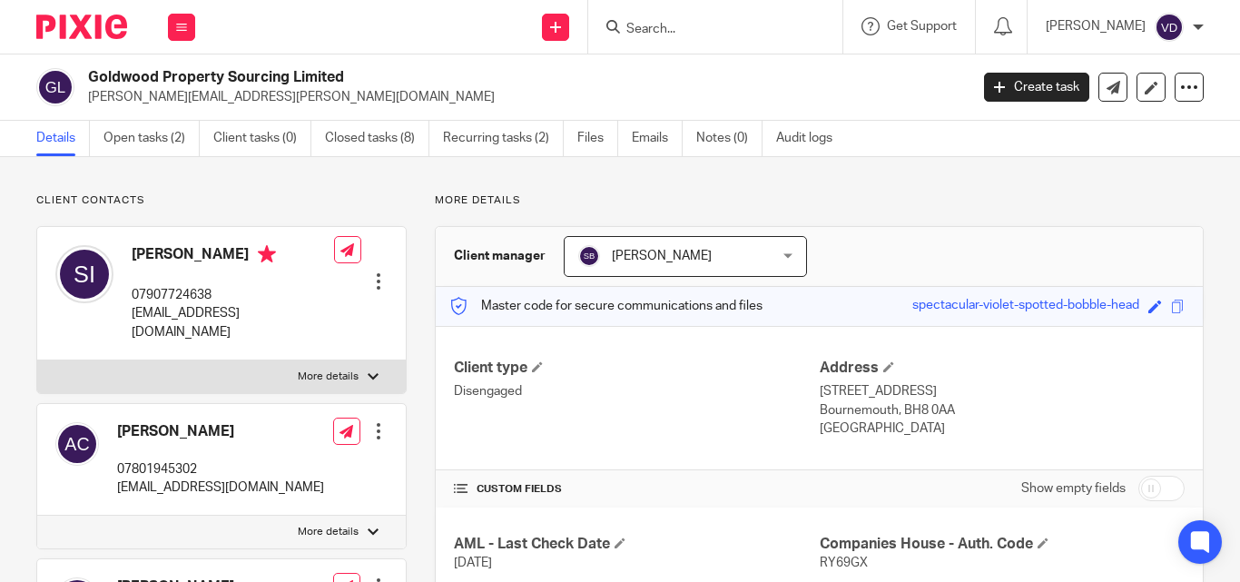
click at [339, 319] on div "Edit contact Create client from contact Export data Delete contact" at bounding box center [361, 293] width 54 height 114
drag, startPoint x: 317, startPoint y: 314, endPoint x: 126, endPoint y: 313, distance: 190.6
click at [126, 313] on div "Sean Isherwood 07907724638 info@goldwoodproperty.co.uk Edit contact Create clie…" at bounding box center [221, 293] width 368 height 133
copy div "info@goldwoodproperty.co.uk"
drag, startPoint x: 248, startPoint y: 253, endPoint x: 135, endPoint y: 260, distance: 112.7
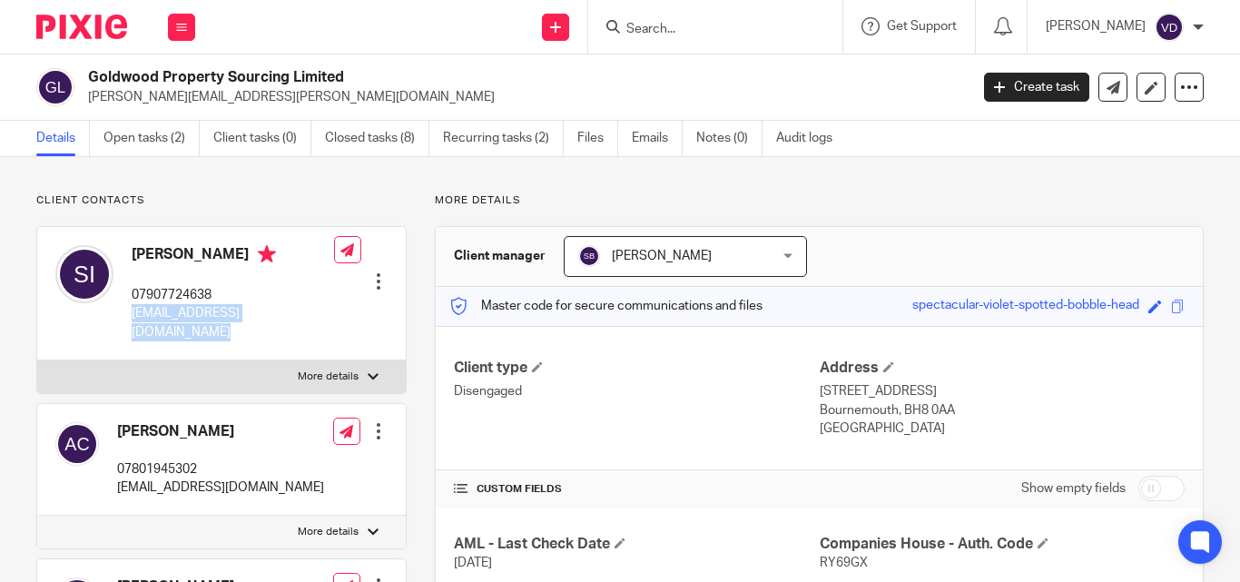
click at [135, 260] on h4 "Sean Isherwood" at bounding box center [233, 256] width 202 height 23
copy h4 "Sean Isherwood"
click at [673, 23] on input "Search" at bounding box center [705, 30] width 163 height 16
paste input "Lisa"
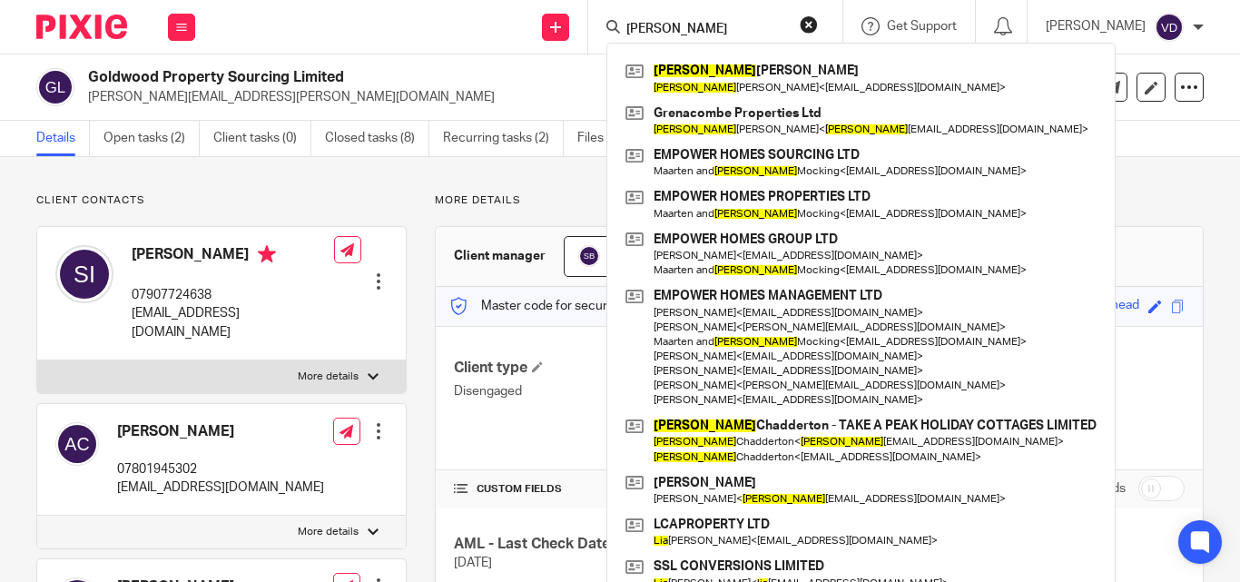
type input "Lisa"
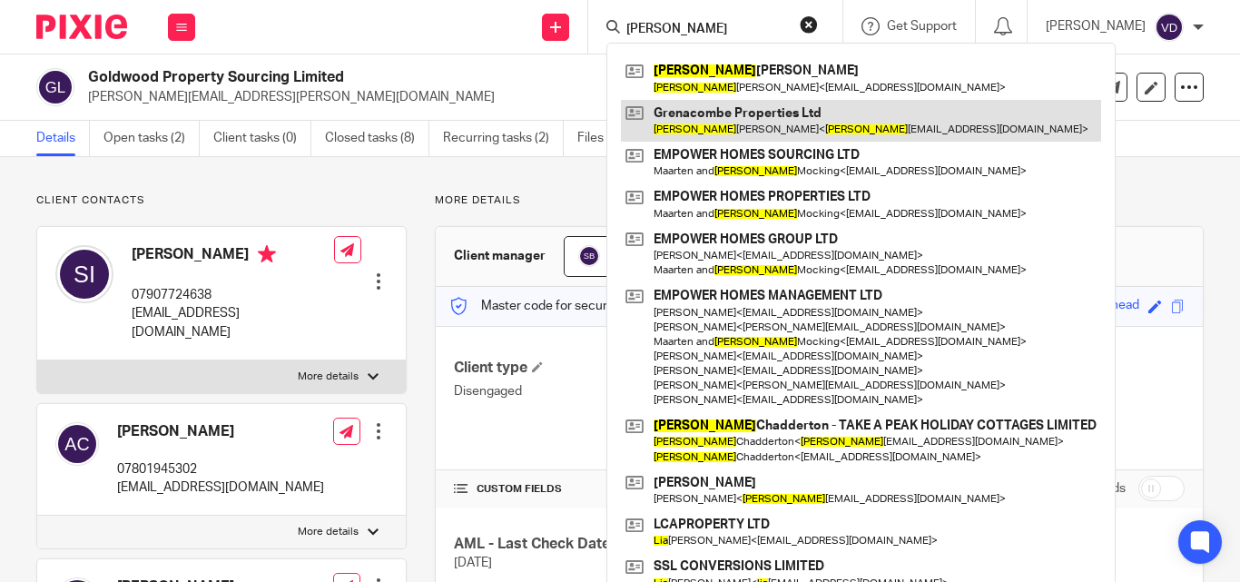
click at [766, 126] on link at bounding box center [861, 121] width 480 height 42
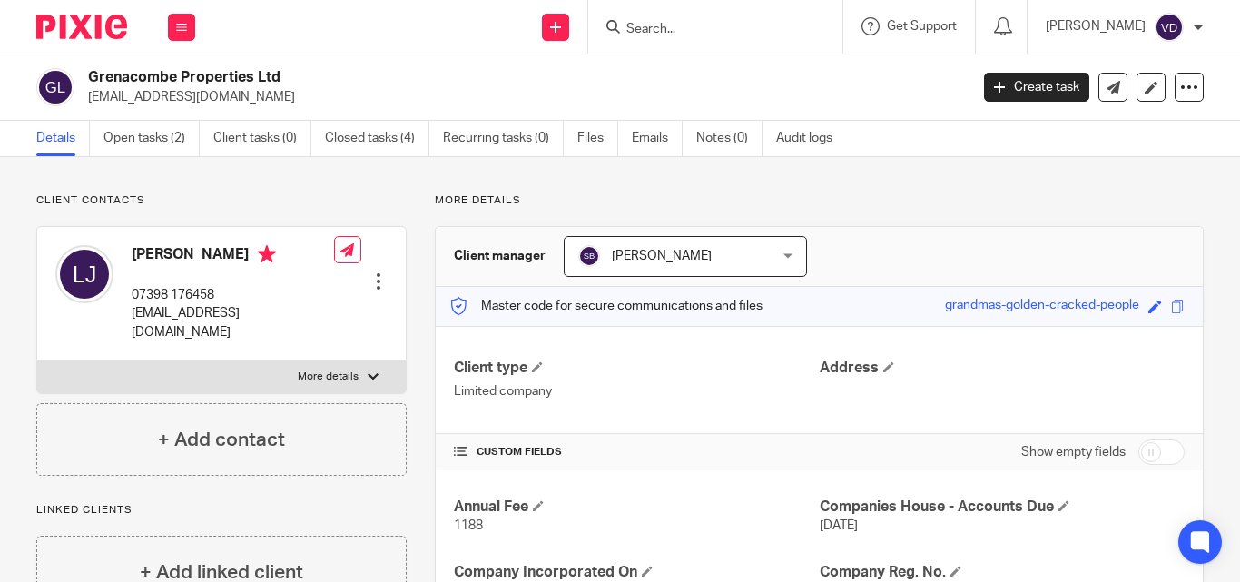
click at [221, 297] on p "07398 176458" at bounding box center [233, 295] width 202 height 18
drag, startPoint x: 329, startPoint y: 316, endPoint x: 126, endPoint y: 316, distance: 202.4
click at [126, 316] on div "[PERSON_NAME] 07398 176458 [EMAIL_ADDRESS][DOMAIN_NAME] Edit contact Create cli…" at bounding box center [221, 293] width 368 height 133
copy div "[EMAIL_ADDRESS][DOMAIN_NAME]"
click at [223, 266] on h4 "[PERSON_NAME]" at bounding box center [233, 256] width 202 height 23
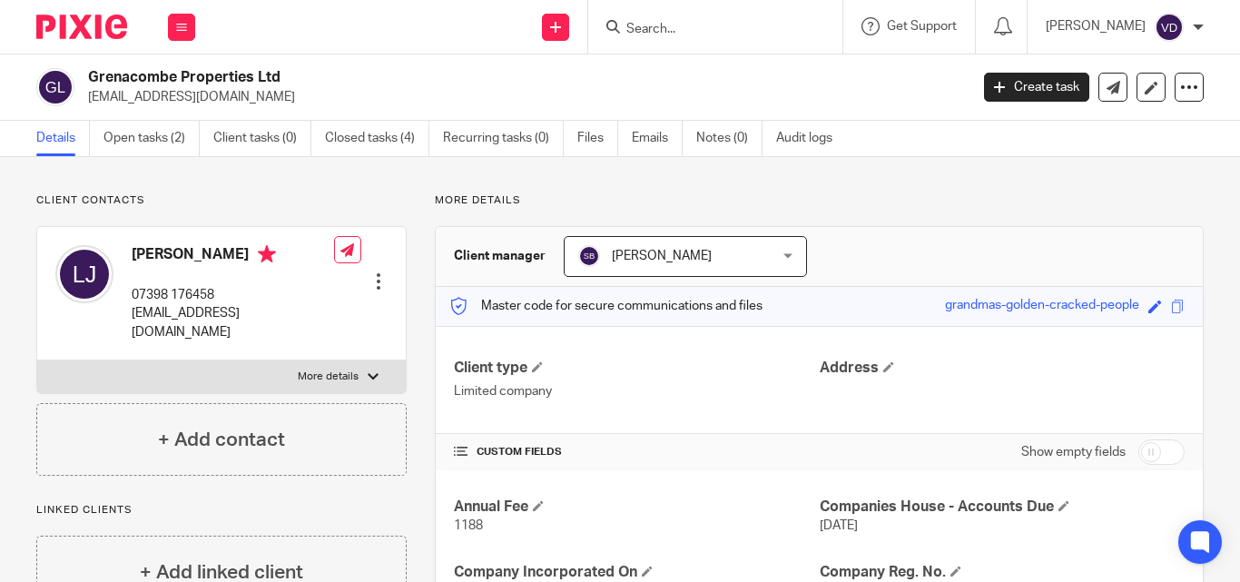
drag, startPoint x: 227, startPoint y: 253, endPoint x: 125, endPoint y: 251, distance: 101.7
click at [125, 251] on div "Lisa Jackson 07398 176458 lisajoannejackson18@gmail.com" at bounding box center [194, 293] width 279 height 114
copy h4 "Lisa Jackson"
click at [651, 27] on input "Search" at bounding box center [705, 30] width 163 height 16
paste input "Cibu"
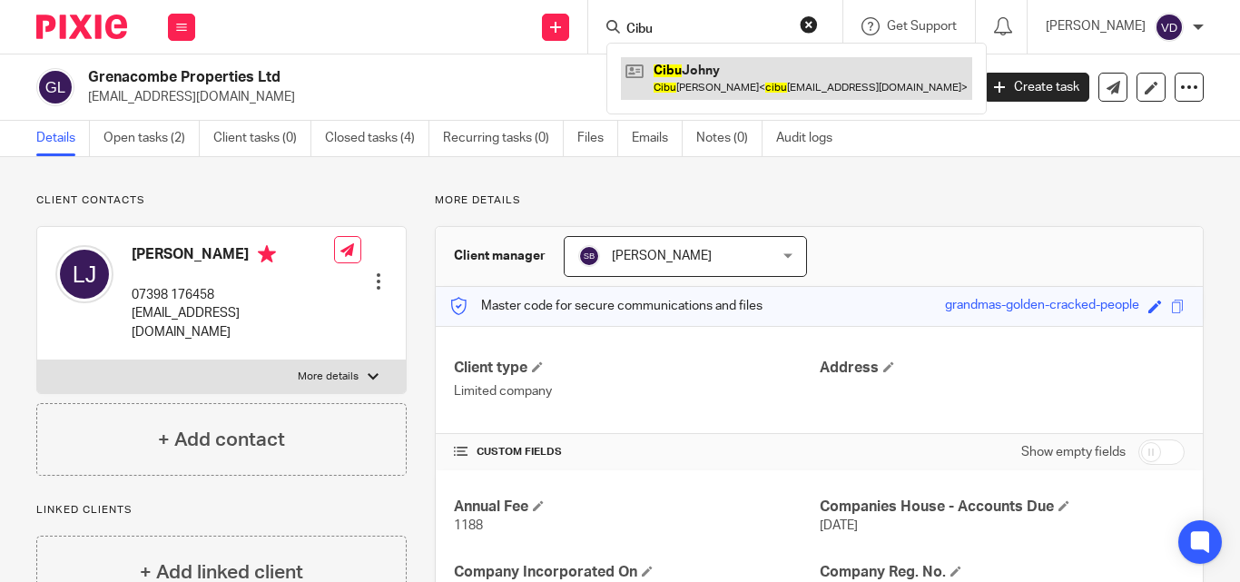
type input "Cibu"
click at [724, 83] on link at bounding box center [796, 78] width 351 height 42
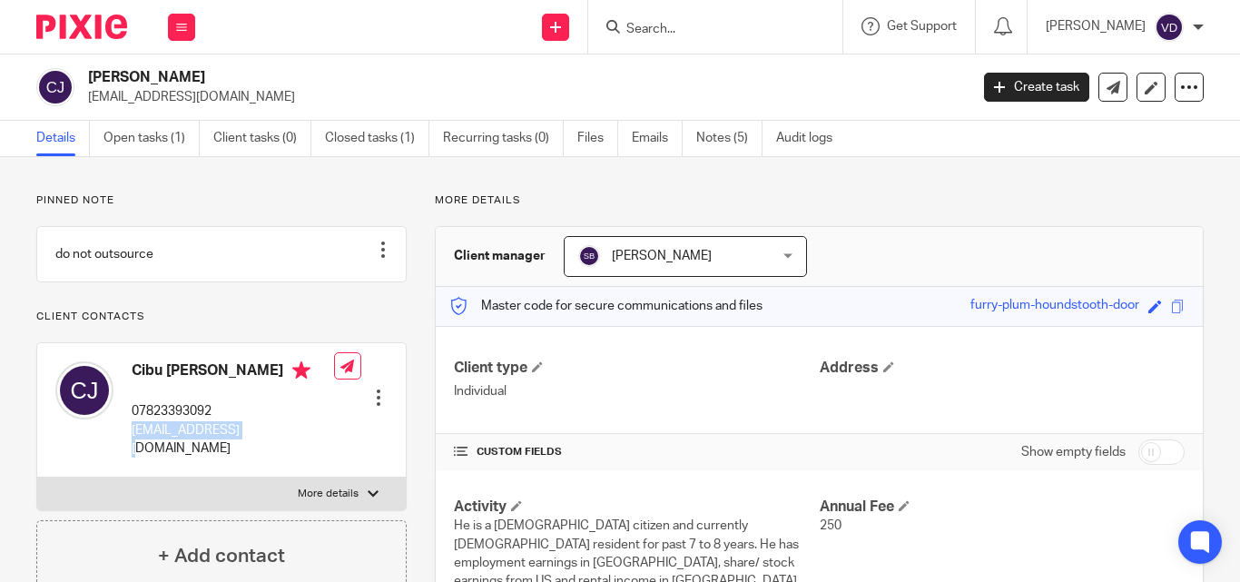
drag, startPoint x: 245, startPoint y: 447, endPoint x: 132, endPoint y: 451, distance: 113.5
click at [132, 451] on p "[EMAIL_ADDRESS][DOMAIN_NAME]" at bounding box center [233, 439] width 202 height 37
copy p "[EMAIL_ADDRESS][DOMAIN_NAME]"
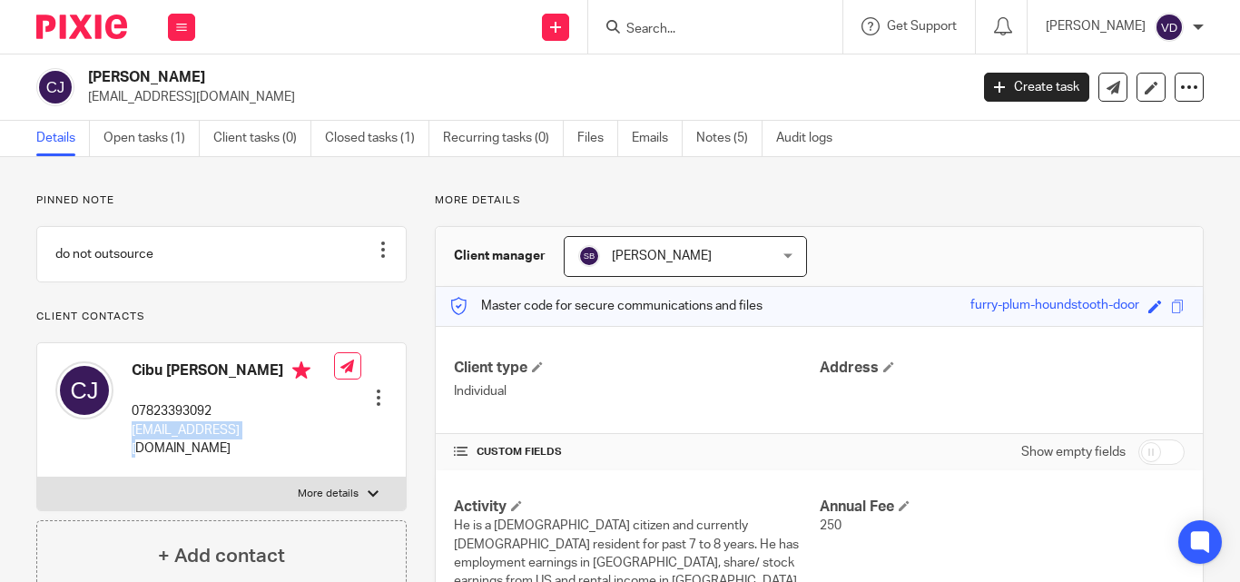
drag, startPoint x: 287, startPoint y: 389, endPoint x: 134, endPoint y: 390, distance: 152.5
click at [134, 384] on h4 "Cibu [PERSON_NAME]" at bounding box center [233, 372] width 202 height 23
copy h4 "Cibu [PERSON_NAME]"
click at [684, 35] on input "Search" at bounding box center [705, 30] width 163 height 16
paste input "[PERSON_NAME]"
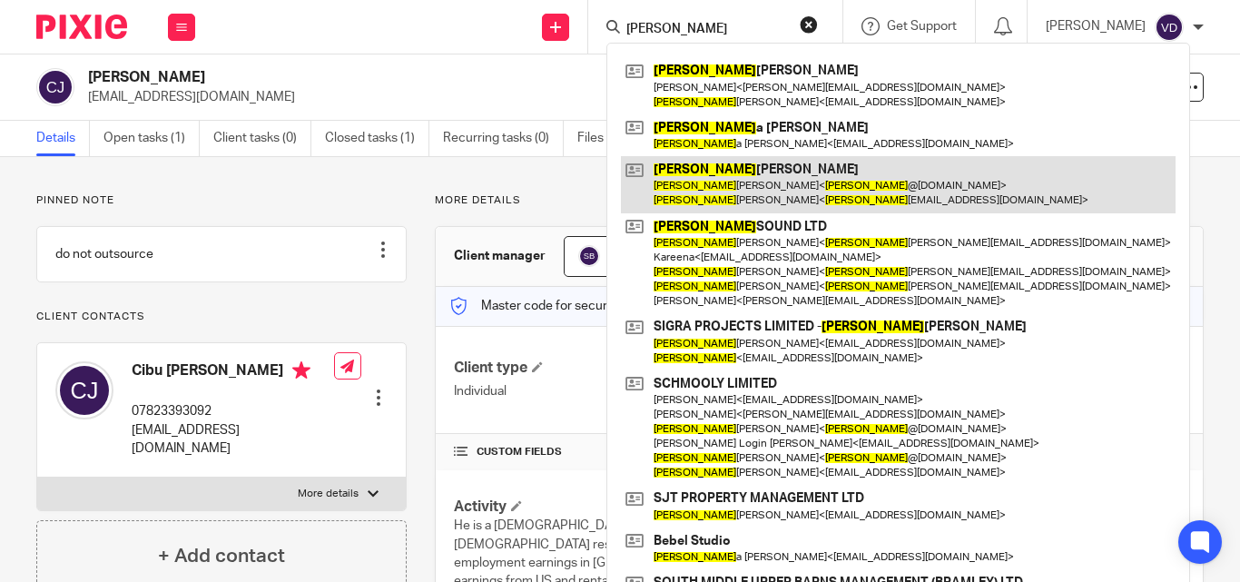
type input "[PERSON_NAME]"
click at [724, 186] on link at bounding box center [898, 184] width 555 height 56
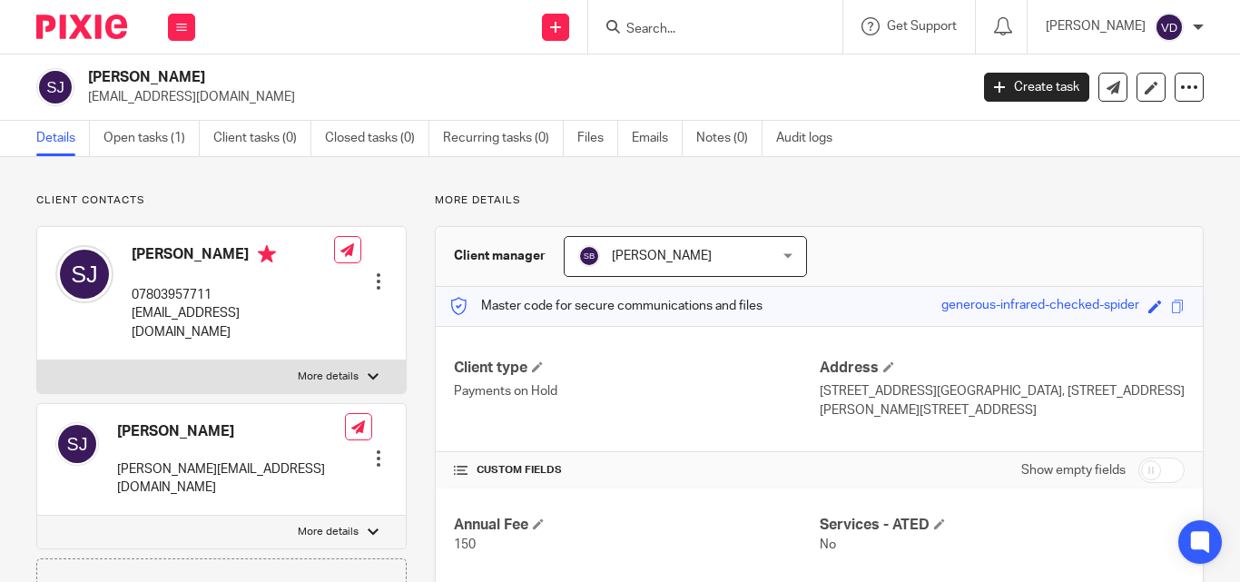
click at [238, 318] on p "simonj1302@hotmail.com" at bounding box center [233, 322] width 202 height 37
drag, startPoint x: 299, startPoint y: 309, endPoint x: 129, endPoint y: 315, distance: 170.7
click at [129, 315] on div "Simon Jones 07803957711 simonj1302@hotmail.com Edit contact Create client from …" at bounding box center [221, 293] width 368 height 133
copy p "simonj1302@hotmail.com"
click at [234, 277] on div "Simon Jones 07803957711 simonj1302@hotmail.com" at bounding box center [233, 293] width 202 height 96
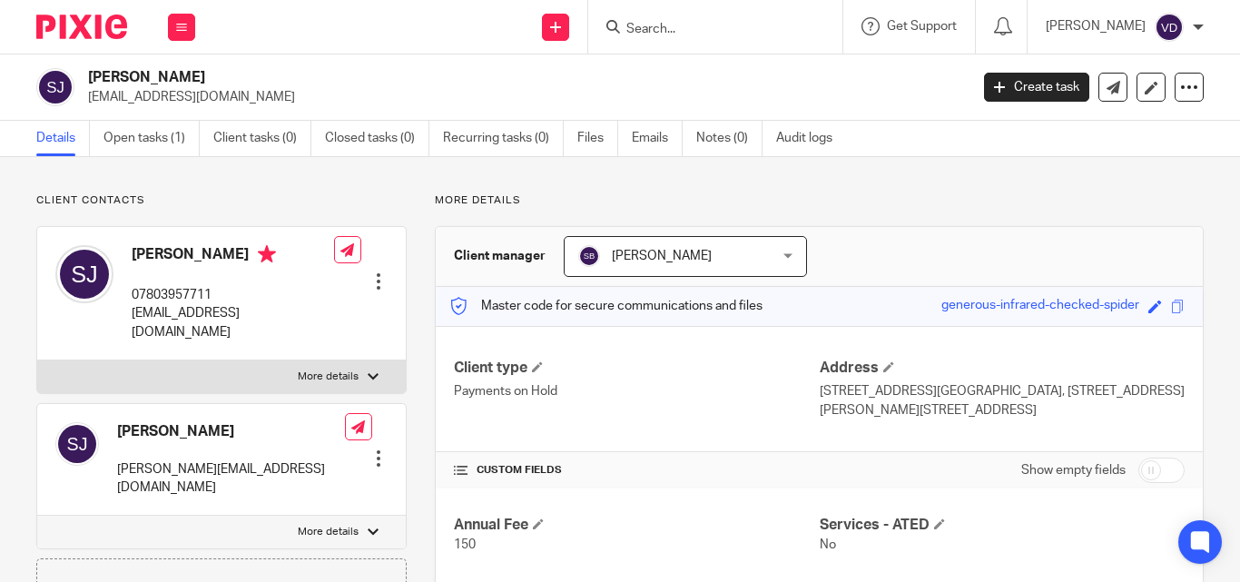
drag, startPoint x: 227, startPoint y: 257, endPoint x: 134, endPoint y: 250, distance: 92.8
click at [134, 250] on h4 "Simon Jones" at bounding box center [233, 256] width 202 height 23
copy h4 "Simon Jones"
click at [654, 22] on input "Search" at bounding box center [705, 30] width 163 height 16
paste input "Ann"
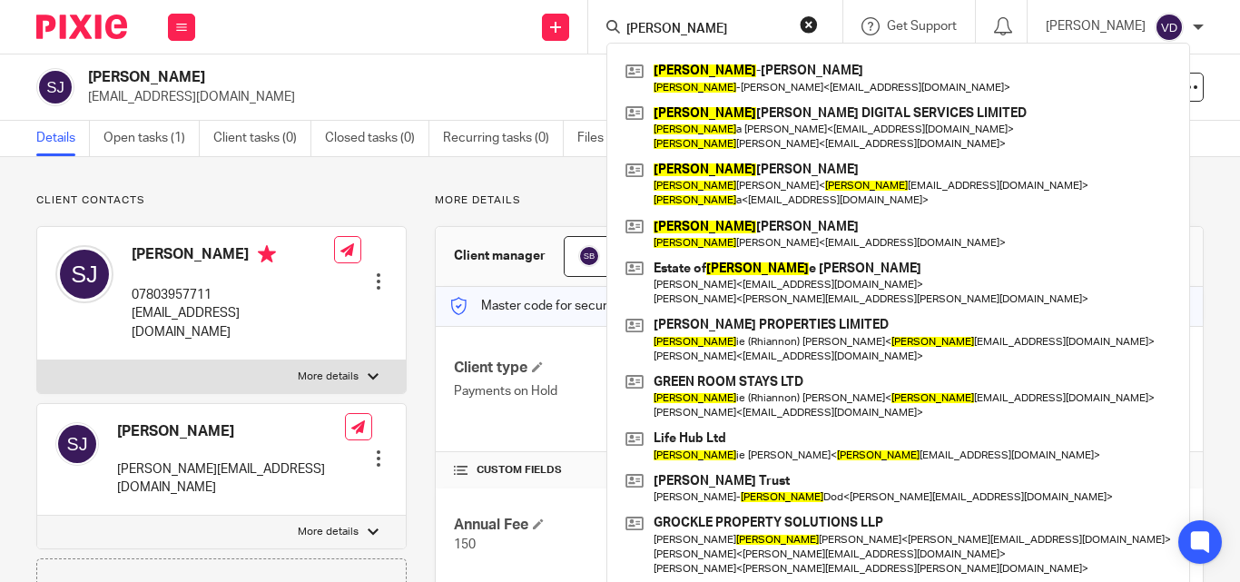
scroll to position [182, 0]
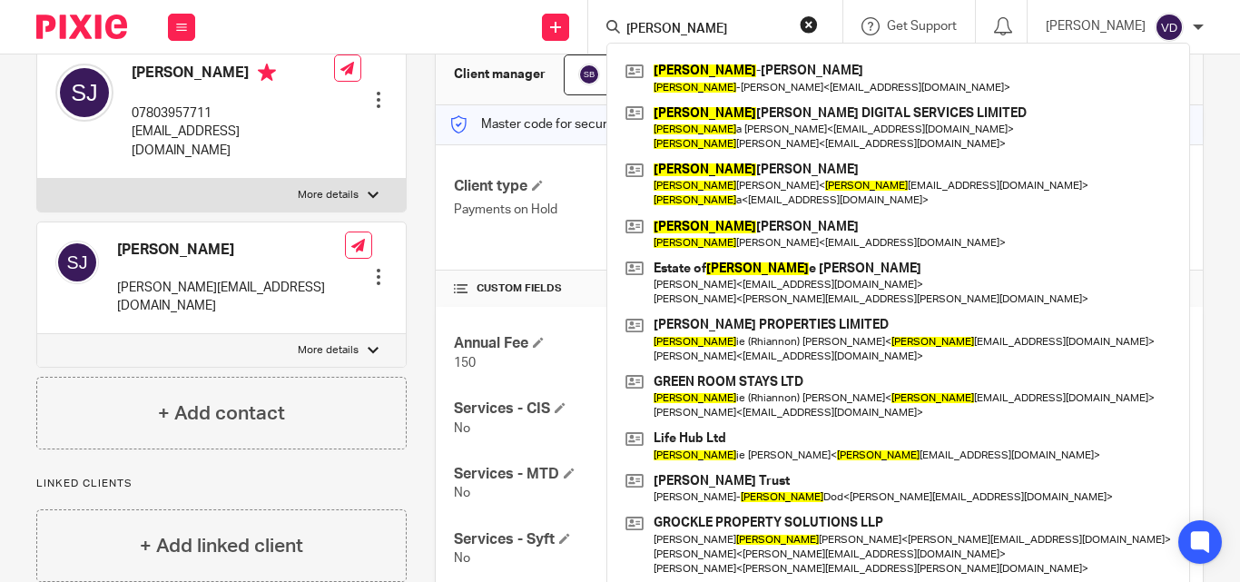
drag, startPoint x: 675, startPoint y: 37, endPoint x: 594, endPoint y: 21, distance: 83.3
click at [594, 21] on div "Ann Ann -Marie Doherty Ann -Marie Doherty < dohertyannmarie23@gmail.com > ANN A…" at bounding box center [715, 27] width 254 height 54
click at [674, 24] on input "Ann" at bounding box center [705, 30] width 163 height 16
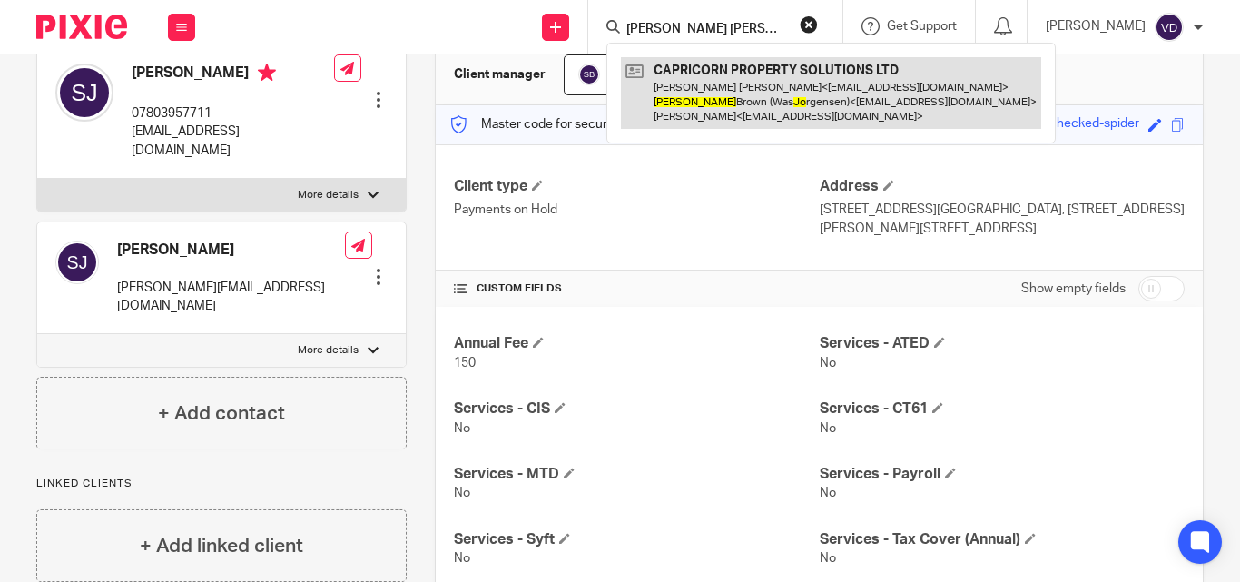
type input "Ann jo"
click at [701, 106] on link at bounding box center [831, 93] width 420 height 72
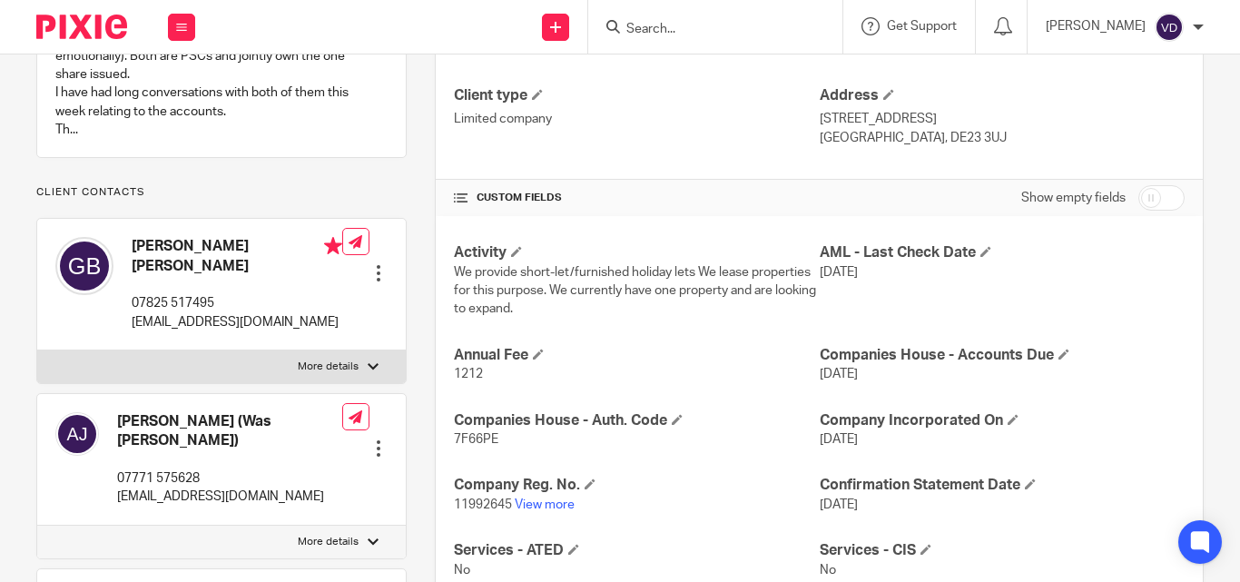
scroll to position [363, 0]
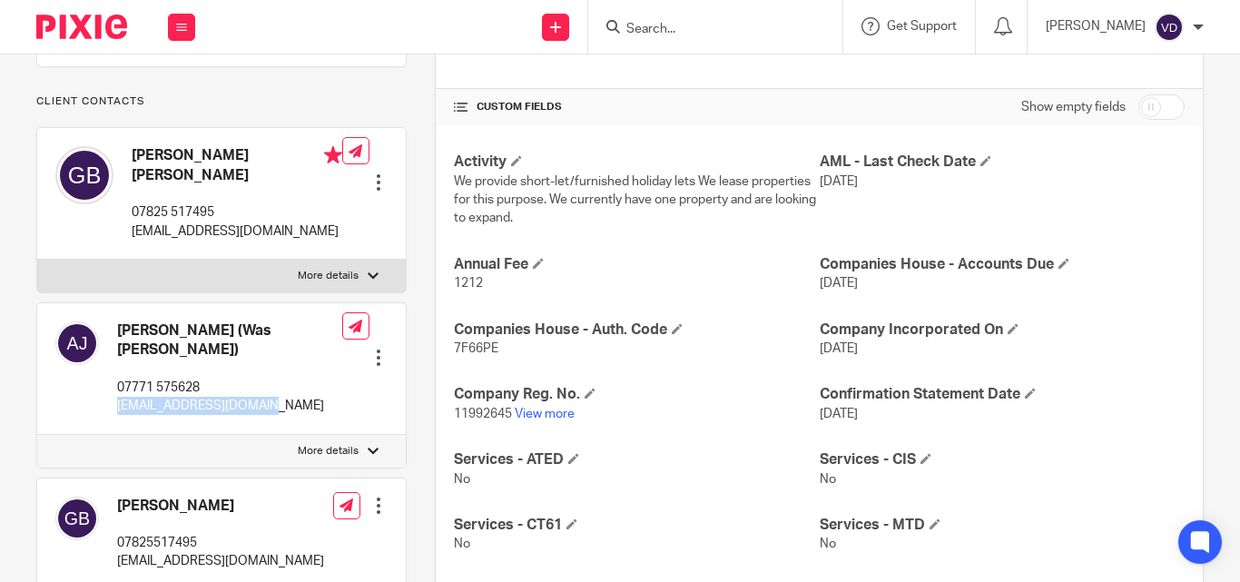
drag, startPoint x: 263, startPoint y: 389, endPoint x: 113, endPoint y: 387, distance: 150.7
click at [113, 387] on div "Ann Brown (Was Jorgensen) 07771 575628 christinaj29@gmail.com" at bounding box center [198, 368] width 287 height 113
copy p "christinaj29@gmail.com"
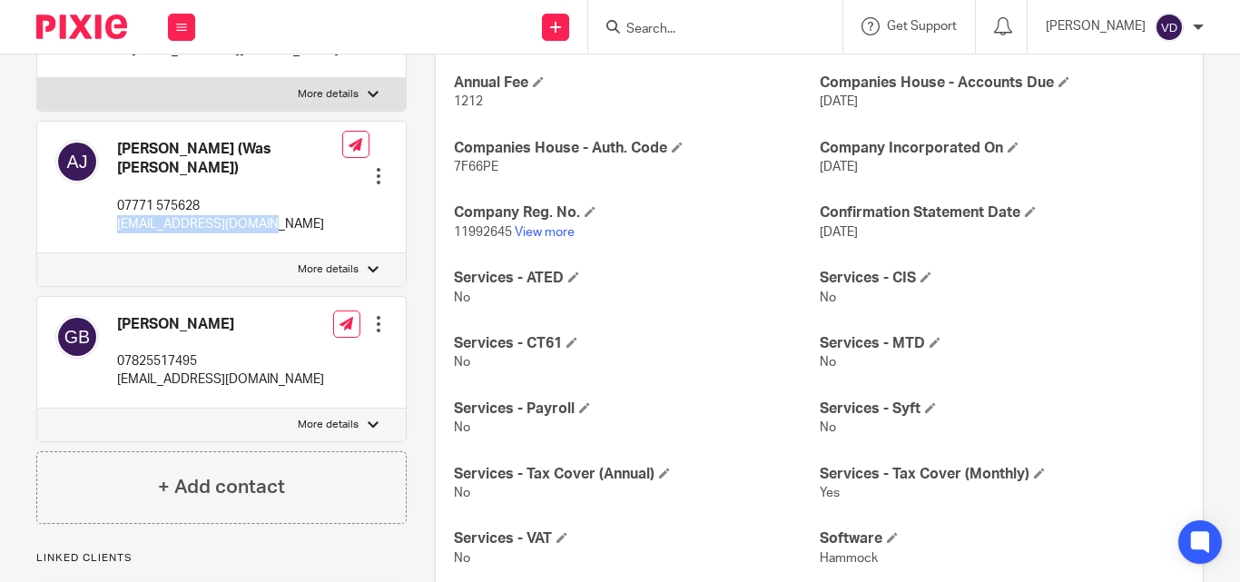
scroll to position [454, 0]
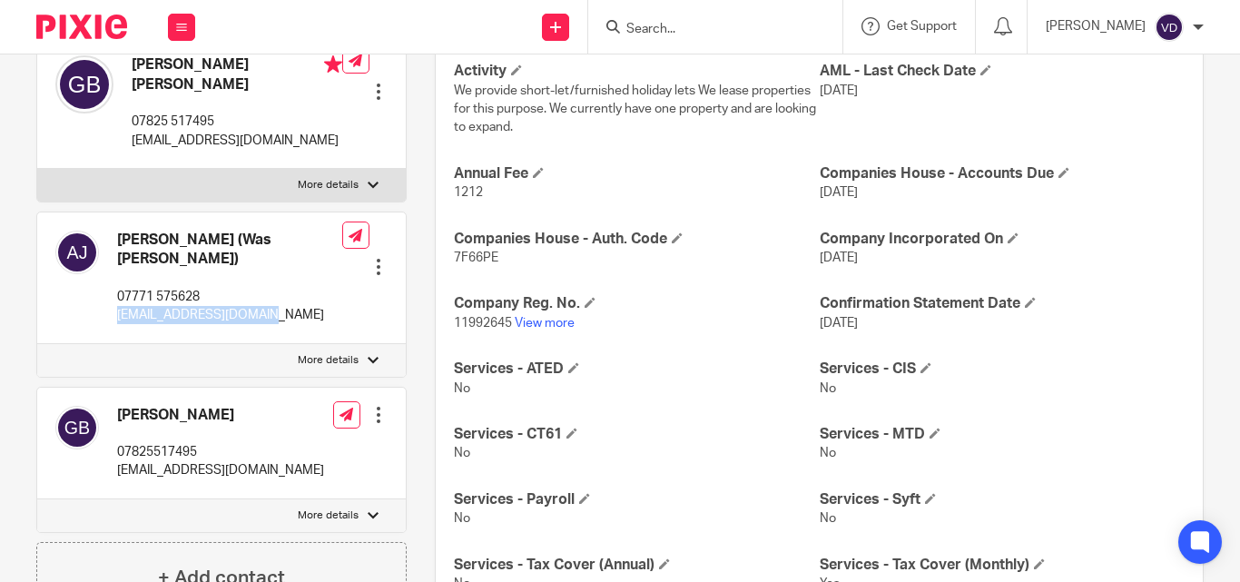
drag, startPoint x: 315, startPoint y: 243, endPoint x: 112, endPoint y: 241, distance: 203.3
click at [112, 241] on div "Ann Brown (Was Jorgensen) 07771 575628 christinaj29@gmail.com Edit contact Crea…" at bounding box center [221, 278] width 368 height 132
copy h4 "Ann Brown (Was Jorgensen)"
click at [673, 32] on input "Search" at bounding box center [705, 30] width 163 height 16
paste input "Christopher"
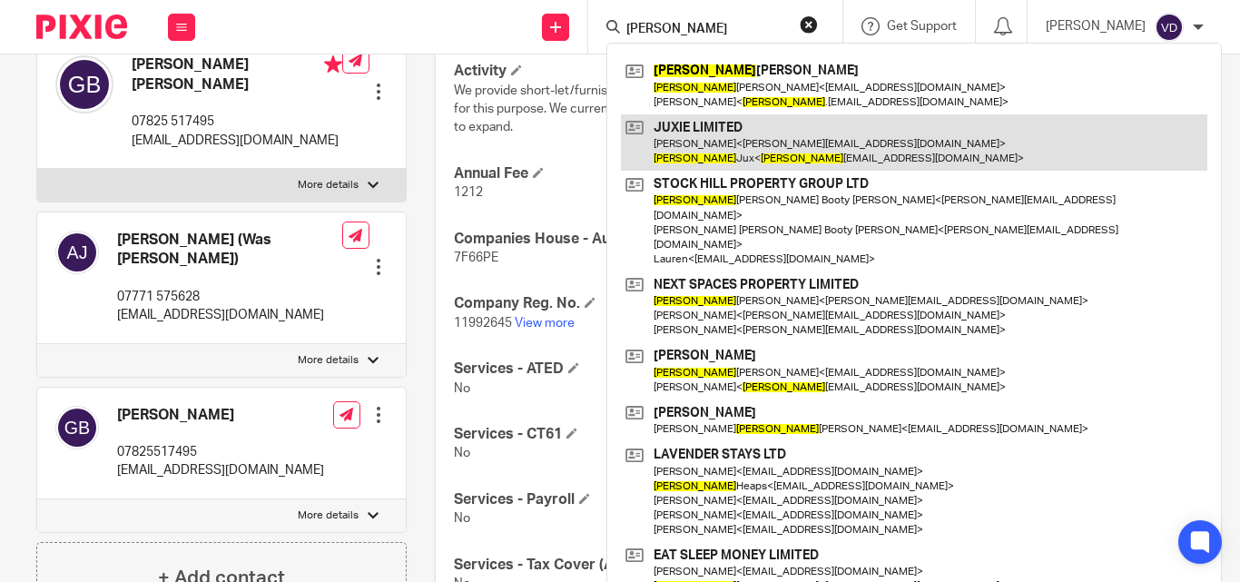
type input "Christopher"
click at [778, 142] on link at bounding box center [914, 142] width 586 height 56
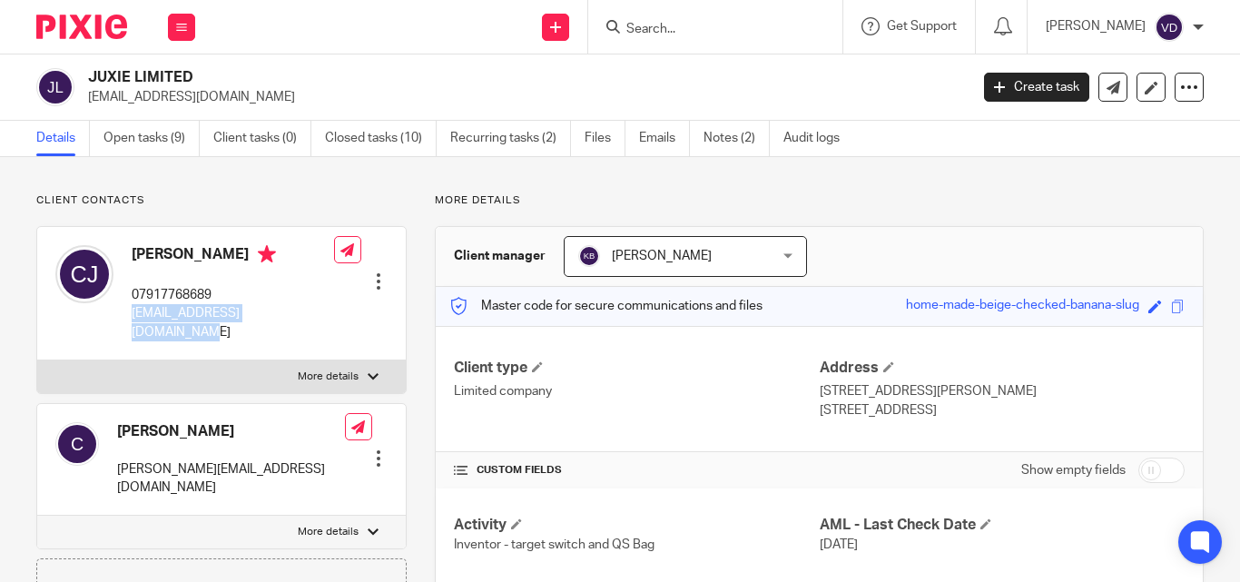
drag, startPoint x: 305, startPoint y: 319, endPoint x: 127, endPoint y: 326, distance: 178.0
click at [127, 326] on div "[PERSON_NAME] 07917768689 [EMAIL_ADDRESS][DOMAIN_NAME] Edit contact Create clie…" at bounding box center [221, 293] width 368 height 133
copy p "[EMAIL_ADDRESS][DOMAIN_NAME]"
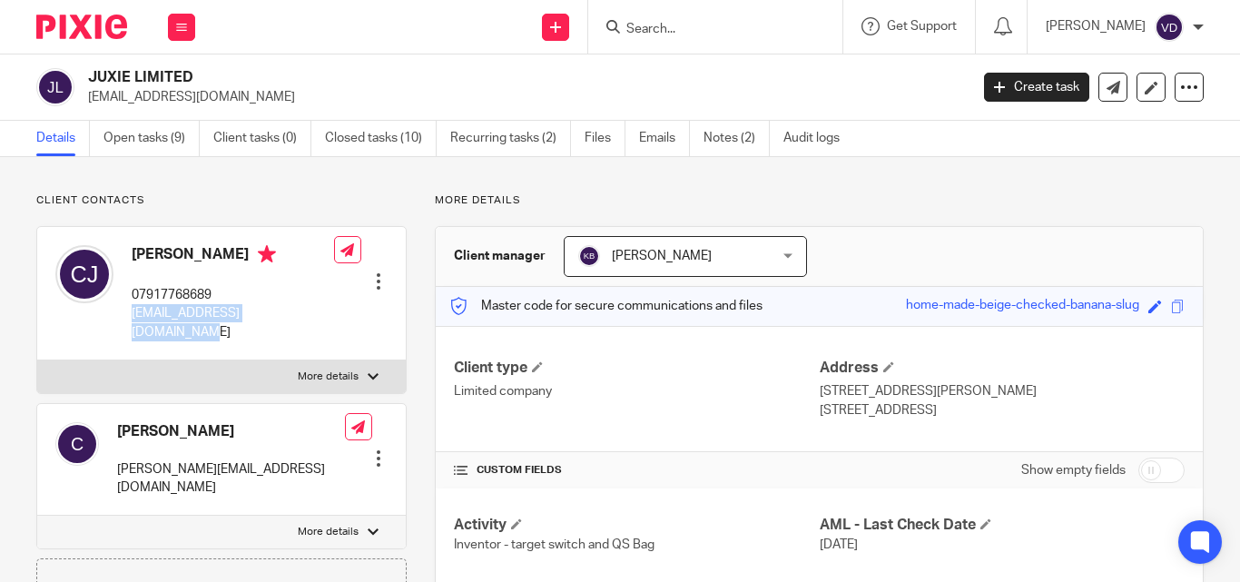
drag, startPoint x: 246, startPoint y: 252, endPoint x: 119, endPoint y: 252, distance: 127.1
click at [119, 252] on div "[PERSON_NAME] 07917768689 [EMAIL_ADDRESS][DOMAIN_NAME]" at bounding box center [194, 293] width 279 height 114
copy div "[PERSON_NAME]"
click at [699, 22] on input "Search" at bounding box center [705, 30] width 163 height 16
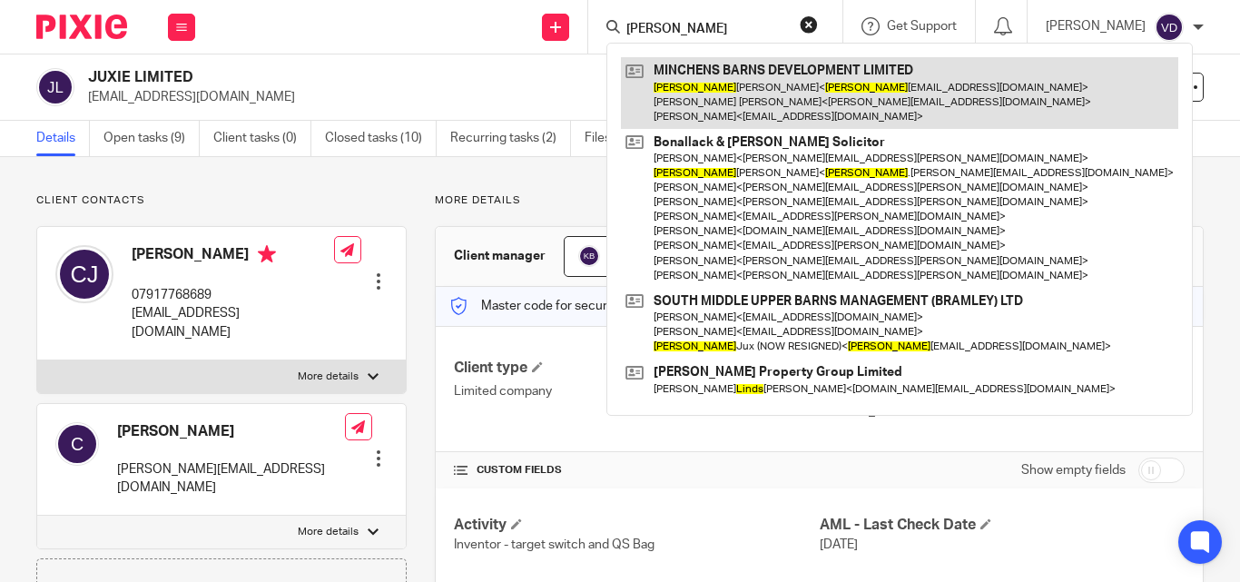
type input "[PERSON_NAME]"
click at [676, 98] on link at bounding box center [899, 93] width 557 height 72
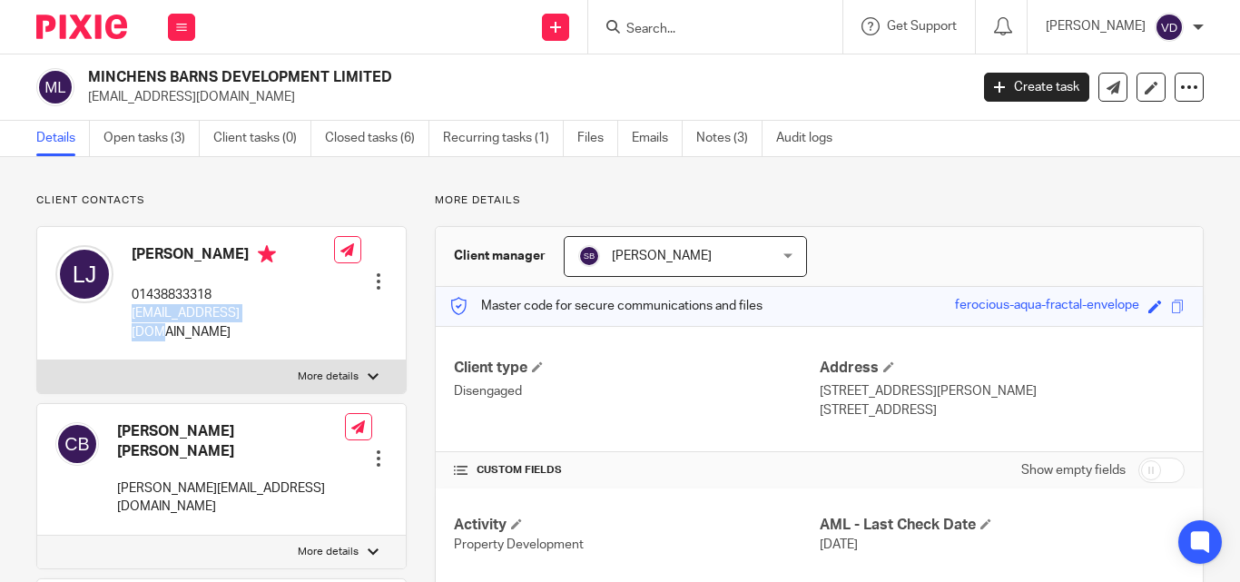
drag, startPoint x: 259, startPoint y: 313, endPoint x: 127, endPoint y: 316, distance: 131.6
click at [127, 316] on div "[PERSON_NAME] 01438833318 [EMAIL_ADDRESS][DOMAIN_NAME]" at bounding box center [194, 293] width 279 height 114
copy p "lindajux@talk21.com"
drag, startPoint x: 239, startPoint y: 254, endPoint x: 136, endPoint y: 261, distance: 102.8
click at [136, 261] on h4 "Linda Jean Jux" at bounding box center [233, 256] width 202 height 23
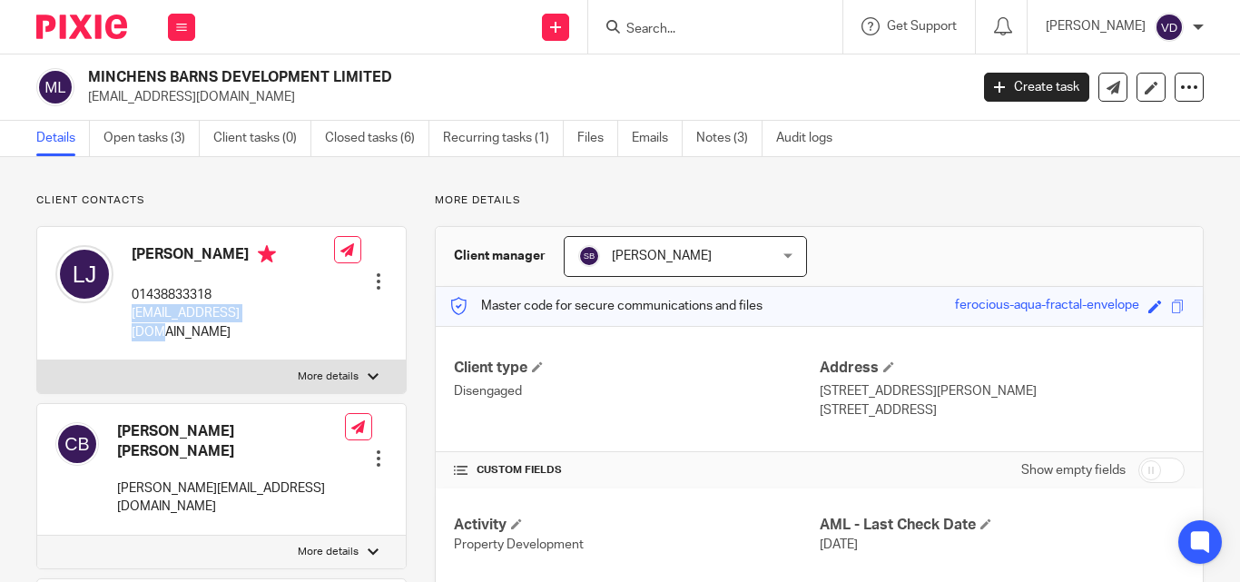
copy h4 "Linda Jean Jux"
click at [705, 28] on input "Search" at bounding box center [705, 30] width 163 height 16
paste input "Raja Sekhar"
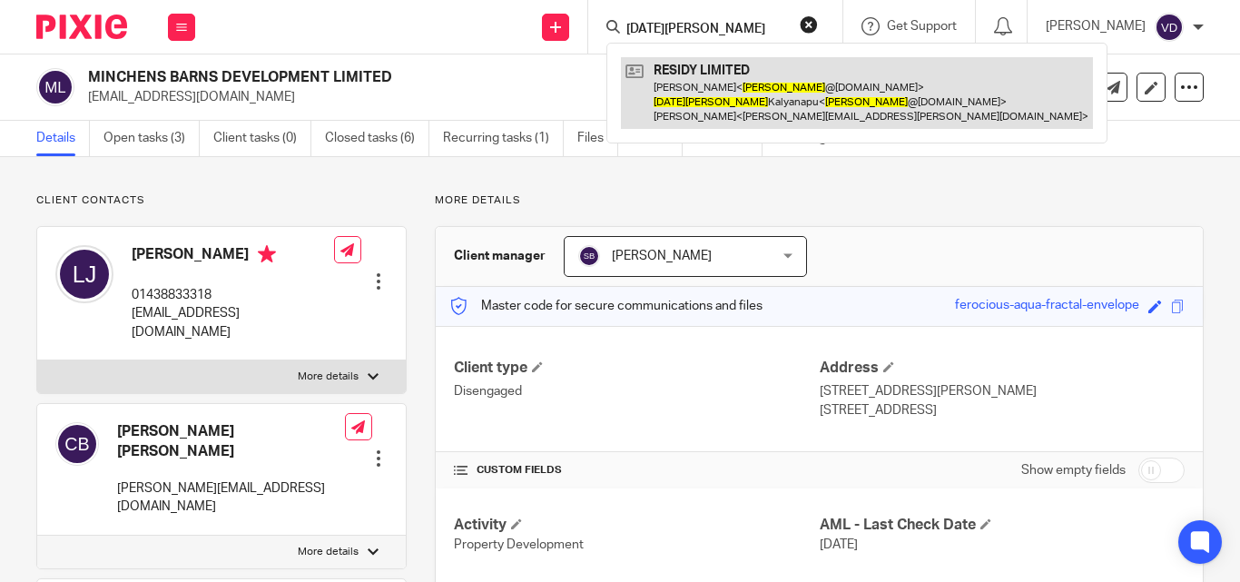
type input "Raja Sekhar"
click at [707, 103] on link at bounding box center [857, 93] width 472 height 72
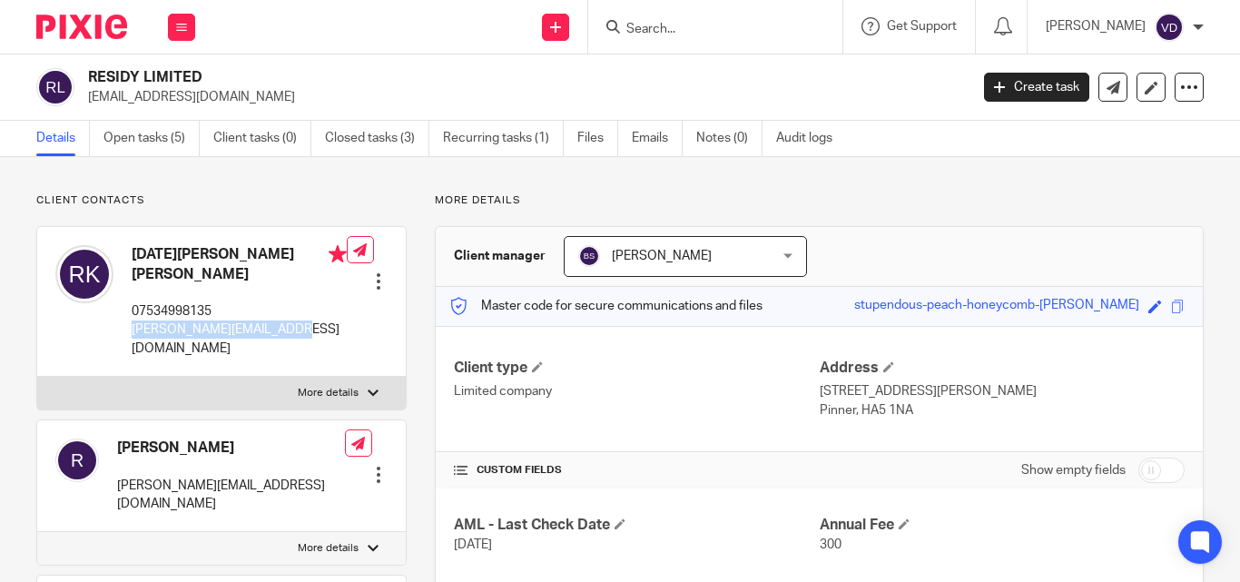
drag, startPoint x: 289, startPoint y: 317, endPoint x: 132, endPoint y: 309, distance: 157.2
click at [132, 320] on p "rajasekhar@hotmail.co.uk" at bounding box center [239, 338] width 215 height 37
copy p "rajasekhar@hotmail.co.uk"
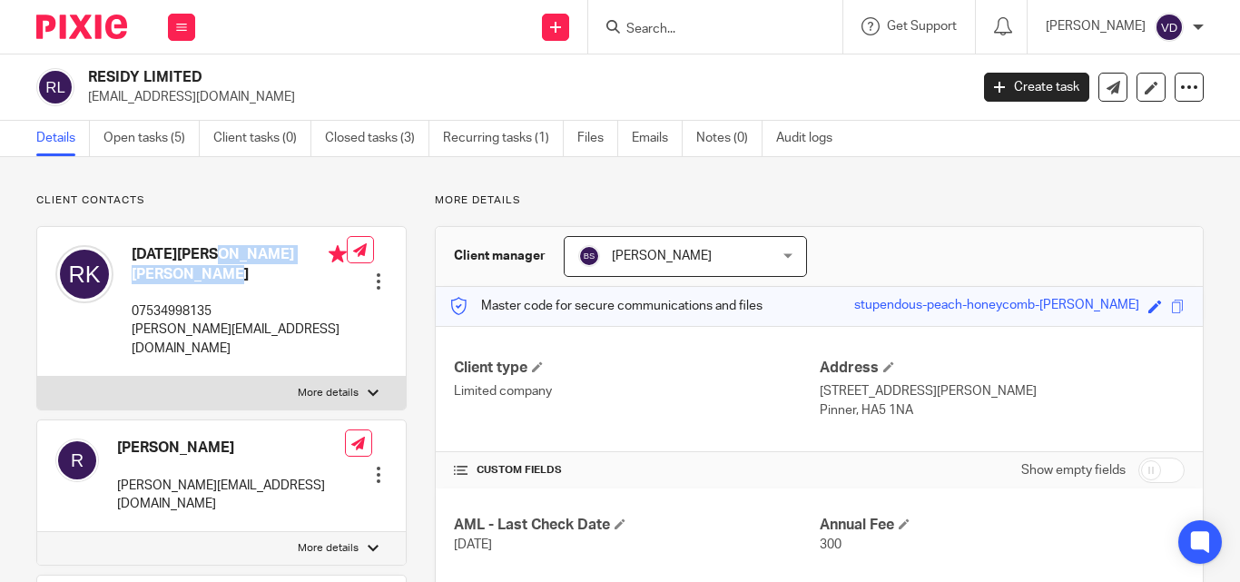
drag, startPoint x: 290, startPoint y: 251, endPoint x: 133, endPoint y: 259, distance: 157.2
click at [133, 259] on h4 "Raja Sekhar Kalyanapu" at bounding box center [239, 264] width 215 height 39
copy h4 "Raja Sekhar Kalyanapu"
click at [663, 35] on input "Search" at bounding box center [705, 30] width 163 height 16
paste input "Trevor"
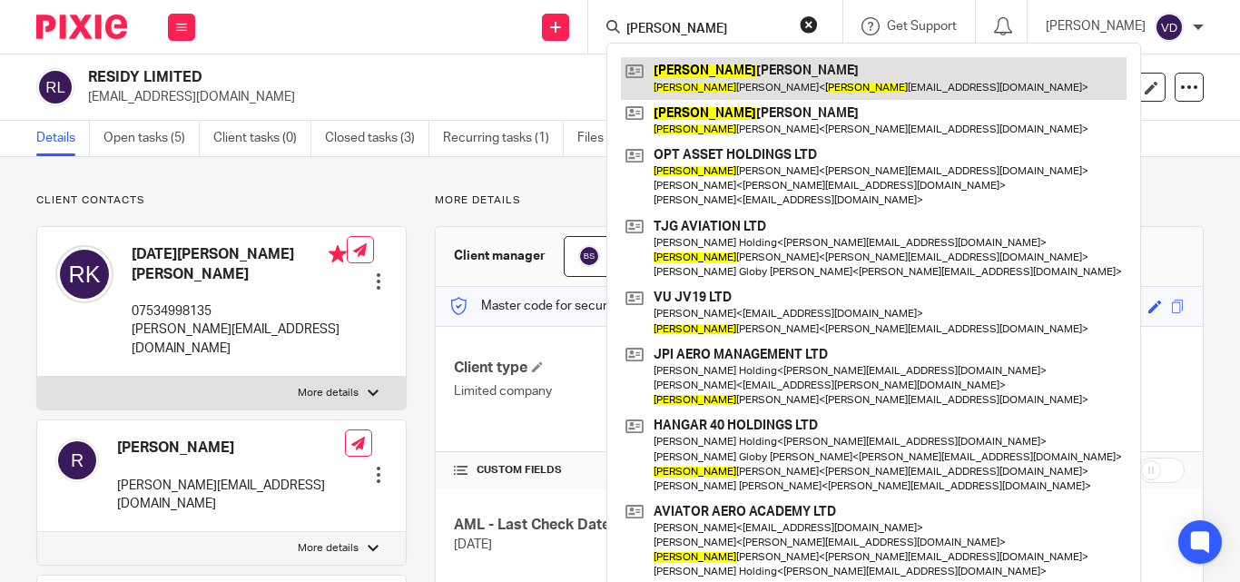
type input "Trevor"
click at [712, 80] on link at bounding box center [874, 78] width 506 height 42
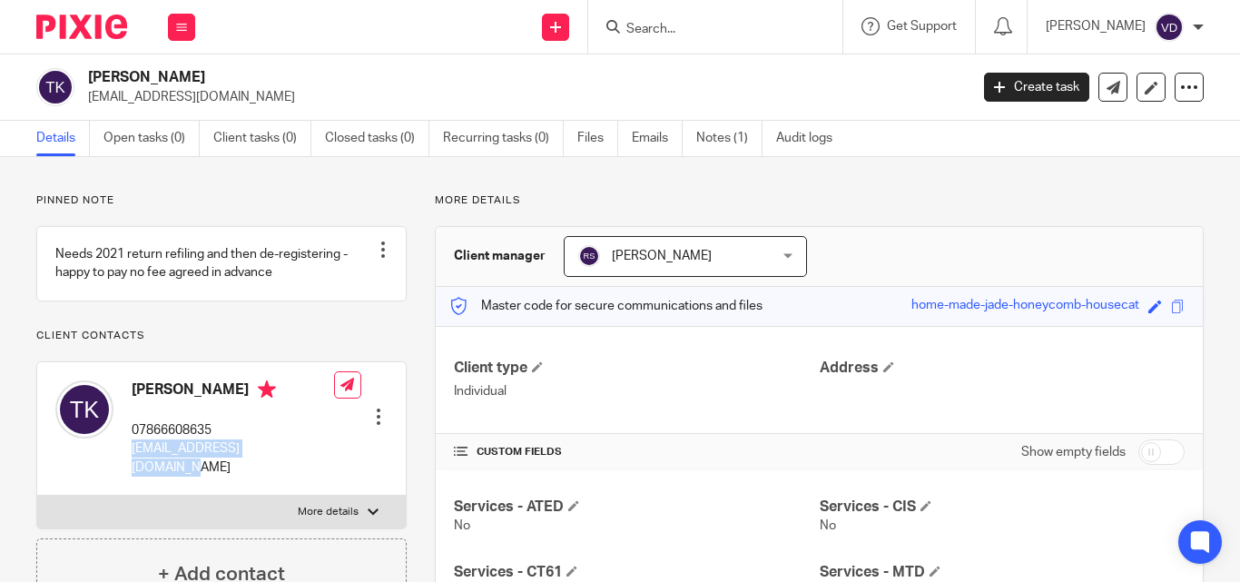
drag, startPoint x: 296, startPoint y: 469, endPoint x: 123, endPoint y: 468, distance: 173.3
click at [123, 468] on div "[PERSON_NAME] 07866608635 [EMAIL_ADDRESS][DOMAIN_NAME] Edit contact Create clie…" at bounding box center [221, 428] width 368 height 133
copy p "[EMAIL_ADDRESS][DOMAIN_NAME]"
drag, startPoint x: 212, startPoint y: 406, endPoint x: 133, endPoint y: 414, distance: 79.4
click at [133, 403] on h4 "[PERSON_NAME]" at bounding box center [233, 391] width 202 height 23
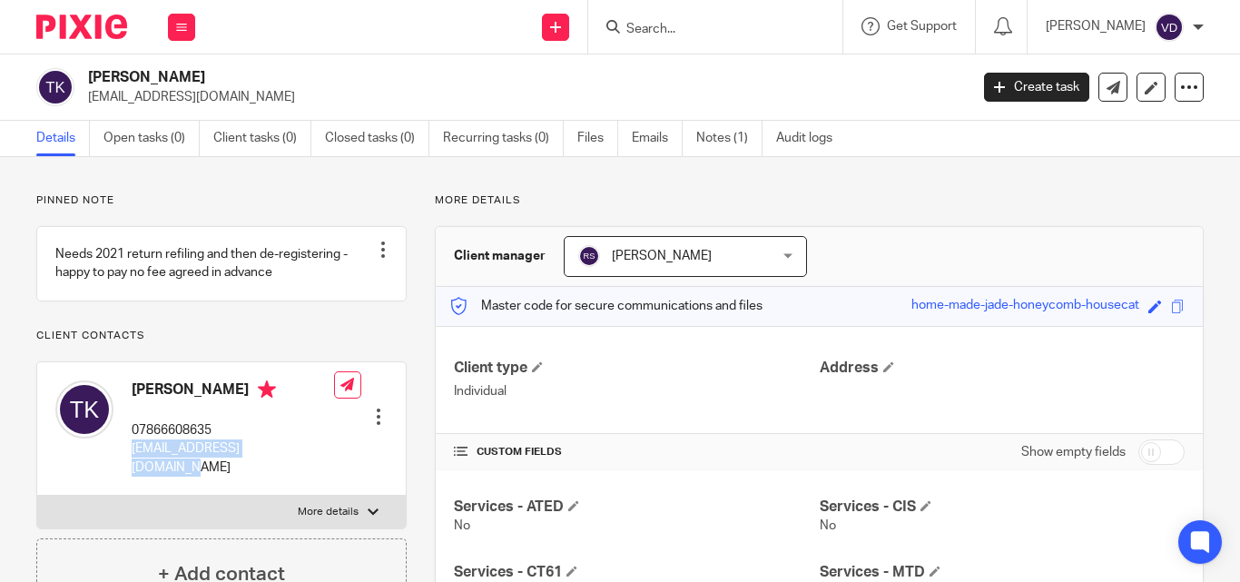
copy h4 "[PERSON_NAME]"
click at [722, 27] on input "Search" at bounding box center [705, 30] width 163 height 16
paste input "[PERSON_NAME]"
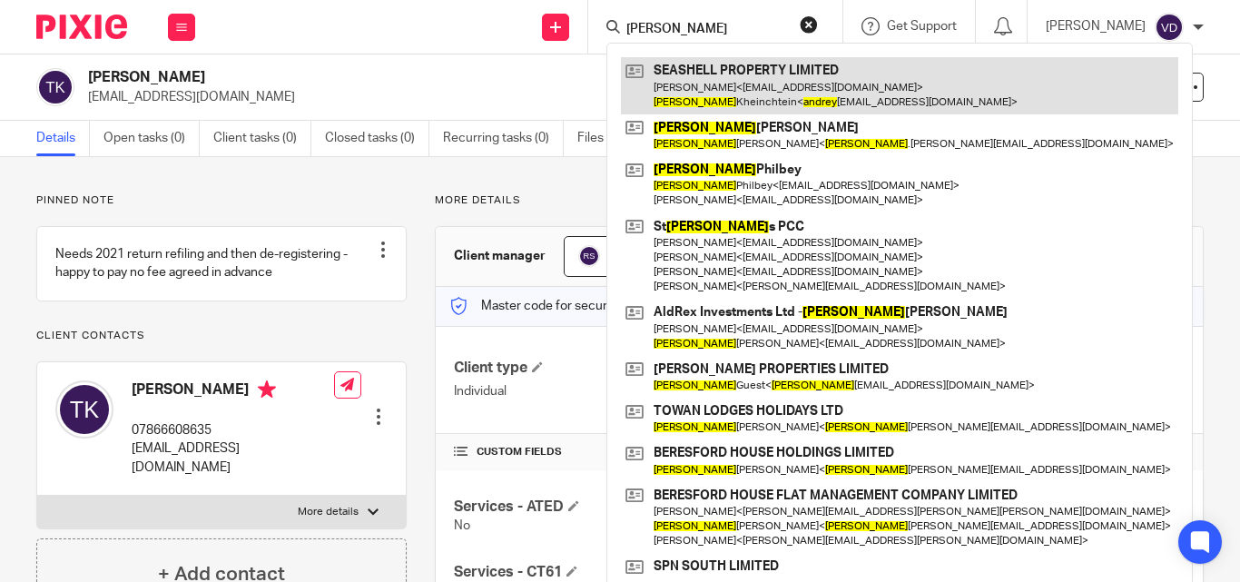
type input "[PERSON_NAME]"
click at [681, 103] on link at bounding box center [899, 85] width 557 height 56
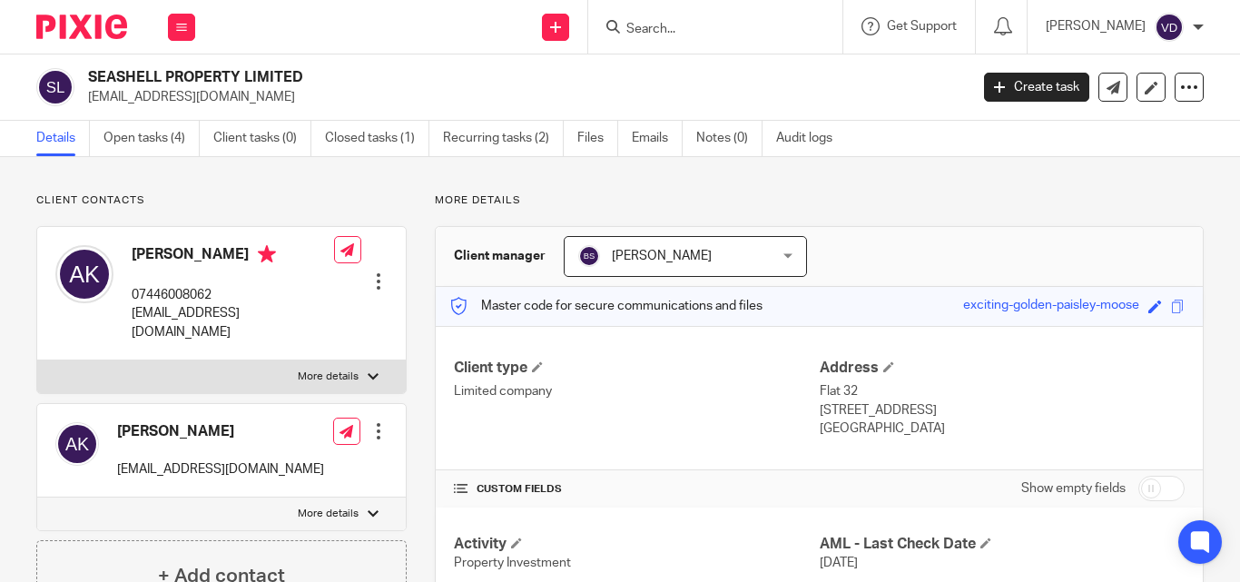
click at [170, 460] on p "andreykheinchtein@gmail.com" at bounding box center [220, 469] width 207 height 18
click at [152, 438] on div "Andrey Kheinchtein andreykheinchtein@gmail.com" at bounding box center [220, 450] width 207 height 56
click at [169, 438] on div "Andrey Kheinchtein andreykheinchtein@gmail.com" at bounding box center [220, 450] width 207 height 56
drag, startPoint x: 311, startPoint y: 454, endPoint x: 110, endPoint y: 454, distance: 201.5
click at [110, 454] on div "Andrey Kheinchtein andreykheinchtein@gmail.com Edit contact Create client from …" at bounding box center [221, 450] width 368 height 93
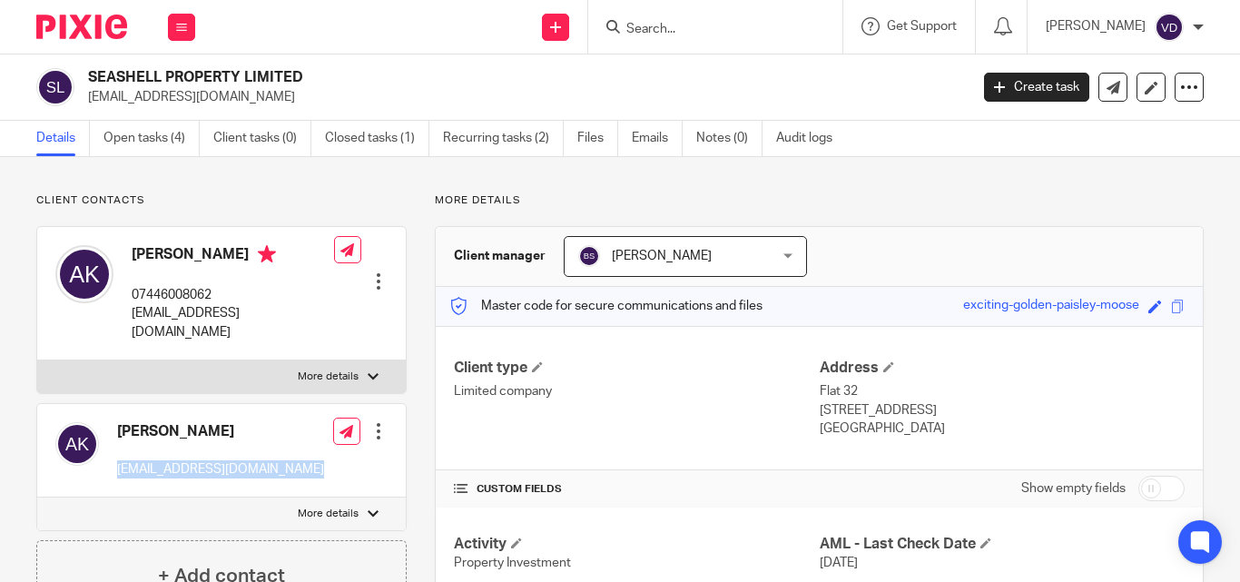
copy div "andreykheinchtein@gmail.com"
drag, startPoint x: 260, startPoint y: 411, endPoint x: 117, endPoint y: 414, distance: 143.4
click at [117, 422] on h4 "Andrey Kheinchtein" at bounding box center [220, 431] width 207 height 19
copy h4 "Andrey Kheinchtein"
click at [624, 30] on input "Search" at bounding box center [705, 30] width 163 height 16
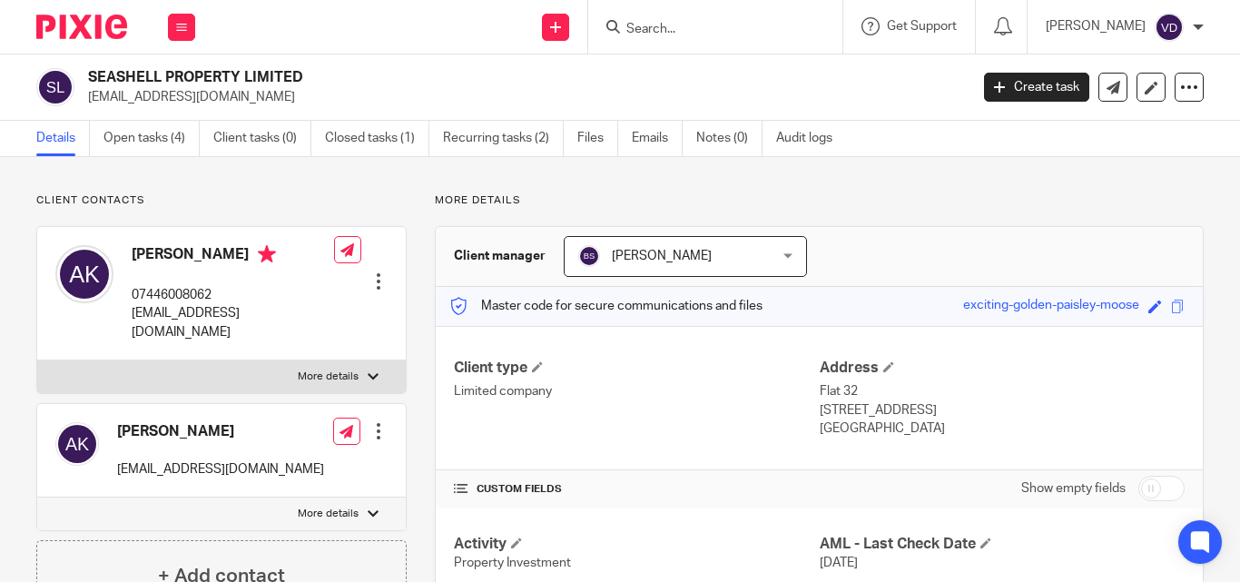
paste input "Theresa"
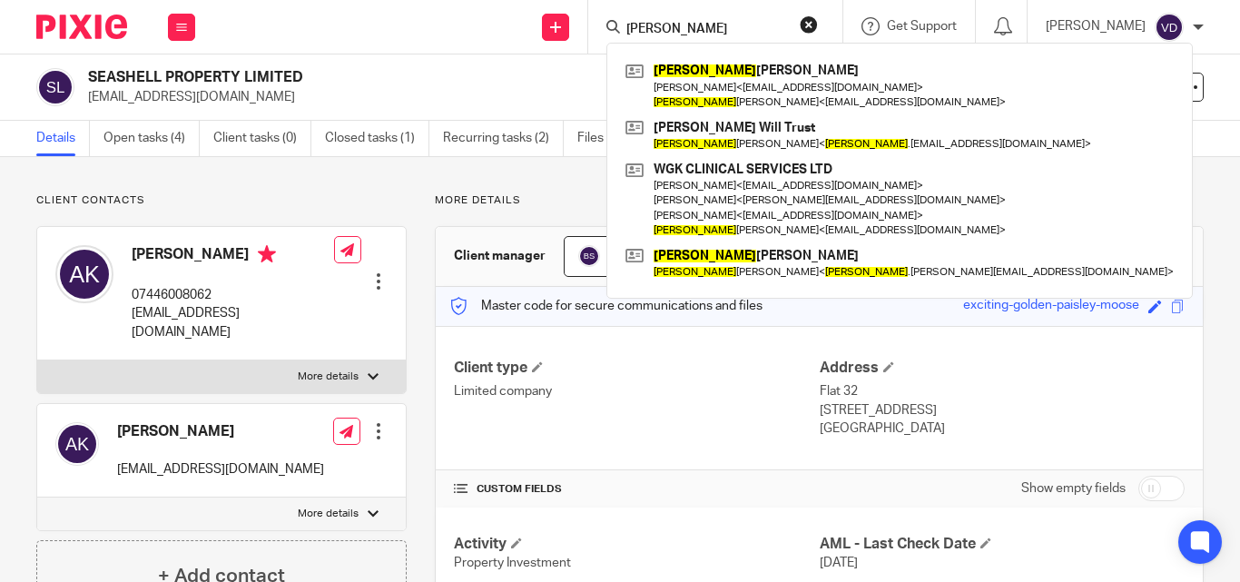
type input "Theresa"
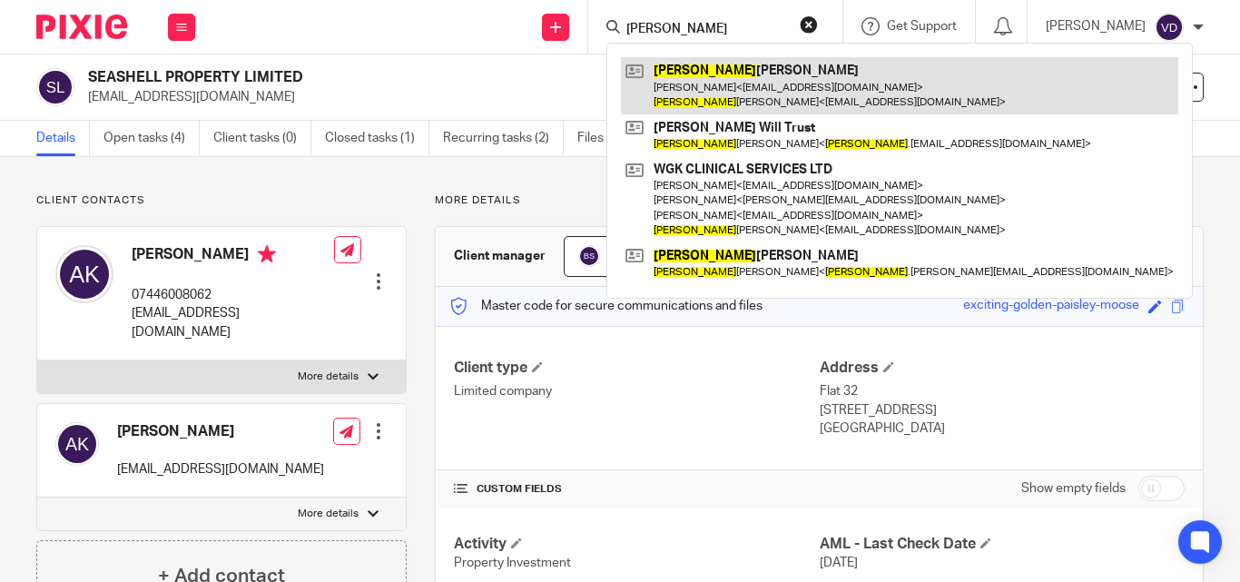
click at [720, 97] on link at bounding box center [899, 85] width 557 height 56
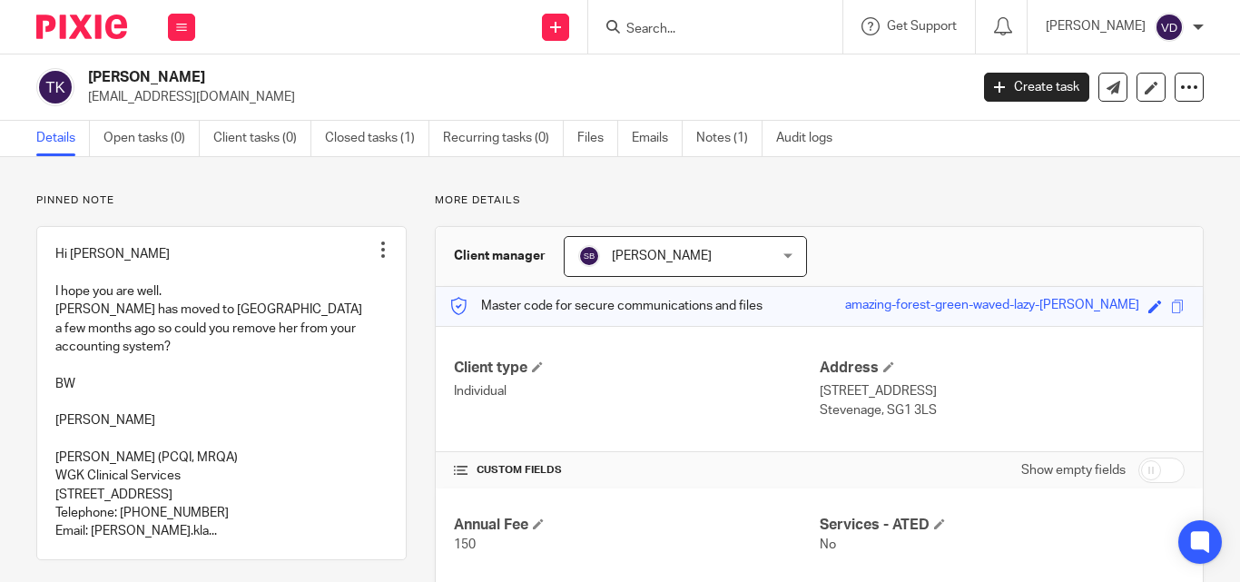
scroll to position [454, 0]
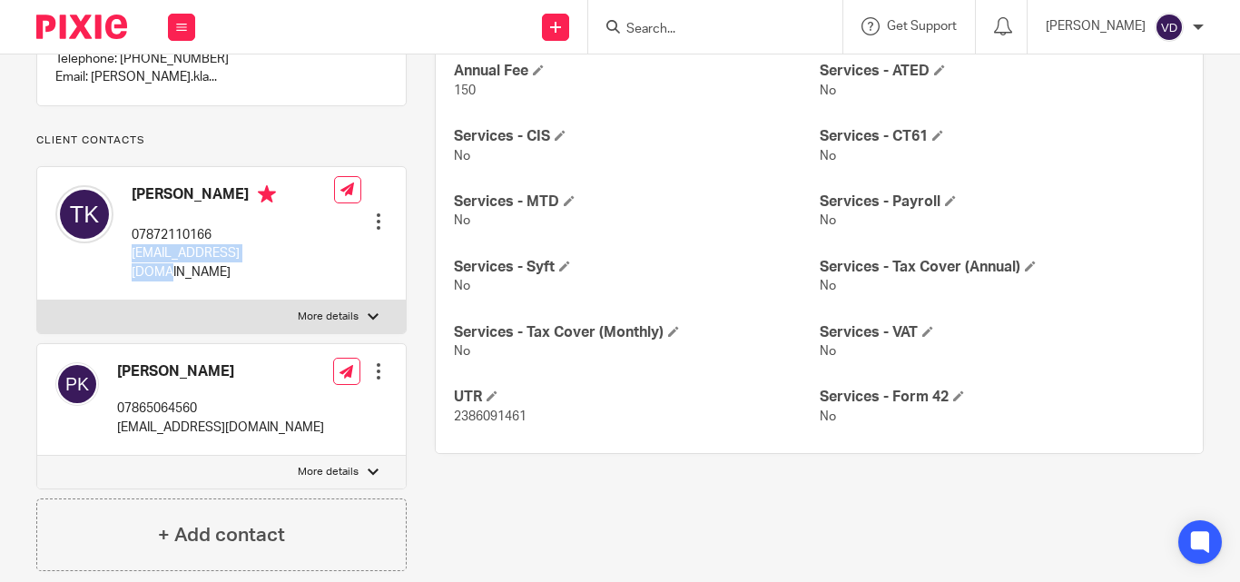
drag, startPoint x: 277, startPoint y: 250, endPoint x: 131, endPoint y: 251, distance: 146.1
click at [131, 251] on div "[PERSON_NAME] 07872110166 [EMAIL_ADDRESS][DOMAIN_NAME]" at bounding box center [194, 233] width 279 height 114
copy p "[EMAIL_ADDRESS][DOMAIN_NAME]"
click at [289, 261] on div "[PERSON_NAME] 07872110166 [EMAIL_ADDRESS][DOMAIN_NAME] Edit contact Create clie…" at bounding box center [221, 233] width 368 height 133
drag, startPoint x: 278, startPoint y: 258, endPoint x: 130, endPoint y: 250, distance: 148.1
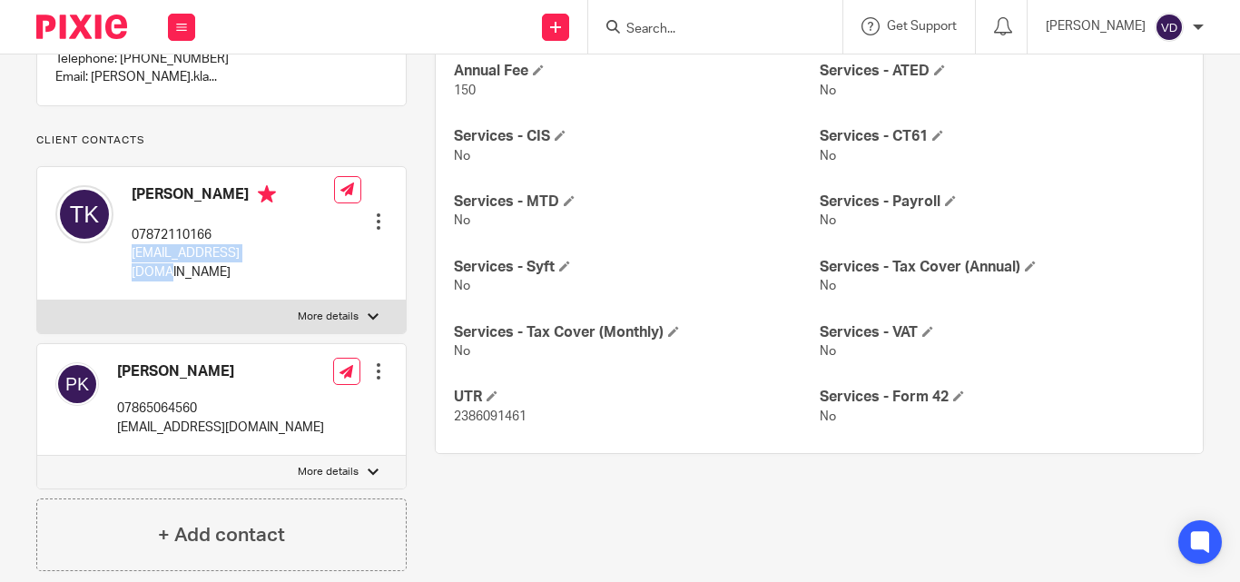
click at [130, 250] on div "[PERSON_NAME] 07872110166 [EMAIL_ADDRESS][DOMAIN_NAME]" at bounding box center [194, 233] width 279 height 114
copy p "[EMAIL_ADDRESS][DOMAIN_NAME]"
click at [297, 222] on div "[PERSON_NAME] 07872110166 [EMAIL_ADDRESS][DOMAIN_NAME] Edit contact Create clie…" at bounding box center [221, 233] width 368 height 133
drag, startPoint x: 260, startPoint y: 191, endPoint x: 113, endPoint y: 185, distance: 148.0
click at [113, 185] on div "Theresa Klaassen 07872110166 tnoelker@hotmail.com" at bounding box center [194, 233] width 279 height 114
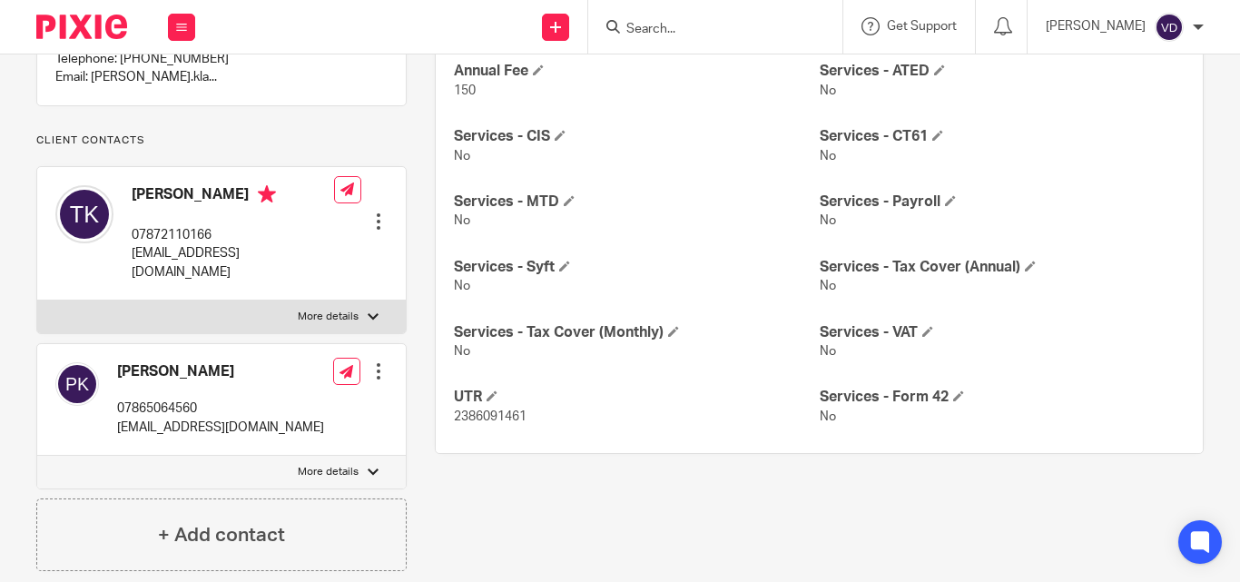
copy div "Theresa Klaassen"
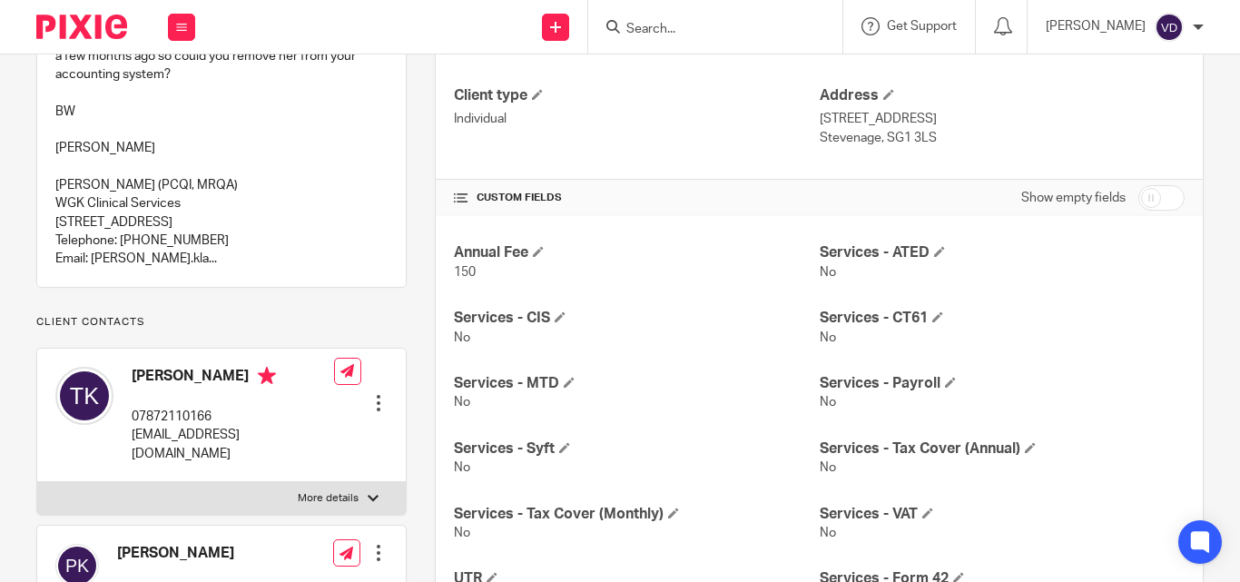
click at [658, 24] on input "Search" at bounding box center [705, 30] width 163 height 16
paste input "Amy"
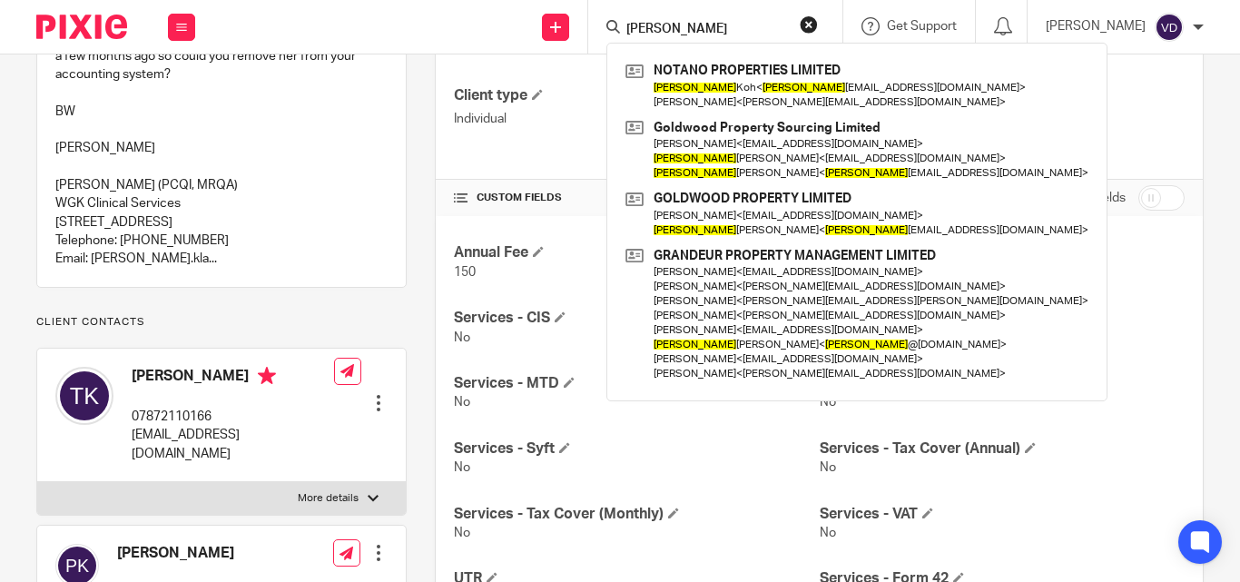
type input "Amy"
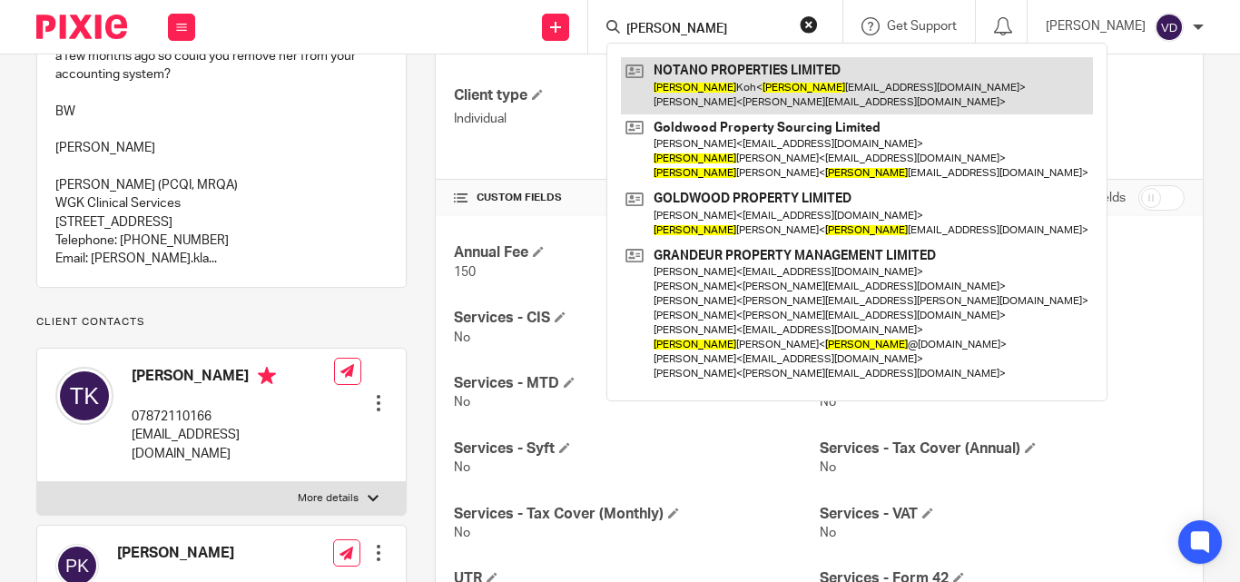
click at [688, 89] on link at bounding box center [857, 85] width 472 height 56
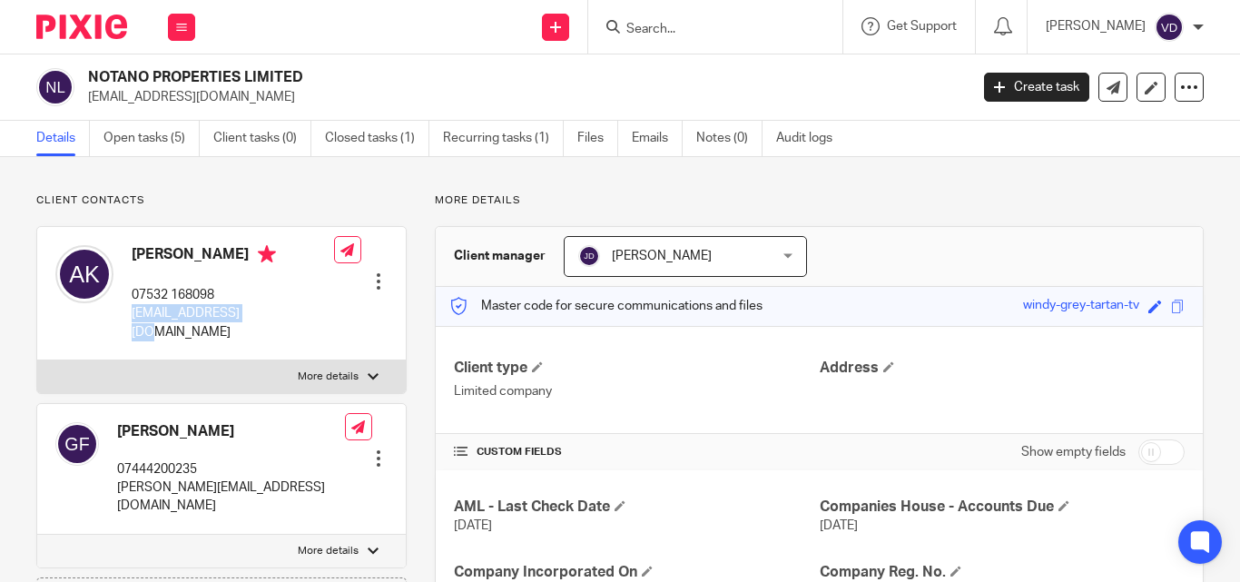
drag, startPoint x: 285, startPoint y: 319, endPoint x: 126, endPoint y: 313, distance: 158.9
click at [126, 313] on div "[PERSON_NAME] 07532 168098 [EMAIL_ADDRESS][DOMAIN_NAME] Edit contact Create cli…" at bounding box center [221, 293] width 368 height 133
copy p "[EMAIL_ADDRESS][DOMAIN_NAME]"
drag, startPoint x: 191, startPoint y: 251, endPoint x: 123, endPoint y: 258, distance: 67.5
click at [123, 258] on div "[PERSON_NAME] 07532 168098 [EMAIL_ADDRESS][DOMAIN_NAME]" at bounding box center [194, 293] width 279 height 114
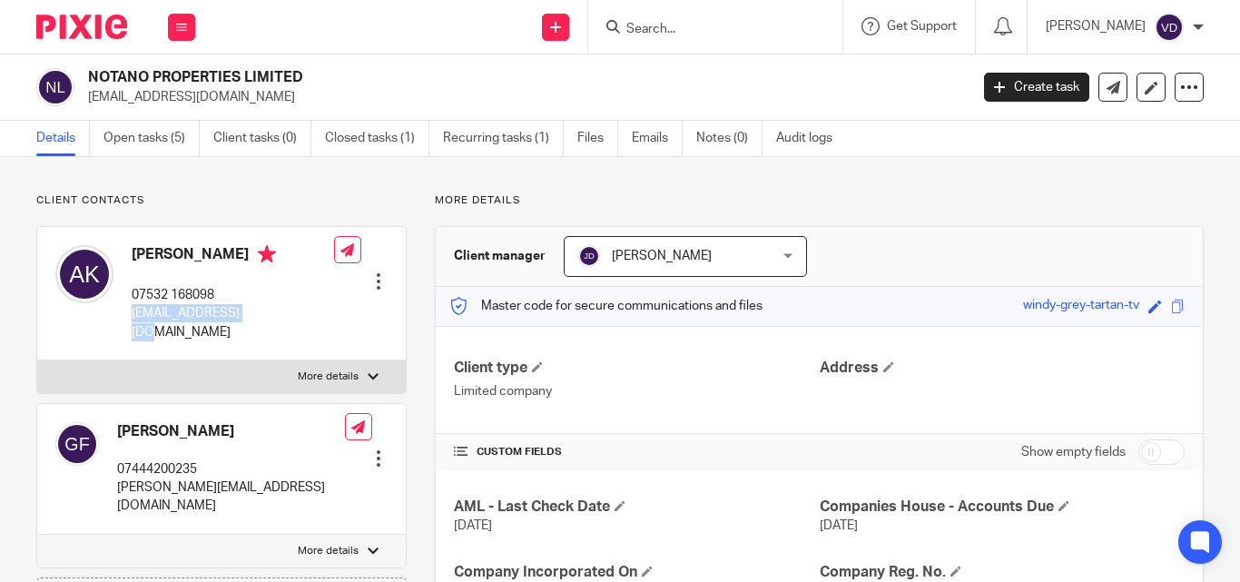
copy h4 "[PERSON_NAME]"
drag, startPoint x: 671, startPoint y: 26, endPoint x: 662, endPoint y: 25, distance: 9.3
click at [664, 25] on input "Search" at bounding box center [705, 30] width 163 height 16
paste input "[PERSON_NAME]"
type input "[PERSON_NAME]"
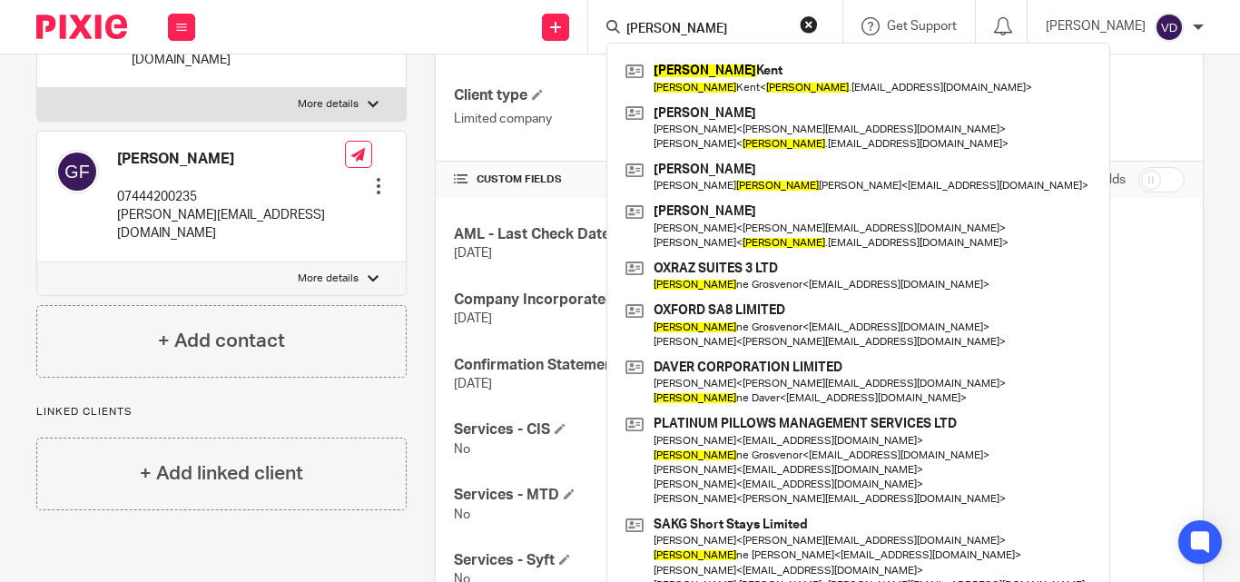
scroll to position [604, 0]
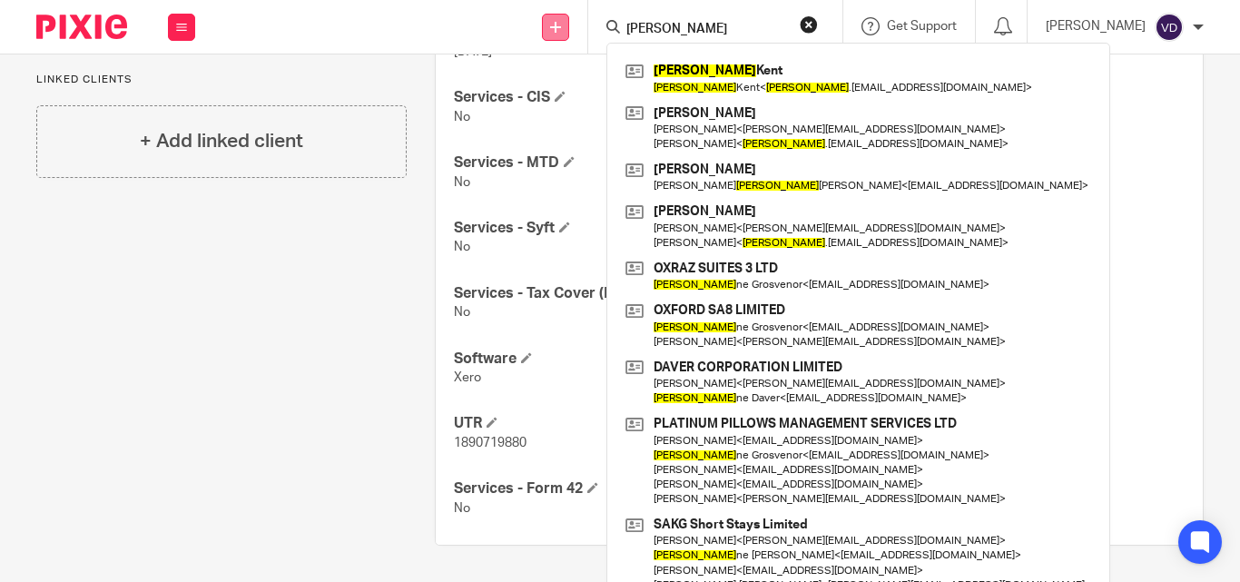
drag, startPoint x: 693, startPoint y: 31, endPoint x: 535, endPoint y: 28, distance: 158.8
click at [535, 28] on div "Send new email Create task Add client [PERSON_NAME] [PERSON_NAME] [PERSON_NAME]…" at bounding box center [726, 27] width 1026 height 54
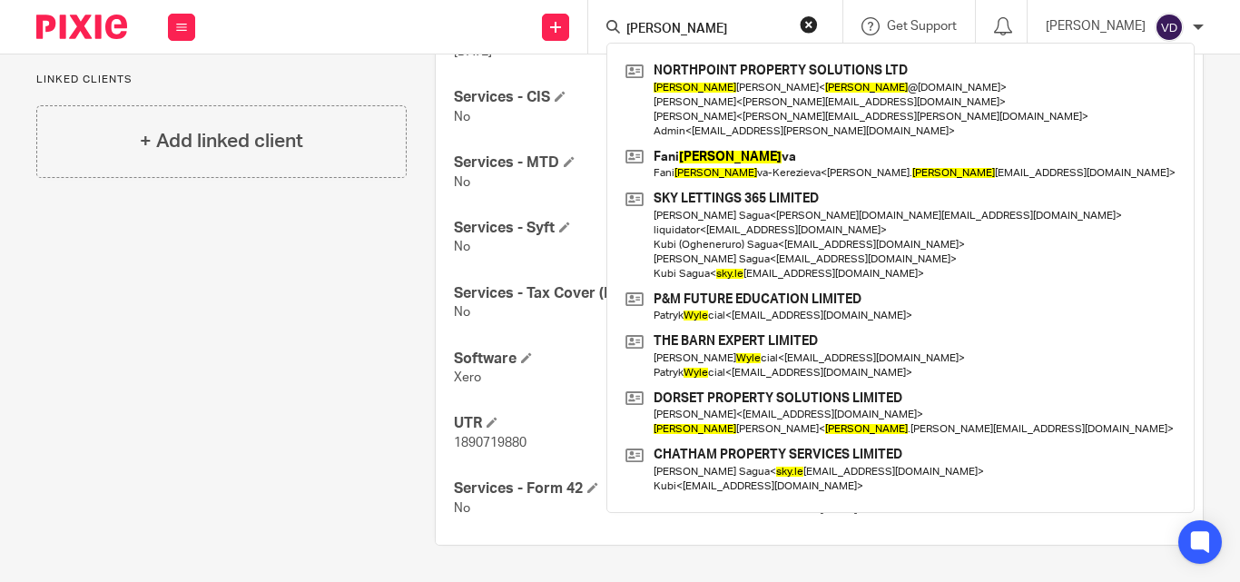
type input "[PERSON_NAME]"
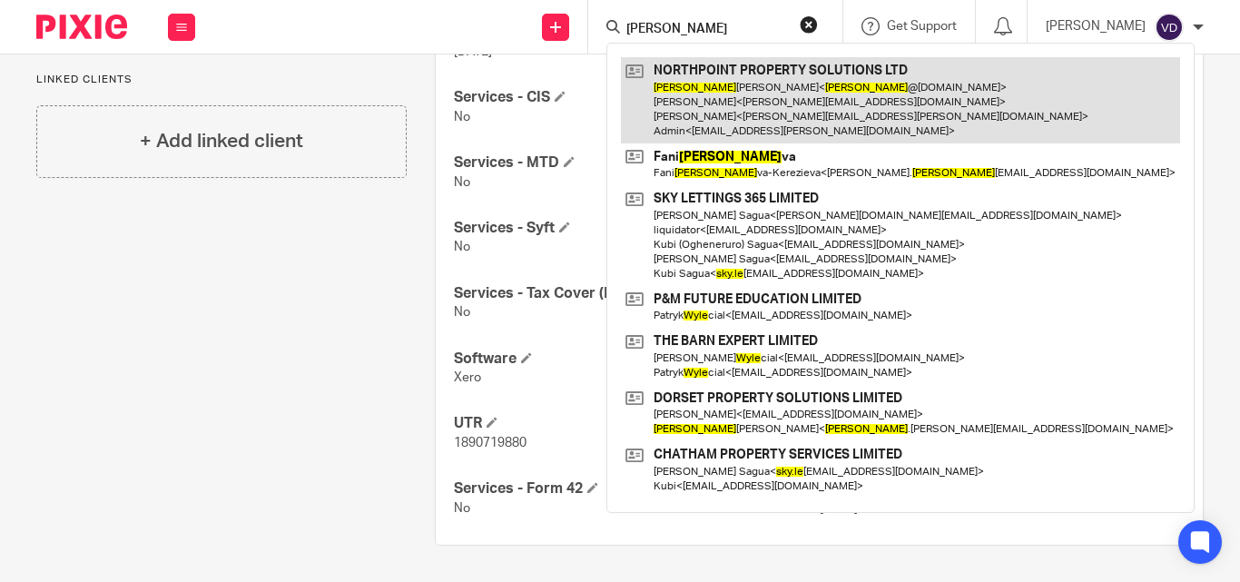
click at [753, 119] on link at bounding box center [900, 100] width 559 height 86
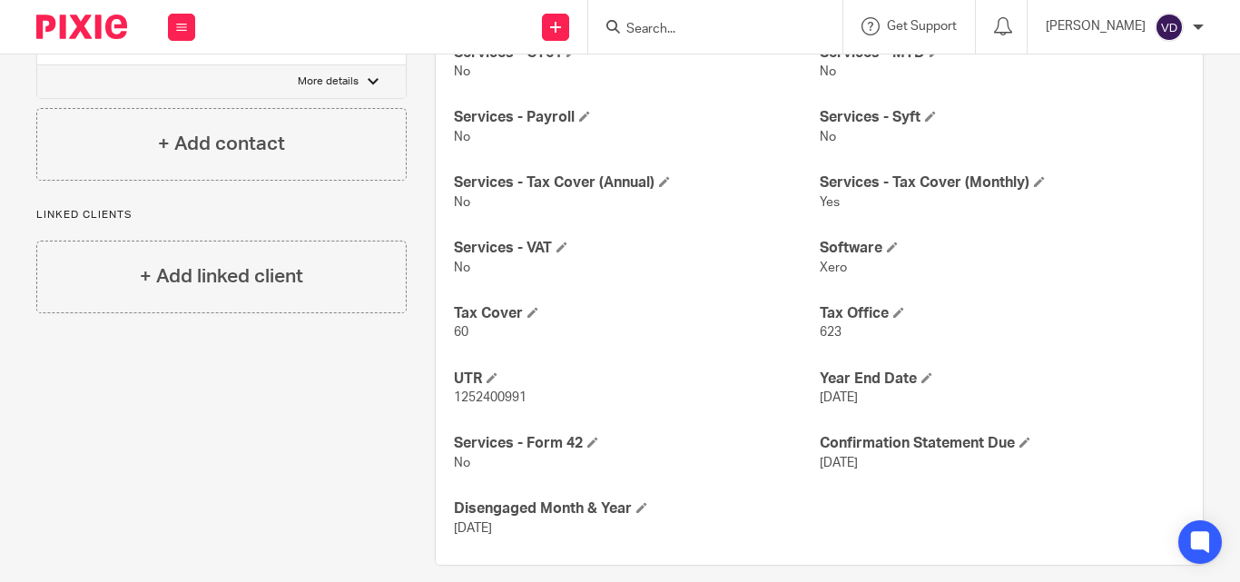
scroll to position [837, 0]
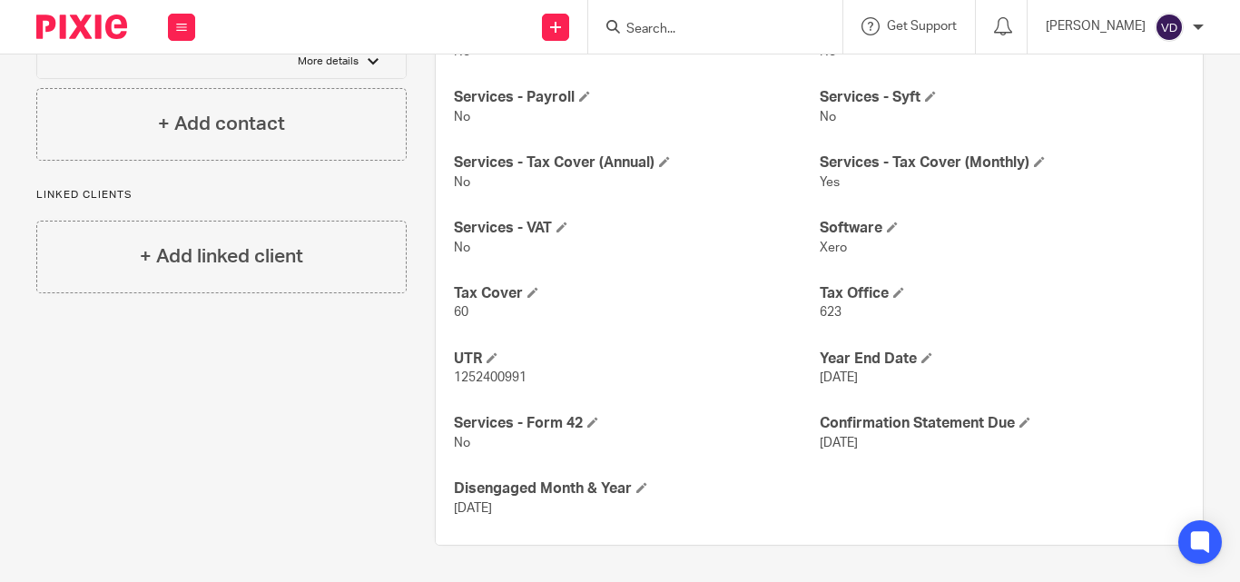
click at [722, 37] on input "Search" at bounding box center [705, 30] width 163 height 16
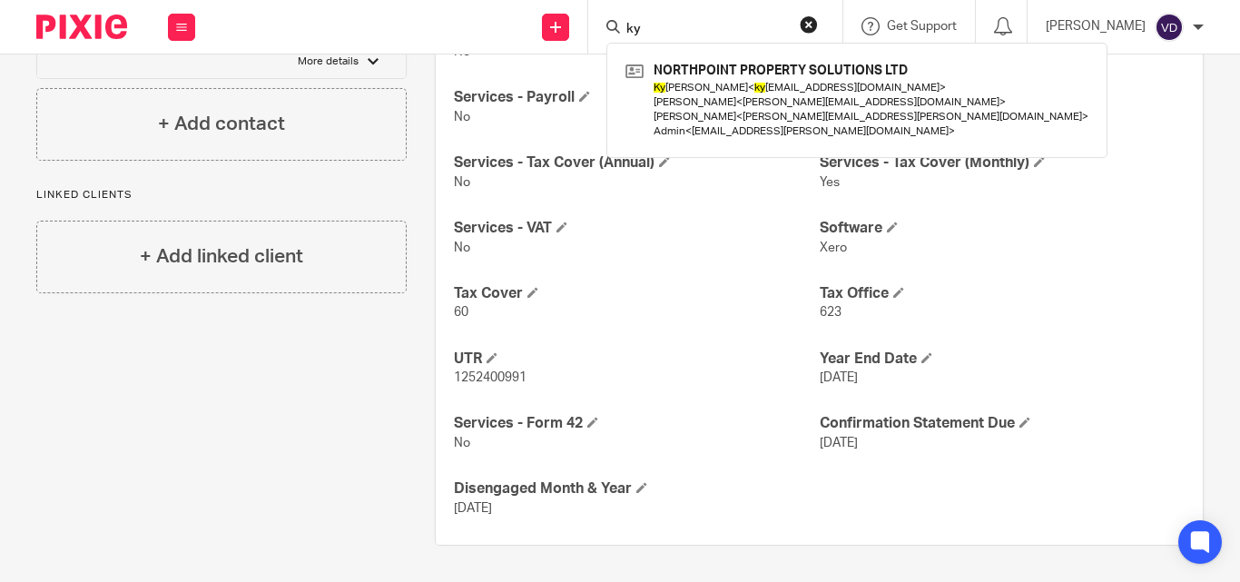
type input "ky"
drag, startPoint x: 682, startPoint y: 32, endPoint x: 576, endPoint y: 32, distance: 105.3
click at [576, 32] on div "Send new email Create task Add client ky NORTHPOINT PROPERTY SOLUTIONS LTD [PER…" at bounding box center [726, 27] width 1026 height 54
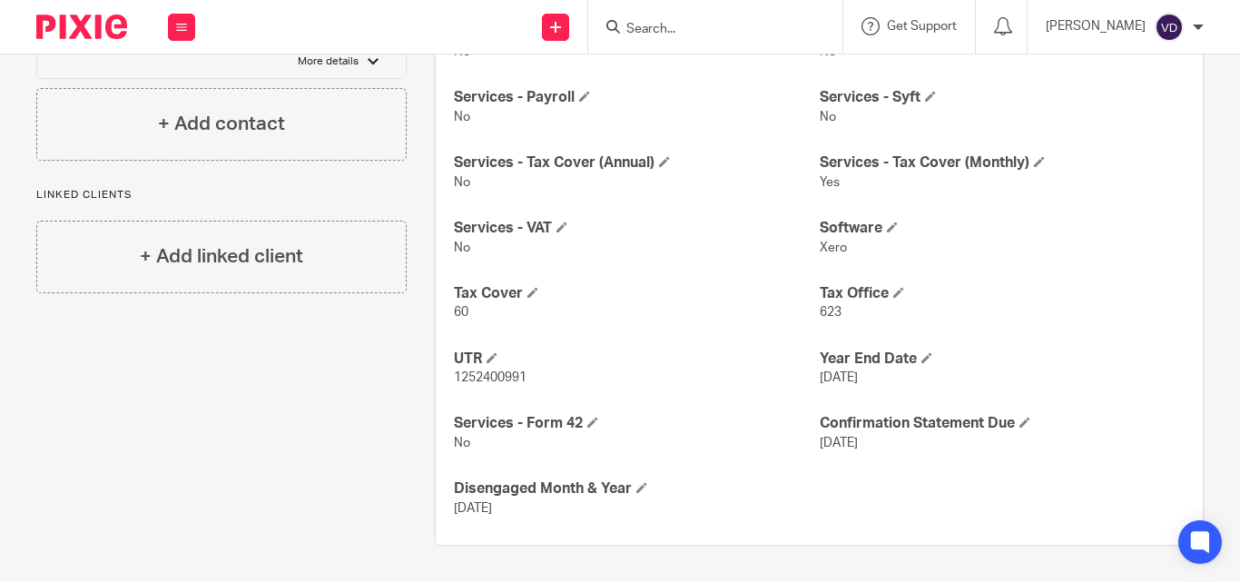
paste input "[US_STATE]"
drag, startPoint x: 626, startPoint y: 25, endPoint x: 595, endPoint y: 21, distance: 31.1
click at [606, 21] on div "georia" at bounding box center [711, 26] width 211 height 23
paste input "Langdown"
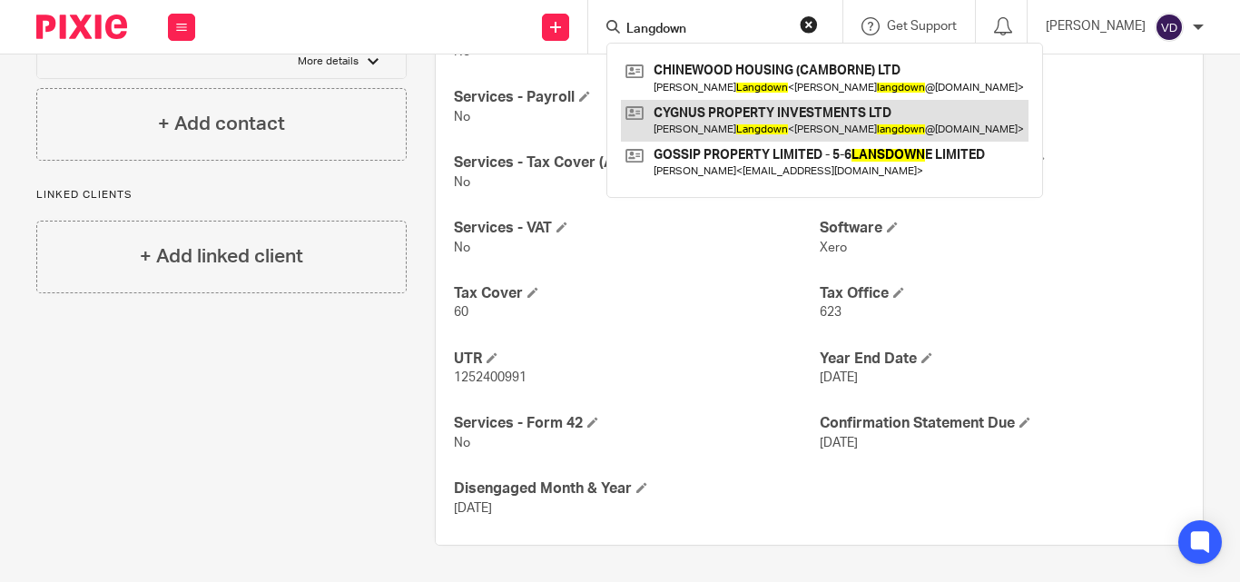
type input "Langdown"
click at [677, 133] on link at bounding box center [824, 121] width 407 height 42
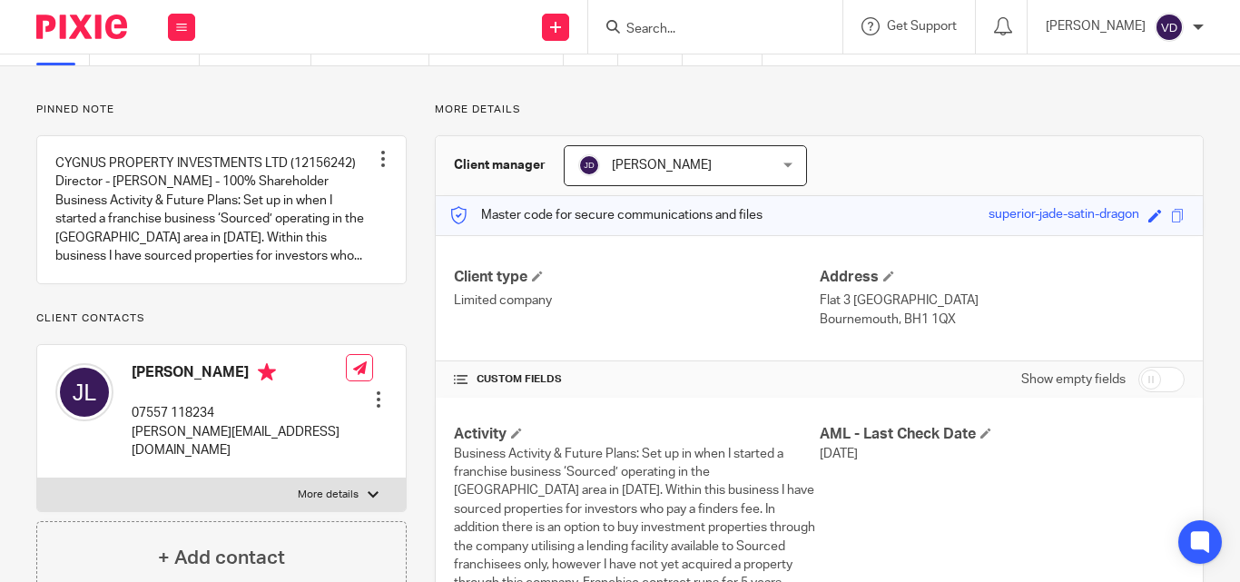
scroll to position [182, 0]
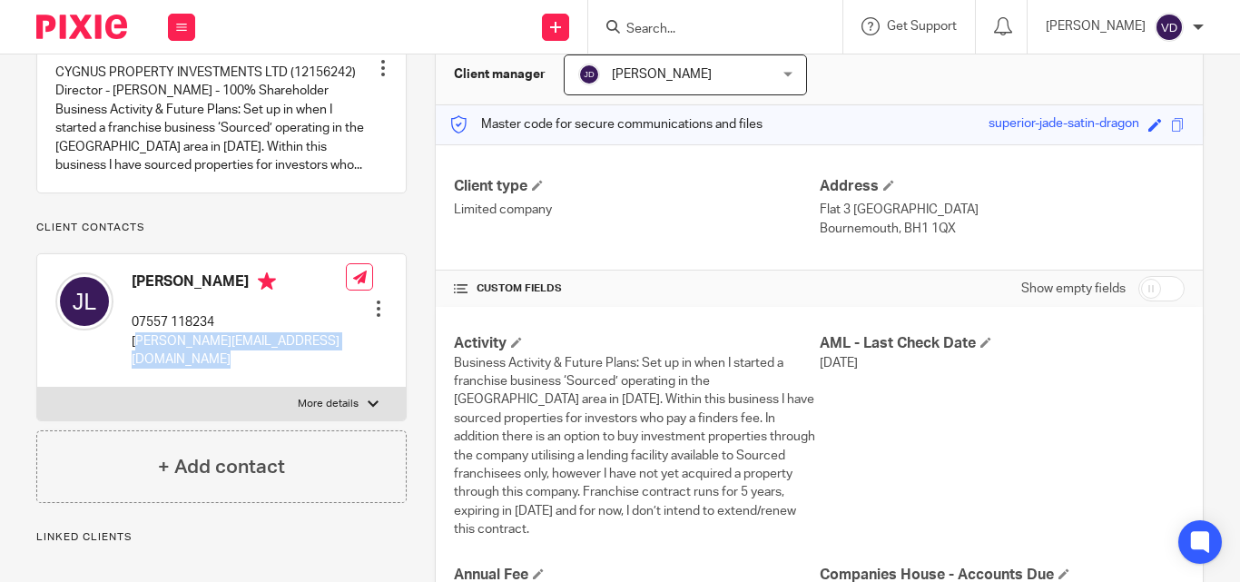
drag, startPoint x: 320, startPoint y: 363, endPoint x: 134, endPoint y: 363, distance: 186.0
click at [134, 363] on div "John Langdown 07557 118234 john_langdown@hotmail.co.uk Edit contact Create clie…" at bounding box center [221, 320] width 368 height 133
copy div "john_langdown@hotmail.co.uk"
drag, startPoint x: 245, startPoint y: 299, endPoint x: 130, endPoint y: 299, distance: 115.3
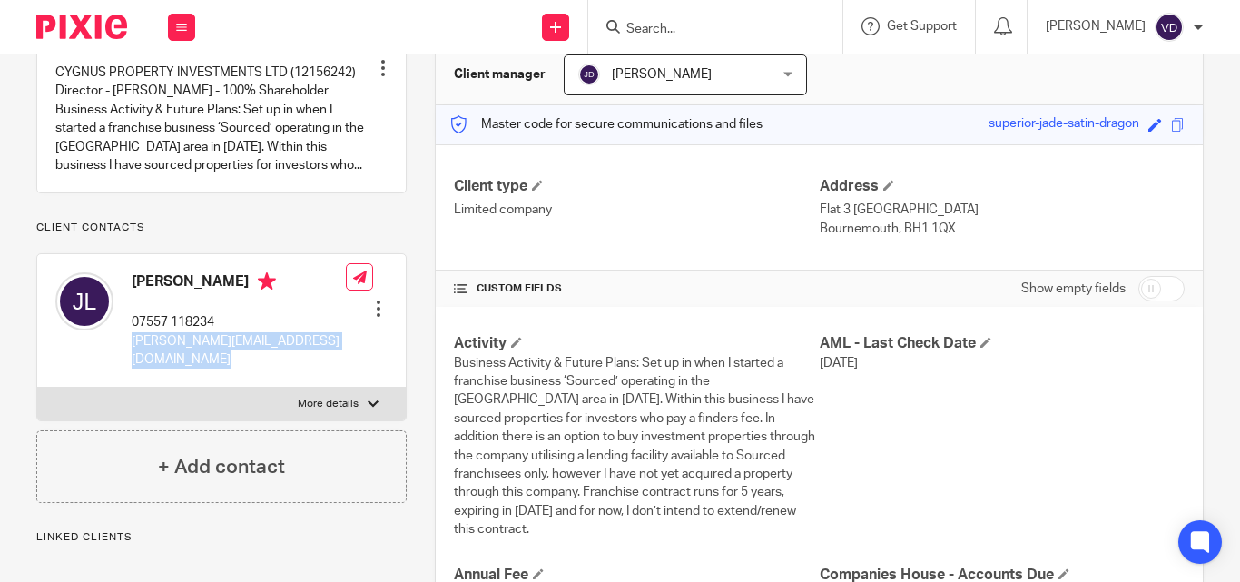
click at [130, 299] on div "John Langdown 07557 118234 john_langdown@hotmail.co.uk" at bounding box center [200, 320] width 290 height 114
copy h4 "John Langdown"
click at [676, 29] on input "Search" at bounding box center [705, 30] width 163 height 16
paste input "Martin"
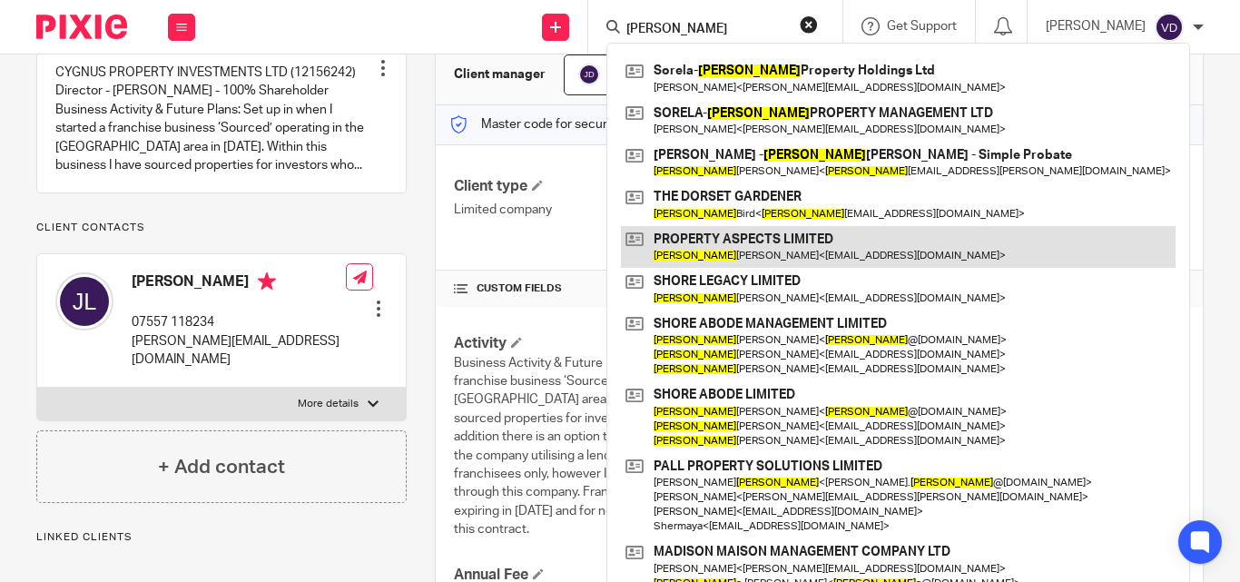
type input "Martin"
click at [753, 265] on link at bounding box center [898, 247] width 555 height 42
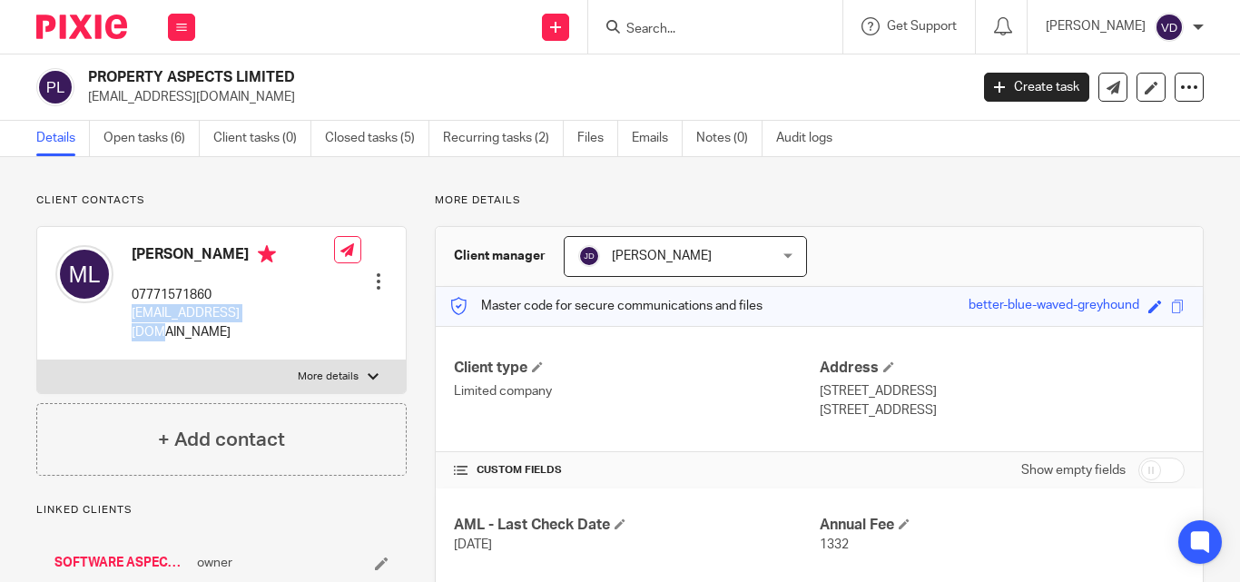
drag, startPoint x: 269, startPoint y: 319, endPoint x: 131, endPoint y: 319, distance: 137.9
click at [131, 319] on div "[PERSON_NAME] 07771571860 [EMAIL_ADDRESS][DOMAIN_NAME] Edit contact Create clie…" at bounding box center [221, 293] width 368 height 133
copy p "[EMAIL_ADDRESS][DOMAIN_NAME]"
drag, startPoint x: 231, startPoint y: 254, endPoint x: 118, endPoint y: 254, distance: 112.5
click at [118, 254] on div "[PERSON_NAME] 07771571860 [EMAIL_ADDRESS][DOMAIN_NAME]" at bounding box center [194, 293] width 279 height 114
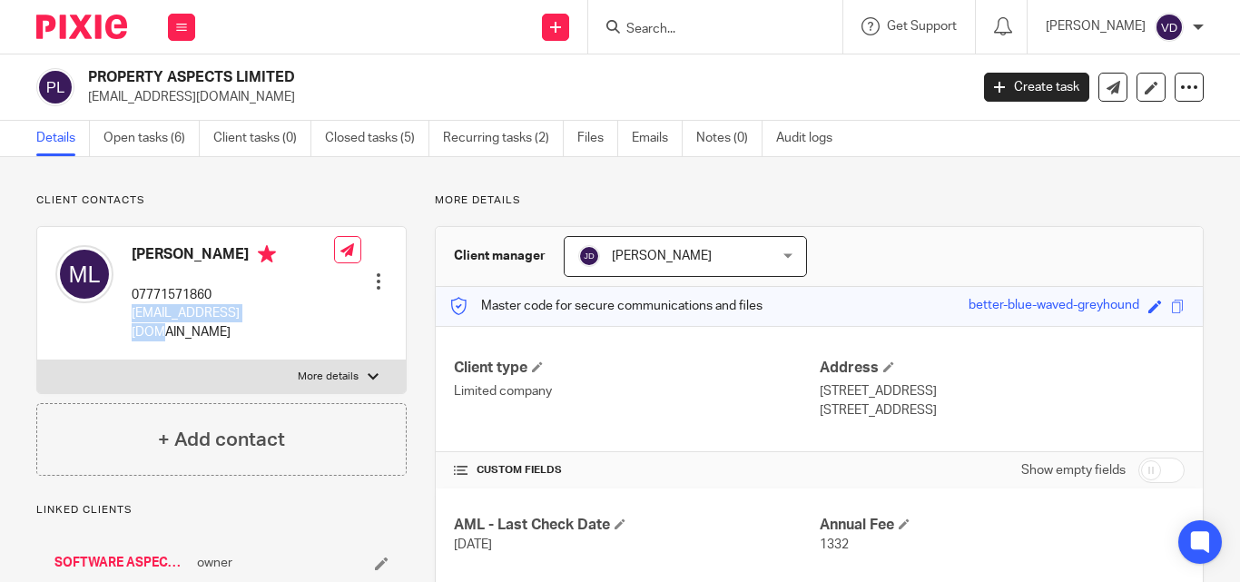
copy div "[PERSON_NAME]"
click at [648, 28] on input "Search" at bounding box center [705, 30] width 163 height 16
paste input "[PERSON_NAME]"
type input "[PERSON_NAME]"
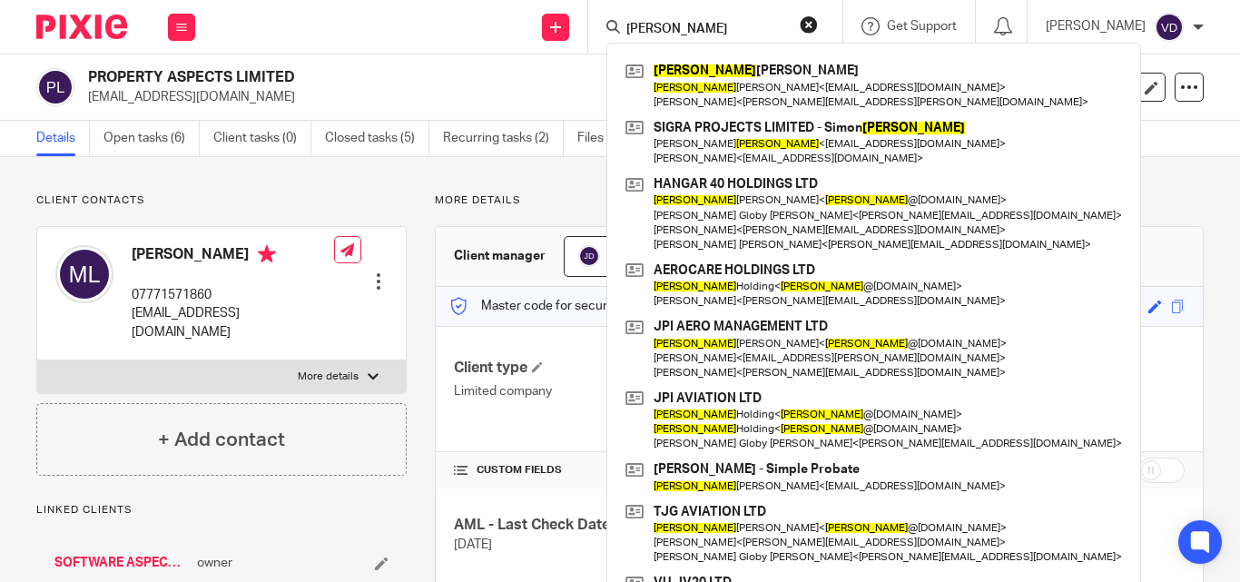
click at [525, 42] on div "Send new email Create task Add client [PERSON_NAME] [PERSON_NAME] [PERSON_NAME]…" at bounding box center [726, 27] width 1026 height 54
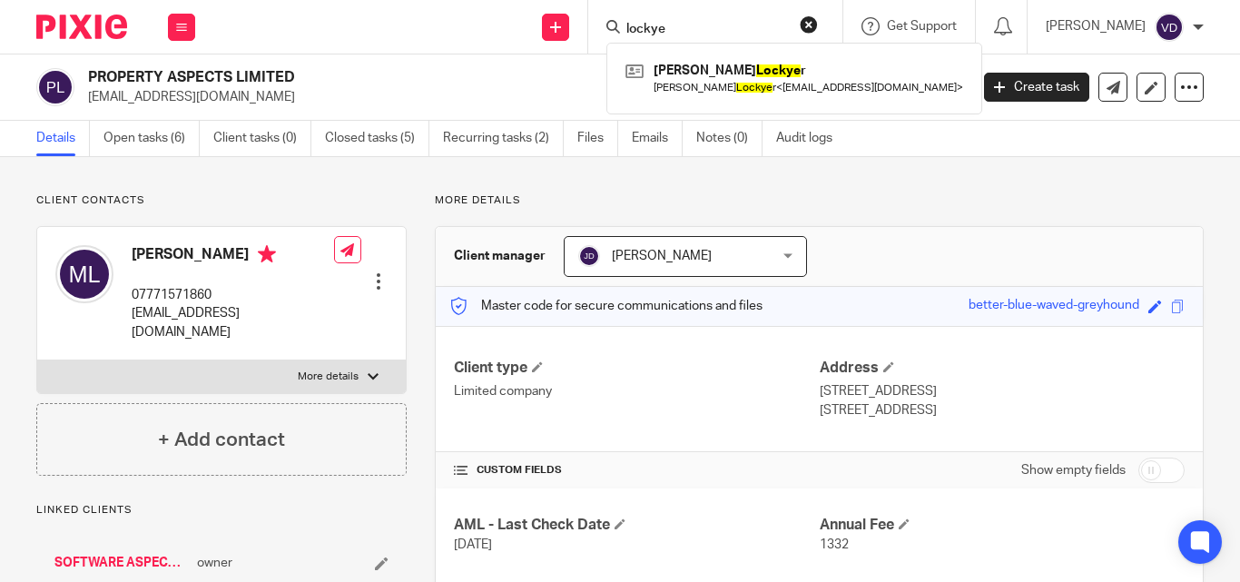
type input "lockyer"
drag, startPoint x: 696, startPoint y: 25, endPoint x: 425, endPoint y: 41, distance: 271.8
click at [425, 41] on div "Send new email Create task Add client lockyer [PERSON_NAME] [PERSON_NAME] < [EM…" at bounding box center [726, 27] width 1026 height 54
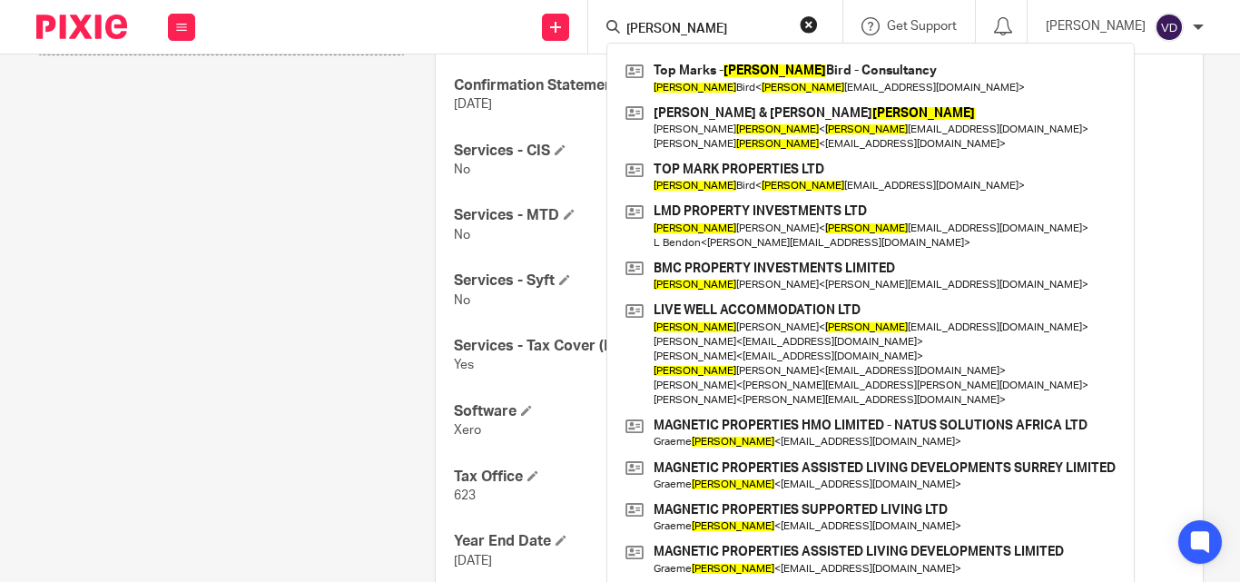
scroll to position [753, 0]
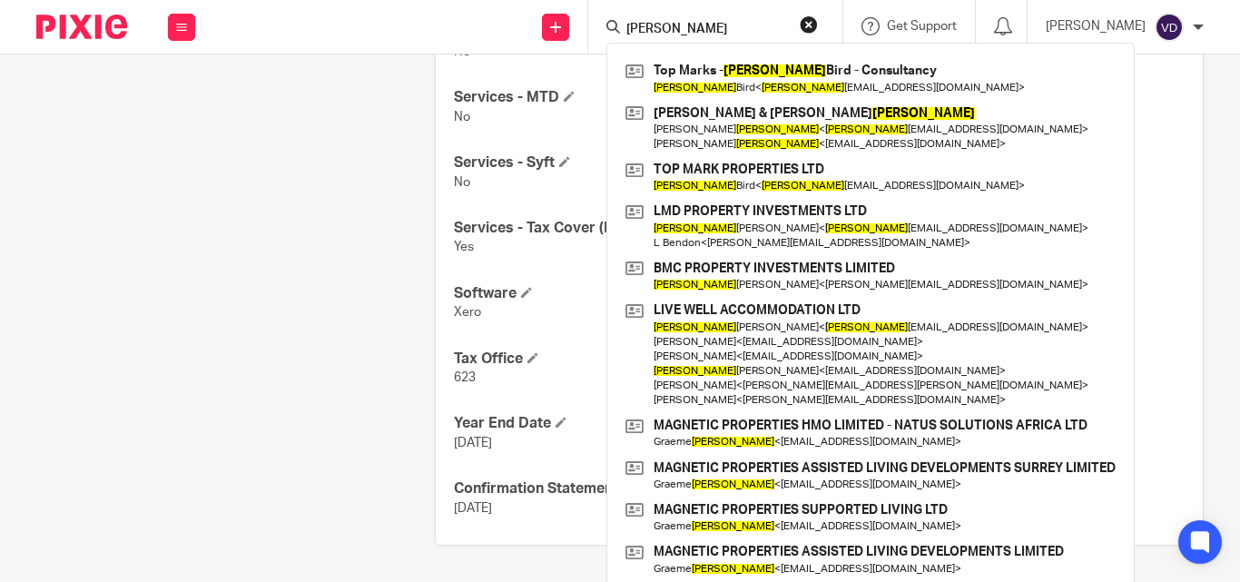
type input "[PERSON_NAME]"
click at [658, 28] on input "[PERSON_NAME]" at bounding box center [705, 30] width 163 height 16
drag, startPoint x: 658, startPoint y: 28, endPoint x: 574, endPoint y: 28, distance: 83.5
click at [574, 28] on div "Send new email Create task Add client lewis Top Marks - Lewis Bird - Consultanc…" at bounding box center [726, 27] width 1026 height 54
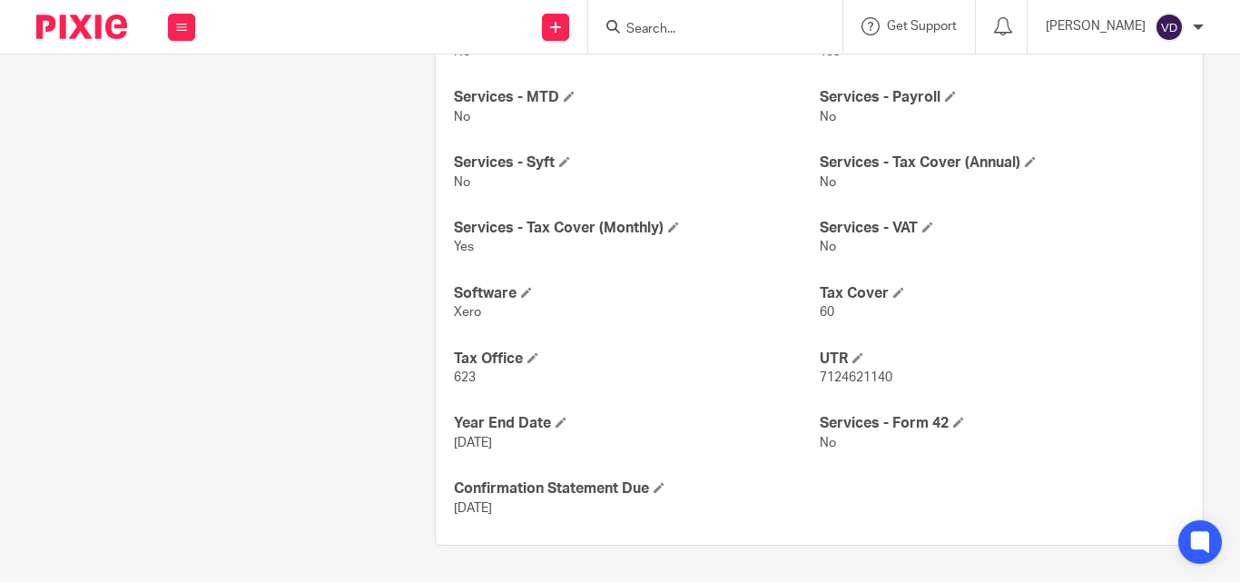
paste input "Lockyer"
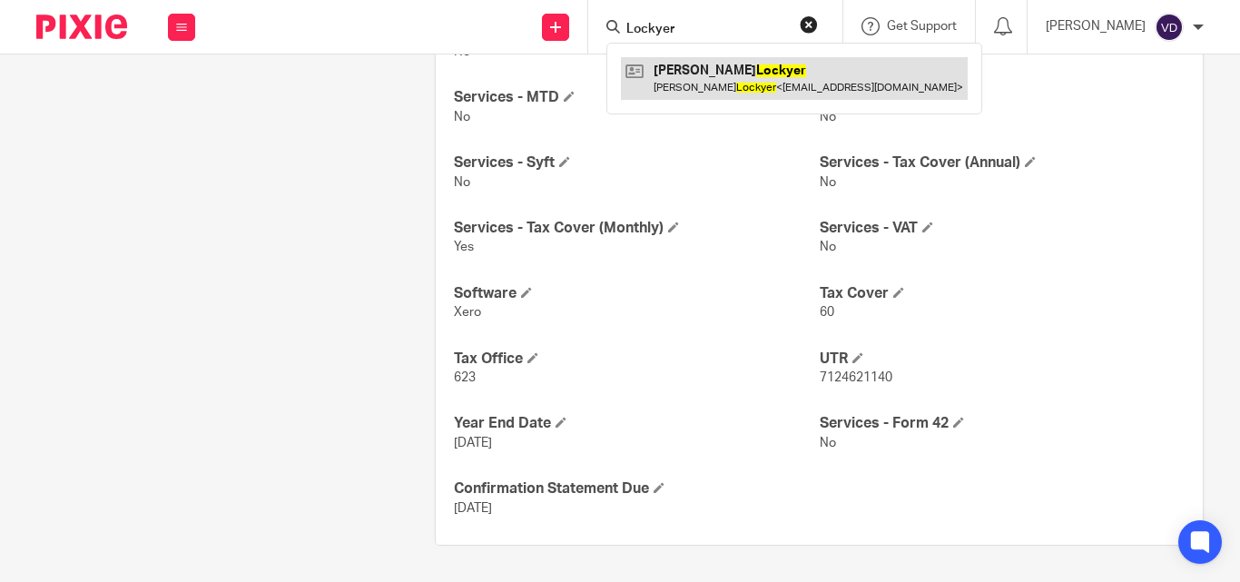
type input "Lockyer"
click at [747, 81] on link at bounding box center [794, 78] width 347 height 42
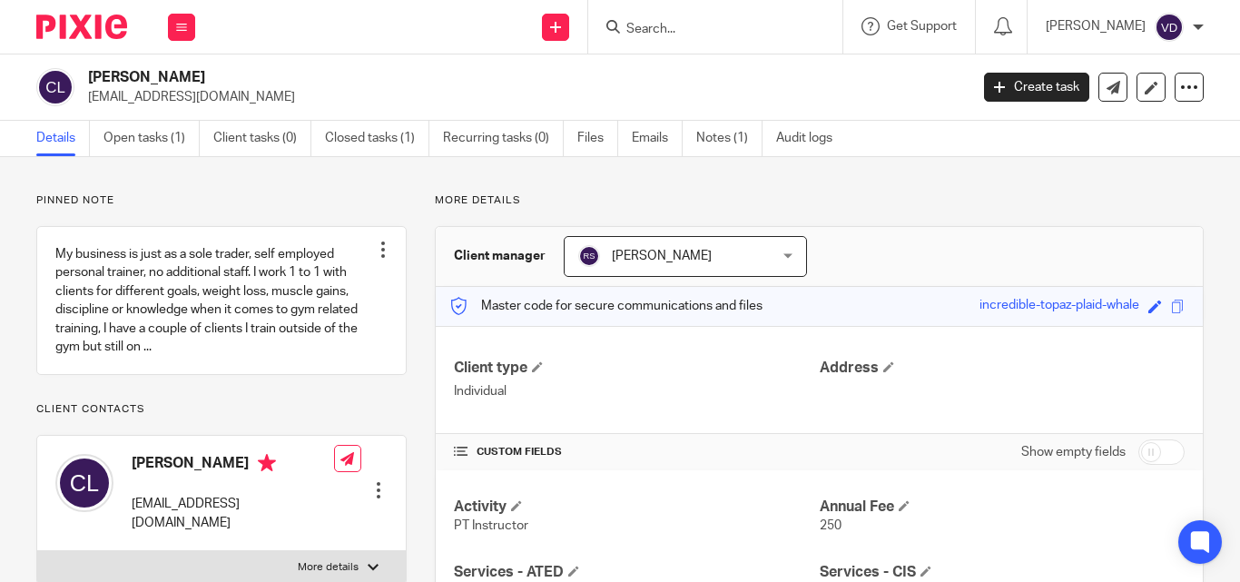
scroll to position [91, 0]
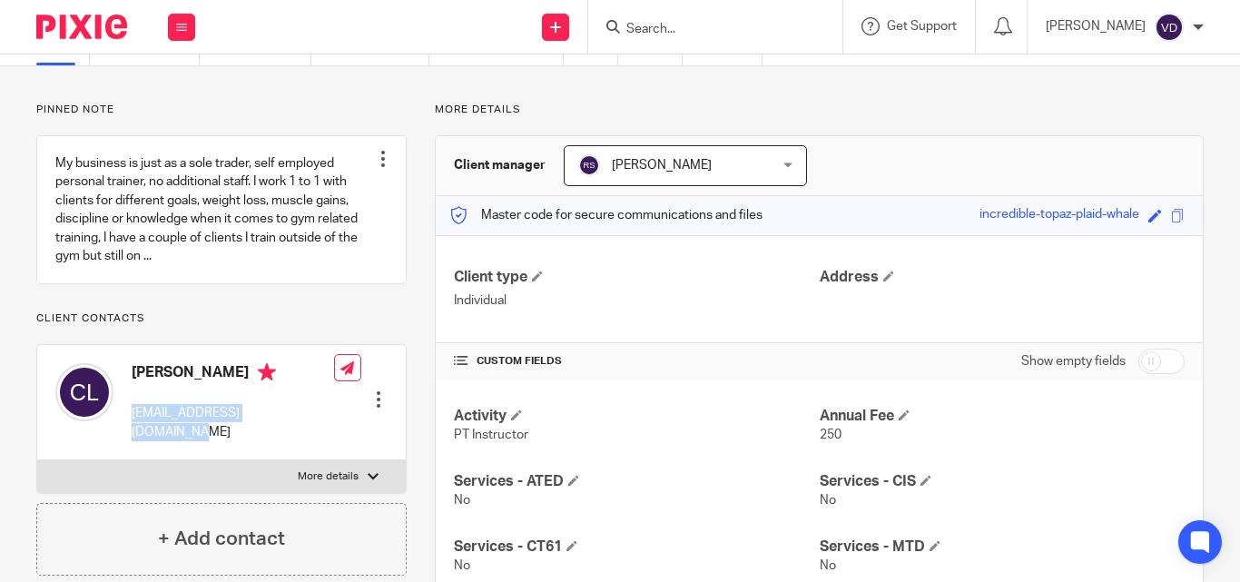
drag, startPoint x: 296, startPoint y: 435, endPoint x: 133, endPoint y: 432, distance: 162.5
click at [133, 432] on div "Curtis Lockyer curtislockyerpt@gmail.com Edit contact Create client from contac…" at bounding box center [221, 402] width 368 height 115
copy p "curtislockyerpt@gmail.com"
drag, startPoint x: 233, startPoint y: 388, endPoint x: 129, endPoint y: 398, distance: 104.8
click at [129, 398] on div "Curtis Lockyer curtislockyerpt@gmail.com" at bounding box center [194, 402] width 279 height 96
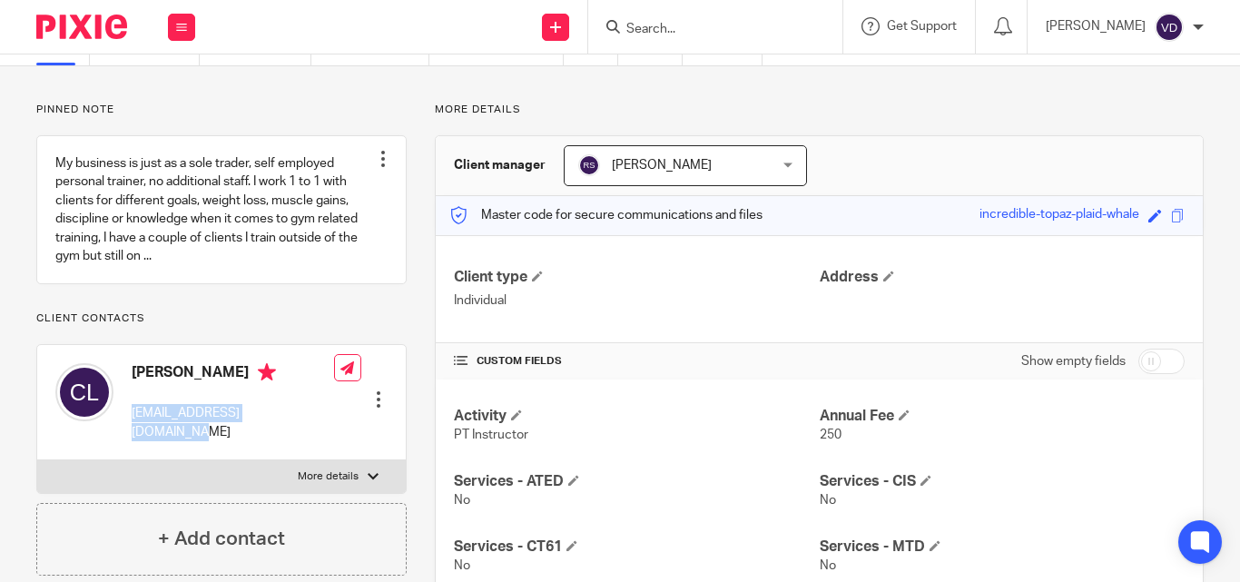
copy h4 "Curtis Lockyer"
click at [692, 25] on input "Search" at bounding box center [705, 30] width 163 height 16
paste input "Gary"
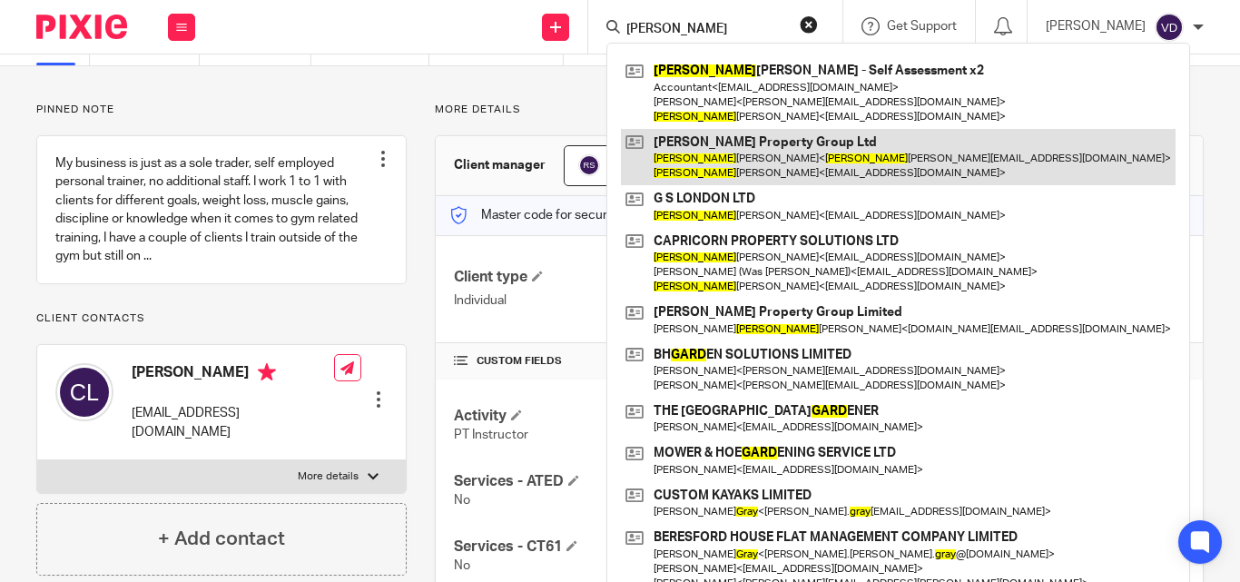
type input "Gary"
click at [669, 180] on link at bounding box center [898, 157] width 555 height 56
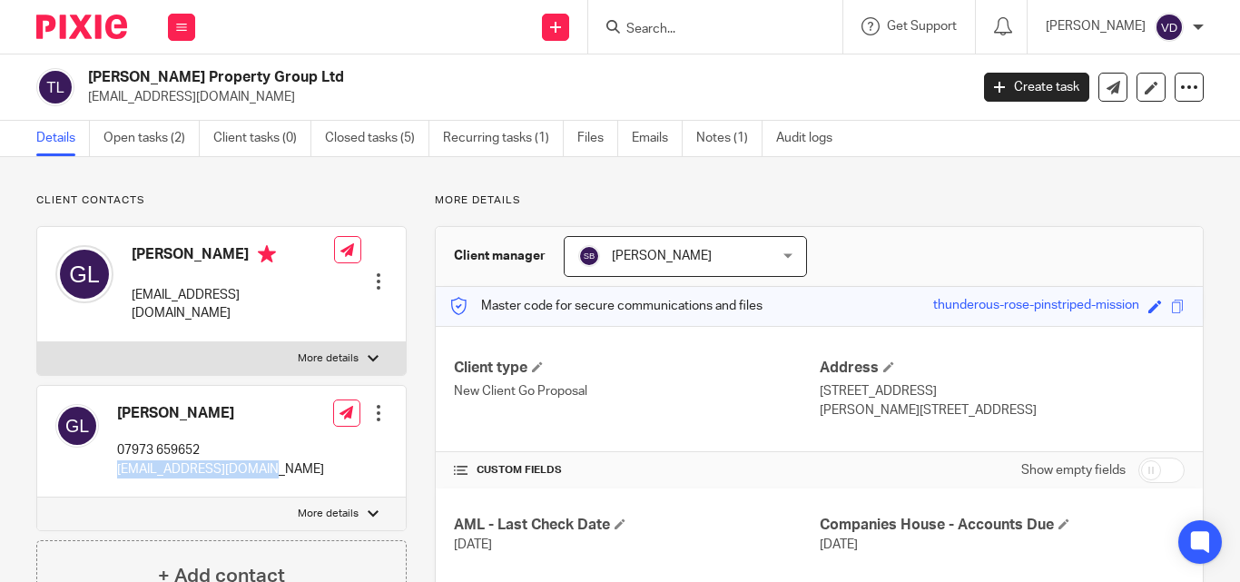
drag, startPoint x: 270, startPoint y: 450, endPoint x: 118, endPoint y: 450, distance: 151.6
click at [118, 450] on div "[PERSON_NAME] 07973 659652 [EMAIL_ADDRESS][DOMAIN_NAME] Edit contact Create cli…" at bounding box center [221, 442] width 368 height 112
copy p "[EMAIL_ADDRESS][DOMAIN_NAME]"
drag, startPoint x: 216, startPoint y: 251, endPoint x: 133, endPoint y: 247, distance: 82.7
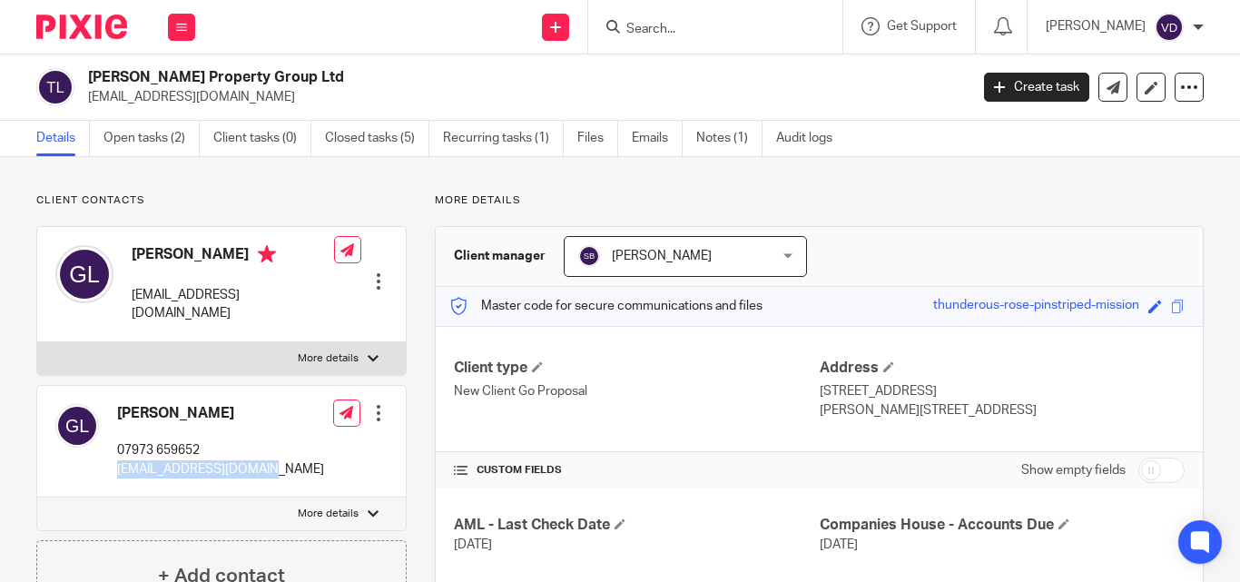
click at [133, 247] on h4 "[PERSON_NAME]" at bounding box center [233, 256] width 202 height 23
copy h4 "[PERSON_NAME]"
click at [662, 31] on input "Search" at bounding box center [705, 30] width 163 height 16
paste input "[PERSON_NAME]"
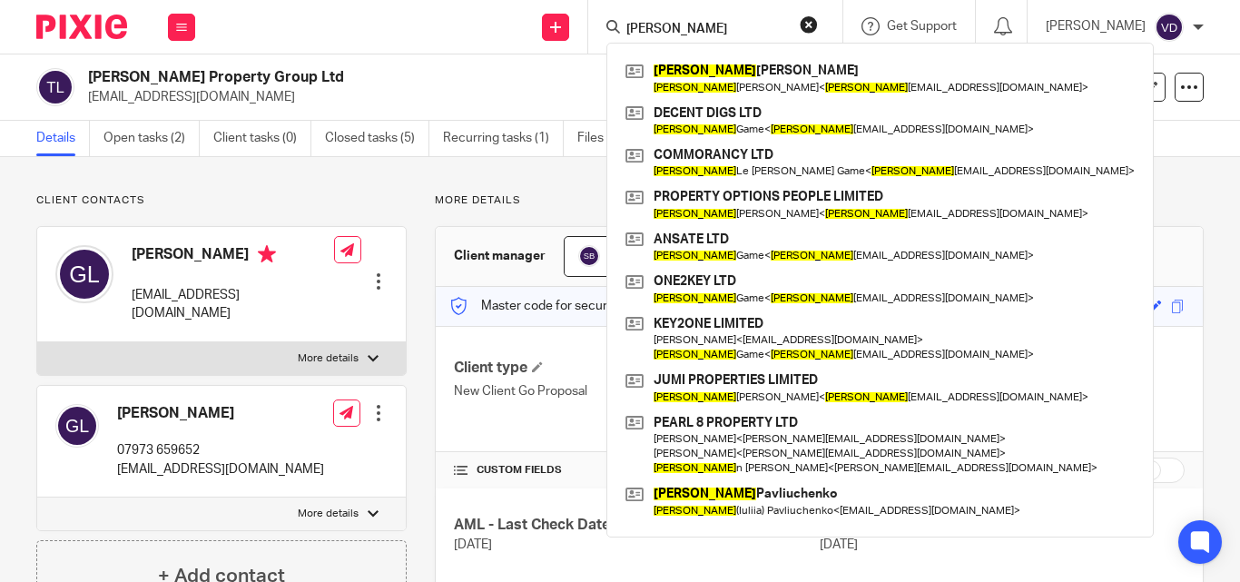
type input "[PERSON_NAME]"
drag, startPoint x: 659, startPoint y: 27, endPoint x: 550, endPoint y: 34, distance: 109.1
click at [550, 34] on div "Send new email Create task Add client Julie Julie Warren Julie Warren < julie 1…" at bounding box center [726, 27] width 1026 height 54
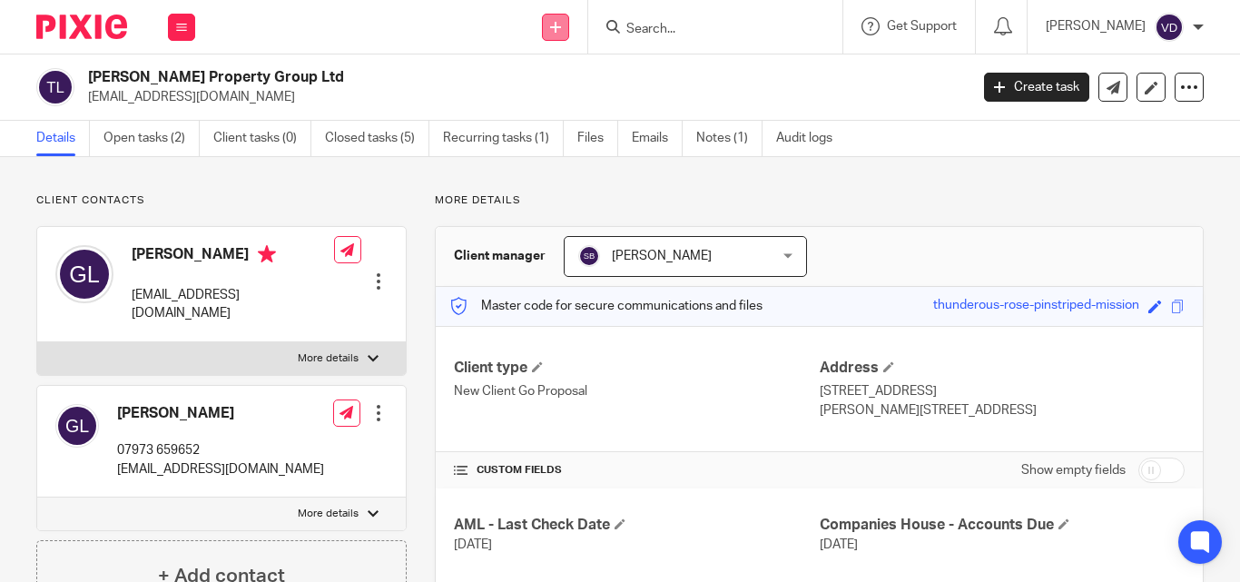
paste input "Maurin"
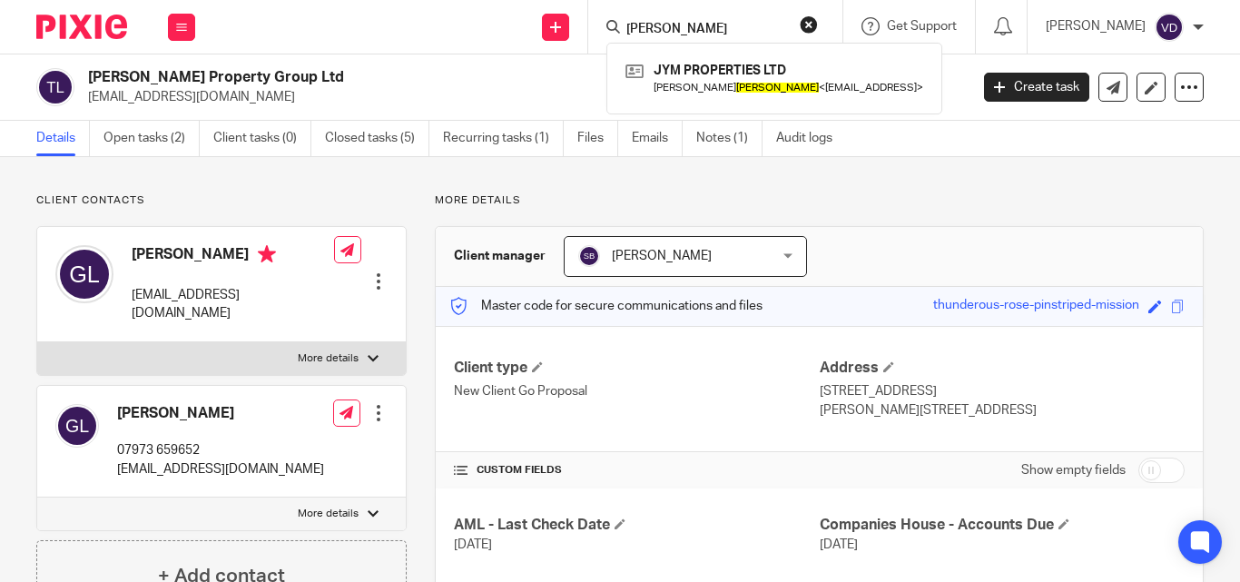
type input "Maurin"
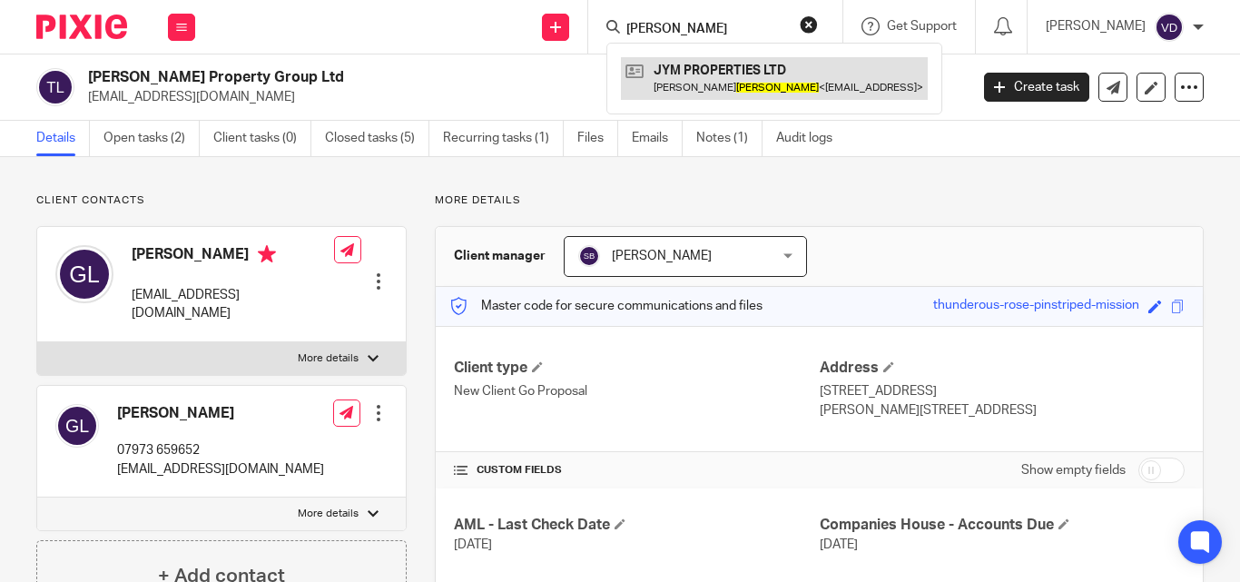
click at [702, 62] on link at bounding box center [774, 78] width 307 height 42
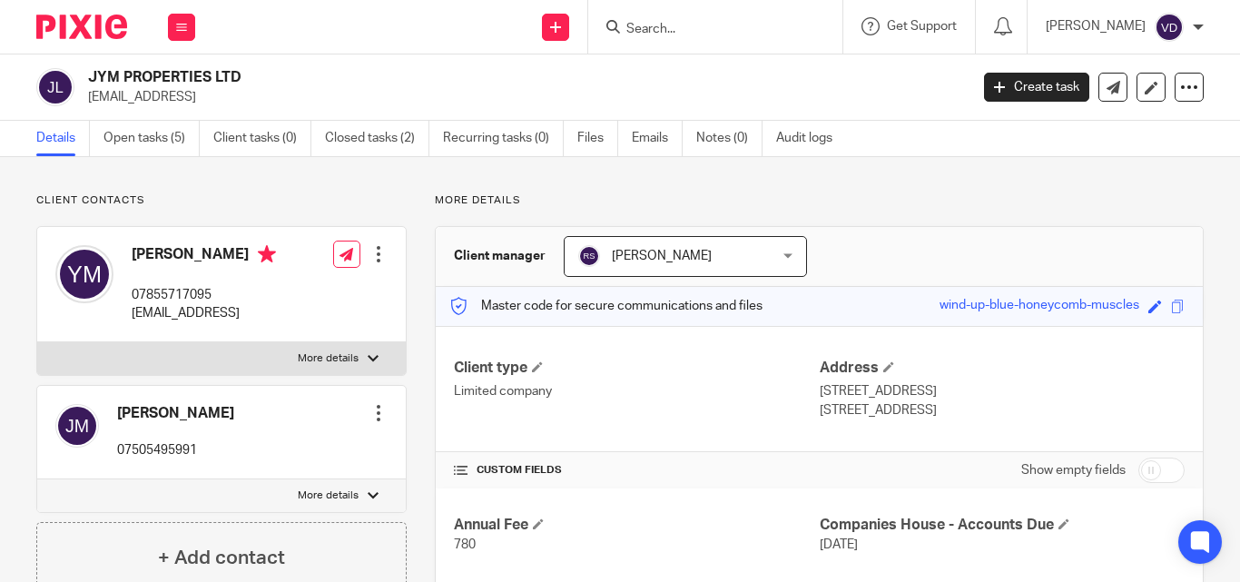
drag, startPoint x: 265, startPoint y: 314, endPoint x: 127, endPoint y: 319, distance: 138.0
click at [127, 319] on div "Yves Maurin 07855717095 office@jym.properties Edit contact Create client from c…" at bounding box center [221, 284] width 368 height 115
copy p "office@jym.properties"
drag, startPoint x: 221, startPoint y: 249, endPoint x: 103, endPoint y: 250, distance: 118.0
click at [103, 250] on div "Yves Maurin 07855717095 office@jym.properties" at bounding box center [165, 284] width 221 height 96
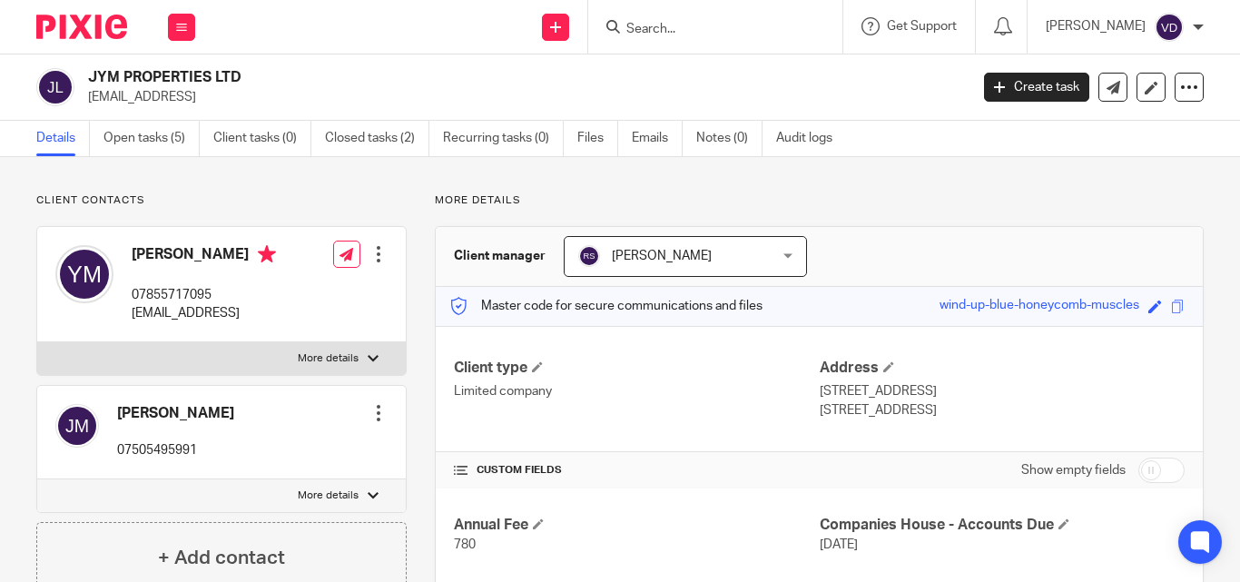
copy div "Yves Maurin"
drag, startPoint x: 213, startPoint y: 416, endPoint x: 110, endPoint y: 420, distance: 103.6
click at [110, 420] on div "Julie Maurin 07505495991 Edit contact Create client from contact Export data Ma…" at bounding box center [221, 432] width 368 height 93
copy h4 "Julie Maurin"
click at [702, 34] on input "Search" at bounding box center [705, 30] width 163 height 16
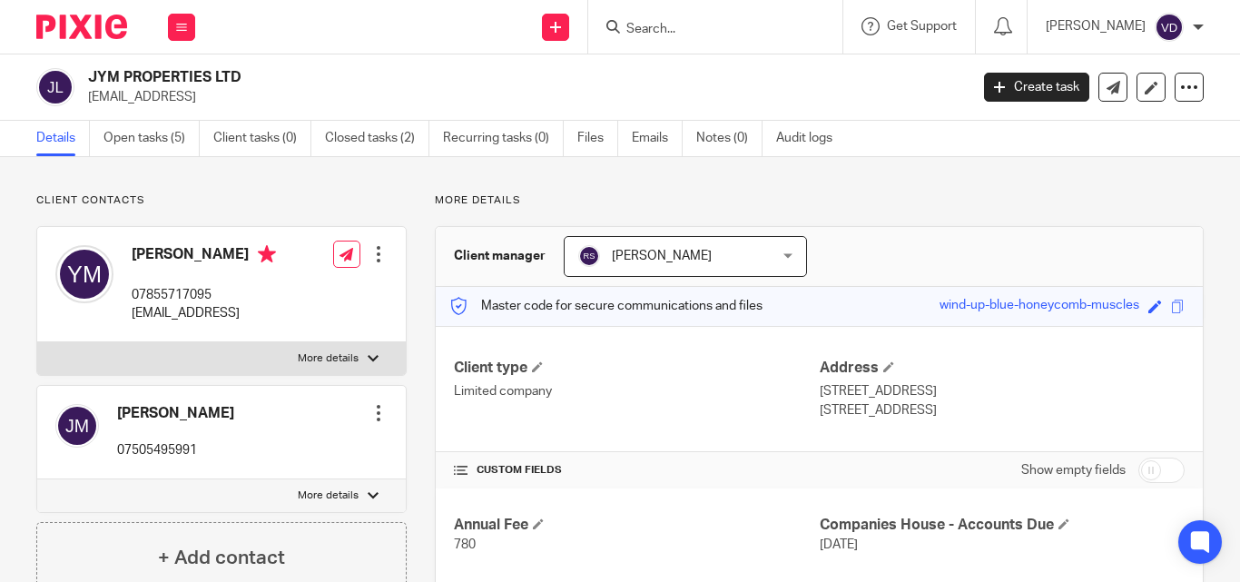
paste input "Mbure"
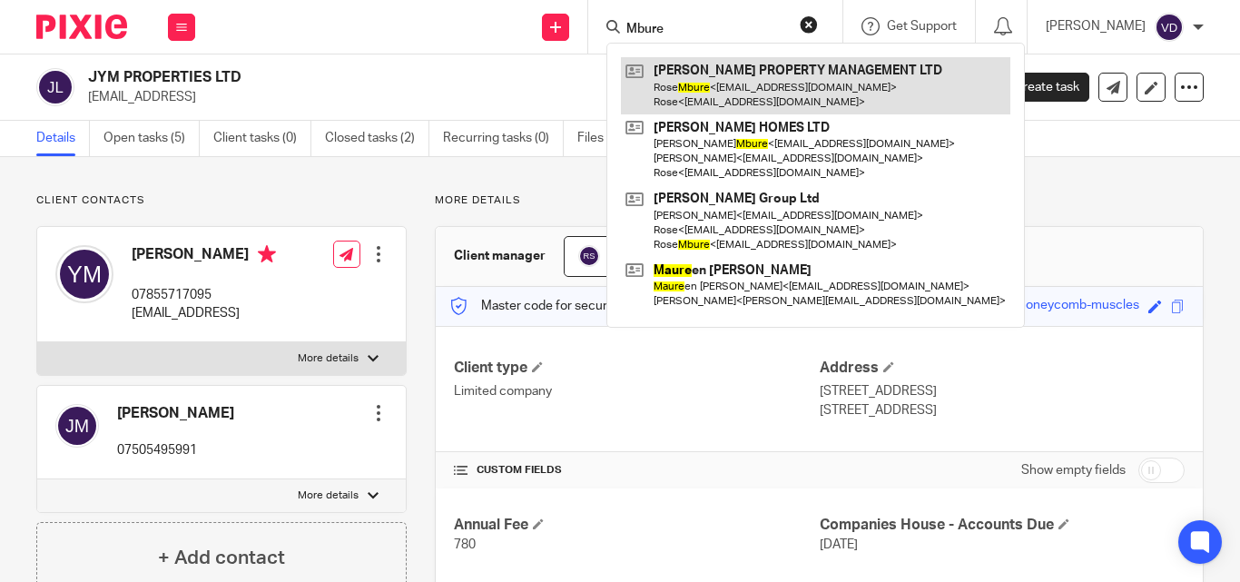
type input "Mbure"
click at [783, 94] on link at bounding box center [815, 85] width 389 height 56
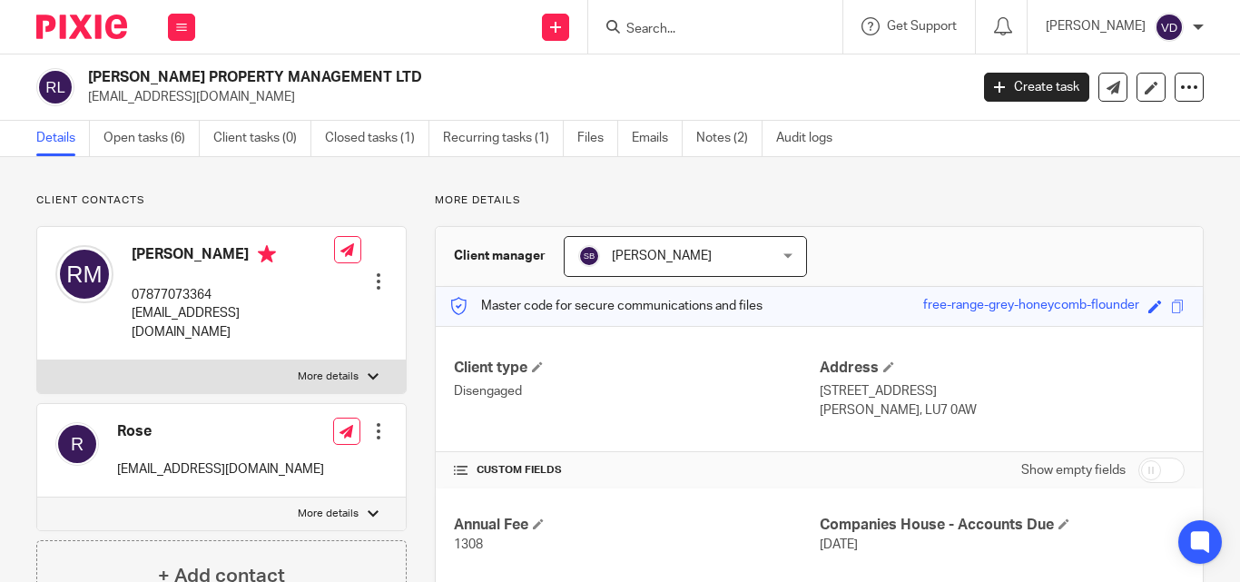
drag, startPoint x: 145, startPoint y: 326, endPoint x: 130, endPoint y: 314, distance: 19.4
click at [130, 314] on div "[PERSON_NAME] 07877073364 [EMAIL_ADDRESS][DOMAIN_NAME]" at bounding box center [194, 293] width 279 height 114
copy p "[EMAIL_ADDRESS][DOMAIN_NAME]"
drag, startPoint x: 234, startPoint y: 474, endPoint x: 118, endPoint y: 465, distance: 116.5
click at [118, 465] on div "Rose [EMAIL_ADDRESS][DOMAIN_NAME] Edit contact Create client from contact Expor…" at bounding box center [221, 450] width 368 height 93
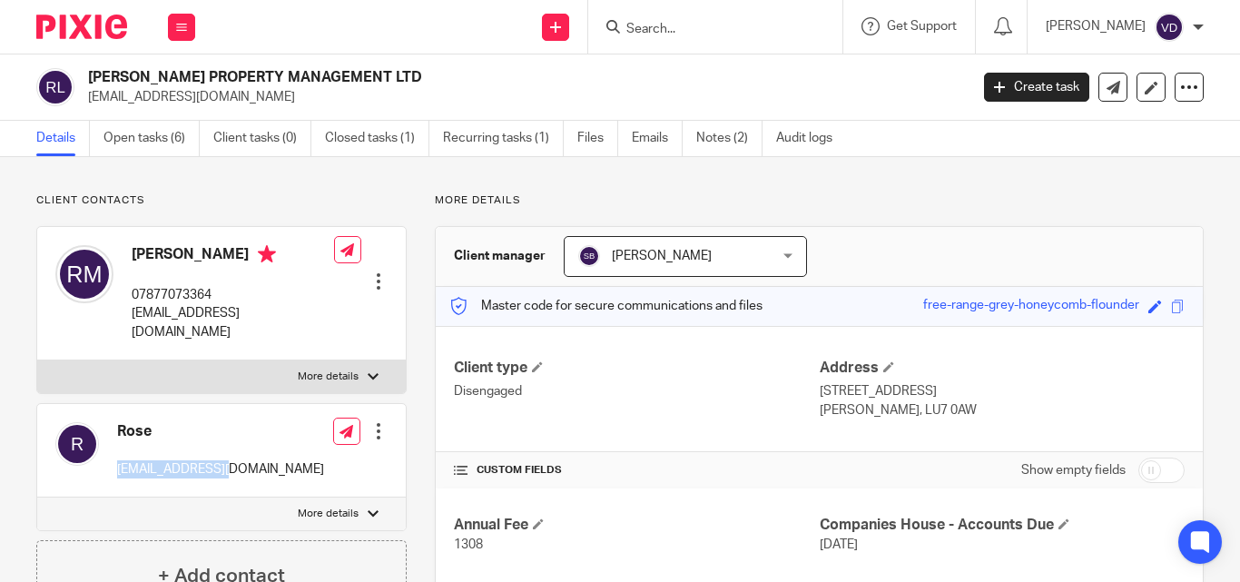
copy p "[EMAIL_ADDRESS][DOMAIN_NAME]"
drag, startPoint x: 212, startPoint y: 252, endPoint x: 130, endPoint y: 252, distance: 82.6
click at [130, 252] on div "[PERSON_NAME] 07877073364 [EMAIL_ADDRESS][DOMAIN_NAME]" at bounding box center [194, 293] width 279 height 114
copy h4 "[PERSON_NAME]"
click at [702, 36] on input "Search" at bounding box center [705, 30] width 163 height 16
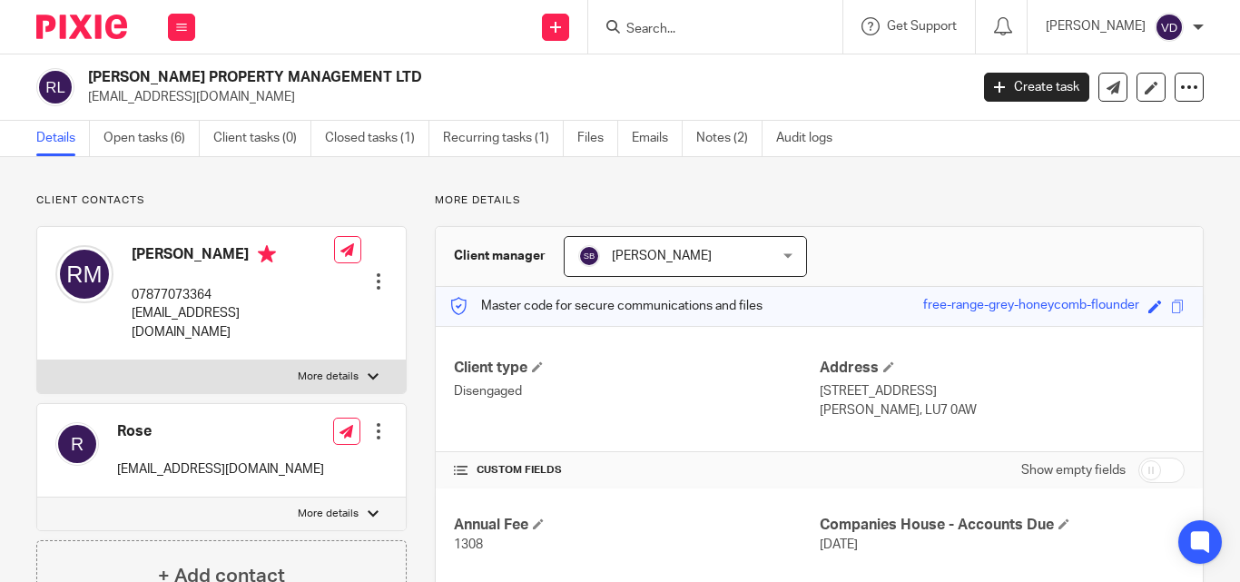
paste input "[PERSON_NAME]"
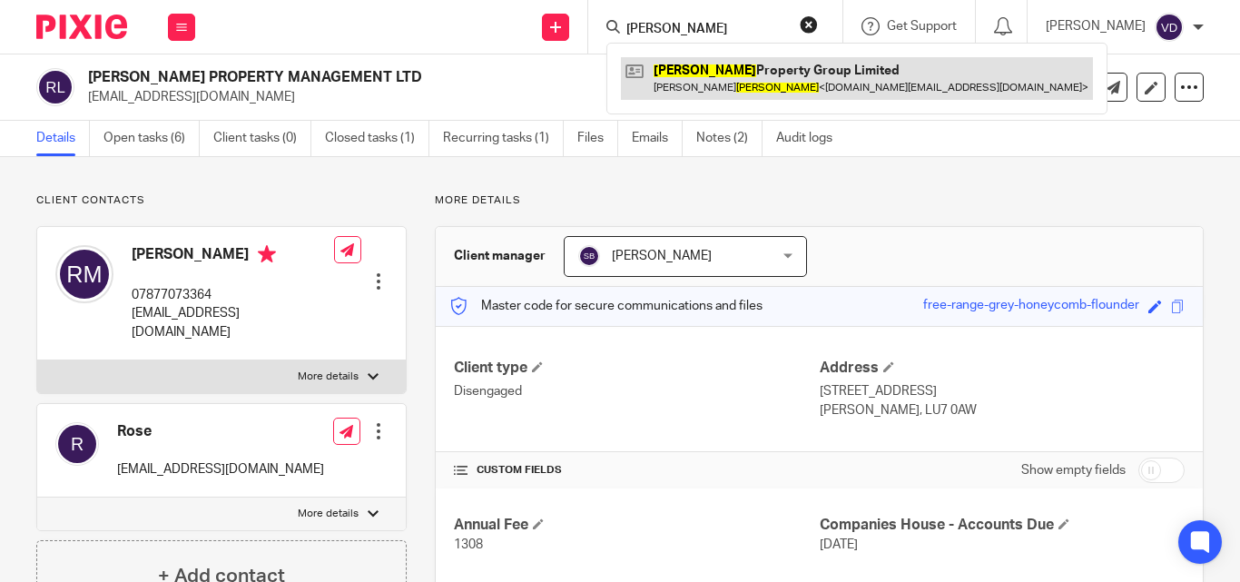
type input "[PERSON_NAME]"
click at [782, 81] on link at bounding box center [857, 78] width 472 height 42
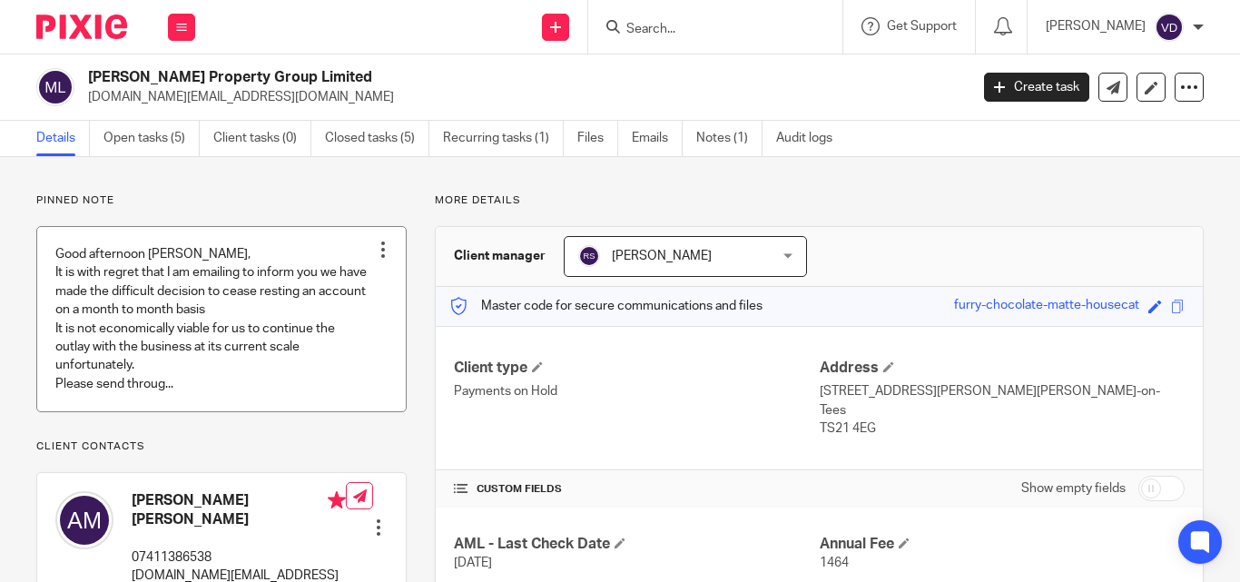
scroll to position [182, 0]
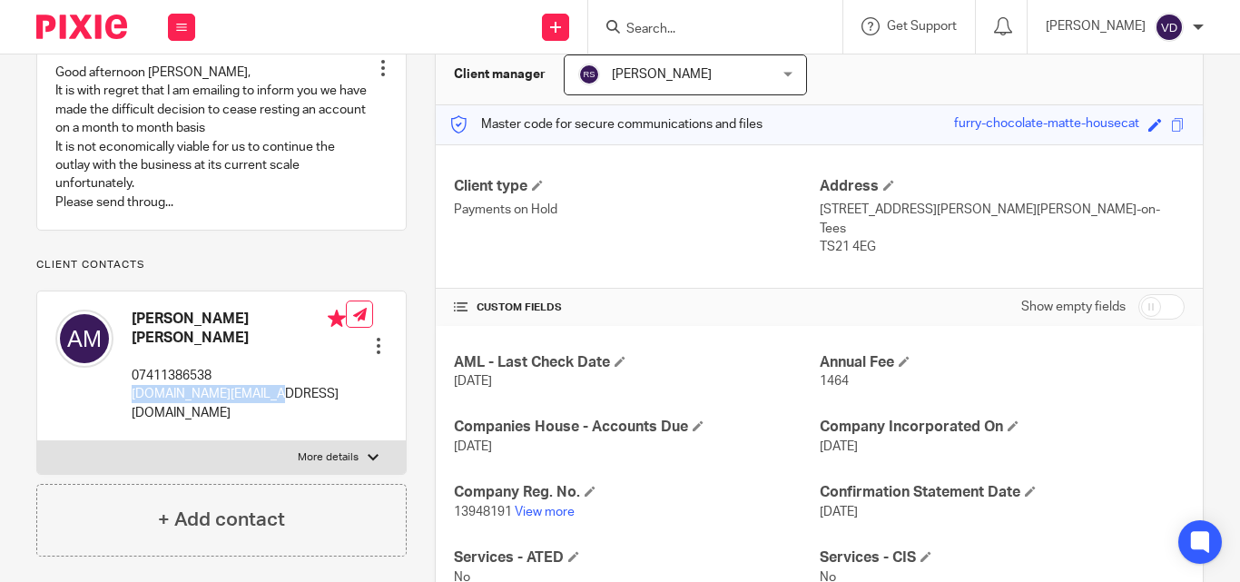
drag, startPoint x: 314, startPoint y: 425, endPoint x: 130, endPoint y: 418, distance: 184.3
click at [130, 418] on div "Alan Gary Lindsey McAvoy 07411386538 alan2401.am@gmail.com" at bounding box center [200, 365] width 290 height 131
copy p "alan2401.am@gmail.com"
drag, startPoint x: 197, startPoint y: 358, endPoint x: 128, endPoint y: 329, distance: 74.5
click at [128, 329] on div "Alan Gary Lindsey McAvoy 07411386538 alan2401.am@gmail.com" at bounding box center [200, 365] width 290 height 131
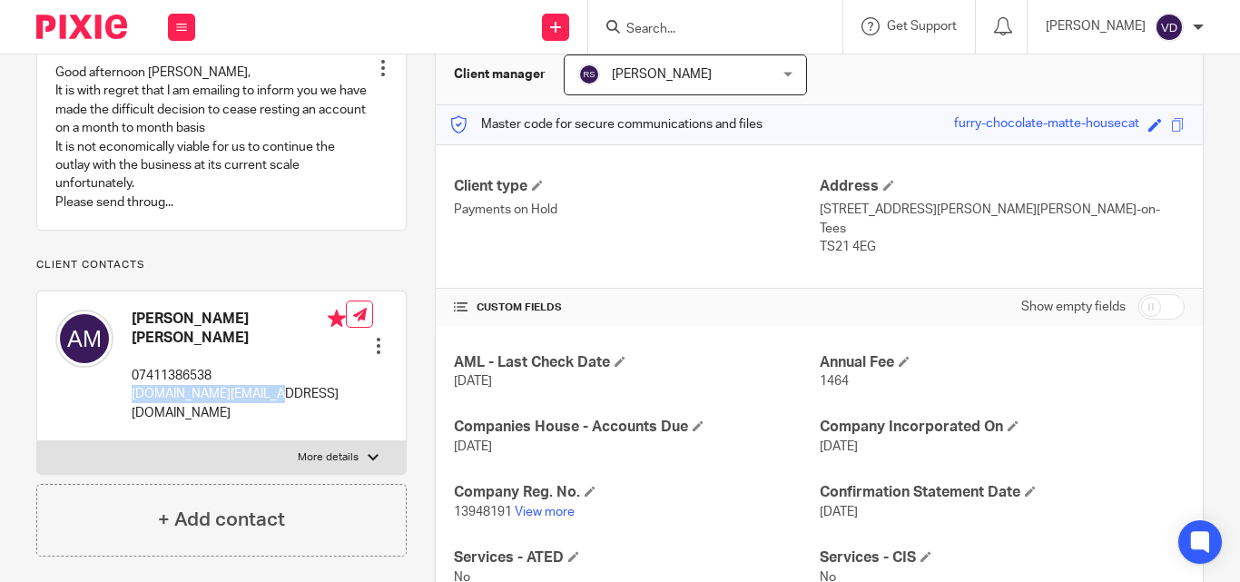
copy h4 "Alan Gary Lindsey McAvoy"
click at [677, 35] on input "Search" at bounding box center [705, 30] width 163 height 16
paste input "McCrudden"
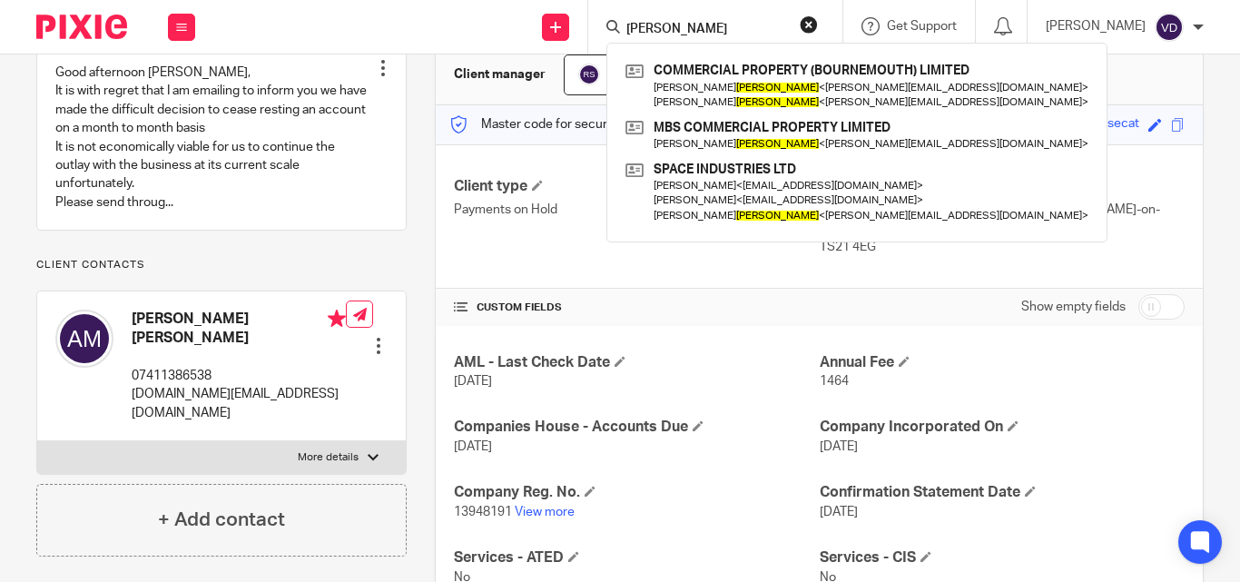
type input "McCrudden"
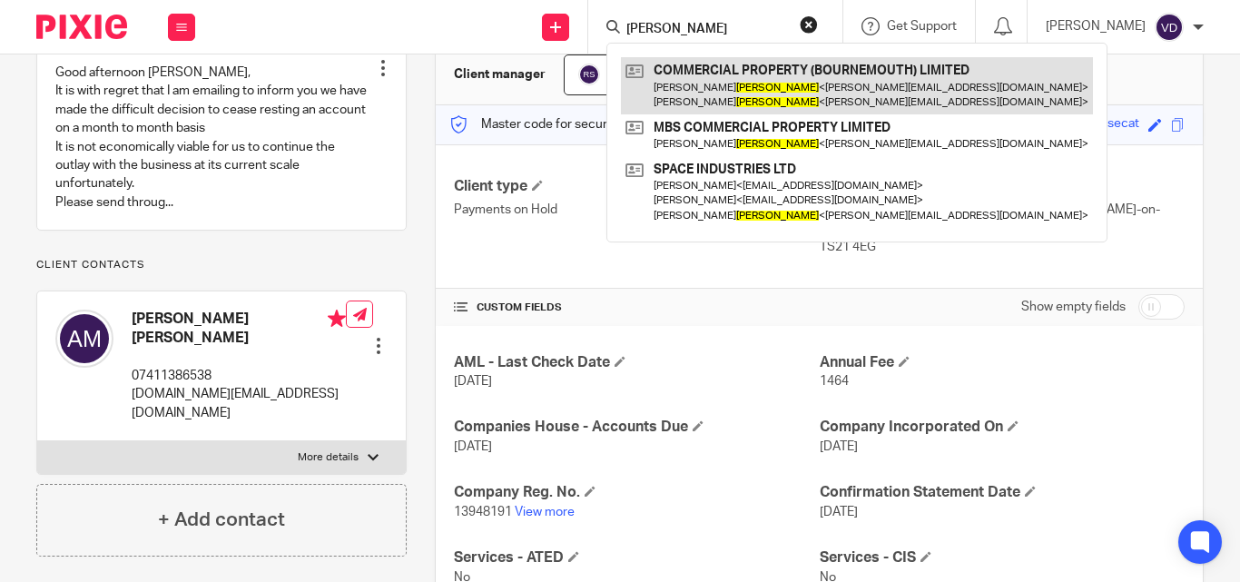
click at [755, 85] on link at bounding box center [857, 85] width 472 height 56
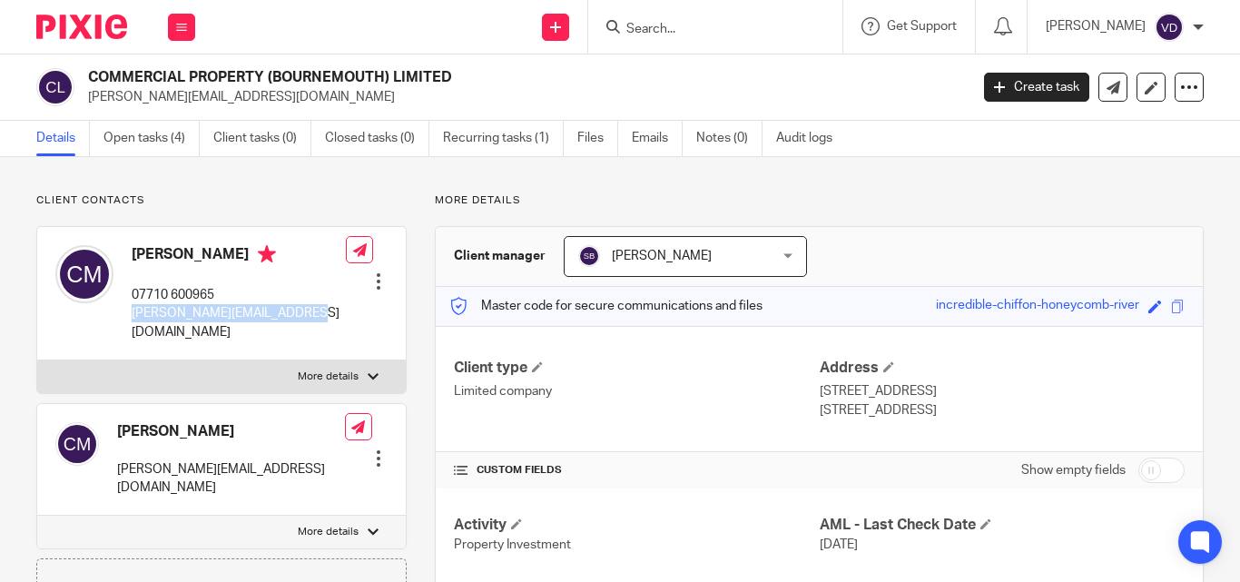
drag, startPoint x: 298, startPoint y: 315, endPoint x: 132, endPoint y: 323, distance: 166.3
click at [132, 323] on div "[PERSON_NAME] 07710 600965 [PERSON_NAME][EMAIL_ADDRESS][DOMAIN_NAME] Edit conta…" at bounding box center [221, 293] width 368 height 133
copy p "[PERSON_NAME][EMAIL_ADDRESS][DOMAIN_NAME]"
drag, startPoint x: 246, startPoint y: 249, endPoint x: 135, endPoint y: 250, distance: 110.7
click at [135, 250] on h4 "[PERSON_NAME]" at bounding box center [239, 256] width 214 height 23
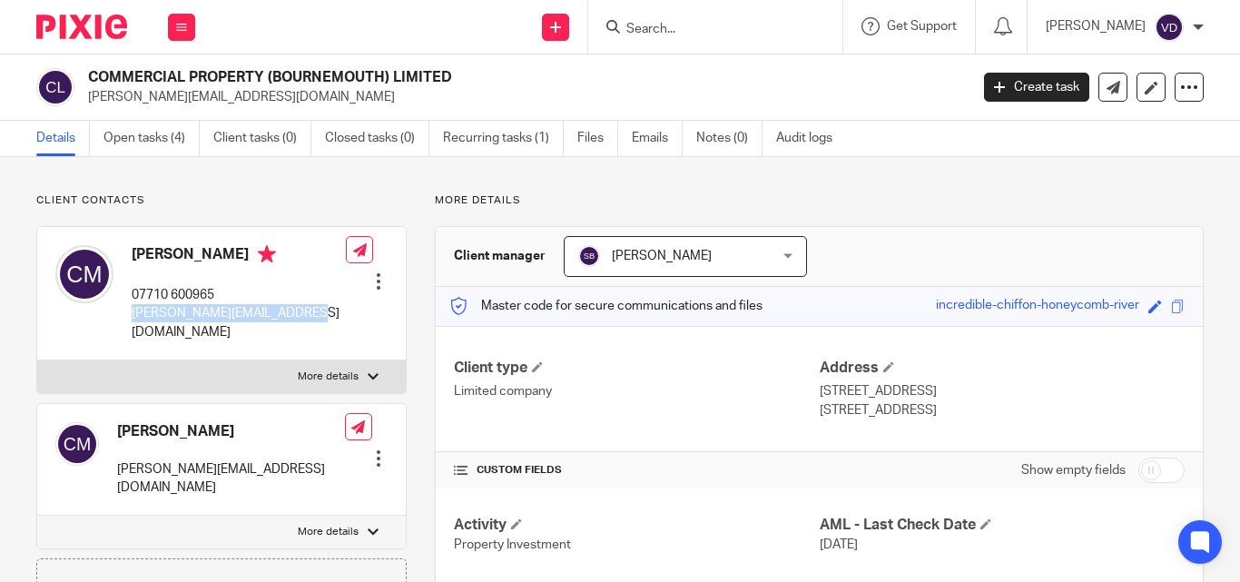
copy h4 "[PERSON_NAME]"
click at [671, 33] on input "Search" at bounding box center [705, 30] width 163 height 16
paste input "Moggan"
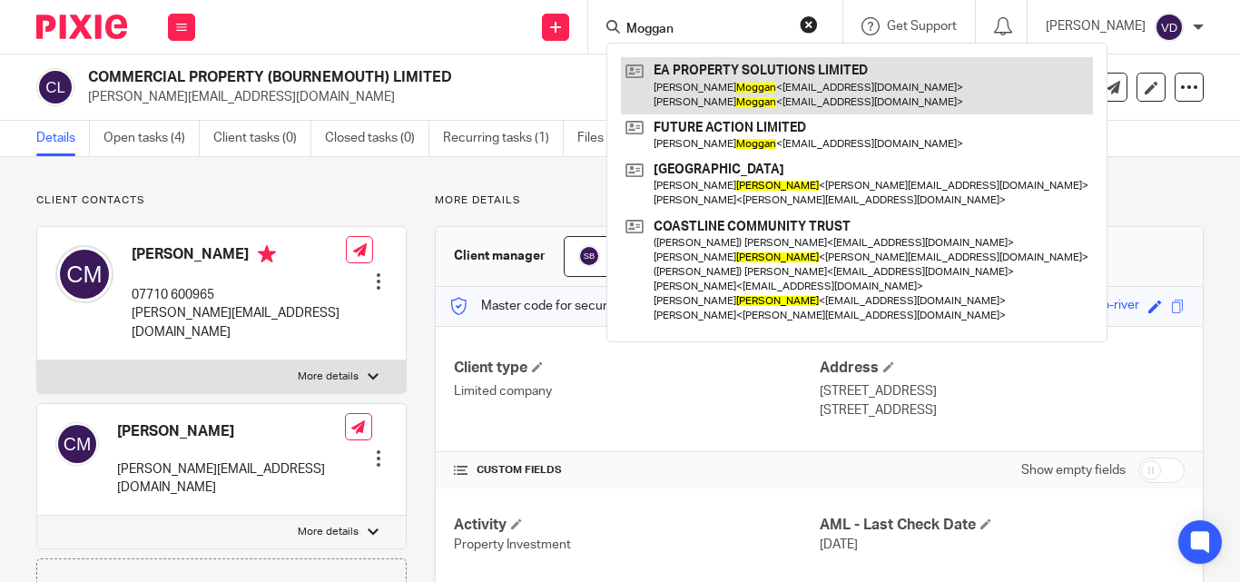
type input "Moggan"
click at [682, 98] on link at bounding box center [857, 85] width 472 height 56
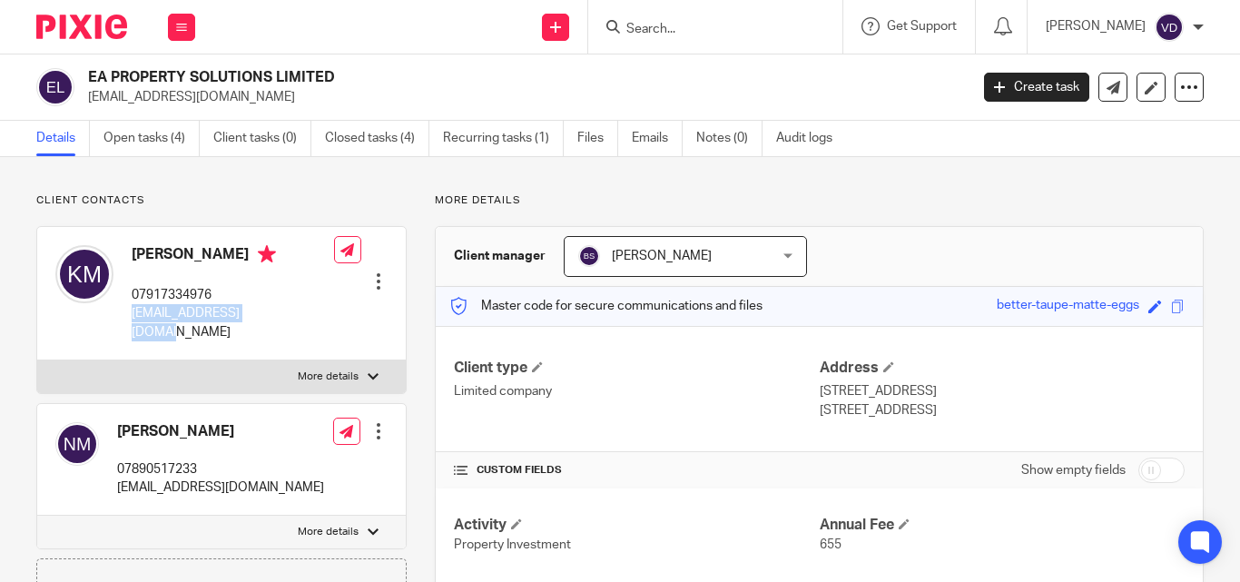
drag, startPoint x: 277, startPoint y: 315, endPoint x: 133, endPoint y: 314, distance: 143.4
click at [133, 314] on div "Katie Moggan 07917334976 katecooper805@msn.com Edit contact Create client from …" at bounding box center [221, 293] width 368 height 133
copy p "katecooper805@msn.com"
drag, startPoint x: 227, startPoint y: 251, endPoint x: 133, endPoint y: 248, distance: 94.5
click at [133, 248] on h4 "Katie Moggan" at bounding box center [233, 256] width 202 height 23
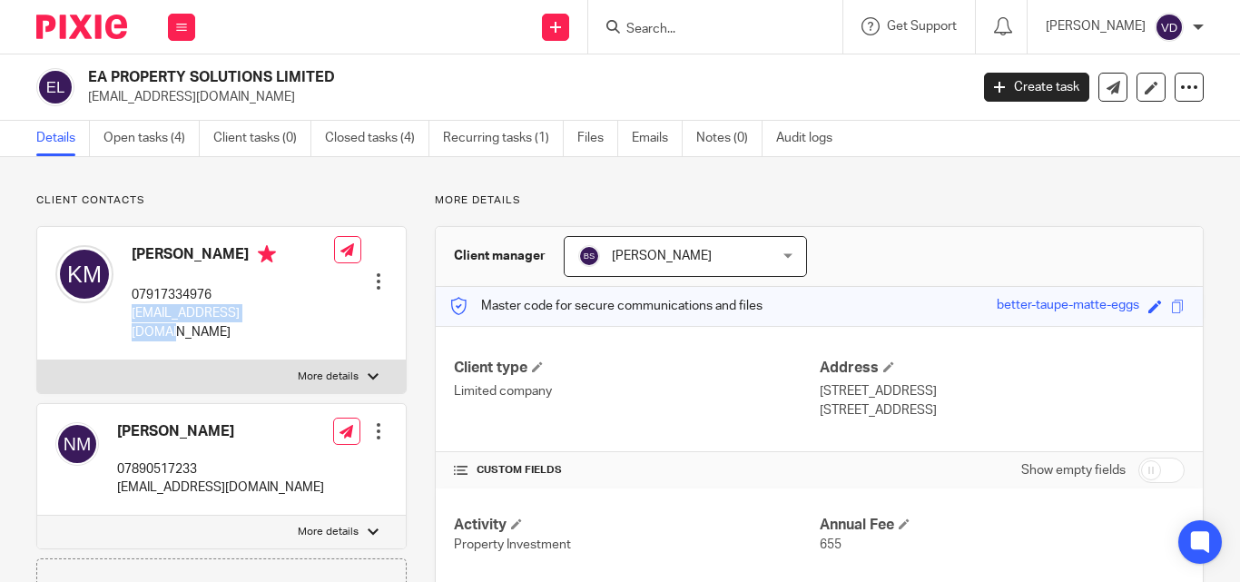
copy h4 "Katie Moggan"
click at [701, 32] on input "Search" at bounding box center [705, 30] width 163 height 16
paste input "Emma"
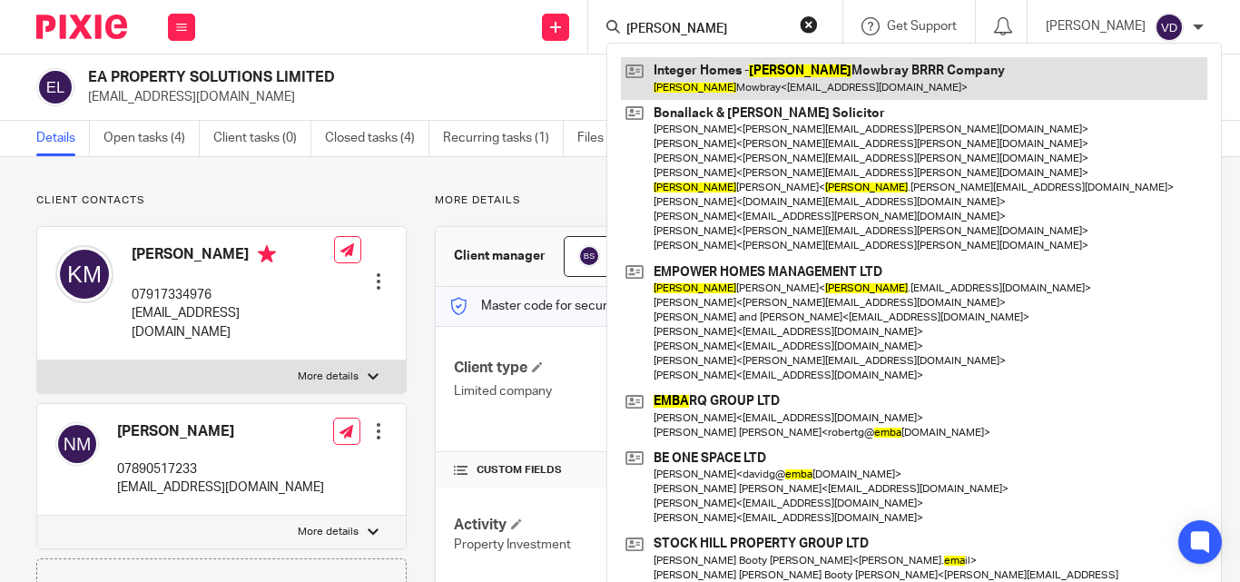
type input "Emma"
click at [712, 86] on link at bounding box center [914, 78] width 586 height 42
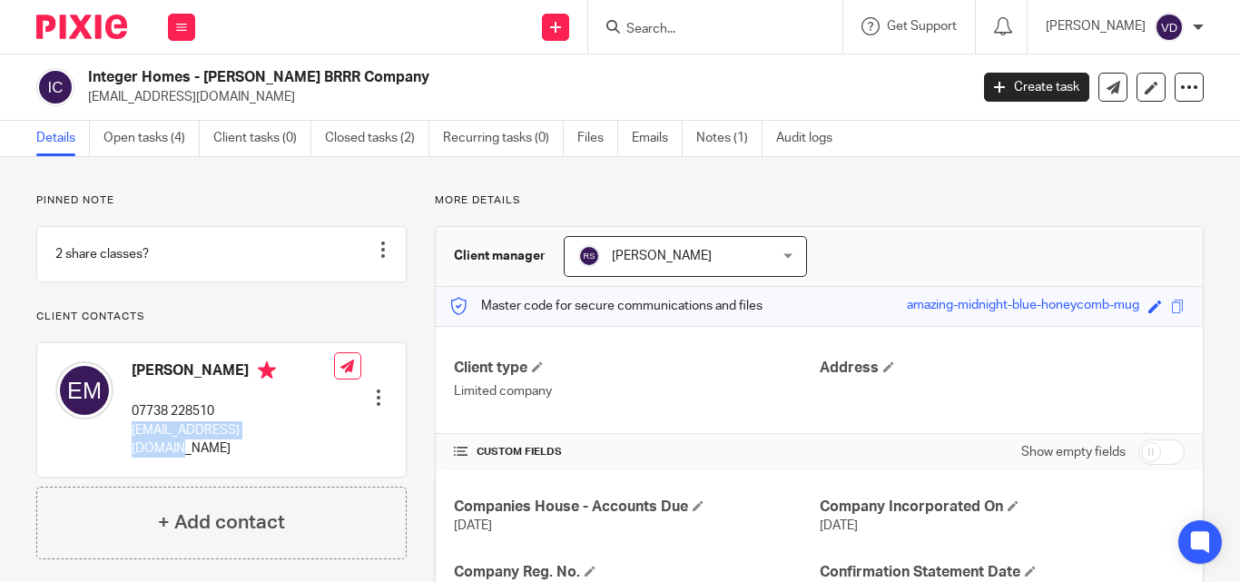
drag, startPoint x: 294, startPoint y: 449, endPoint x: 130, endPoint y: 446, distance: 164.3
click at [130, 446] on div "[PERSON_NAME] 07738 228510 [EMAIL_ADDRESS][DOMAIN_NAME] Edit contact Create cli…" at bounding box center [221, 409] width 368 height 133
copy p "[EMAIL_ADDRESS][DOMAIN_NAME]"
drag, startPoint x: 217, startPoint y: 391, endPoint x: 131, endPoint y: 388, distance: 86.3
click at [131, 388] on div "[PERSON_NAME] 07738 228510 [EMAIL_ADDRESS][DOMAIN_NAME]" at bounding box center [194, 409] width 279 height 114
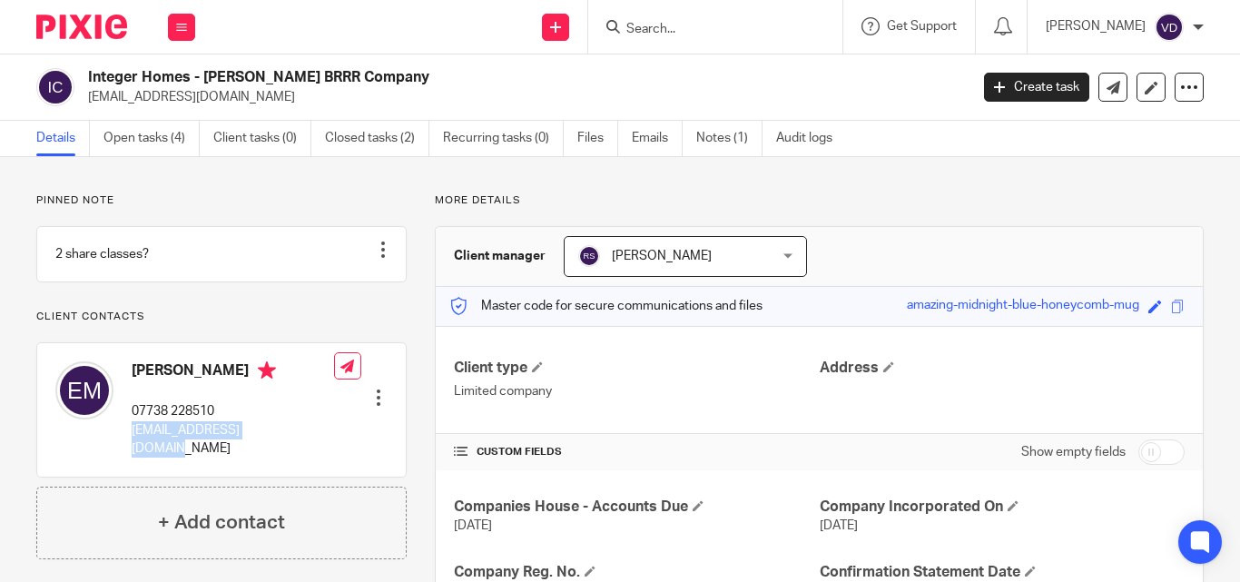
copy h4 "[PERSON_NAME]"
click at [196, 410] on div "[PERSON_NAME] 07738 228510 [EMAIL_ADDRESS][DOMAIN_NAME]" at bounding box center [233, 409] width 202 height 96
drag, startPoint x: 241, startPoint y: 392, endPoint x: 133, endPoint y: 396, distance: 108.1
click at [133, 384] on h4 "Emma Mowbray" at bounding box center [233, 372] width 202 height 23
copy h4 "Emma Mowbray"
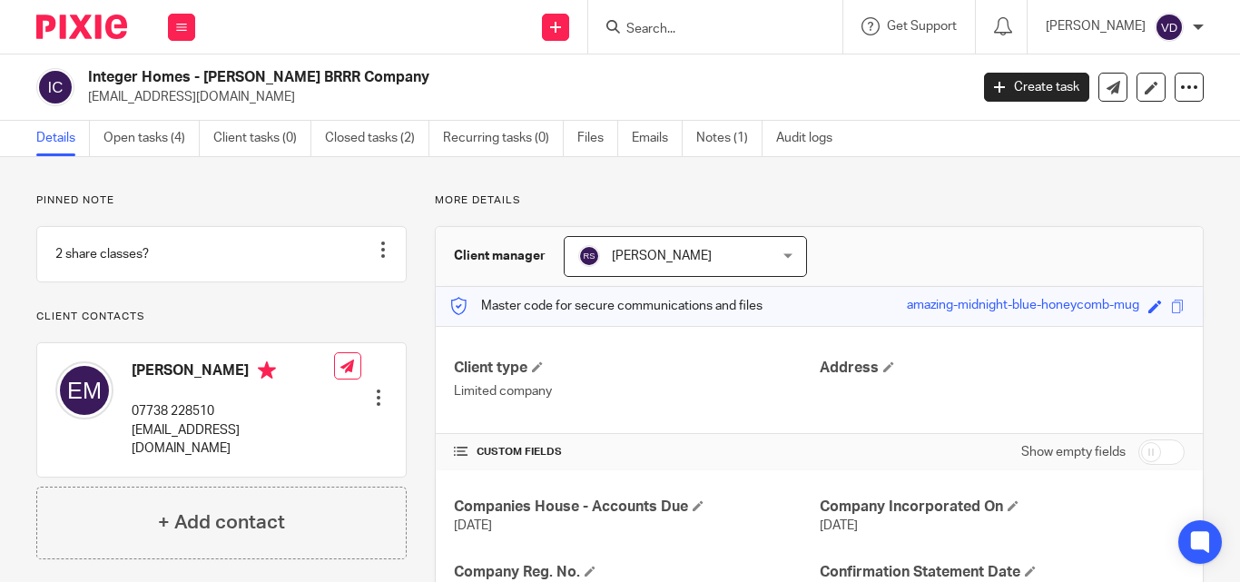
click at [707, 34] on input "Search" at bounding box center [705, 30] width 163 height 16
paste input "Mohammed"
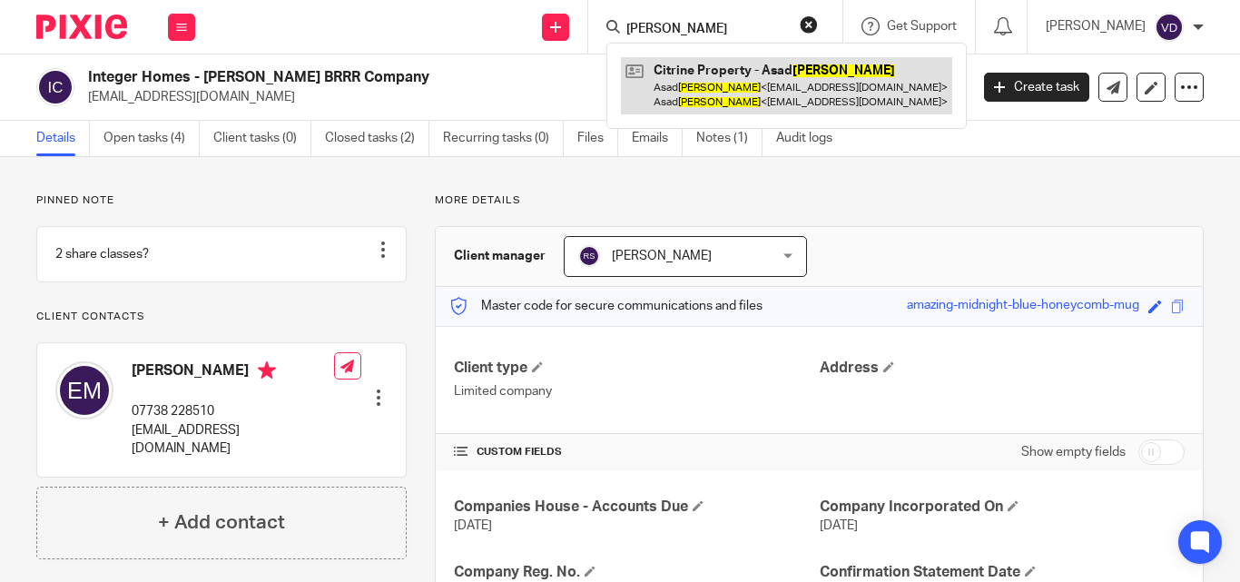
type input "Mohammed"
click at [720, 74] on link at bounding box center [786, 85] width 331 height 56
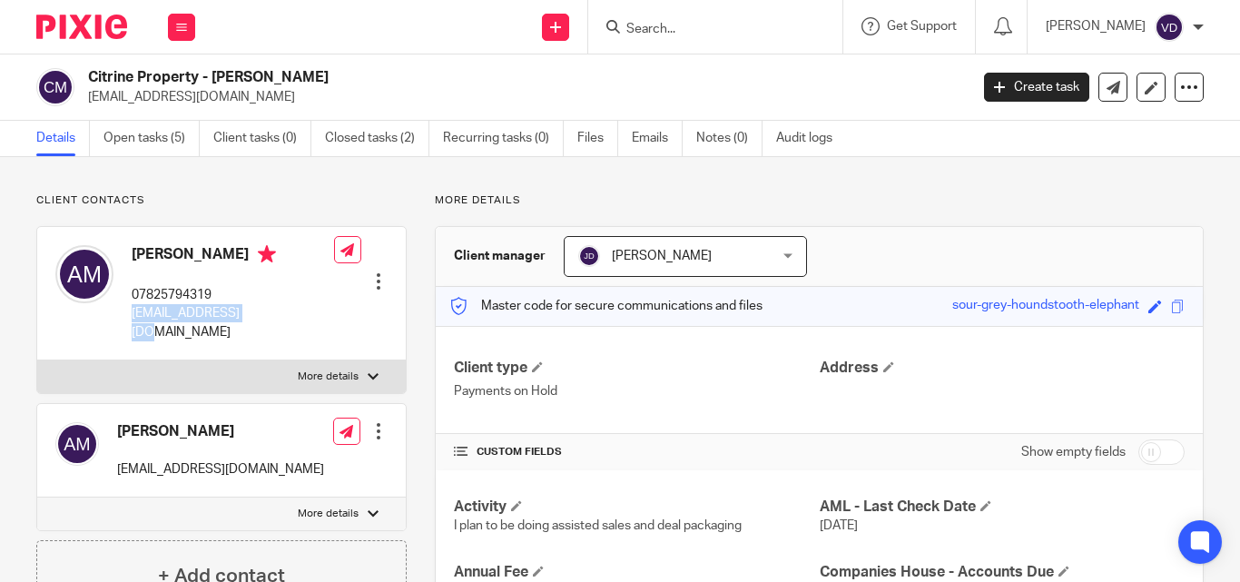
drag, startPoint x: 262, startPoint y: 309, endPoint x: 129, endPoint y: 318, distance: 133.7
click at [129, 318] on div "[PERSON_NAME] 07825794319 [EMAIL_ADDRESS][DOMAIN_NAME]" at bounding box center [194, 293] width 279 height 114
copy p "[EMAIL_ADDRESS][DOMAIN_NAME]"
drag, startPoint x: 254, startPoint y: 250, endPoint x: 128, endPoint y: 239, distance: 126.7
click at [128, 239] on div "[PERSON_NAME] 07825794319 [EMAIL_ADDRESS][DOMAIN_NAME]" at bounding box center [194, 293] width 279 height 114
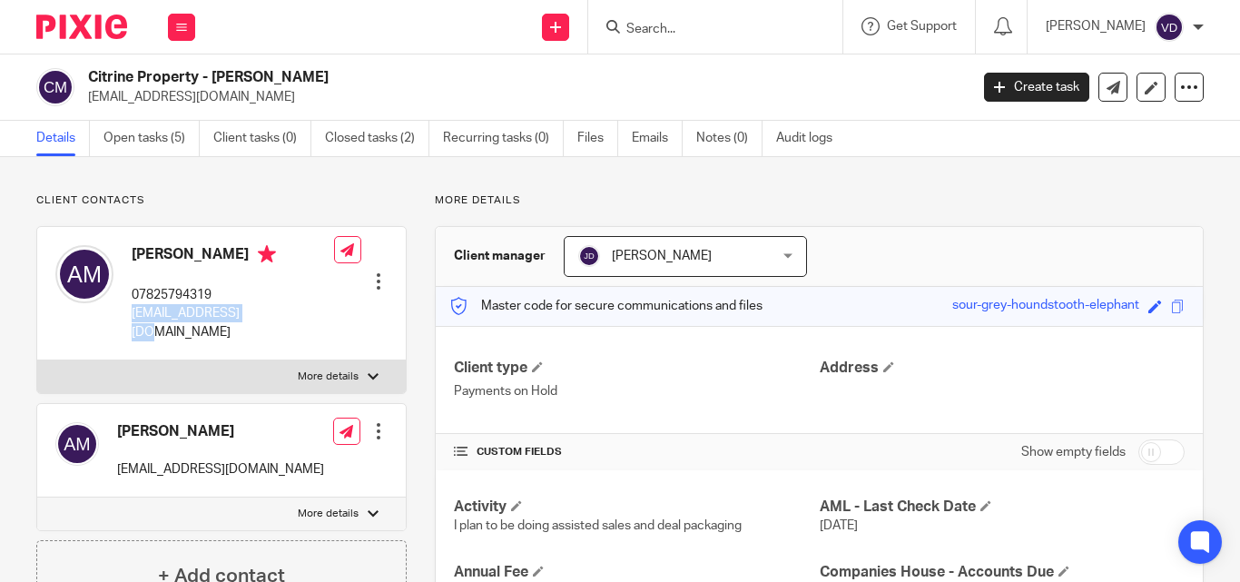
copy h4 "[PERSON_NAME]"
click at [659, 24] on input "Search" at bounding box center [705, 30] width 163 height 16
paste input "[PERSON_NAME]"
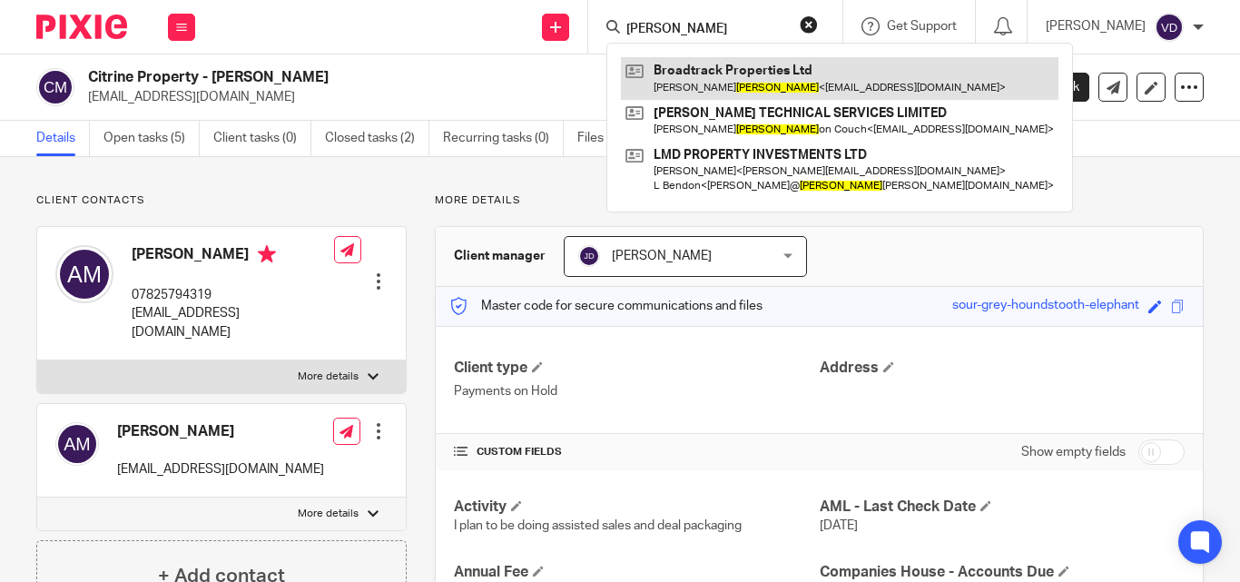
type input "[PERSON_NAME]"
click at [700, 85] on link at bounding box center [839, 78] width 437 height 42
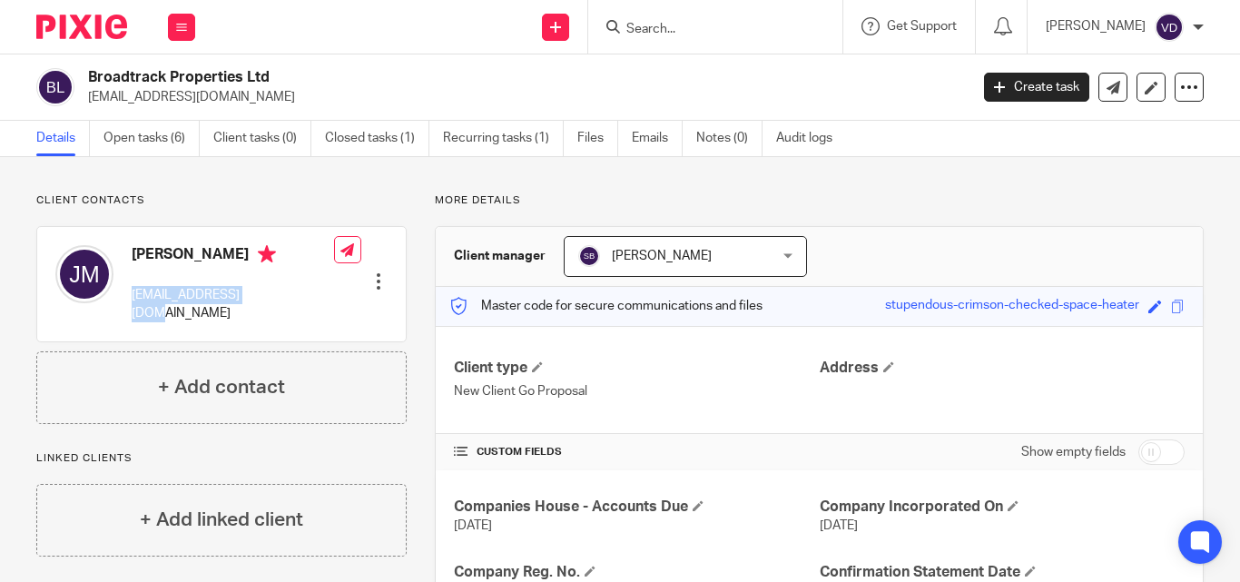
drag, startPoint x: 253, startPoint y: 299, endPoint x: 129, endPoint y: 307, distance: 124.6
click at [129, 307] on div "[PERSON_NAME] [EMAIL_ADDRESS][DOMAIN_NAME] Edit contact Create client from cont…" at bounding box center [221, 284] width 368 height 114
copy p "[EMAIL_ADDRESS][DOMAIN_NAME]"
drag, startPoint x: 217, startPoint y: 250, endPoint x: 125, endPoint y: 251, distance: 91.7
click at [125, 251] on div "John Morris jmability@gmail.com" at bounding box center [194, 284] width 279 height 96
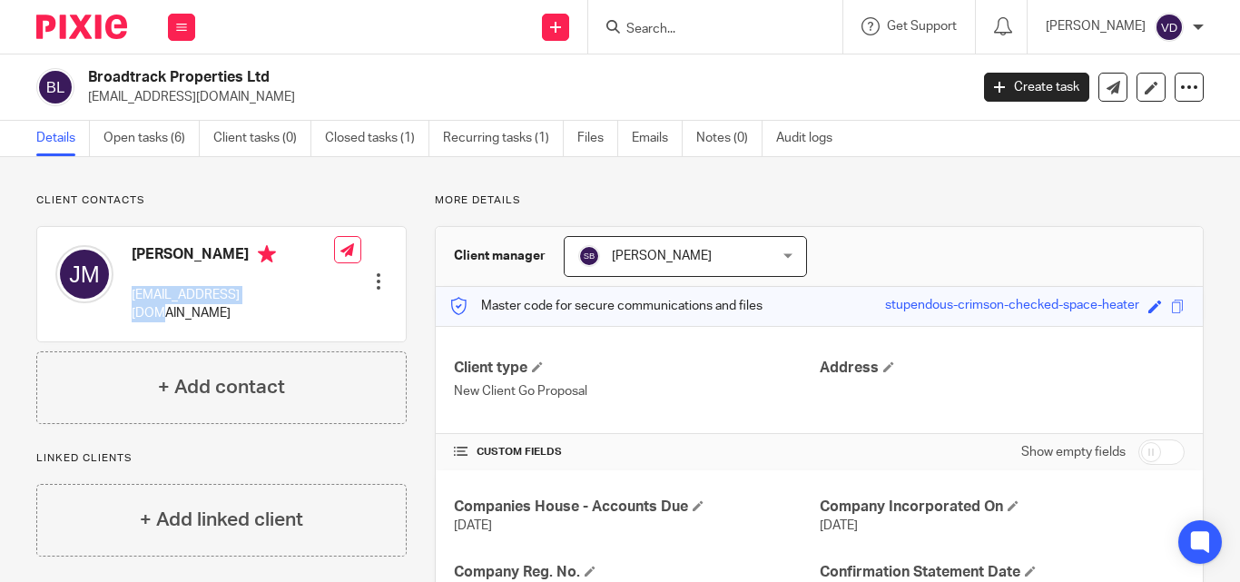
copy h4 "John Morris"
click at [656, 27] on input "Search" at bounding box center [705, 30] width 163 height 16
paste input "Mullings"
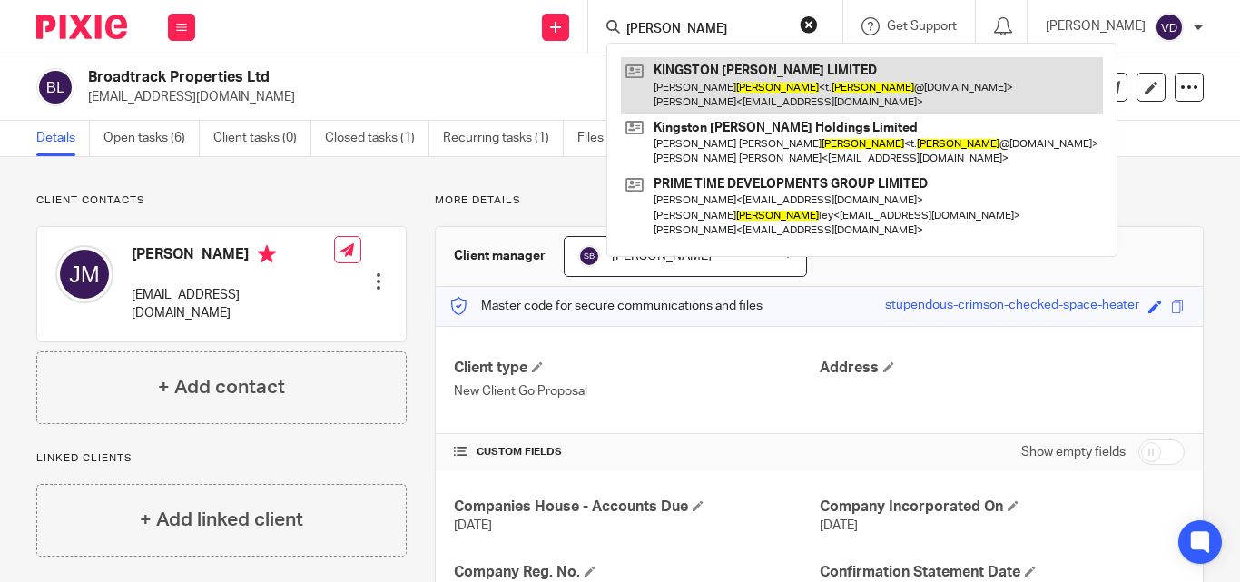
type input "Mullings"
click at [665, 89] on link at bounding box center [862, 85] width 482 height 56
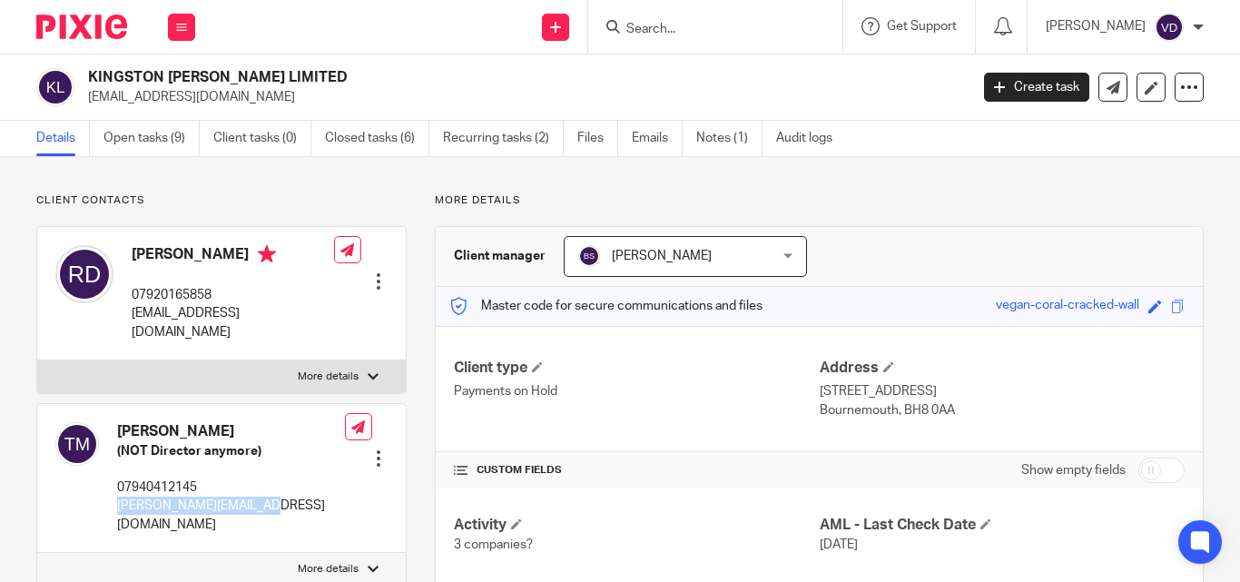
drag, startPoint x: 265, startPoint y: 488, endPoint x: 117, endPoint y: 489, distance: 147.9
click at [117, 489] on div "[PERSON_NAME] (NOT Director anymore) 07940412145 [PERSON_NAME][EMAIL_ADDRESS][D…" at bounding box center [221, 478] width 368 height 149
copy p "[PERSON_NAME][EMAIL_ADDRESS][DOMAIN_NAME]"
drag, startPoint x: 222, startPoint y: 407, endPoint x: 110, endPoint y: 414, distance: 112.8
click at [110, 414] on div "[PERSON_NAME] (NOT Director anymore) 07940412145 [PERSON_NAME][EMAIL_ADDRESS][D…" at bounding box center [200, 478] width 290 height 130
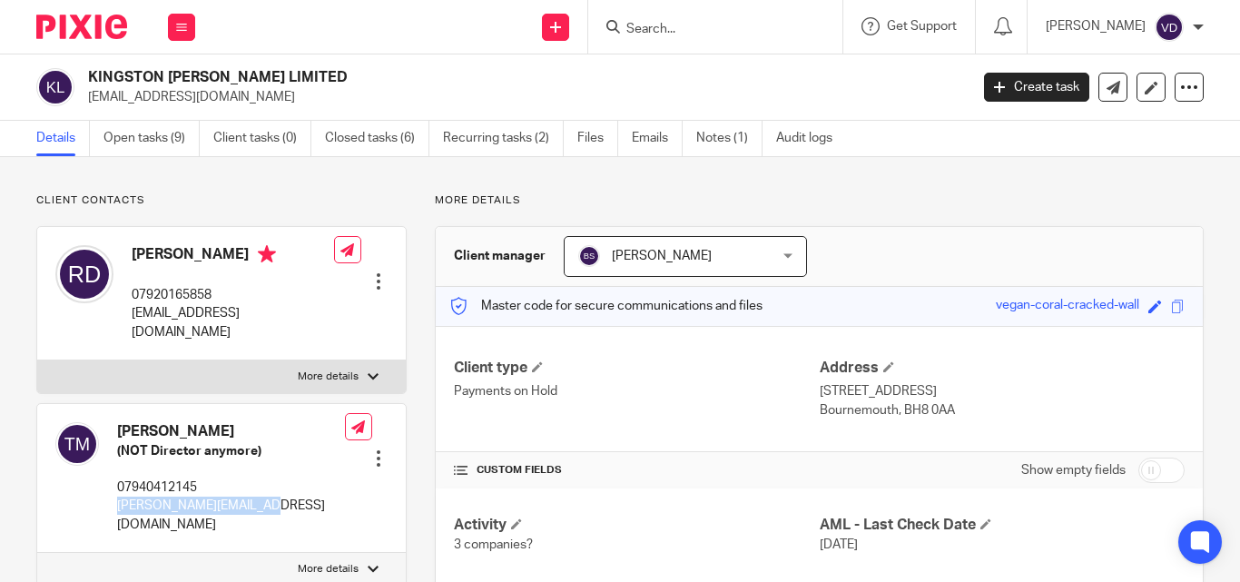
copy h4 "[PERSON_NAME]"
click at [676, 31] on input "Search" at bounding box center [705, 30] width 163 height 16
paste input "[PERSON_NAME]"
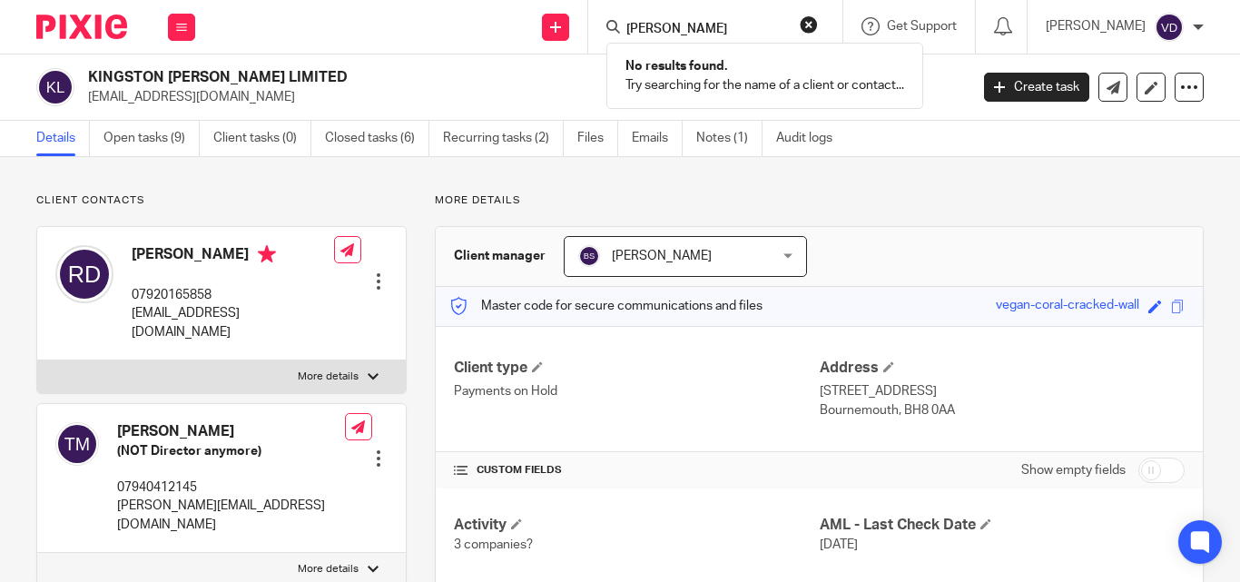
type input "[PERSON_NAME]"
drag, startPoint x: 677, startPoint y: 22, endPoint x: 543, endPoint y: 42, distance: 135.8
click at [545, 41] on div "Send new email Create task Add client [PERSON_NAME] No results found. Try searc…" at bounding box center [726, 27] width 1026 height 54
paste input "[PERSON_NAME]"
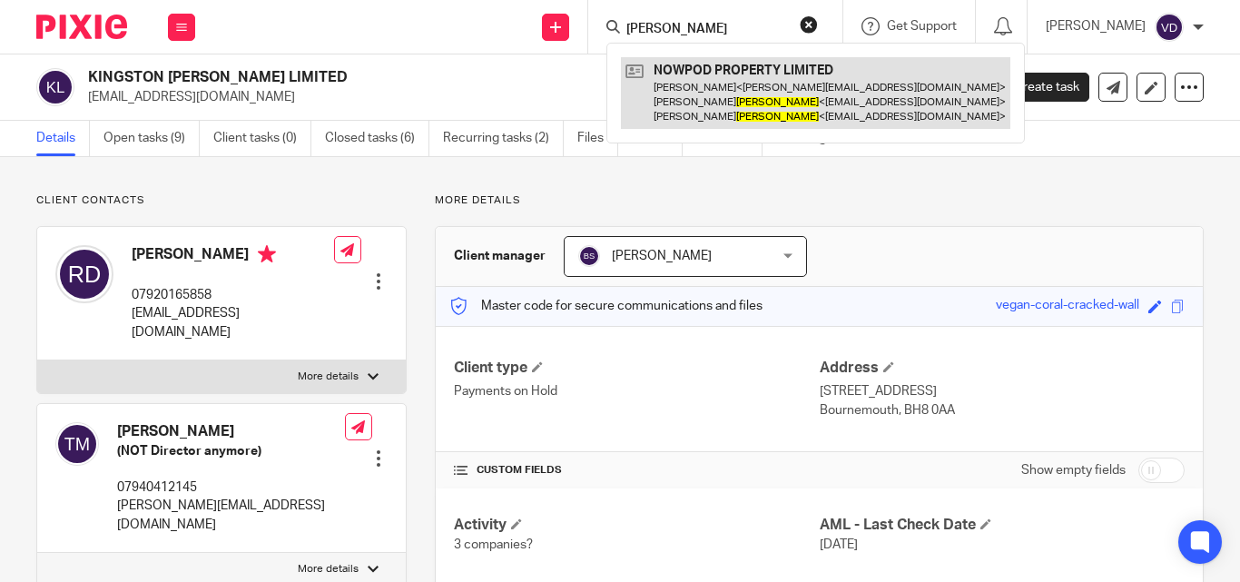
type input "[PERSON_NAME]"
click at [769, 92] on link at bounding box center [815, 93] width 389 height 72
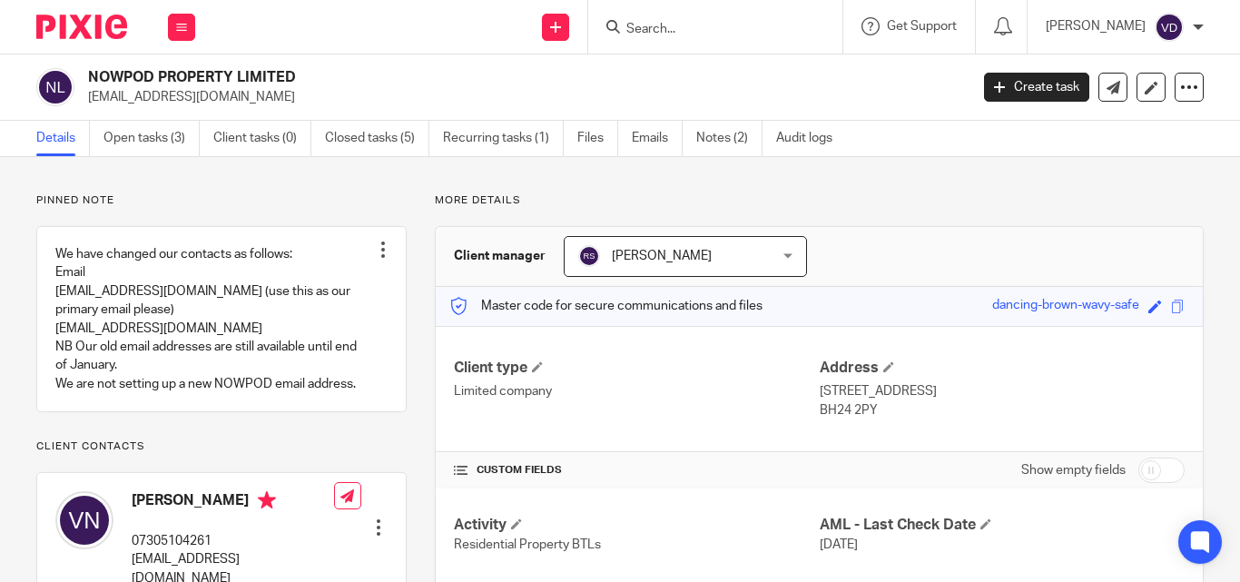
click at [716, 28] on input "Search" at bounding box center [705, 30] width 163 height 16
paste input "[PERSON_NAME]"
type input "[PERSON_NAME]"
drag, startPoint x: 682, startPoint y: 26, endPoint x: 485, endPoint y: 30, distance: 197.0
click at [485, 30] on div "Send new email Create task Add client [PERSON_NAME] No results found. Try searc…" at bounding box center [726, 27] width 1026 height 54
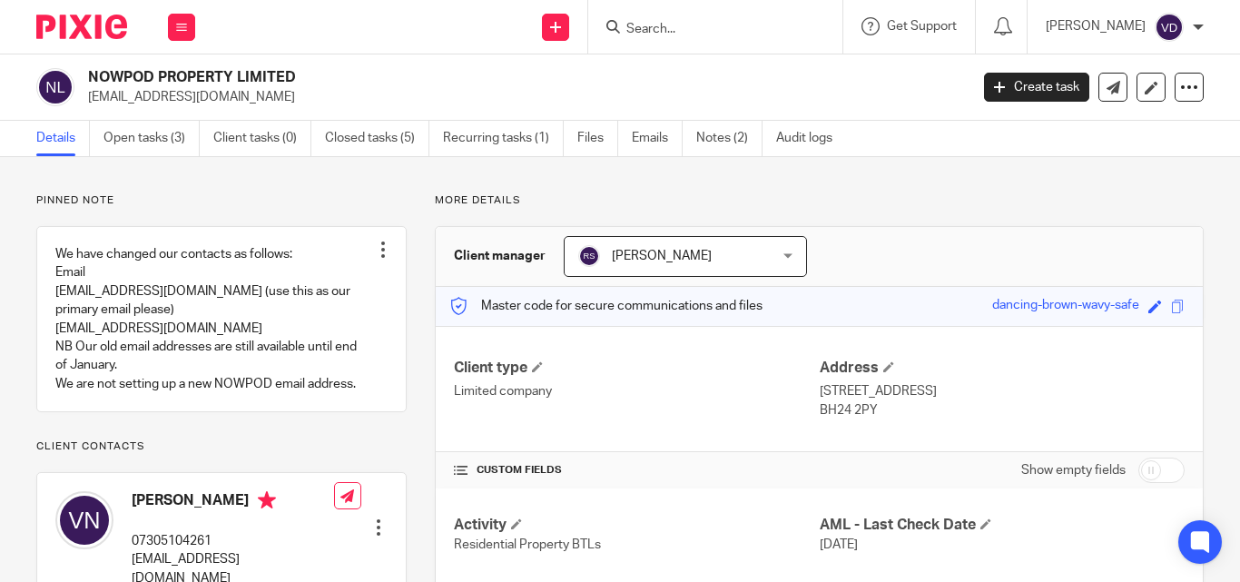
paste input "[PERSON_NAME]"
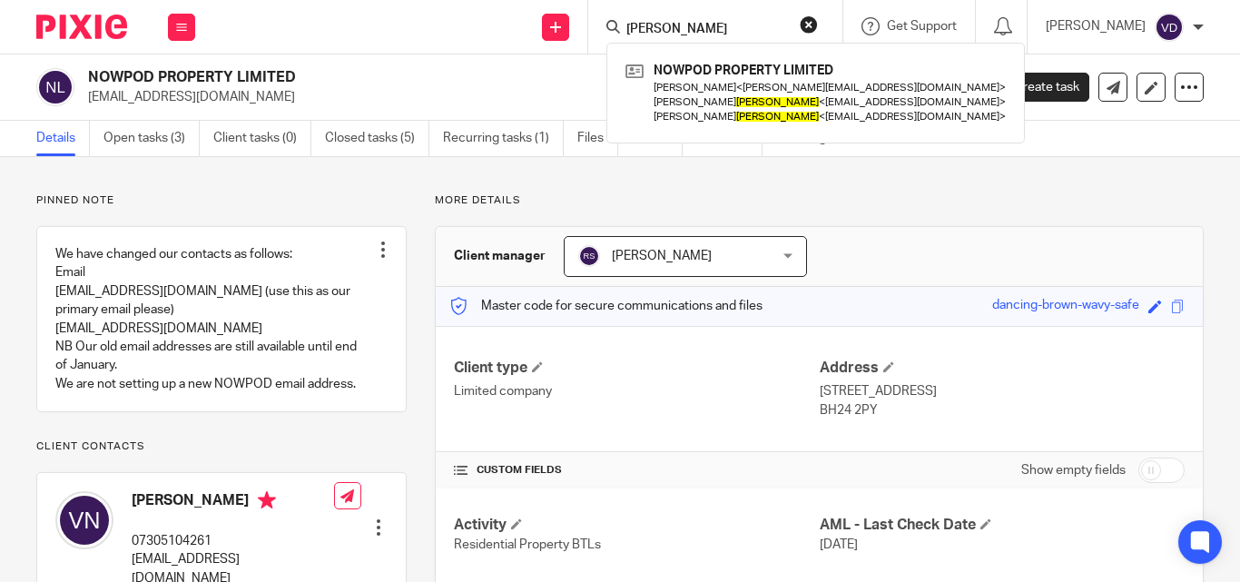
type input "[PERSON_NAME]"
drag, startPoint x: 693, startPoint y: 26, endPoint x: 479, endPoint y: 25, distance: 214.2
click at [479, 25] on div "Send new email Create task Add client [PERSON_NAME] NOWPOD PROPERTY LIMITED [PE…" at bounding box center [726, 27] width 1026 height 54
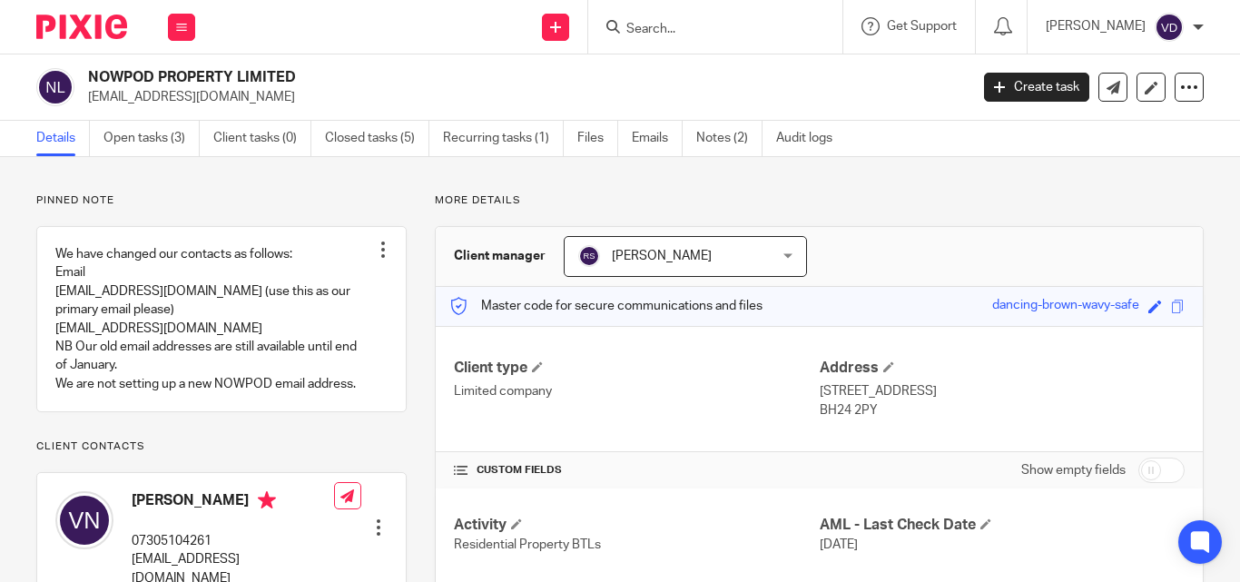
click at [672, 27] on input "Search" at bounding box center [705, 30] width 163 height 16
paste input "[PERSON_NAME]"
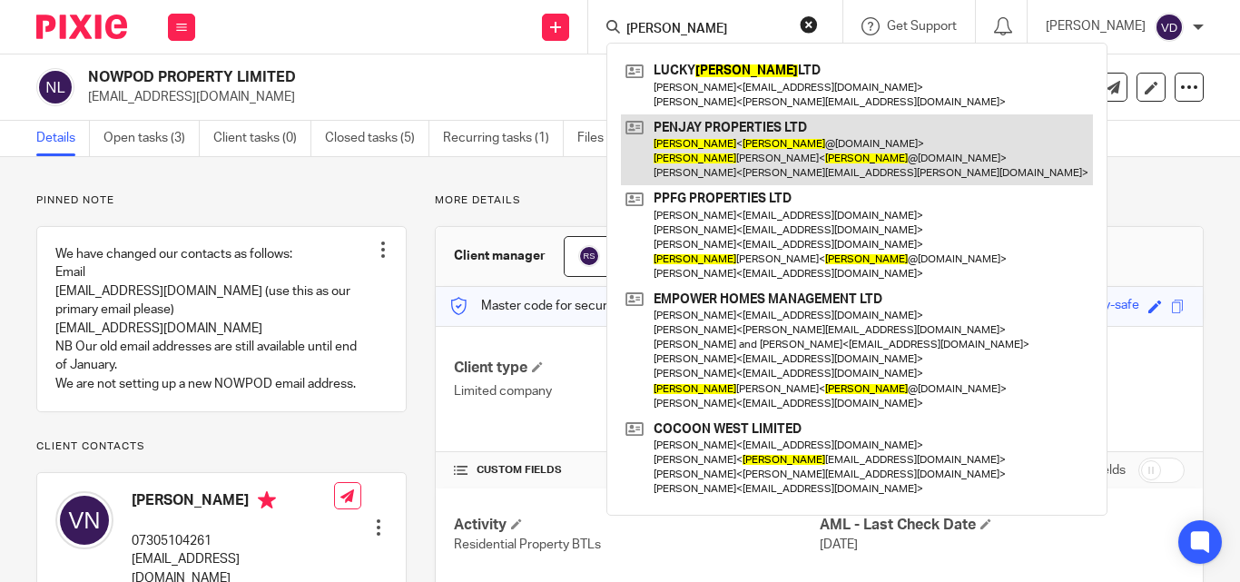
type input "[PERSON_NAME]"
click at [798, 152] on link at bounding box center [857, 150] width 472 height 72
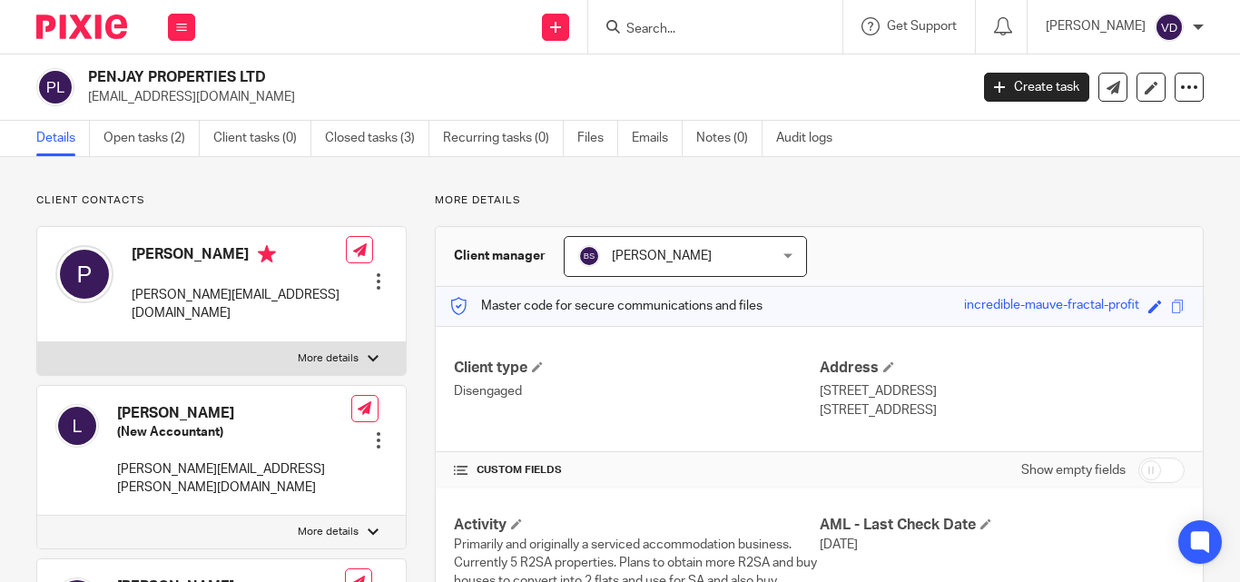
scroll to position [182, 0]
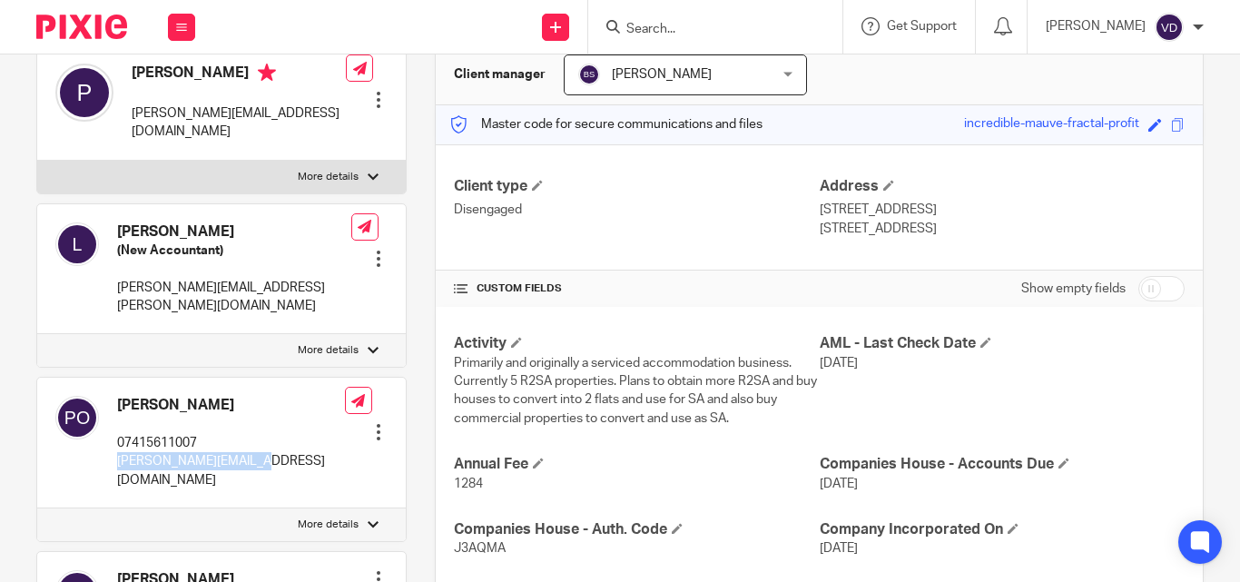
drag, startPoint x: 268, startPoint y: 427, endPoint x: 117, endPoint y: 427, distance: 150.7
click at [117, 427] on div "Penny Oliver 07415611007 penny@penjayltd.co.uk Edit contact Create client from …" at bounding box center [221, 443] width 368 height 131
copy p "penny@penjayltd.co.uk"
drag, startPoint x: 216, startPoint y: 370, endPoint x: 116, endPoint y: 372, distance: 99.8
click at [116, 387] on div "Penny Oliver 07415611007 penny@penjayltd.co.uk" at bounding box center [200, 443] width 290 height 112
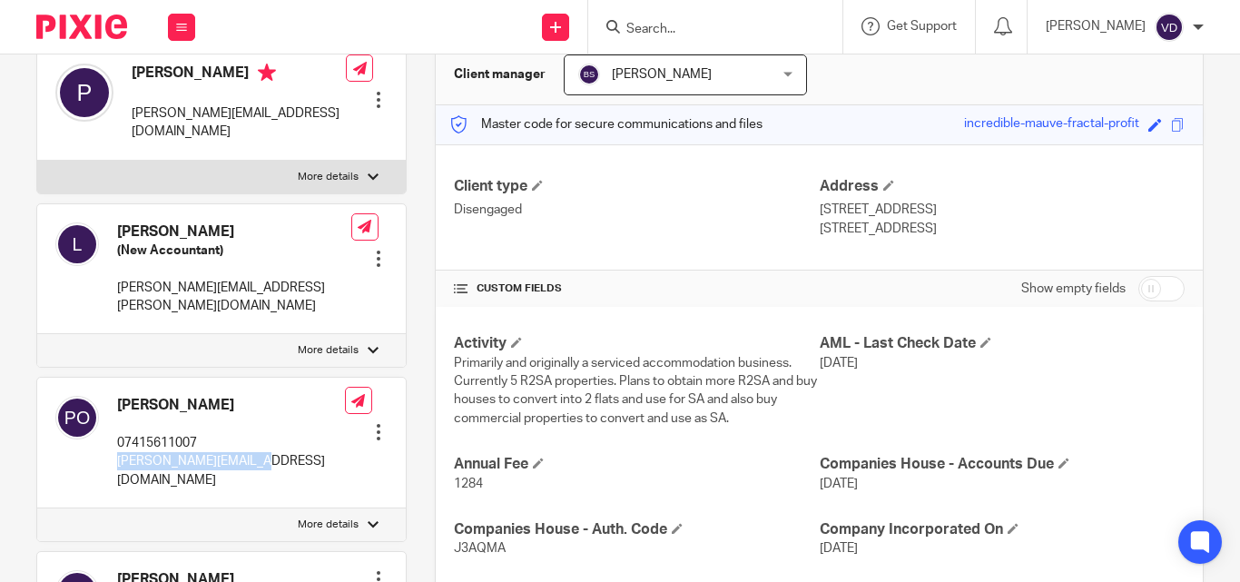
copy h4 "Penny Oliver"
click at [664, 26] on input "Search" at bounding box center [705, 30] width 163 height 16
paste input "Oluwabiyi"
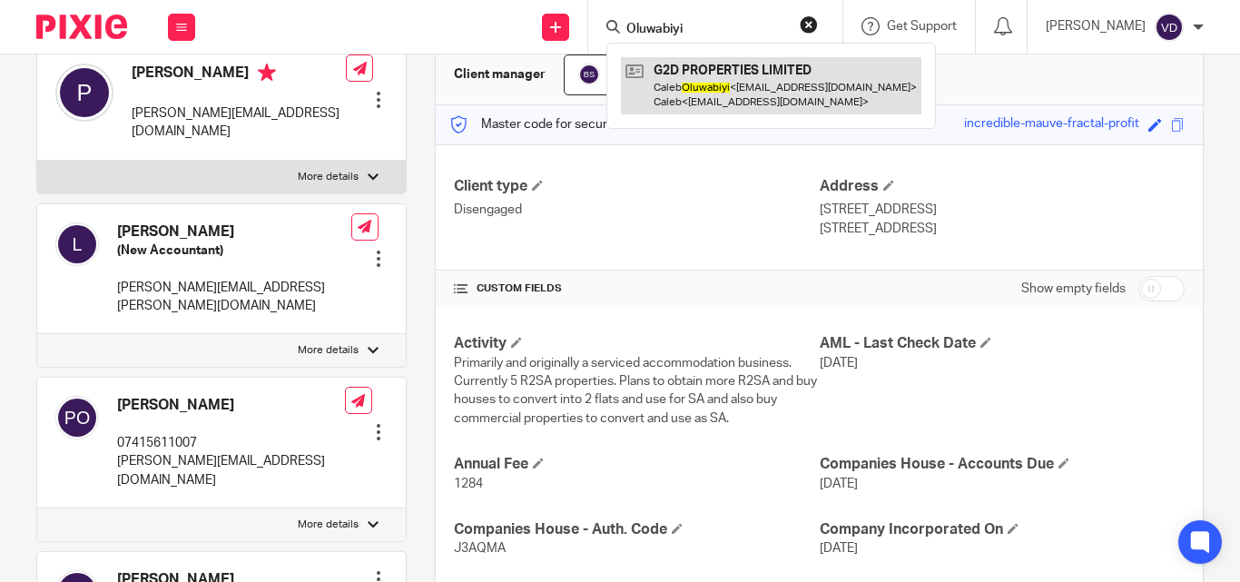
type input "Oluwabiyi"
click at [702, 85] on link at bounding box center [771, 85] width 300 height 56
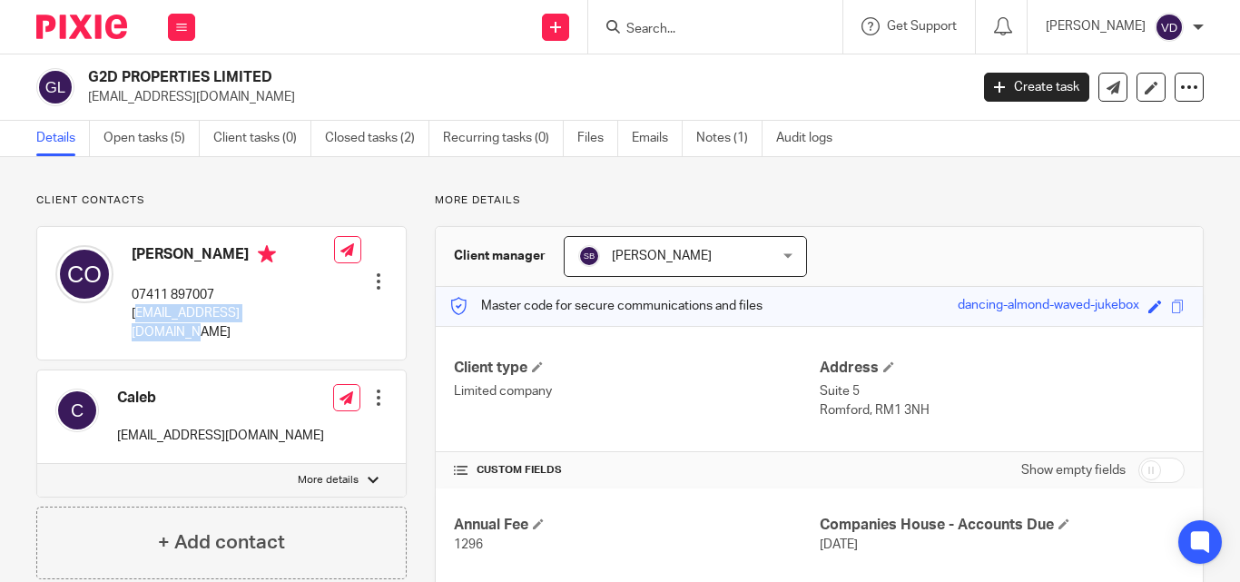
drag, startPoint x: 288, startPoint y: 314, endPoint x: 134, endPoint y: 324, distance: 153.7
click at [134, 324] on div "[PERSON_NAME] 07411 897007 [EMAIL_ADDRESS][DOMAIN_NAME] Edit contact Create cli…" at bounding box center [221, 293] width 368 height 133
copy p "[EMAIL_ADDRESS][DOMAIN_NAME]"
drag, startPoint x: 250, startPoint y: 249, endPoint x: 108, endPoint y: 250, distance: 142.5
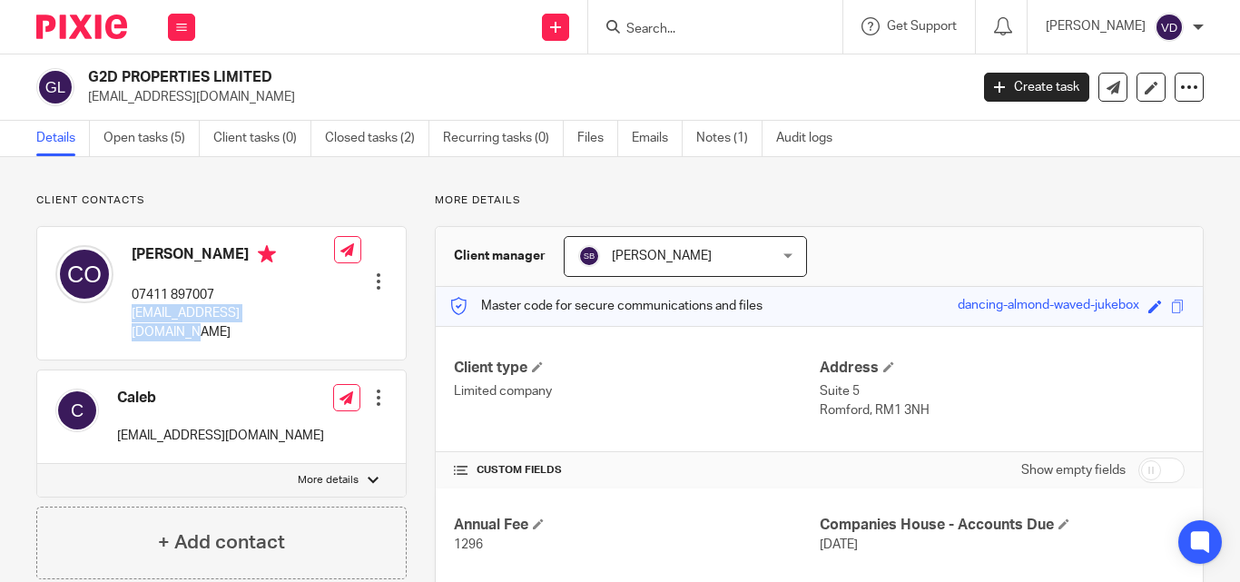
click at [108, 250] on div "[PERSON_NAME] 07411 897007 [EMAIL_ADDRESS][DOMAIN_NAME]" at bounding box center [194, 293] width 279 height 114
copy div "[PERSON_NAME]"
click at [671, 20] on form at bounding box center [720, 26] width 193 height 23
click at [639, 25] on input "Search" at bounding box center [705, 30] width 163 height 16
paste input "Page"
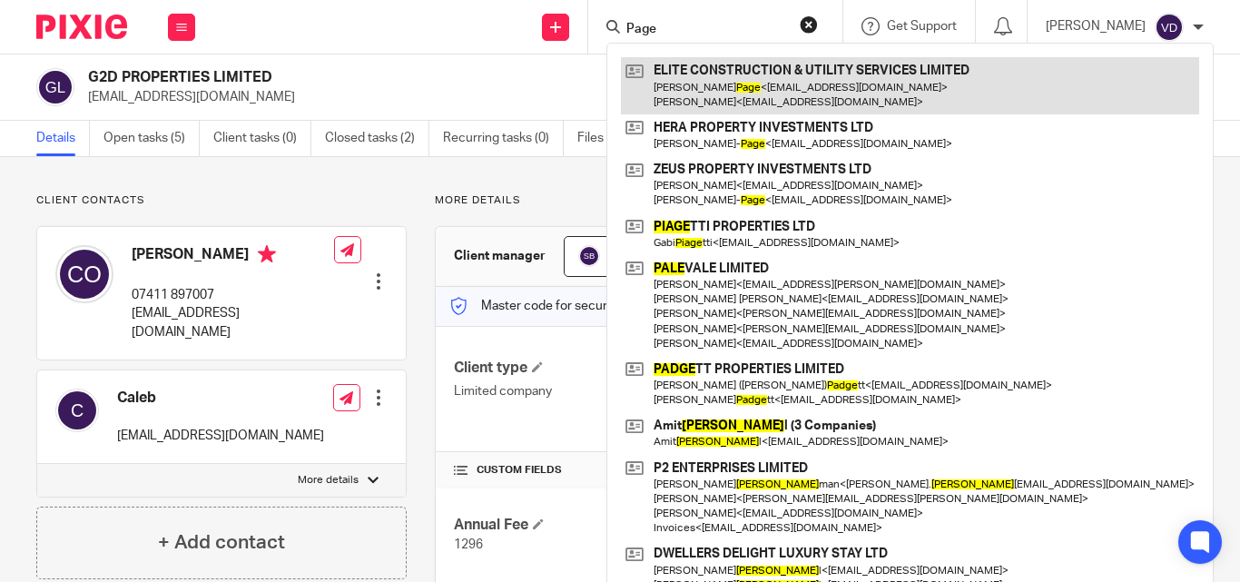
type input "Page"
click at [705, 94] on link at bounding box center [910, 85] width 578 height 56
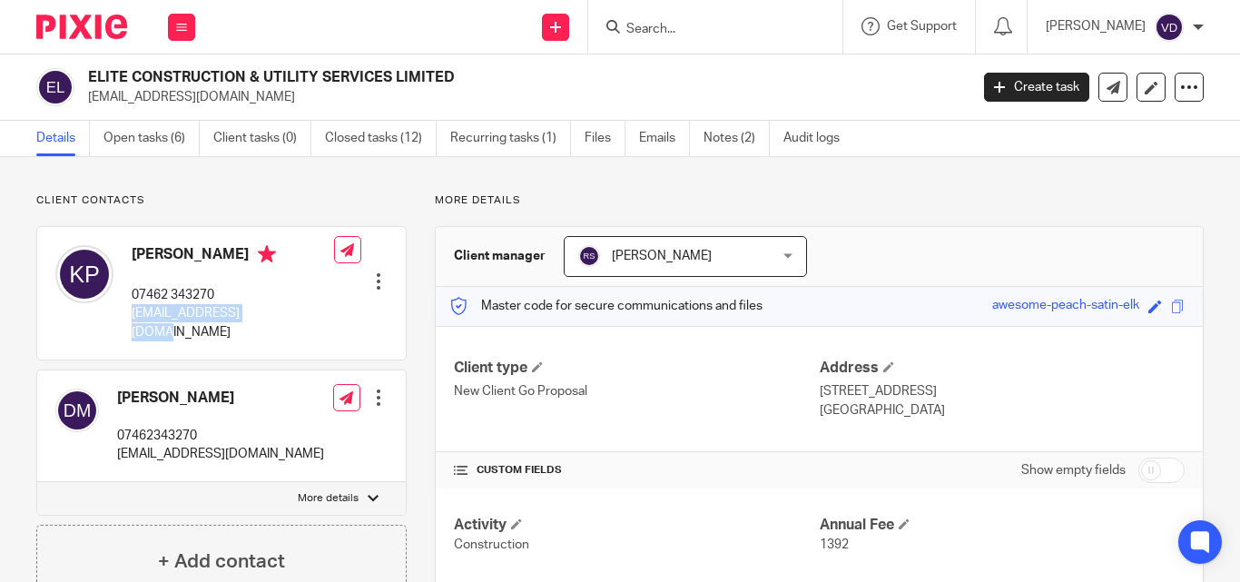
drag, startPoint x: 291, startPoint y: 313, endPoint x: 129, endPoint y: 330, distance: 163.4
click at [129, 330] on div "Kevin Page 07462 343270 kevdpage80@yahoo.com Edit contact Create client from co…" at bounding box center [221, 293] width 368 height 133
copy p "kevdpage80@yahoo.com"
click at [211, 253] on h4 "Kevin Page" at bounding box center [233, 256] width 202 height 23
drag, startPoint x: 215, startPoint y: 251, endPoint x: 121, endPoint y: 254, distance: 94.4
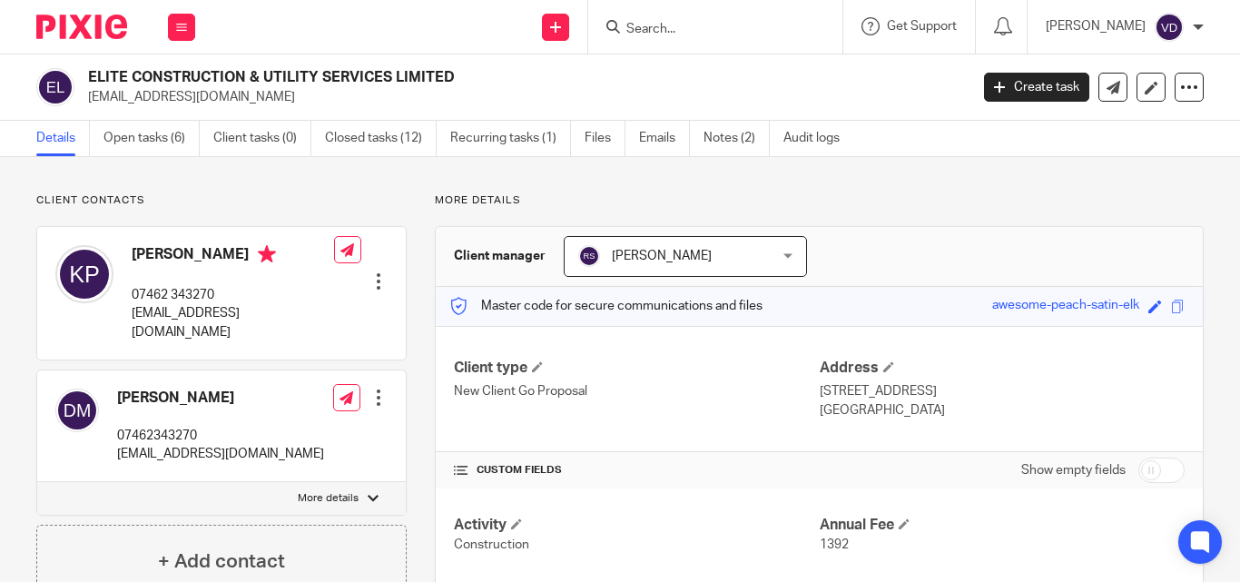
click at [121, 254] on div "Kevin Page 07462 343270 kevdpage80@yahoo.com" at bounding box center [194, 293] width 279 height 114
copy div "Kevin Page"
click at [725, 29] on input "Search" at bounding box center [705, 30] width 163 height 16
paste input "Gemma"
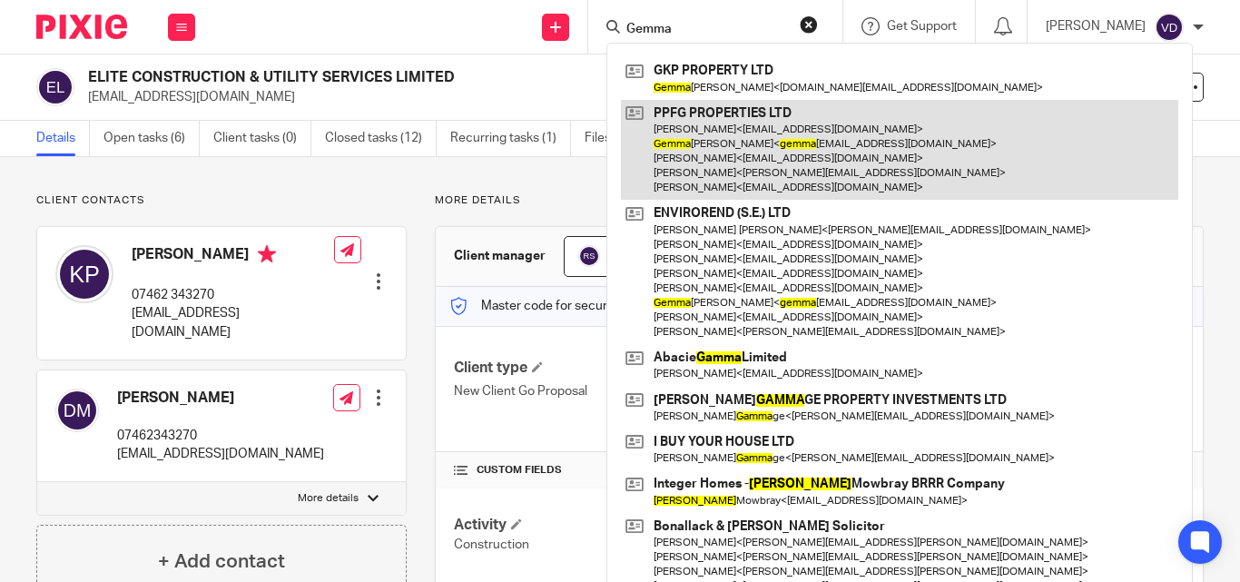
type input "Gemma"
click at [734, 154] on link at bounding box center [899, 150] width 557 height 101
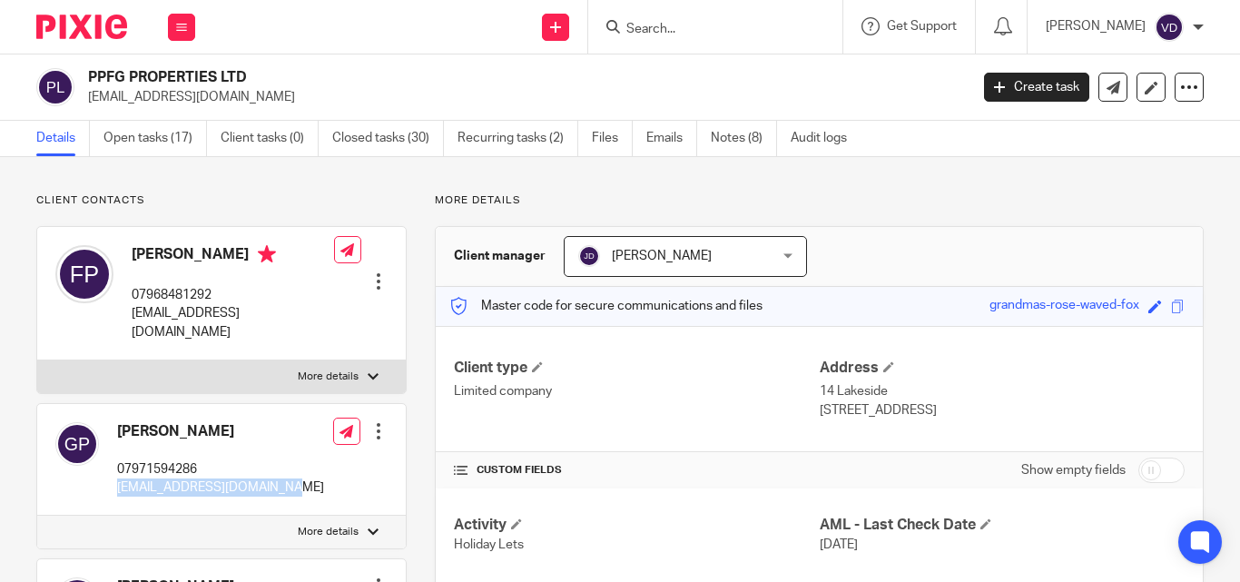
drag, startPoint x: 309, startPoint y: 469, endPoint x: 109, endPoint y: 476, distance: 199.8
click at [109, 476] on div "Gemma Parker 07971594286 gemmaparker2014@gmail.com Edit contact Create client f…" at bounding box center [221, 460] width 368 height 112
copy p "gemmaparker2014@gmail.com"
drag, startPoint x: 225, startPoint y: 413, endPoint x: 102, endPoint y: 408, distance: 123.5
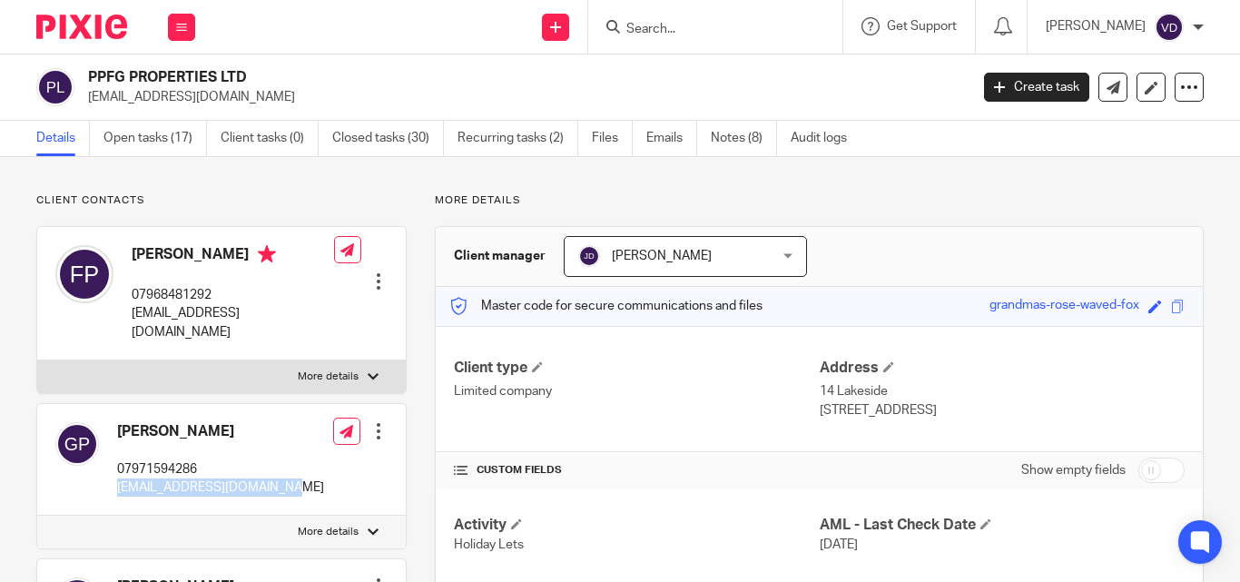
click at [102, 413] on div "Gemma Parker 07971594286 gemmaparker2014@gmail.com" at bounding box center [189, 459] width 269 height 93
copy div "Gemma Parker"
click at [643, 31] on input "Search" at bounding box center [705, 30] width 163 height 16
paste input "Patel"
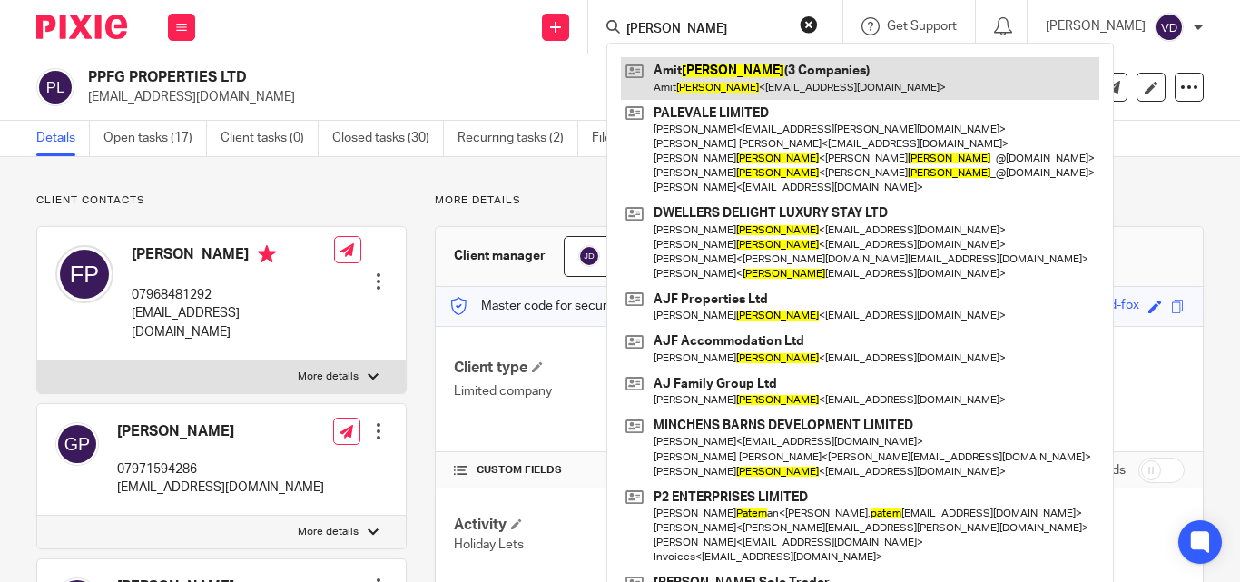
type input "Patel"
click at [691, 80] on link at bounding box center [860, 78] width 478 height 42
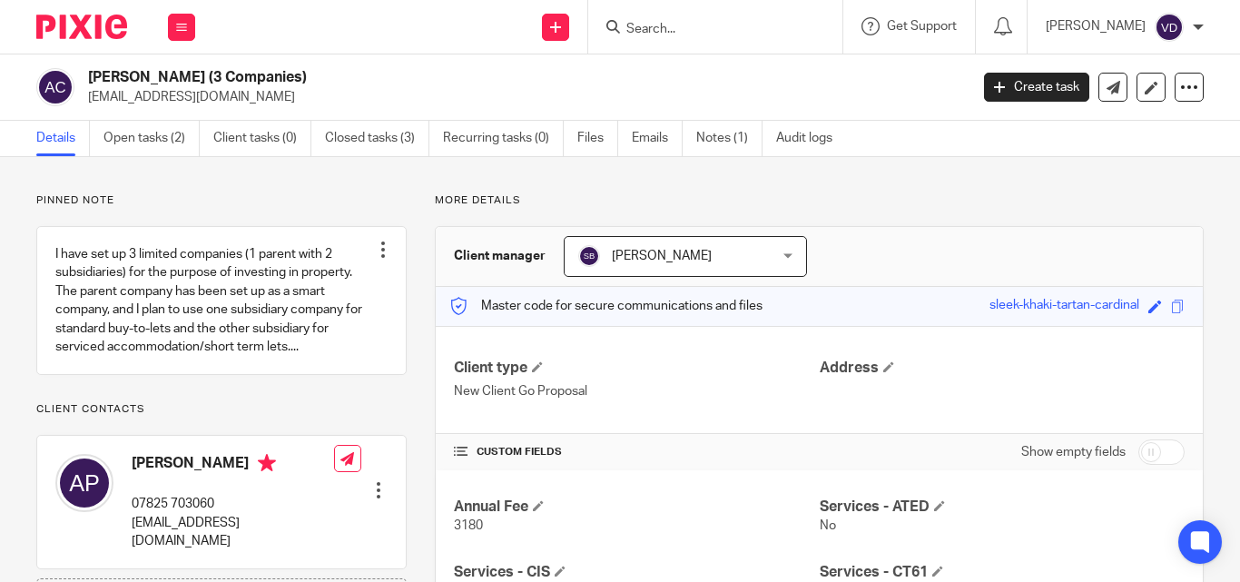
scroll to position [182, 0]
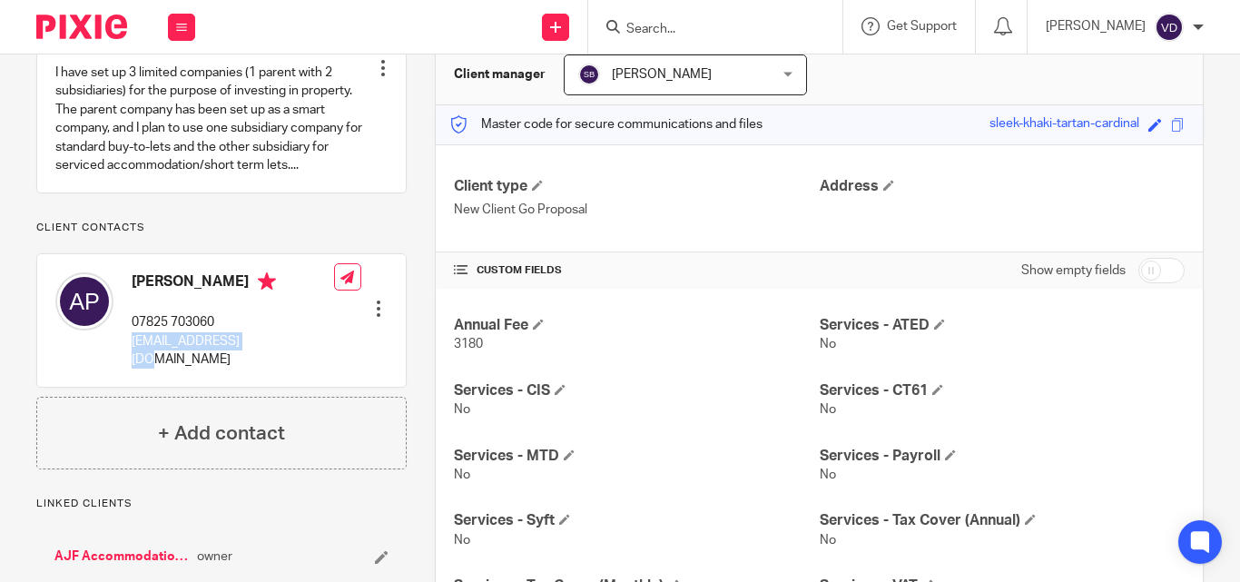
drag, startPoint x: 257, startPoint y: 361, endPoint x: 131, endPoint y: 360, distance: 126.2
click at [131, 360] on div "Amit Patel 07825 703060 amjpatel@gmail.com Edit contact Create client from cont…" at bounding box center [221, 320] width 368 height 133
copy p "amjpatel@gmail.com"
drag, startPoint x: 202, startPoint y: 299, endPoint x: 103, endPoint y: 314, distance: 100.0
click at [103, 314] on div "Amit Patel 07825 703060 amjpatel@gmail.com" at bounding box center [194, 320] width 279 height 114
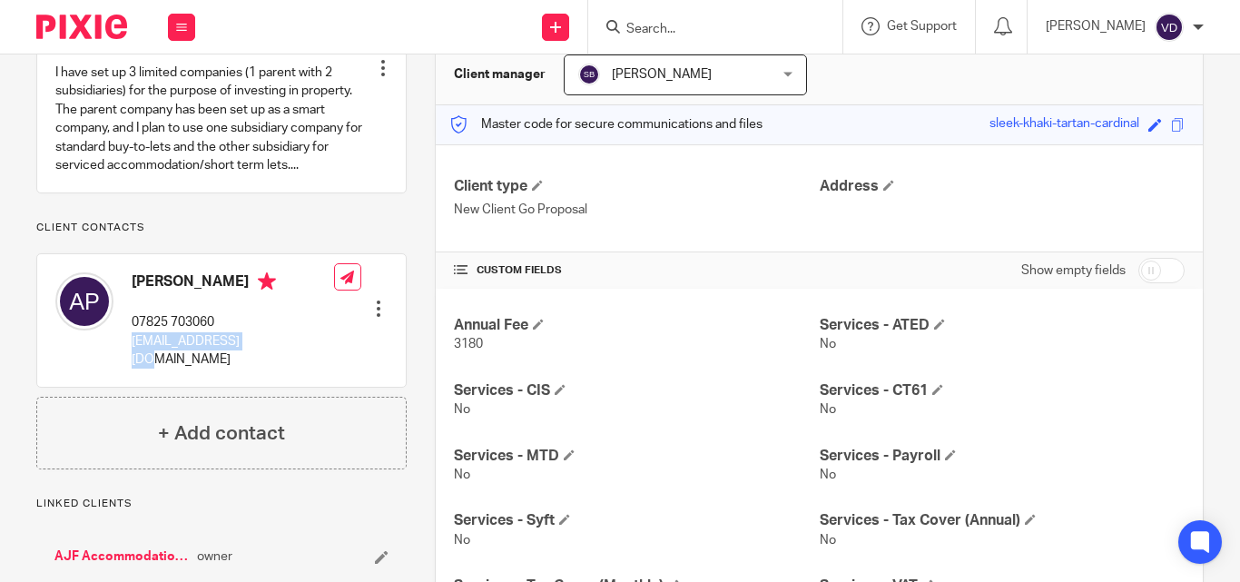
copy div "Amit Patel"
click at [702, 30] on input "Search" at bounding box center [705, 30] width 163 height 16
paste input "Paul"
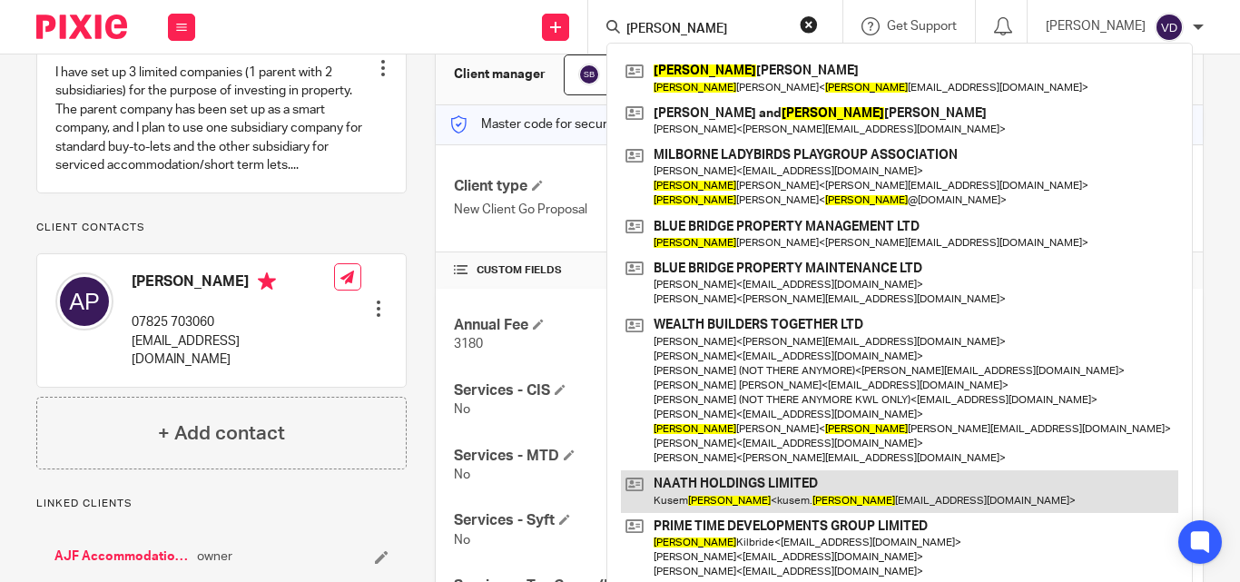
type input "Paul"
click at [811, 495] on link at bounding box center [899, 491] width 557 height 42
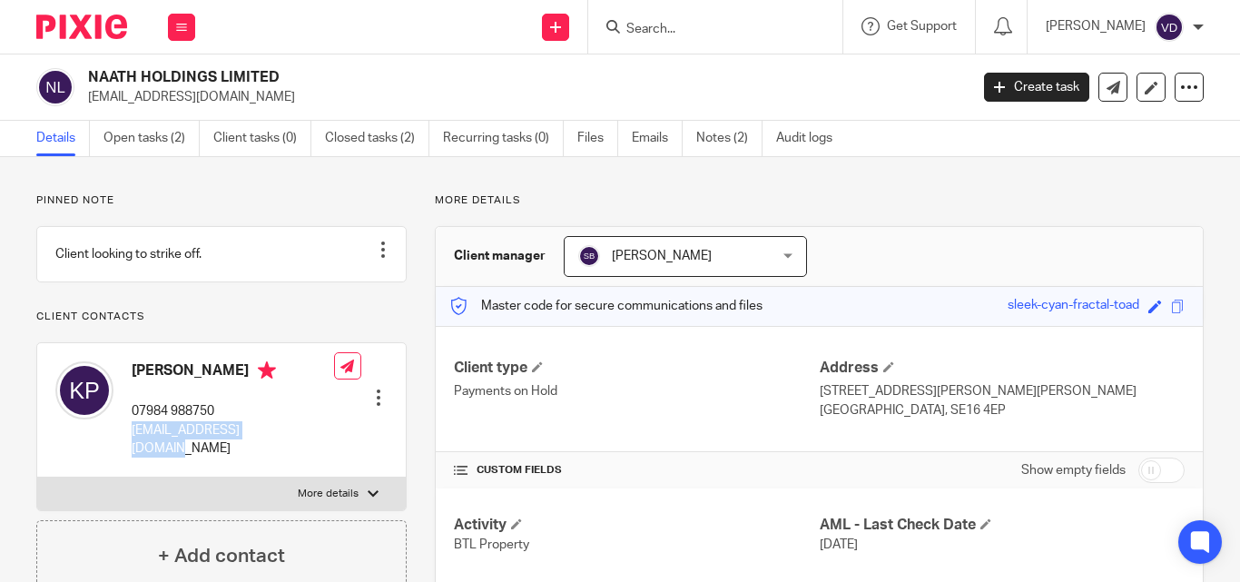
drag, startPoint x: 290, startPoint y: 446, endPoint x: 127, endPoint y: 451, distance: 162.5
click at [127, 451] on div "[PERSON_NAME] 07984 988750 [EMAIL_ADDRESS][DOMAIN_NAME] Edit contact Create cli…" at bounding box center [221, 409] width 368 height 133
copy p "[EMAIL_ADDRESS][DOMAIN_NAME]"
click at [241, 414] on div "[PERSON_NAME] 07984 988750 [EMAIL_ADDRESS][DOMAIN_NAME]" at bounding box center [233, 409] width 202 height 96
drag, startPoint x: 212, startPoint y: 384, endPoint x: 133, endPoint y: 384, distance: 79.0
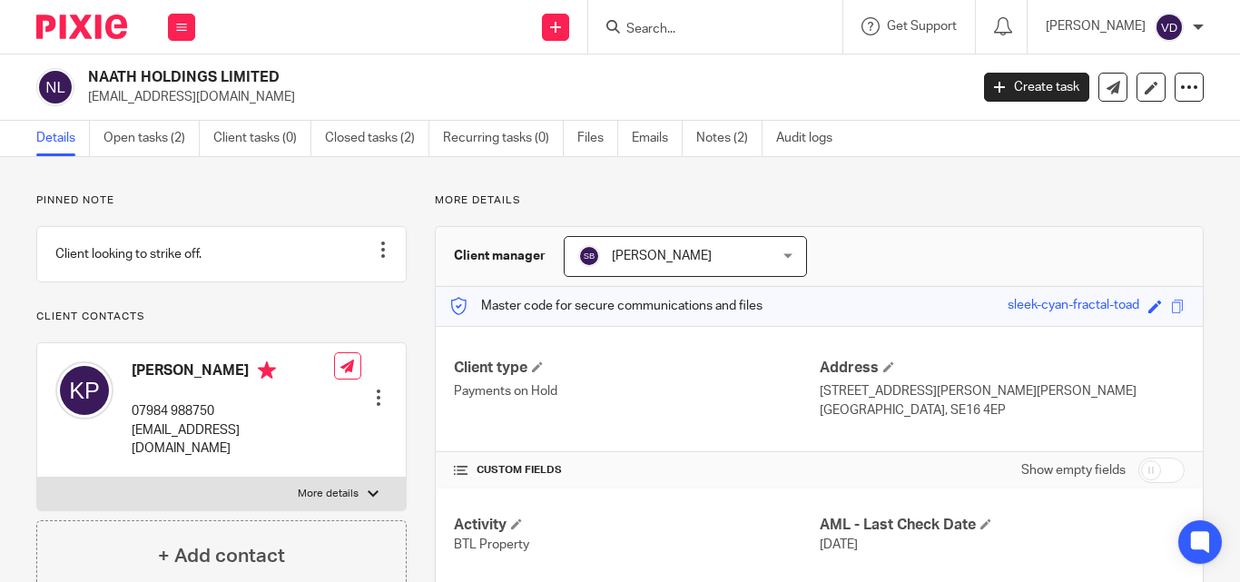
click at [133, 384] on h4 "[PERSON_NAME]" at bounding box center [233, 372] width 202 height 23
copy h4 "[PERSON_NAME]"
click at [678, 31] on input "Search" at bounding box center [705, 30] width 163 height 16
paste input "Pavliuchenko"
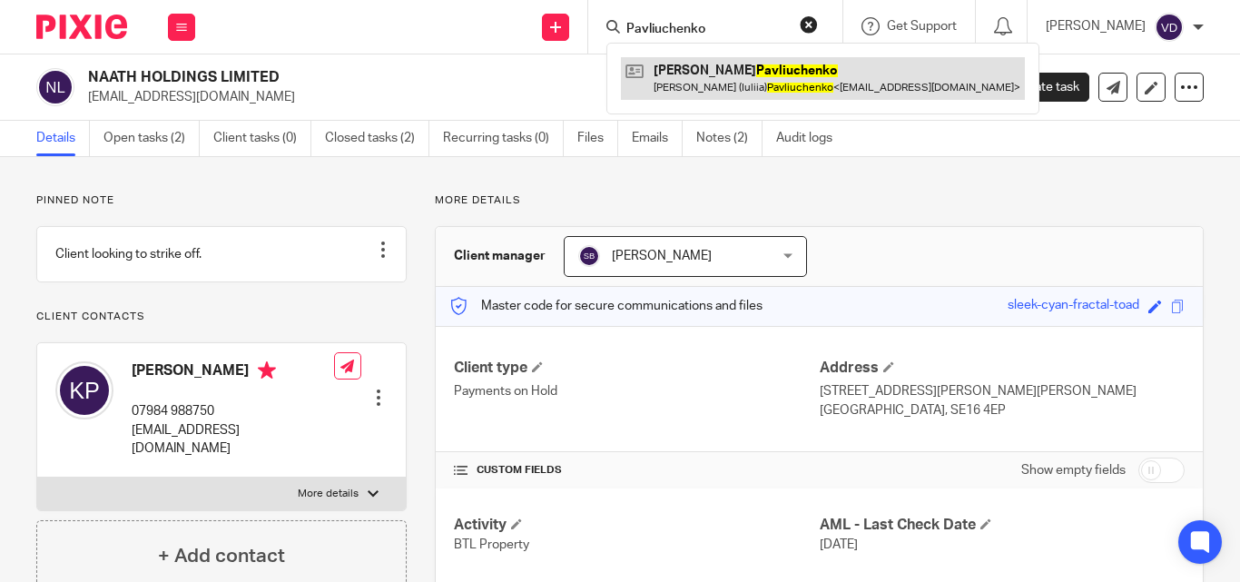
type input "Pavliuchenko"
click at [648, 94] on link at bounding box center [823, 78] width 404 height 42
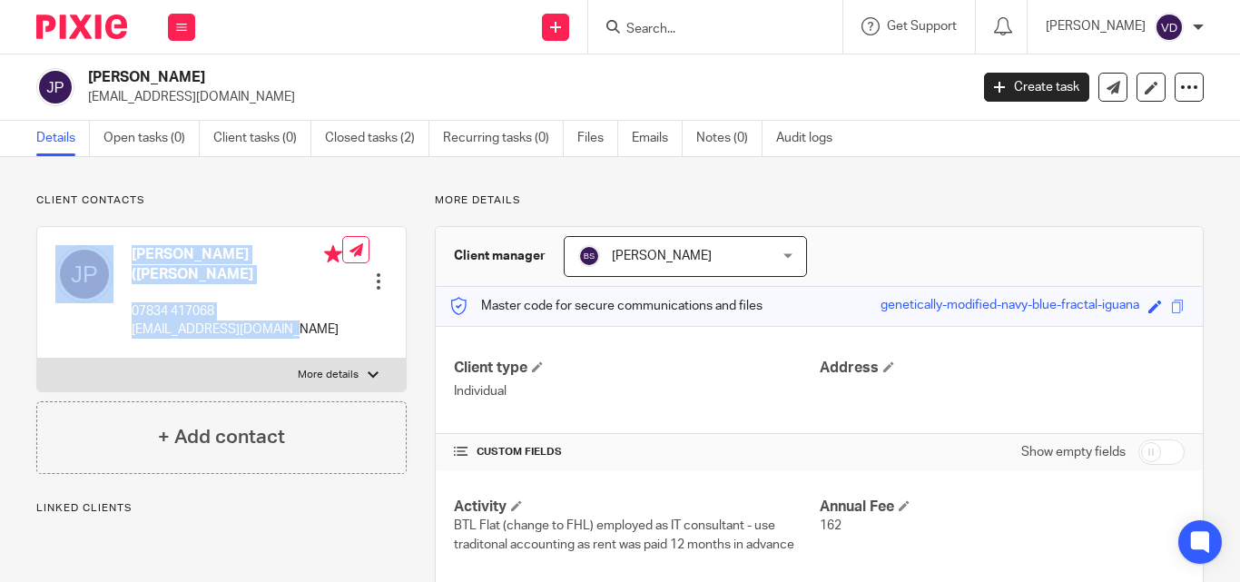
drag, startPoint x: 286, startPoint y: 328, endPoint x: 121, endPoint y: 329, distance: 165.2
click at [121, 329] on div "[PERSON_NAME] ([PERSON_NAME] 07834 417068 [EMAIL_ADDRESS][DOMAIN_NAME]" at bounding box center [198, 292] width 287 height 113
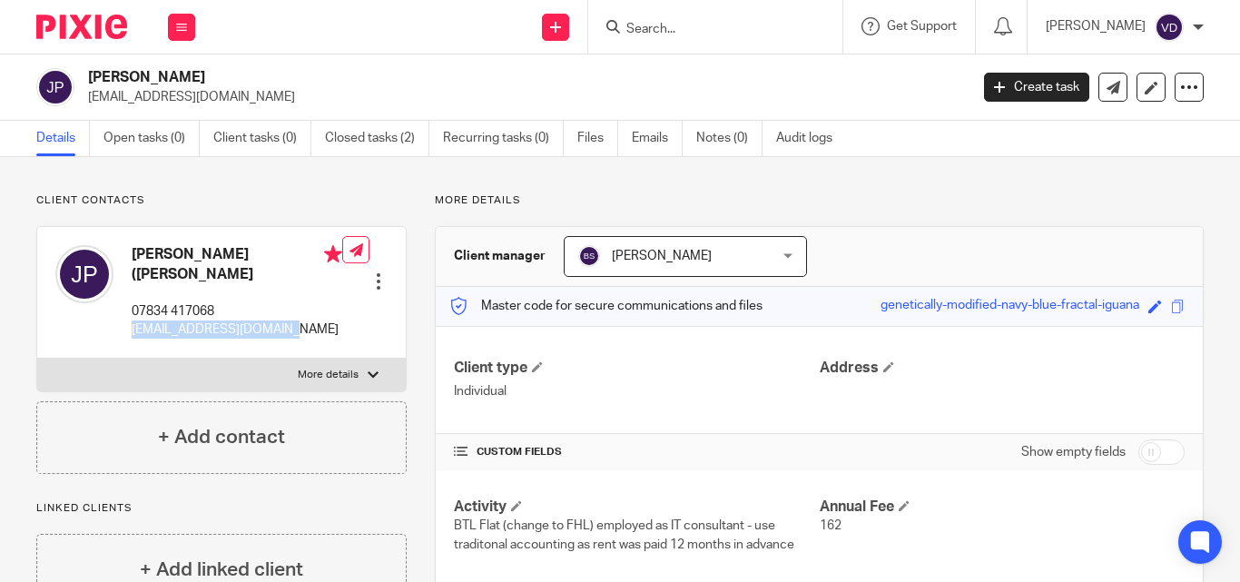
drag, startPoint x: 250, startPoint y: 332, endPoint x: 129, endPoint y: 341, distance: 121.9
click at [129, 341] on div "[PERSON_NAME] ([PERSON_NAME] 07834 417068 [EMAIL_ADDRESS][DOMAIN_NAME]" at bounding box center [198, 292] width 287 height 113
copy p "[EMAIL_ADDRESS][DOMAIN_NAME]"
drag, startPoint x: 221, startPoint y: 250, endPoint x: 127, endPoint y: 256, distance: 94.5
click at [127, 256] on div "[PERSON_NAME] ([PERSON_NAME] 07834 417068 [EMAIL_ADDRESS][DOMAIN_NAME]" at bounding box center [198, 292] width 287 height 113
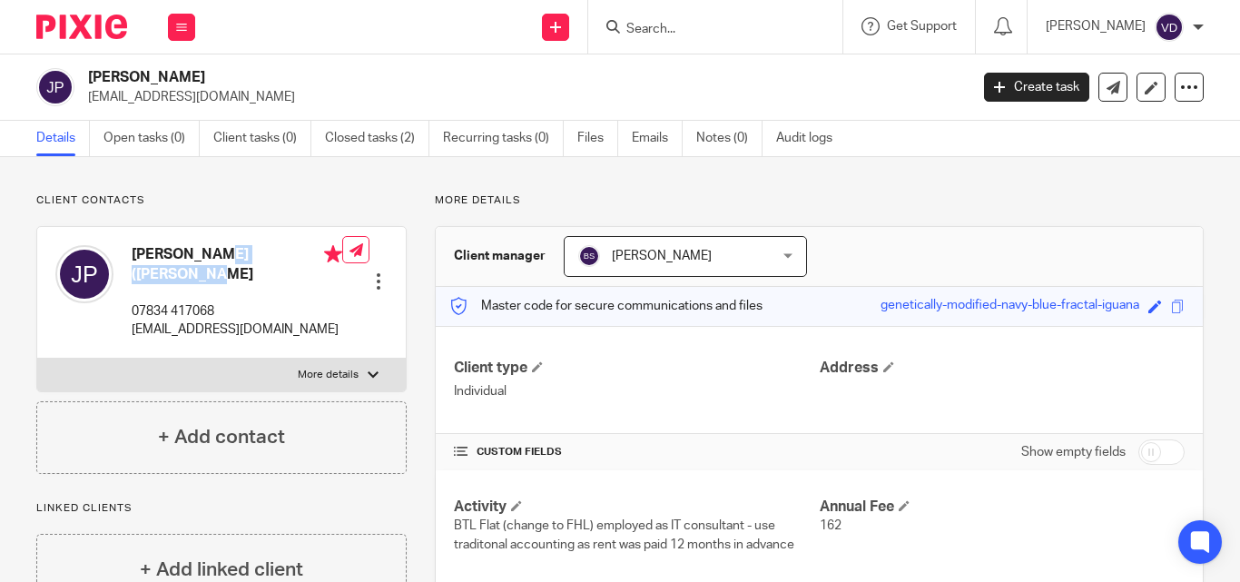
copy h4 "[PERSON_NAME] (Iuliia)"
